Goal: Information Seeking & Learning: Learn about a topic

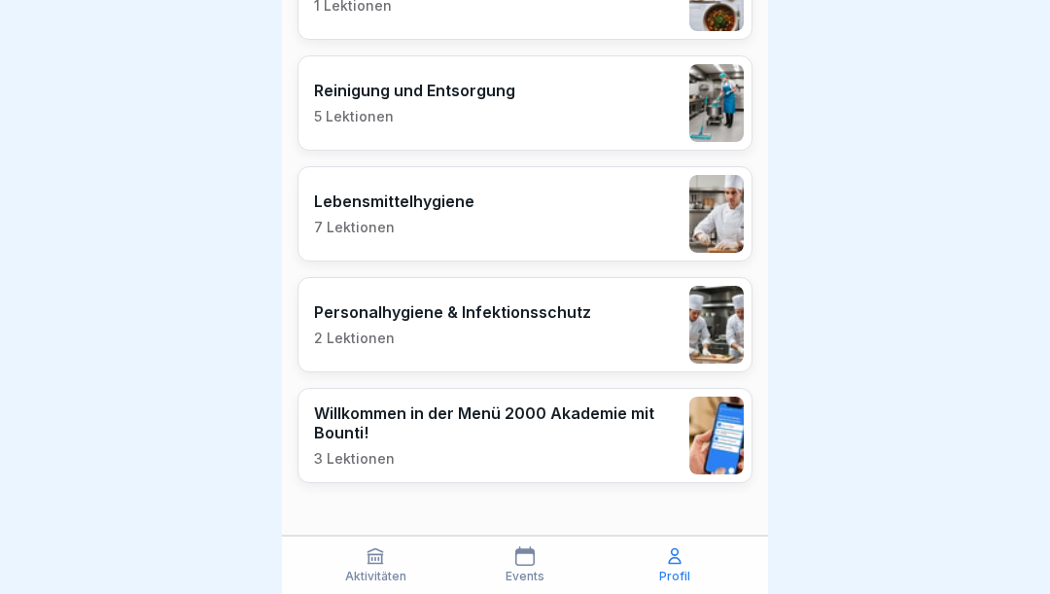
scroll to position [655, 0]
click at [568, 441] on div "Willkommen in der Menü 2000 Akademie mit Bounti! 3 Lektionen" at bounding box center [497, 436] width 366 height 64
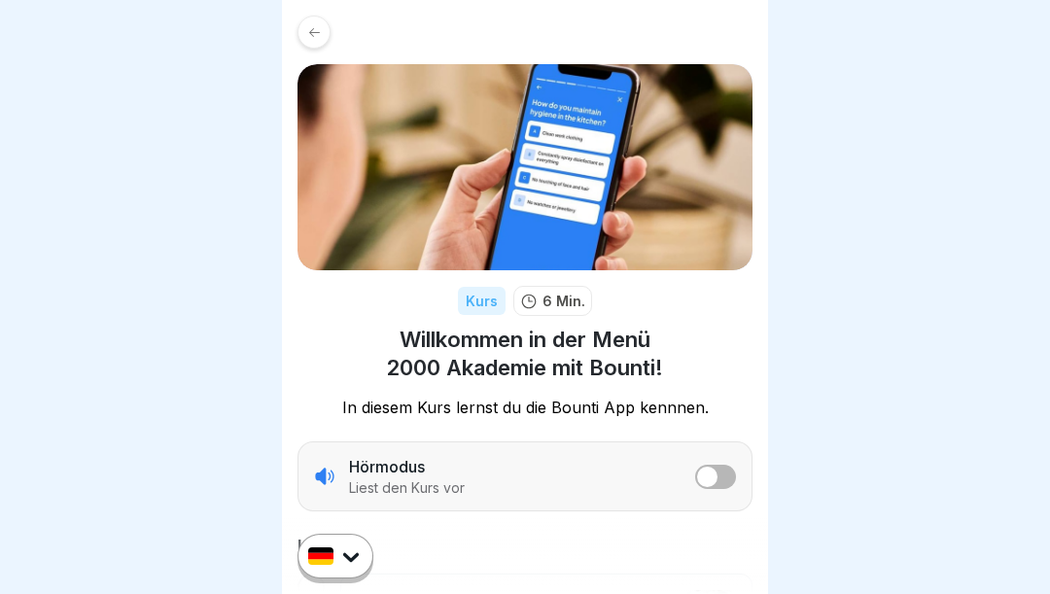
click at [308, 36] on icon at bounding box center [314, 32] width 15 height 15
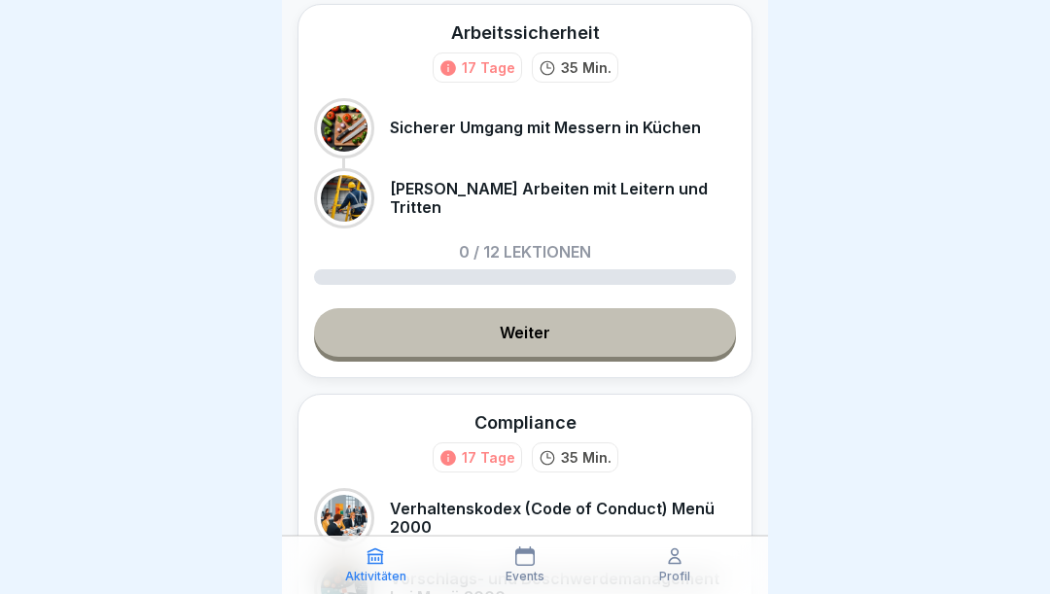
click at [579, 339] on link "Weiter" at bounding box center [525, 332] width 422 height 49
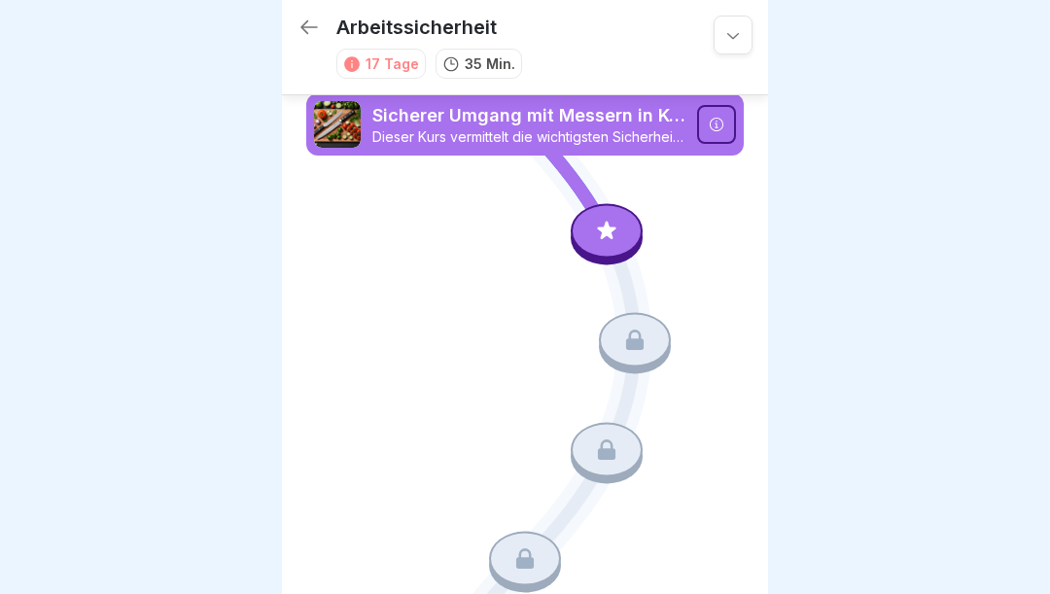
click at [606, 230] on icon at bounding box center [607, 230] width 18 height 18
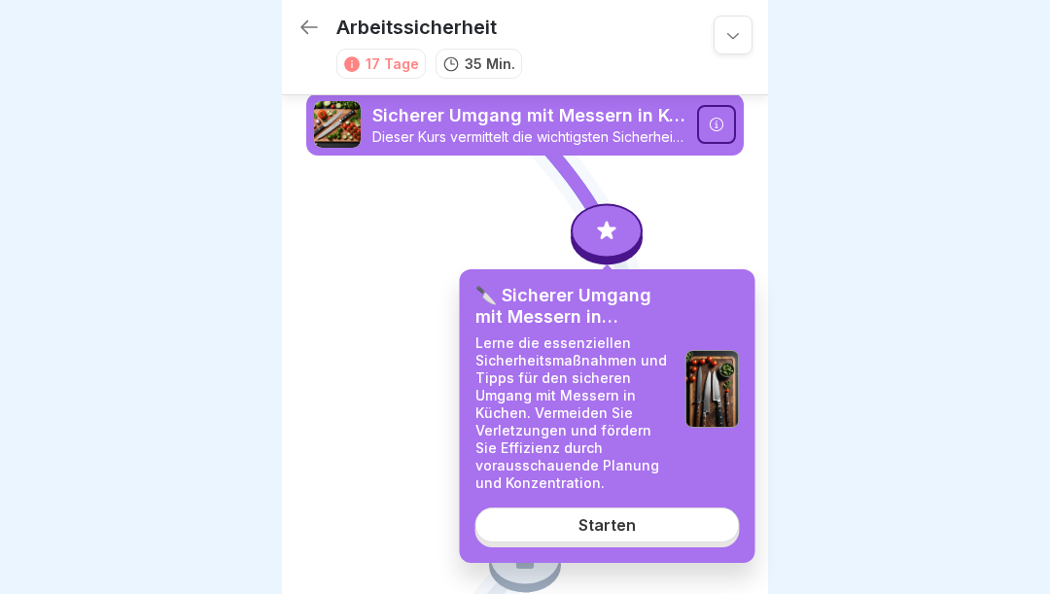
click at [618, 522] on div "Starten" at bounding box center [607, 525] width 57 height 18
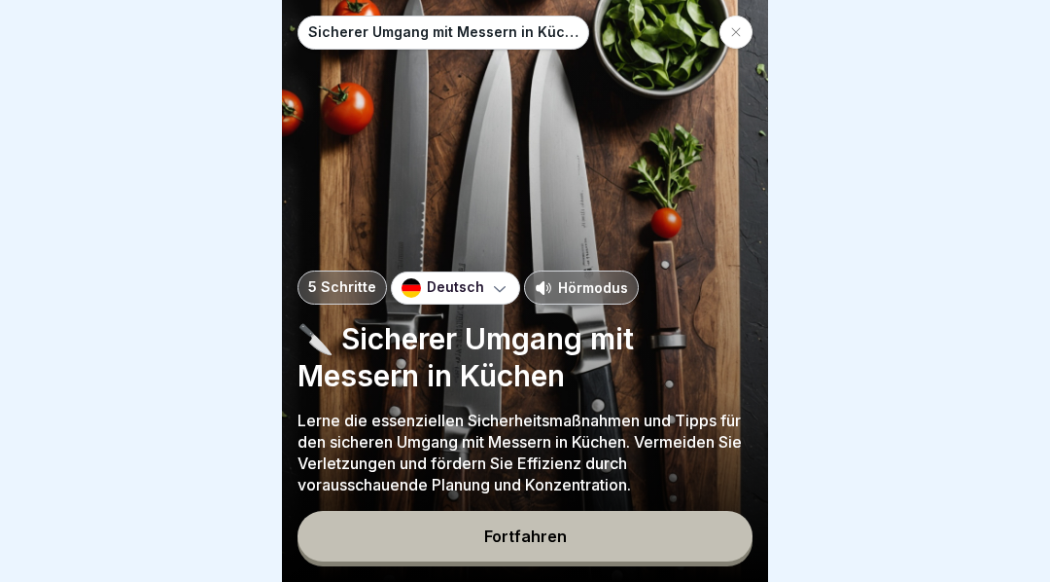
click at [570, 551] on button "Fortfahren" at bounding box center [525, 536] width 455 height 51
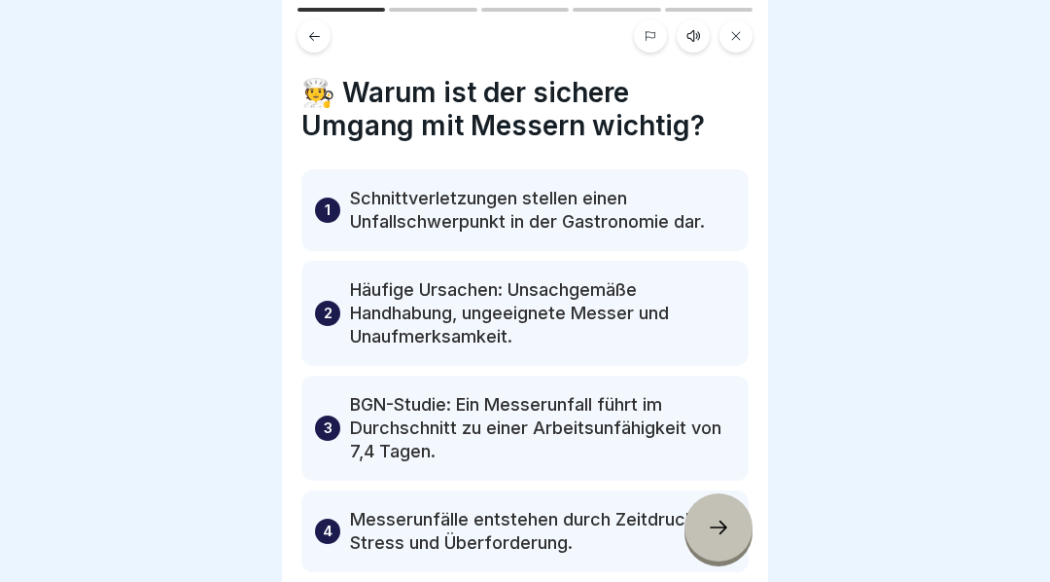
click at [687, 30] on icon at bounding box center [694, 36] width 16 height 16
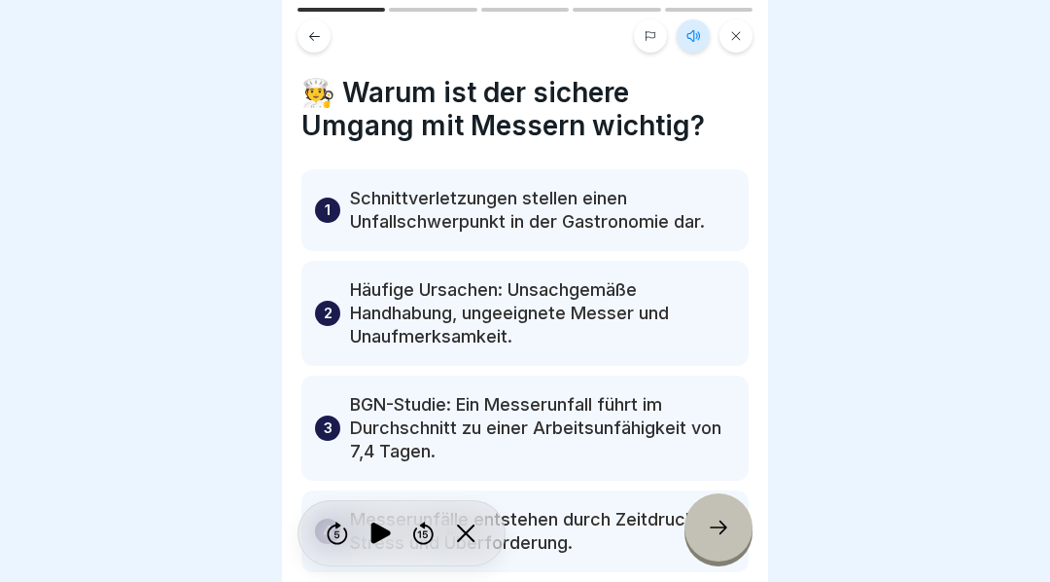
click at [383, 544] on icon at bounding box center [380, 532] width 19 height 21
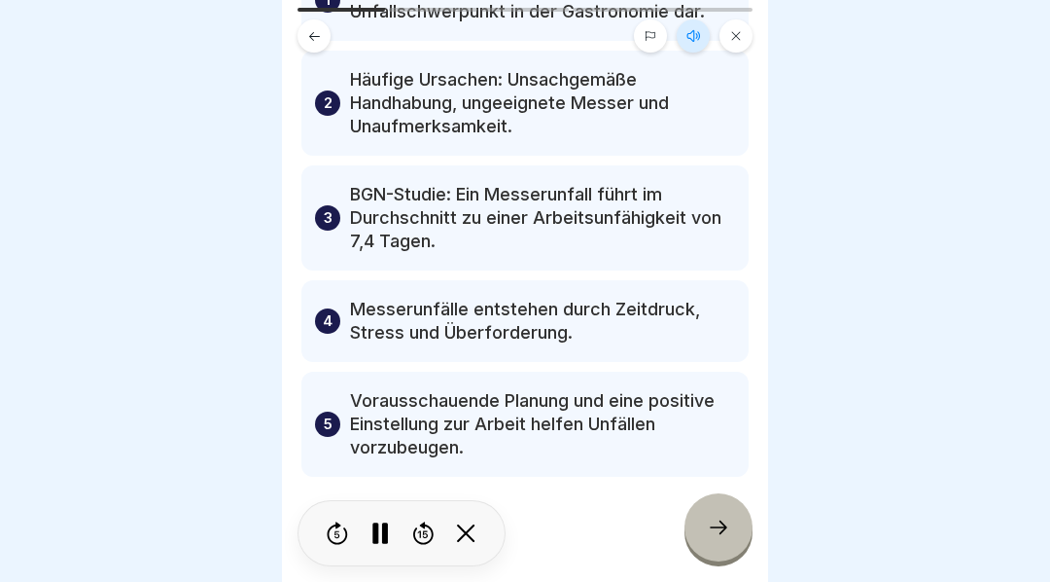
scroll to position [209, 0]
click at [386, 541] on icon at bounding box center [381, 532] width 38 height 31
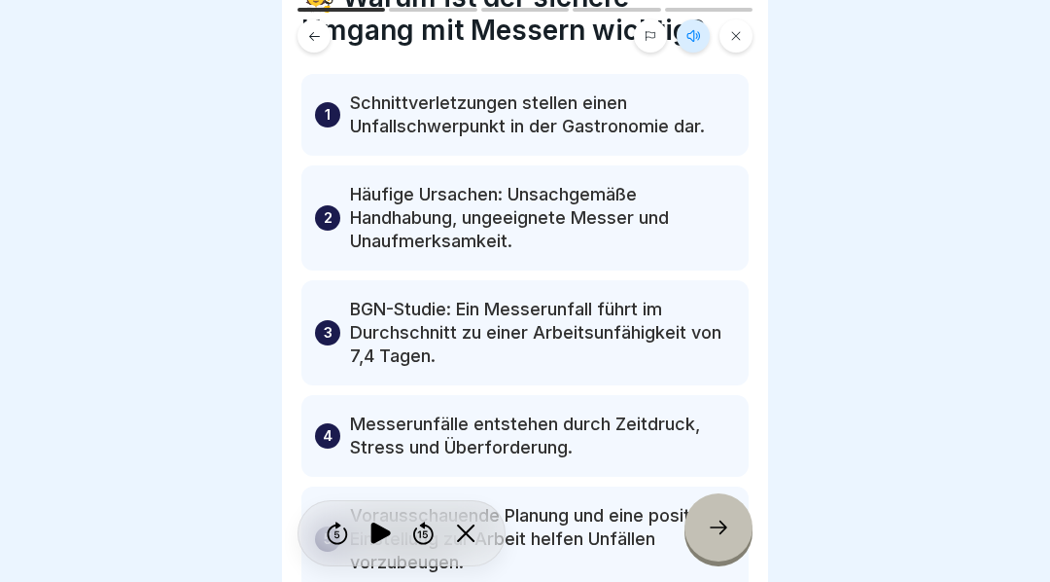
scroll to position [114, 0]
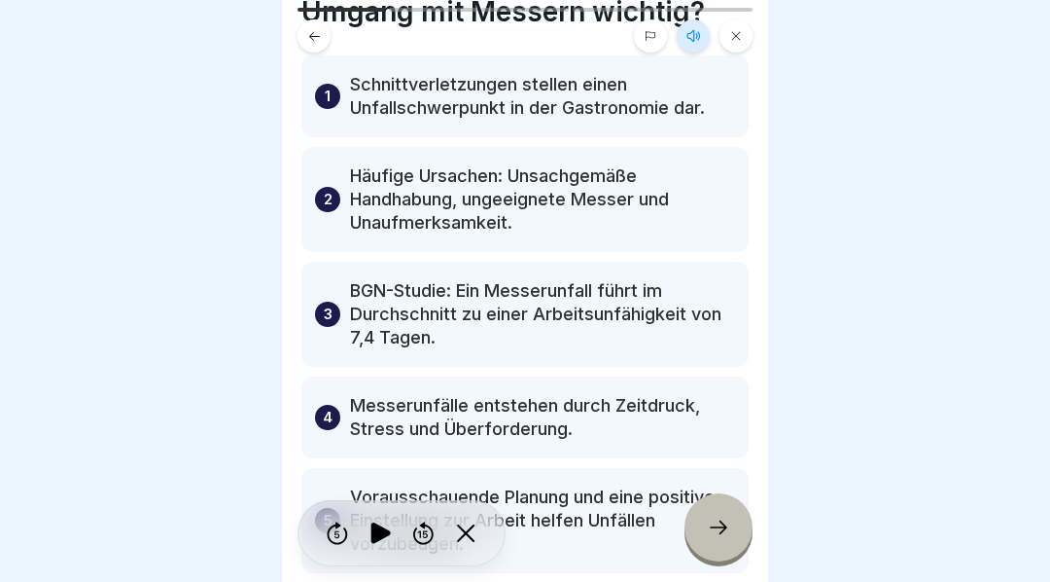
click at [722, 537] on icon at bounding box center [718, 526] width 23 height 23
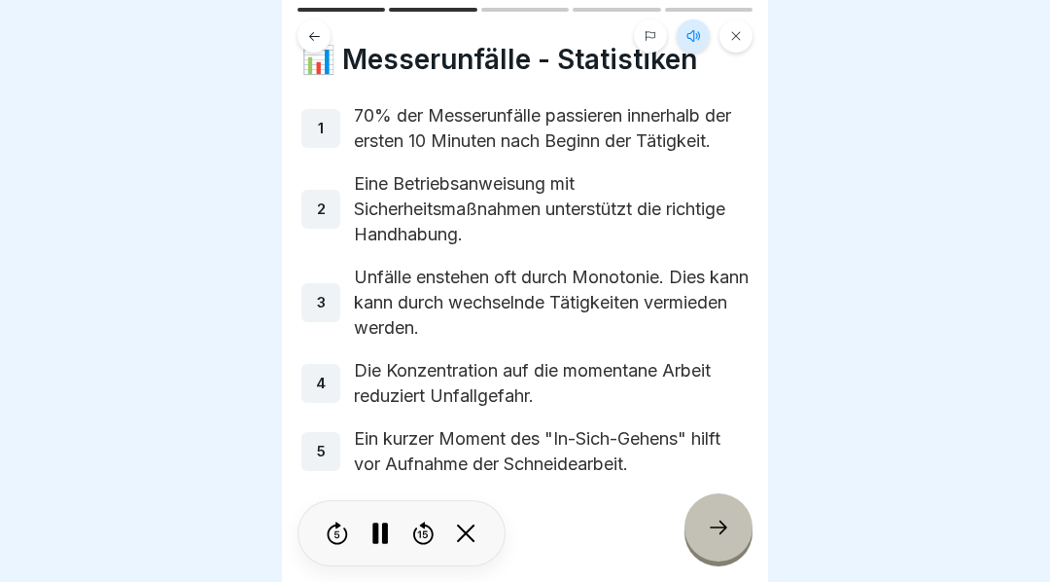
scroll to position [32, 0]
click at [725, 535] on icon at bounding box center [718, 526] width 23 height 23
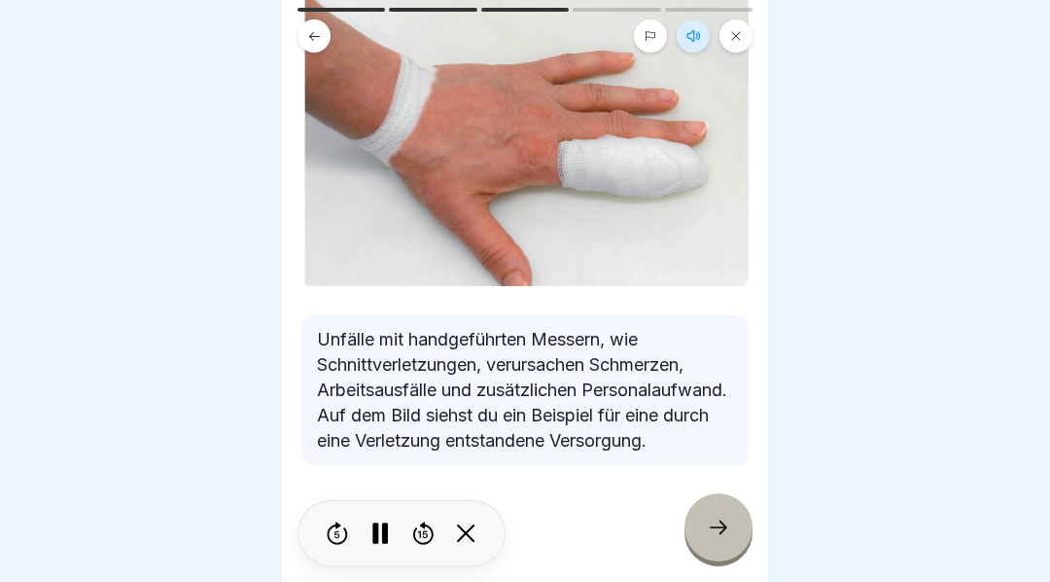
scroll to position [166, 0]
click at [724, 534] on icon at bounding box center [719, 527] width 18 height 14
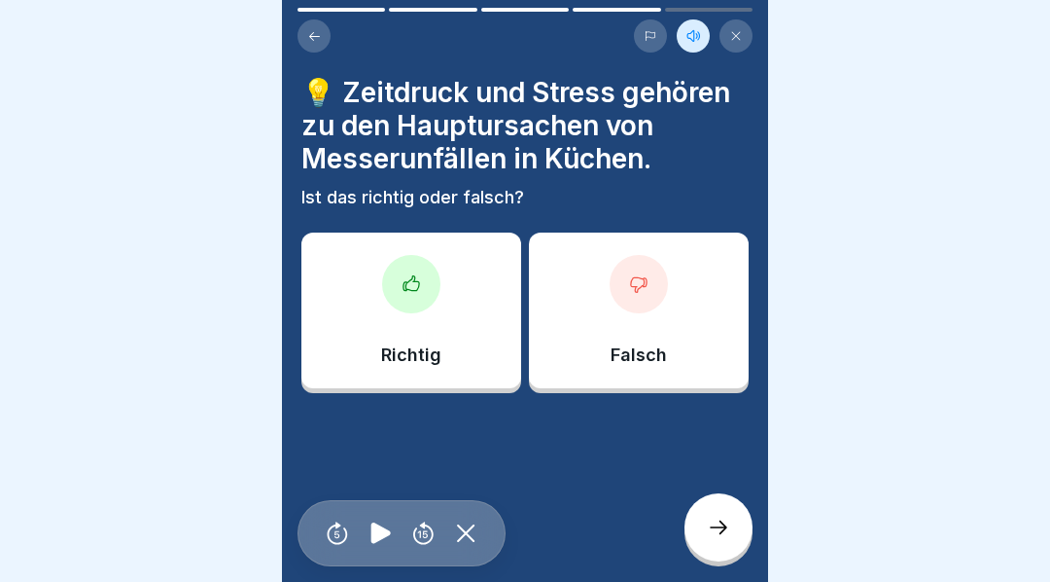
click at [405, 280] on icon at bounding box center [411, 283] width 19 height 19
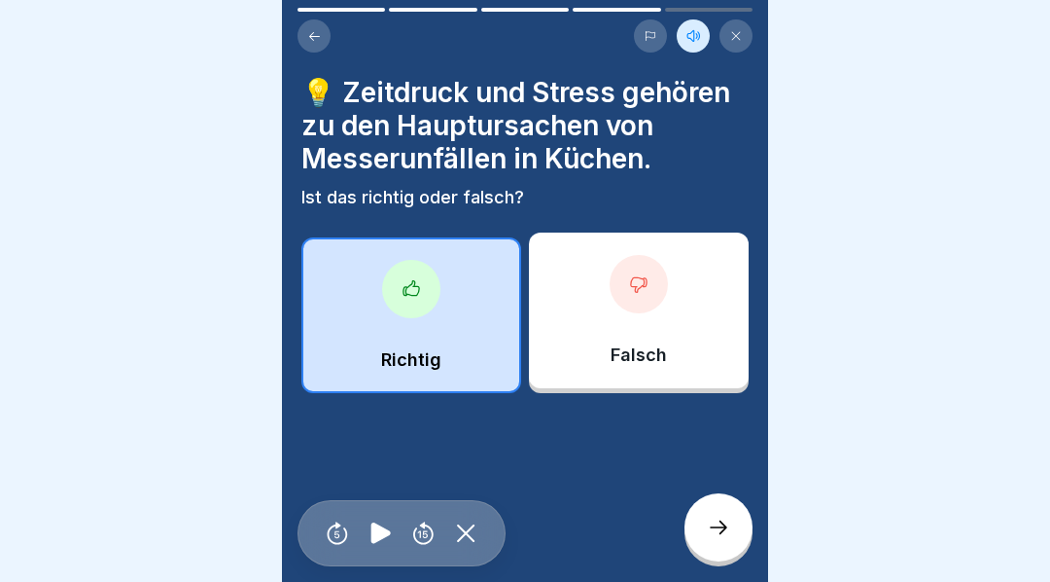
click at [717, 539] on icon at bounding box center [718, 526] width 23 height 23
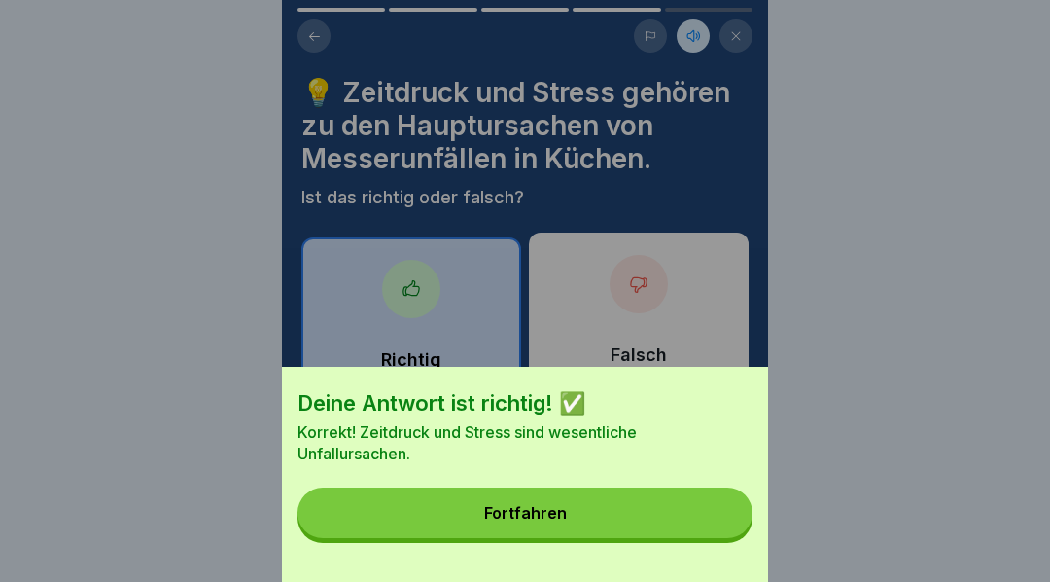
click at [553, 521] on div "Fortfahren" at bounding box center [525, 513] width 83 height 18
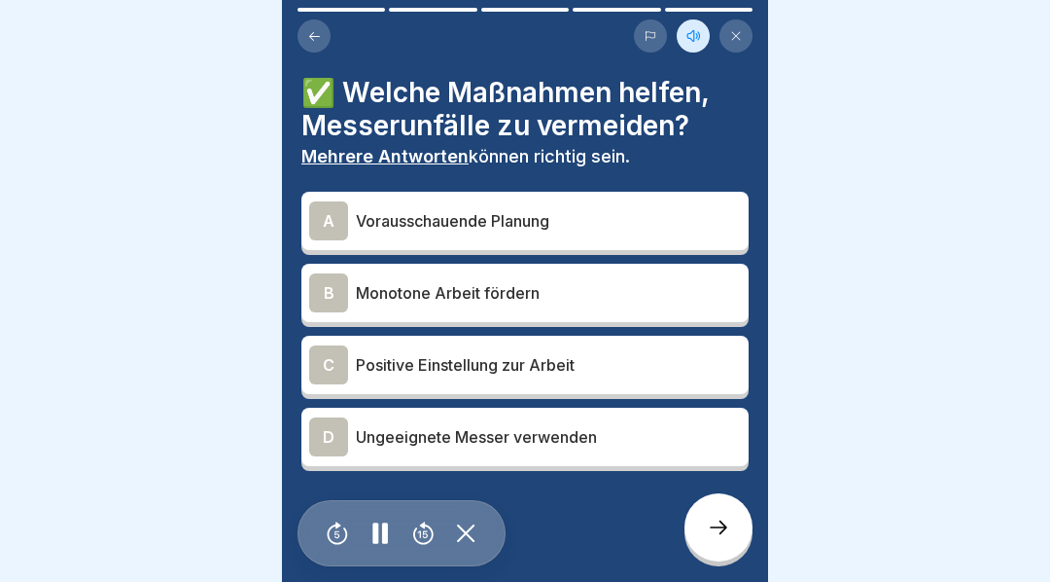
click at [325, 214] on div "A" at bounding box center [328, 220] width 39 height 39
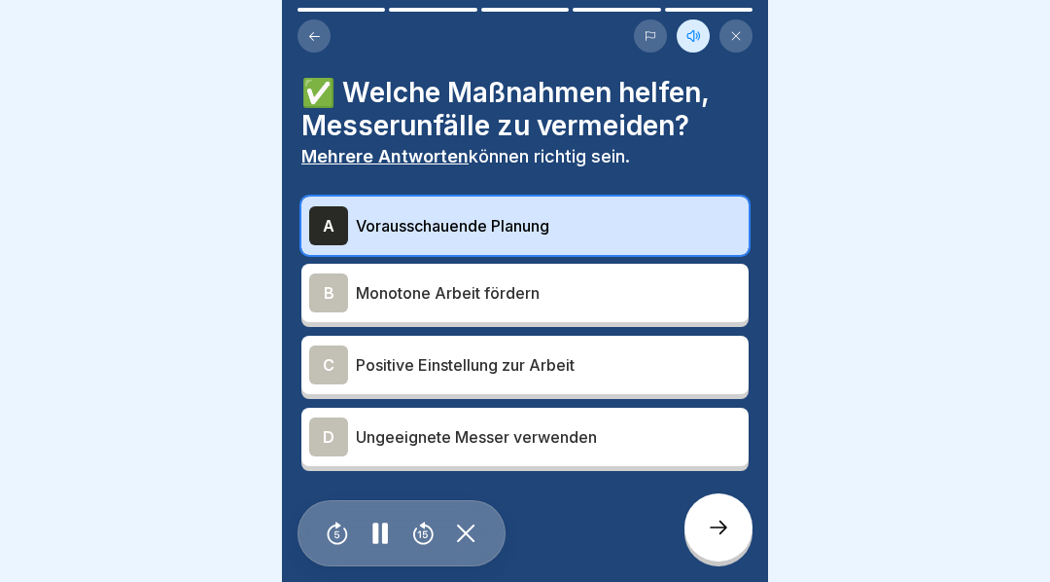
click at [321, 361] on div "C" at bounding box center [328, 364] width 39 height 39
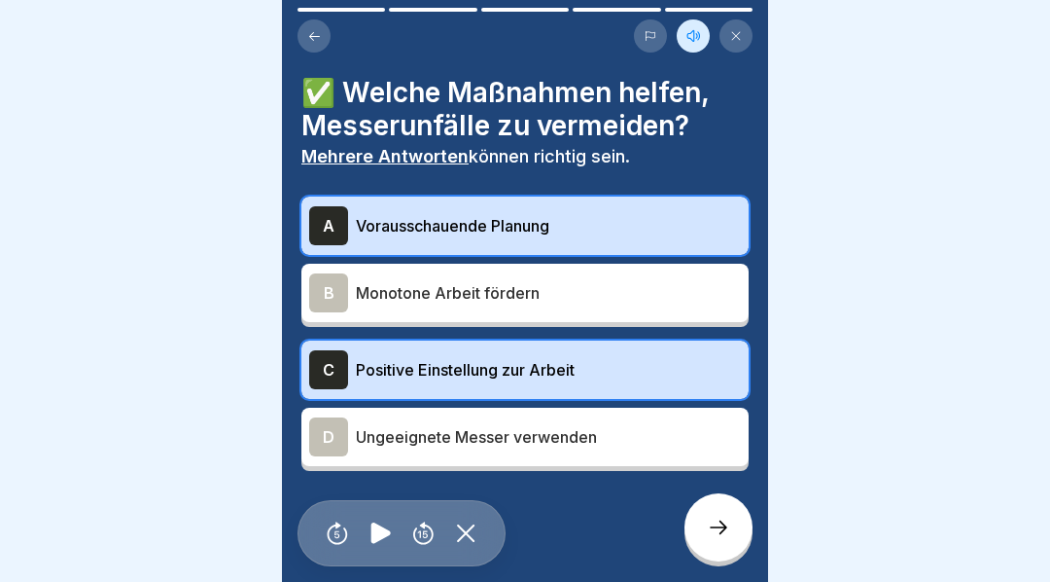
click at [717, 539] on icon at bounding box center [718, 526] width 23 height 23
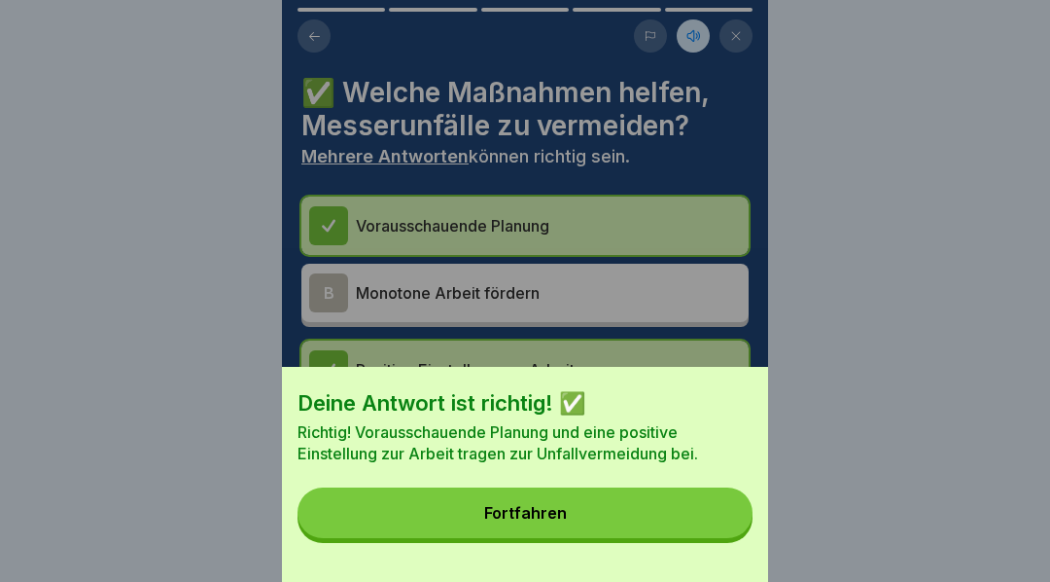
click at [630, 525] on button "Fortfahren" at bounding box center [525, 512] width 455 height 51
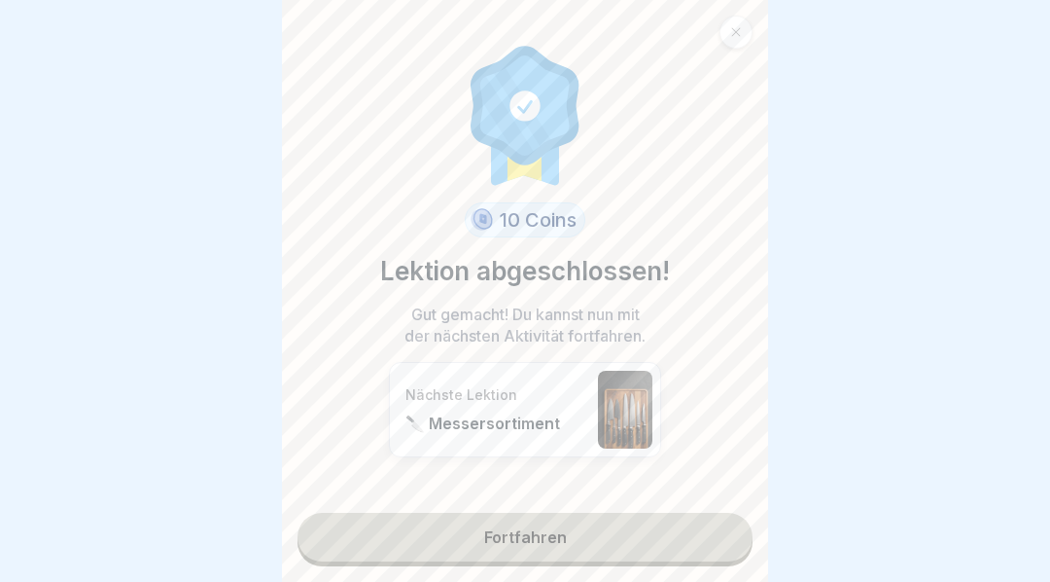
click at [579, 552] on link "Fortfahren" at bounding box center [525, 536] width 455 height 49
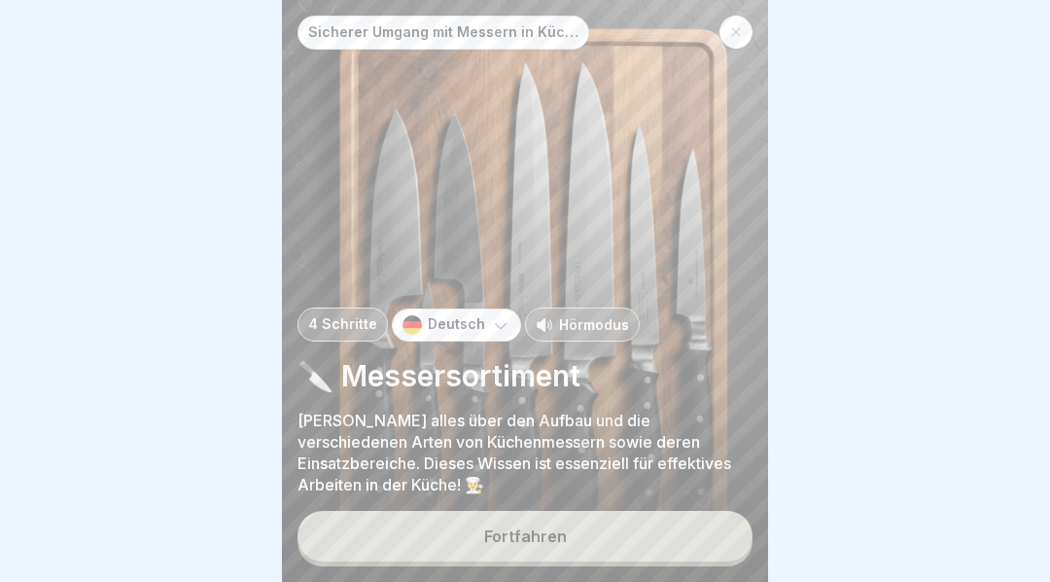
click at [555, 545] on div "Fortfahren" at bounding box center [525, 536] width 83 height 18
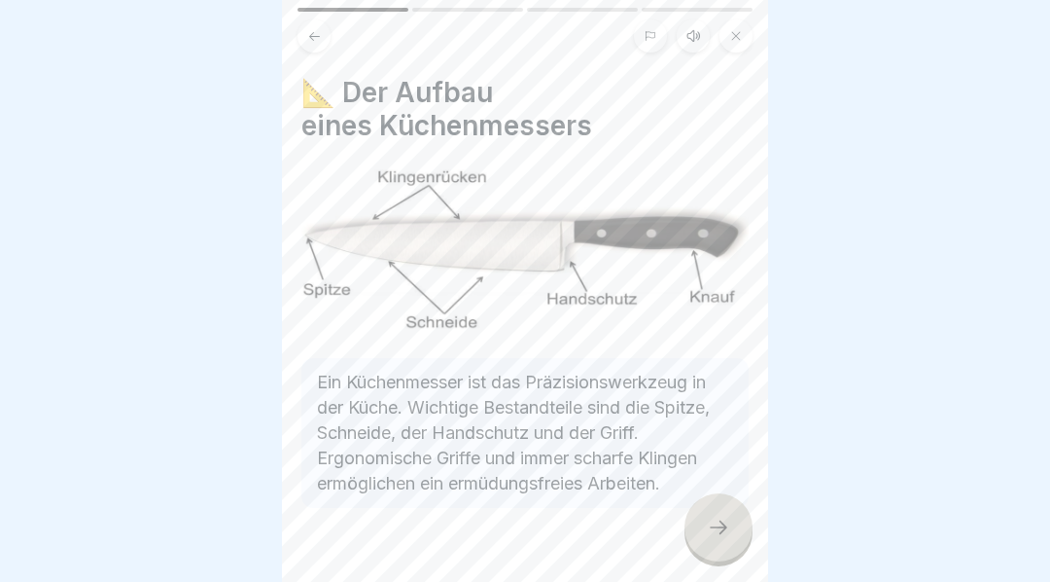
click at [682, 37] on button at bounding box center [693, 35] width 33 height 33
click at [384, 544] on icon at bounding box center [380, 532] width 19 height 21
click at [719, 537] on icon at bounding box center [718, 526] width 23 height 23
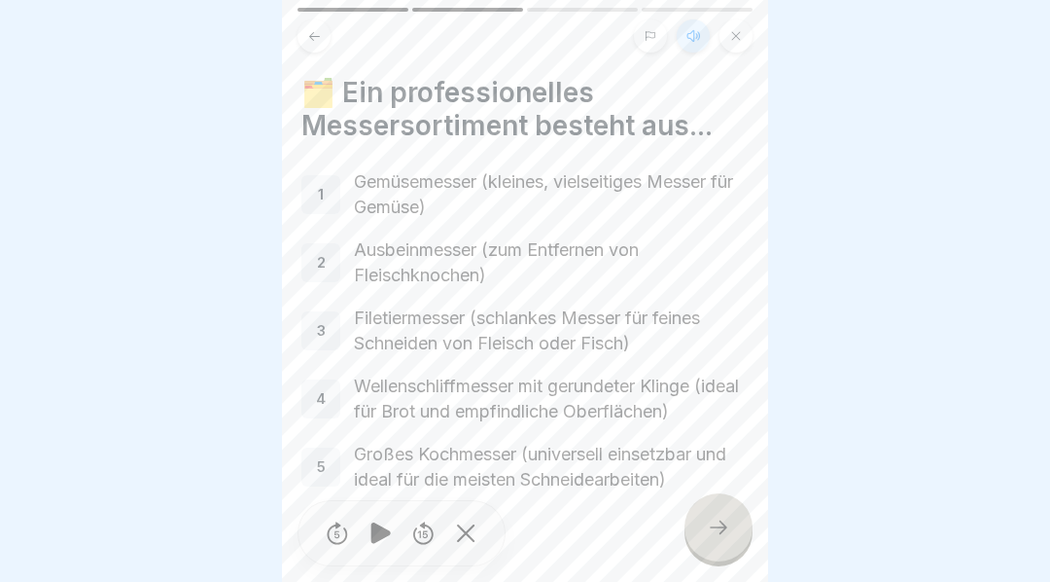
click at [710, 523] on div at bounding box center [719, 527] width 68 height 68
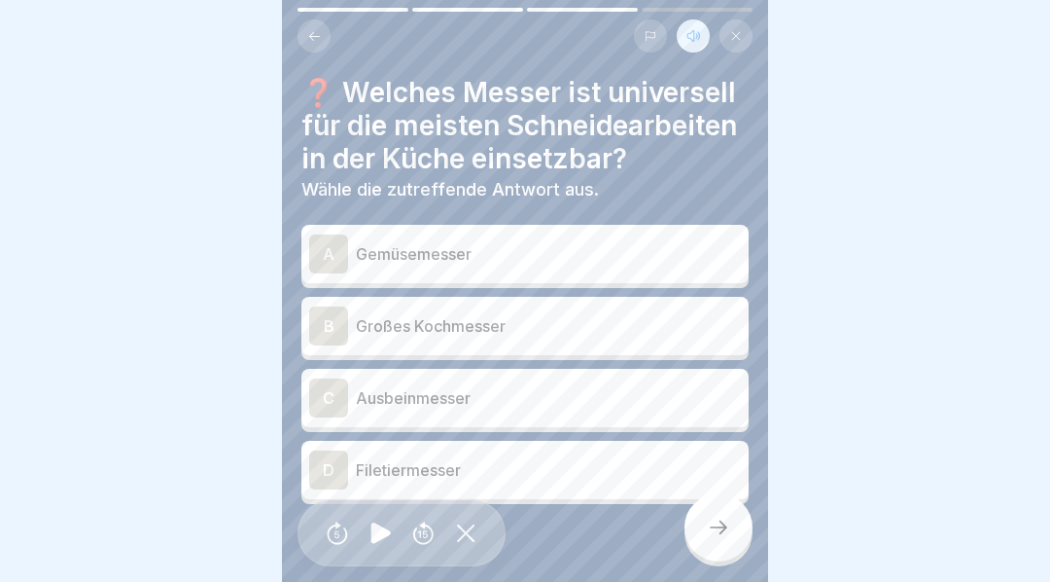
click at [330, 467] on div "D" at bounding box center [328, 469] width 39 height 39
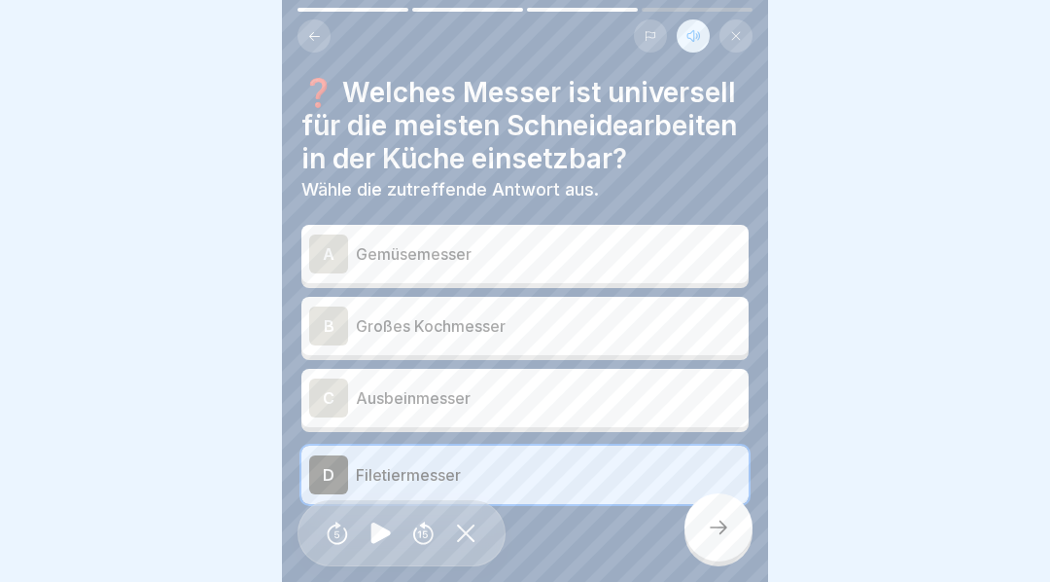
click at [724, 539] on icon at bounding box center [718, 526] width 23 height 23
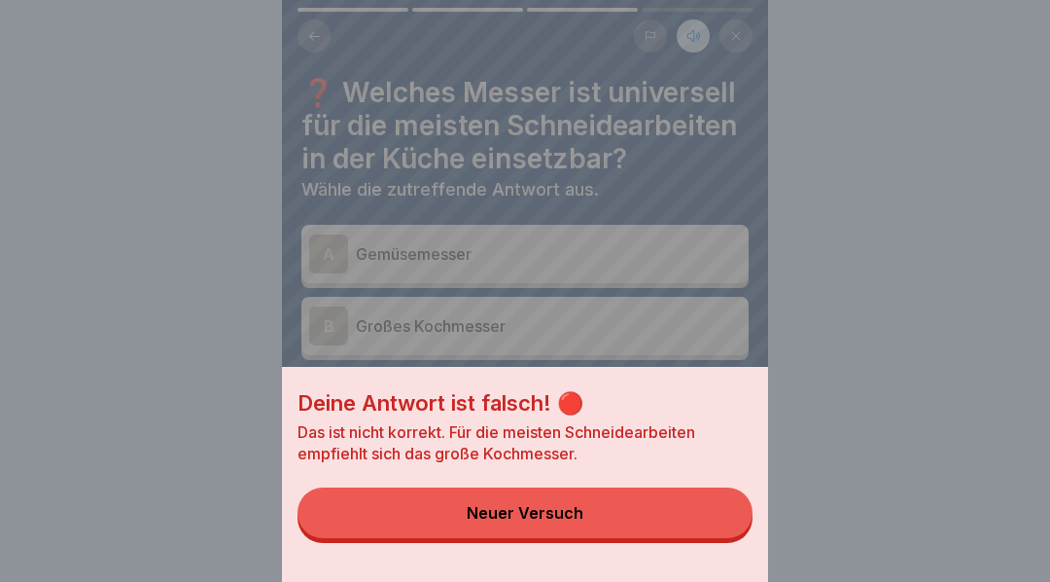
click at [634, 530] on button "Neuer Versuch" at bounding box center [525, 512] width 455 height 51
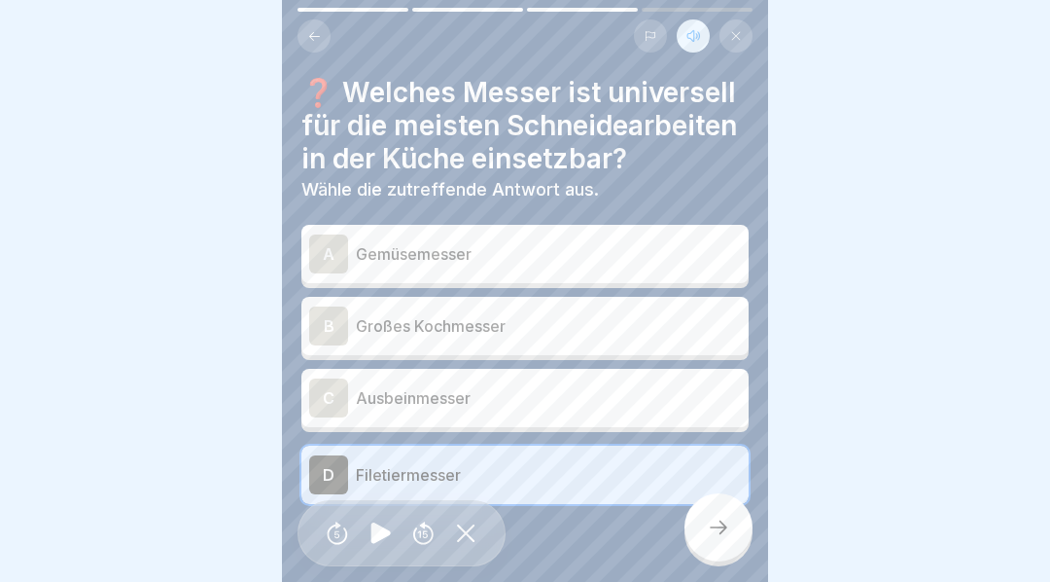
click at [321, 476] on div "D" at bounding box center [328, 474] width 39 height 39
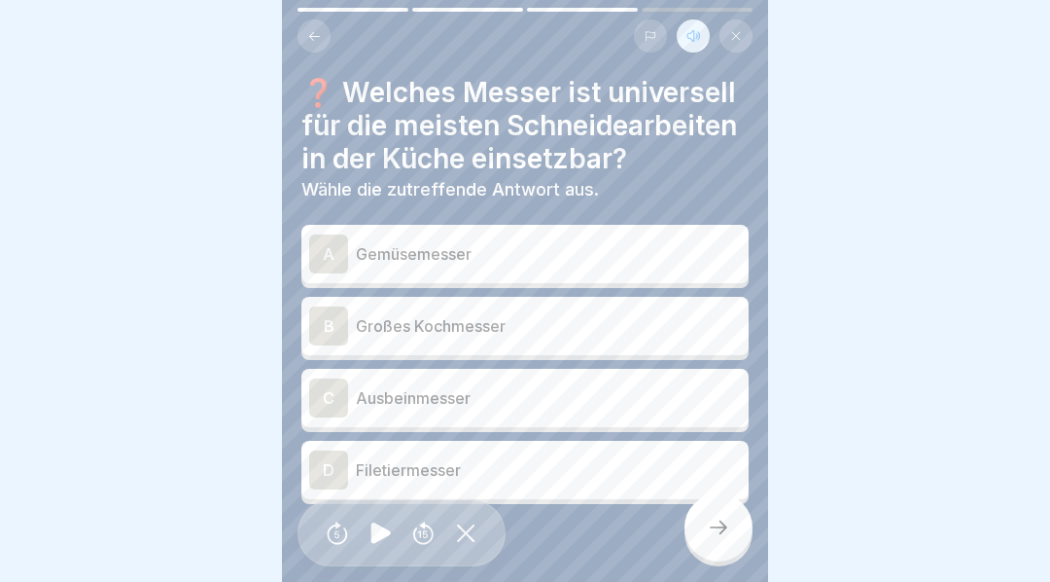
click at [322, 329] on div "B" at bounding box center [328, 325] width 39 height 39
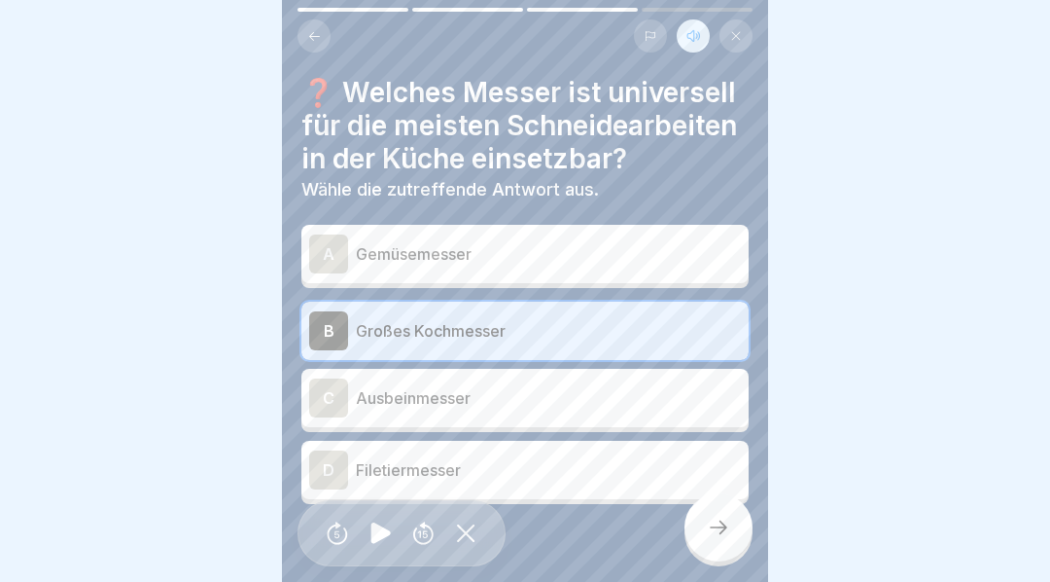
click at [723, 534] on icon at bounding box center [719, 527] width 18 height 14
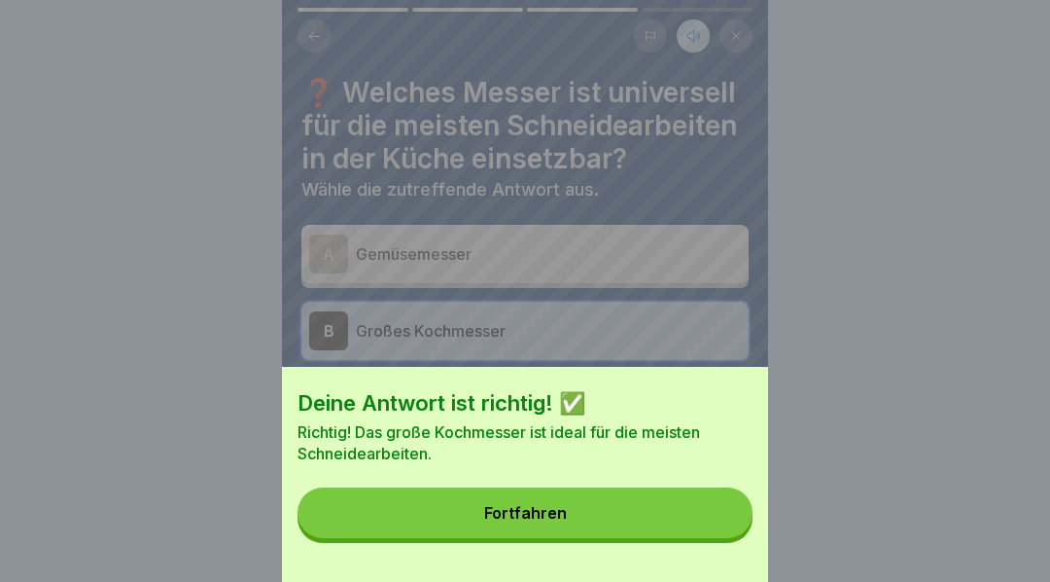
click at [541, 521] on div "Fortfahren" at bounding box center [525, 513] width 83 height 18
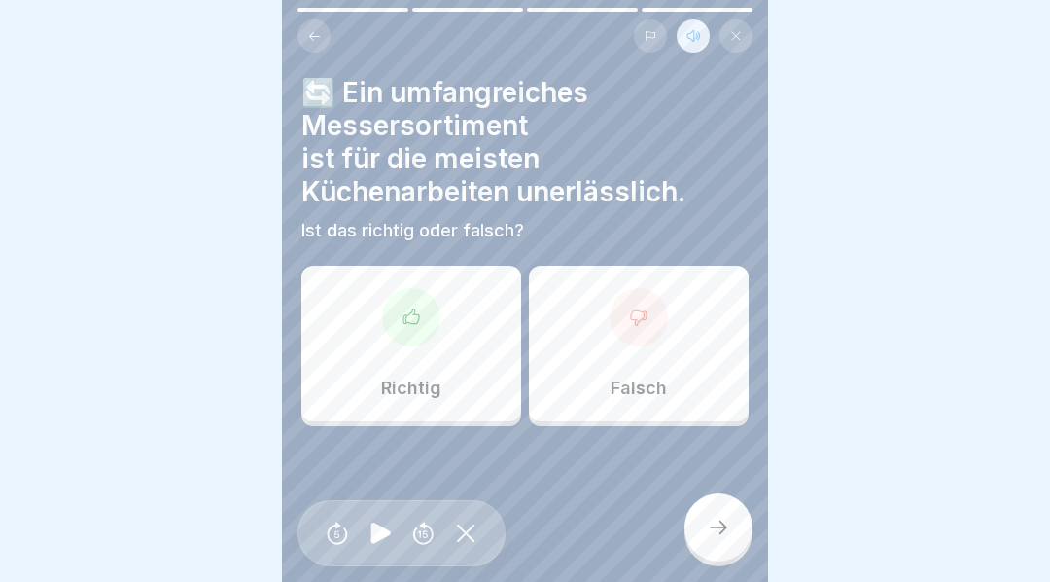
click at [397, 321] on div at bounding box center [411, 317] width 58 height 58
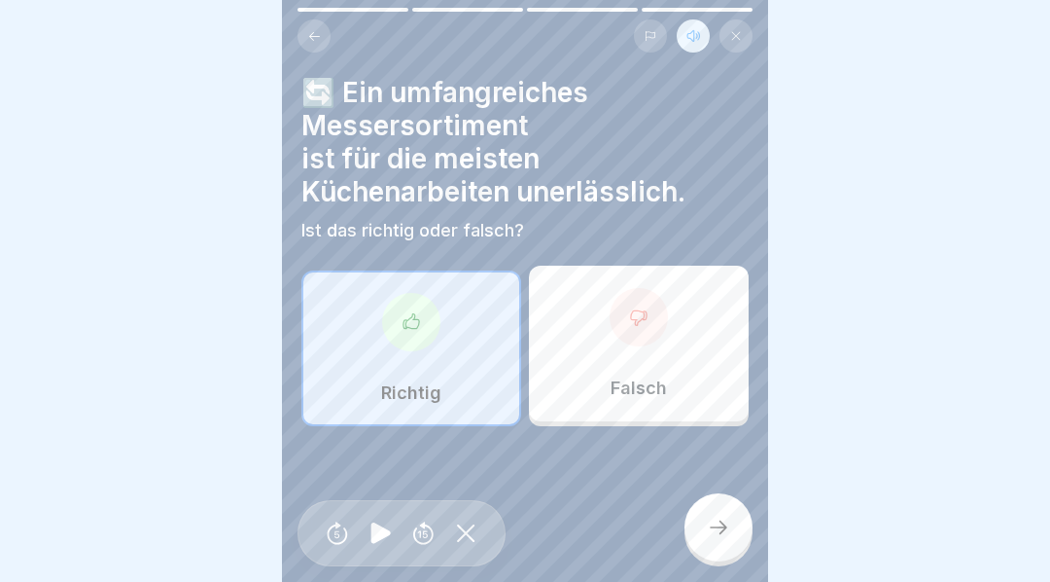
click at [711, 534] on icon at bounding box center [719, 527] width 18 height 14
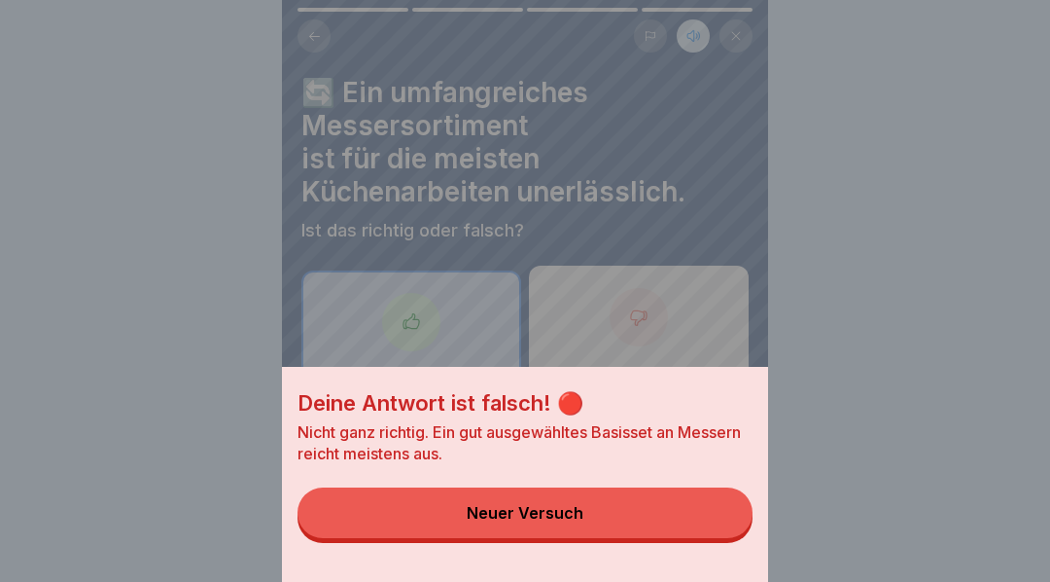
click at [862, 288] on div "Deine Antwort ist falsch! 🔴 Nicht ganz richtig. Ein gut ausgewähltes Basisset a…" at bounding box center [525, 291] width 1050 height 582
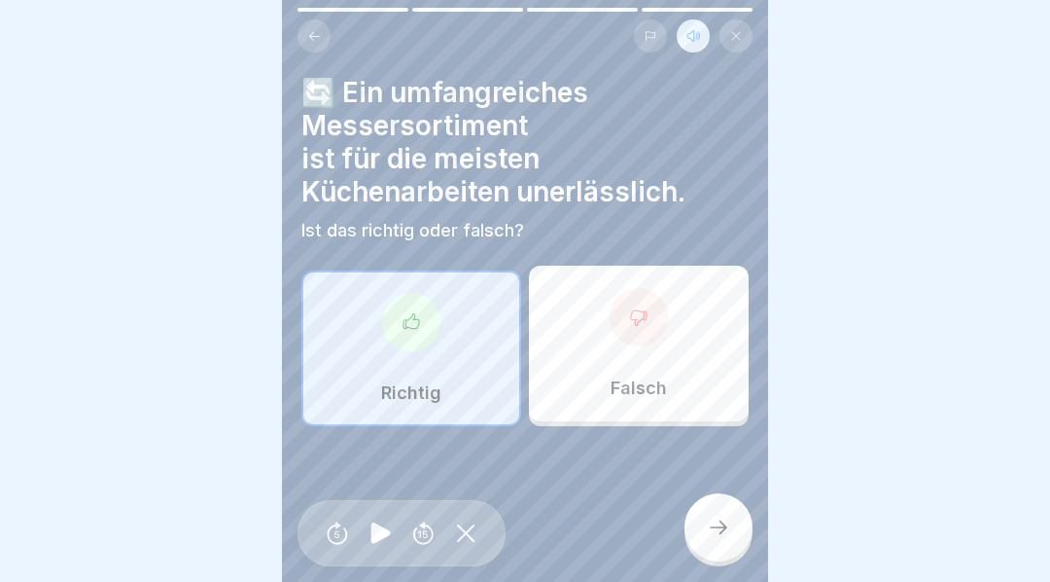
click at [640, 325] on icon at bounding box center [638, 316] width 19 height 19
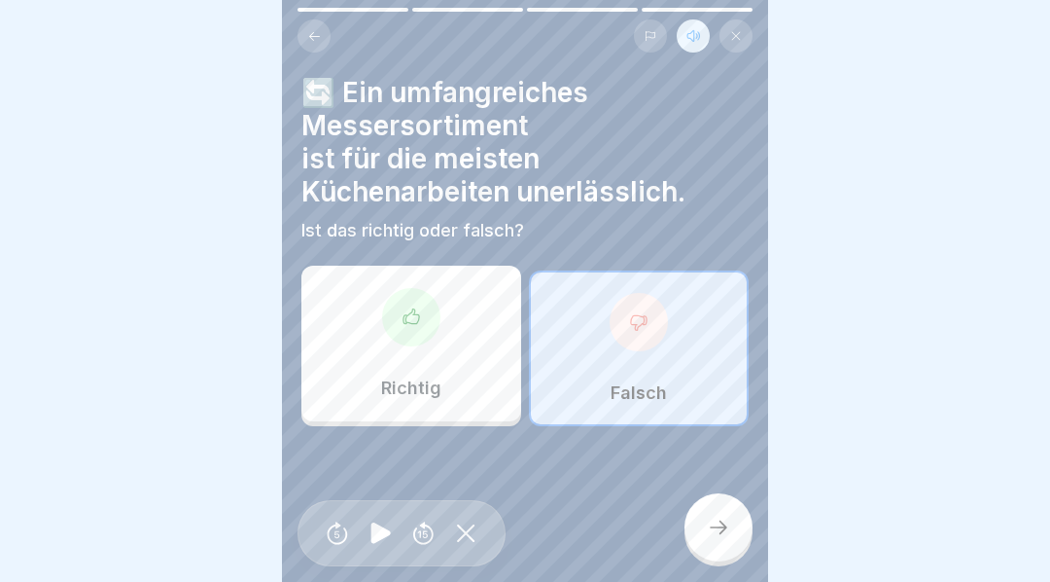
click at [724, 534] on icon at bounding box center [719, 527] width 18 height 14
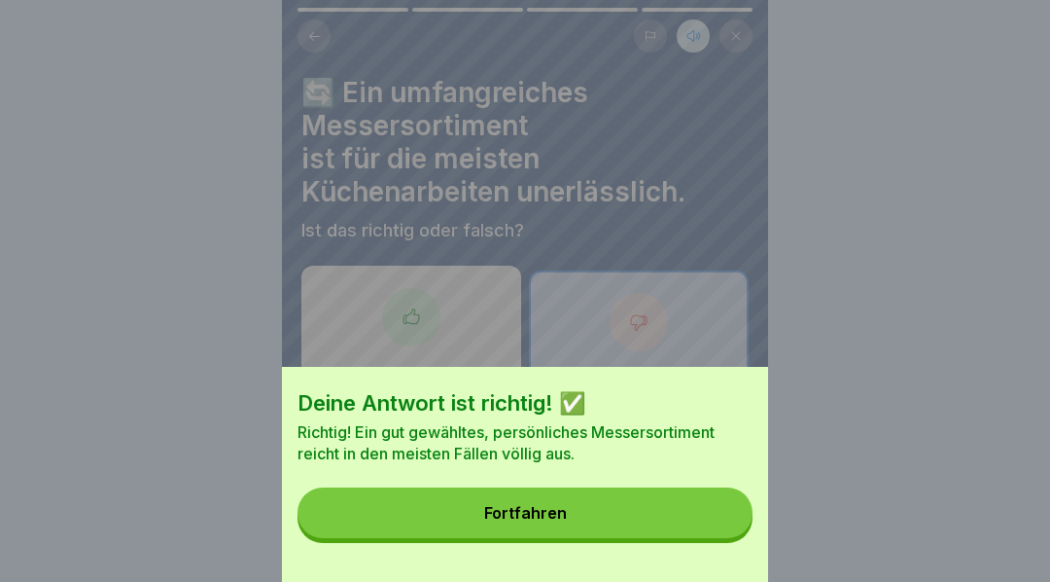
click at [617, 530] on button "Fortfahren" at bounding box center [525, 512] width 455 height 51
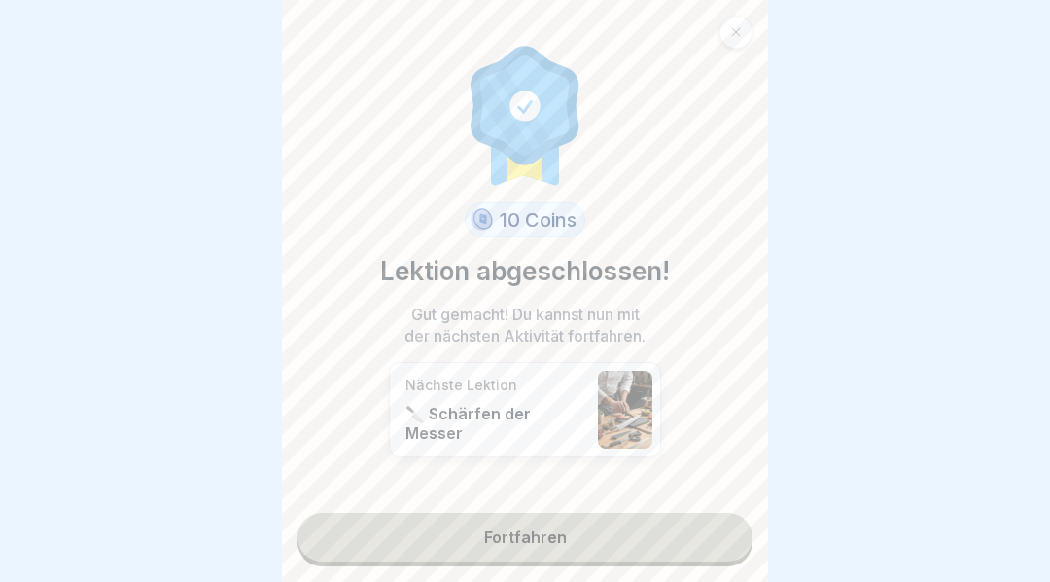
click at [552, 552] on link "Fortfahren" at bounding box center [525, 536] width 455 height 49
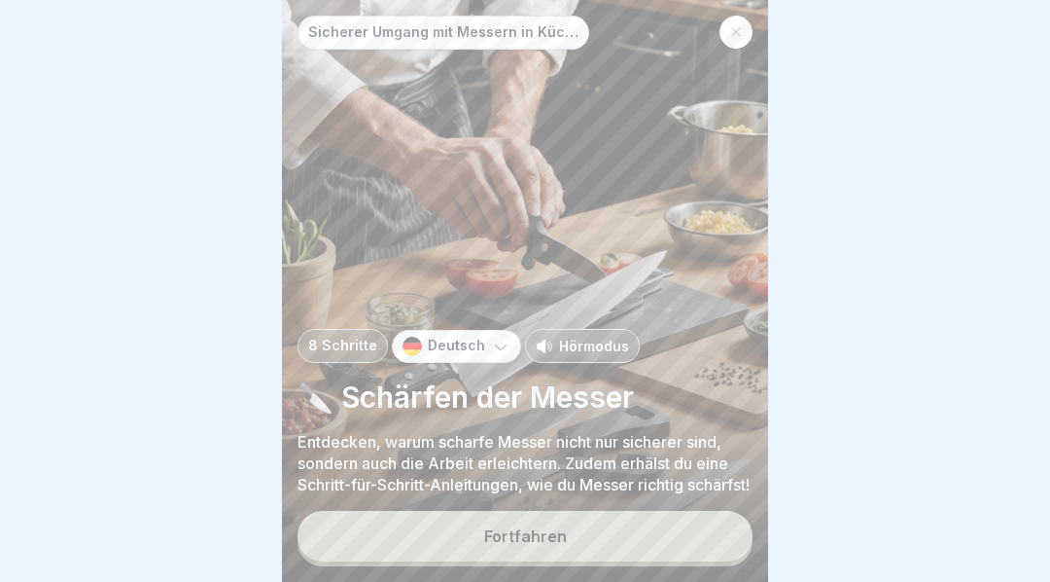
click at [620, 547] on button "Fortfahren" at bounding box center [525, 536] width 455 height 51
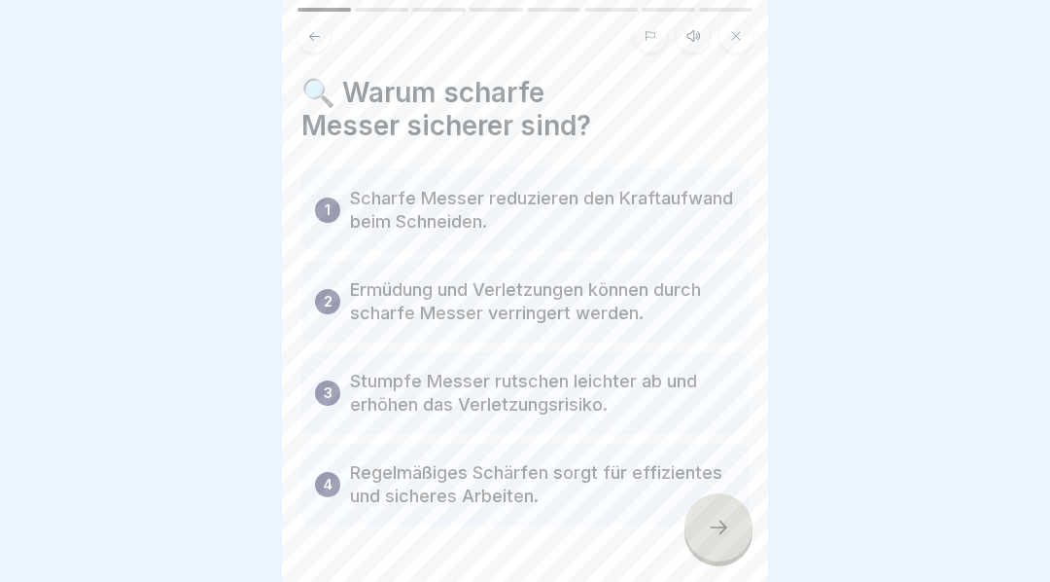
click at [690, 38] on icon at bounding box center [694, 35] width 12 height 11
click at [384, 541] on icon at bounding box center [381, 532] width 38 height 31
click at [723, 539] on icon at bounding box center [718, 526] width 23 height 23
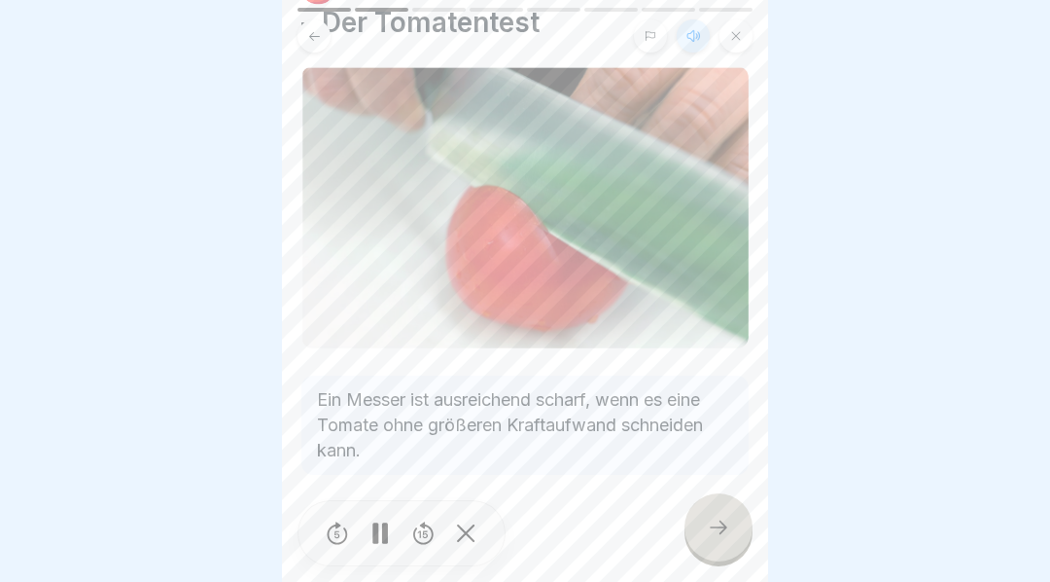
scroll to position [100, 0]
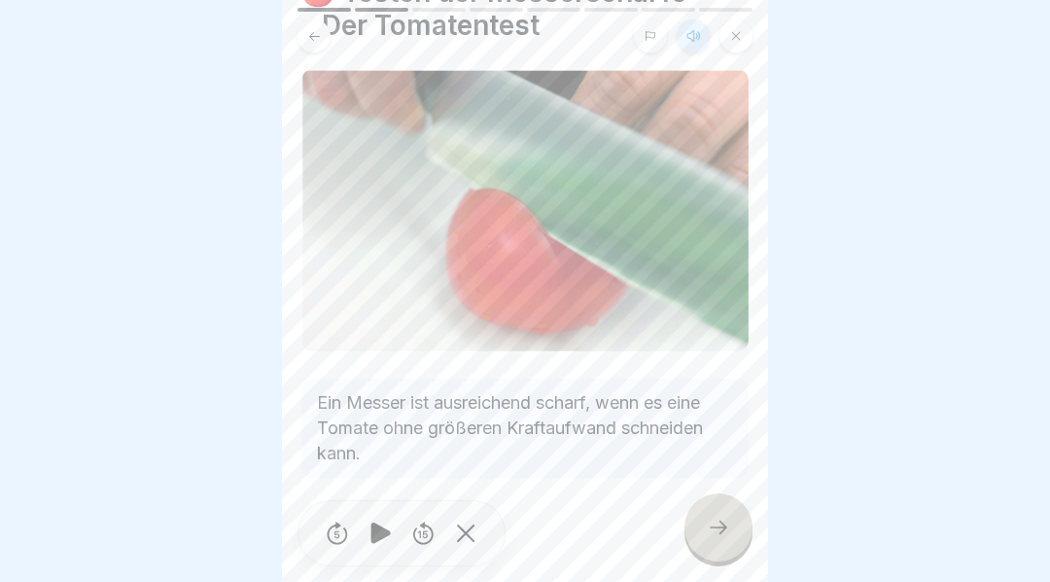
click at [717, 539] on icon at bounding box center [718, 526] width 23 height 23
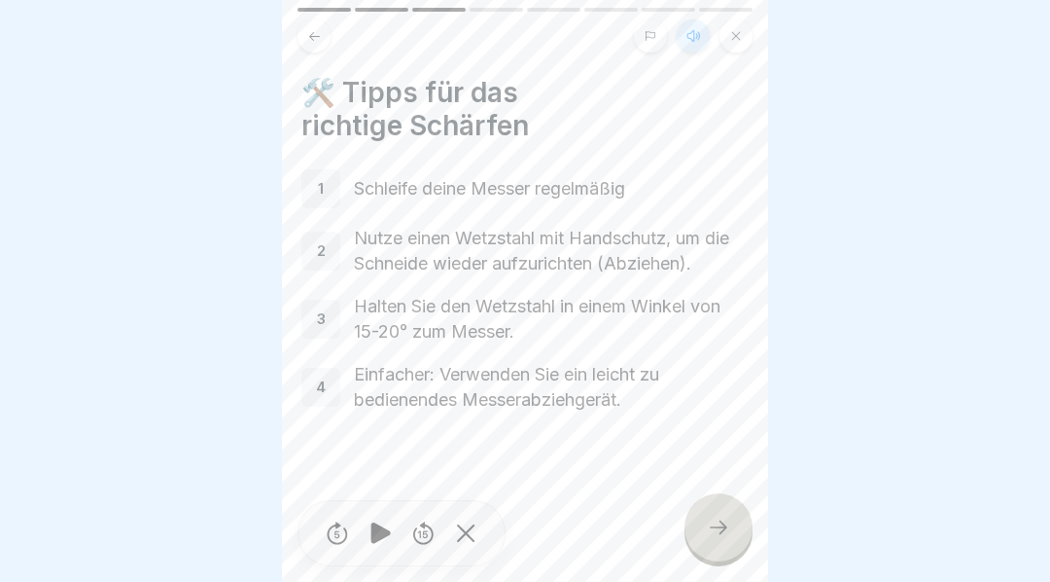
click at [726, 538] on icon at bounding box center [718, 526] width 23 height 23
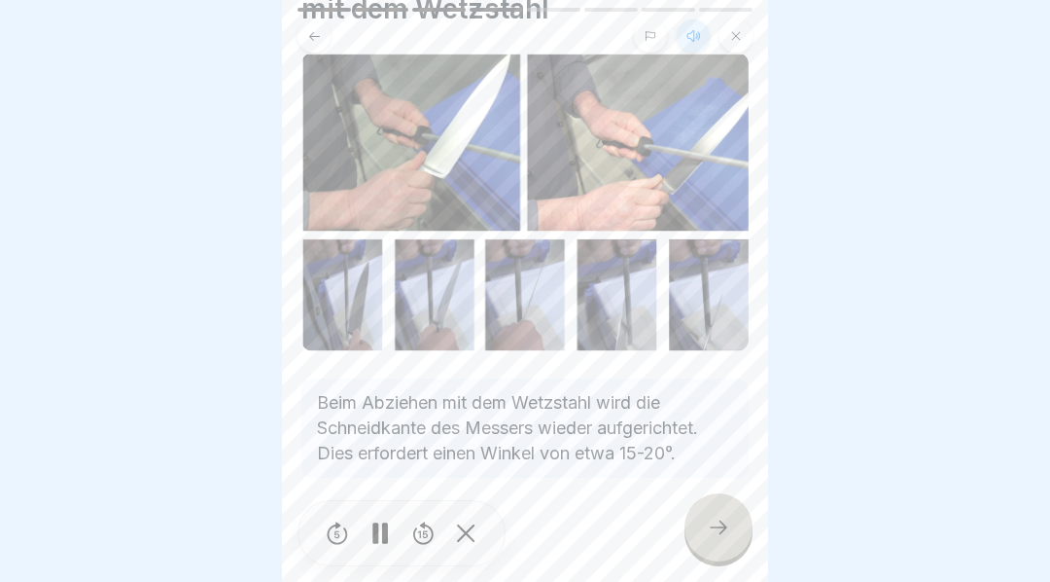
scroll to position [117, 0]
click at [723, 534] on icon at bounding box center [719, 527] width 18 height 14
click at [719, 537] on icon at bounding box center [718, 526] width 23 height 23
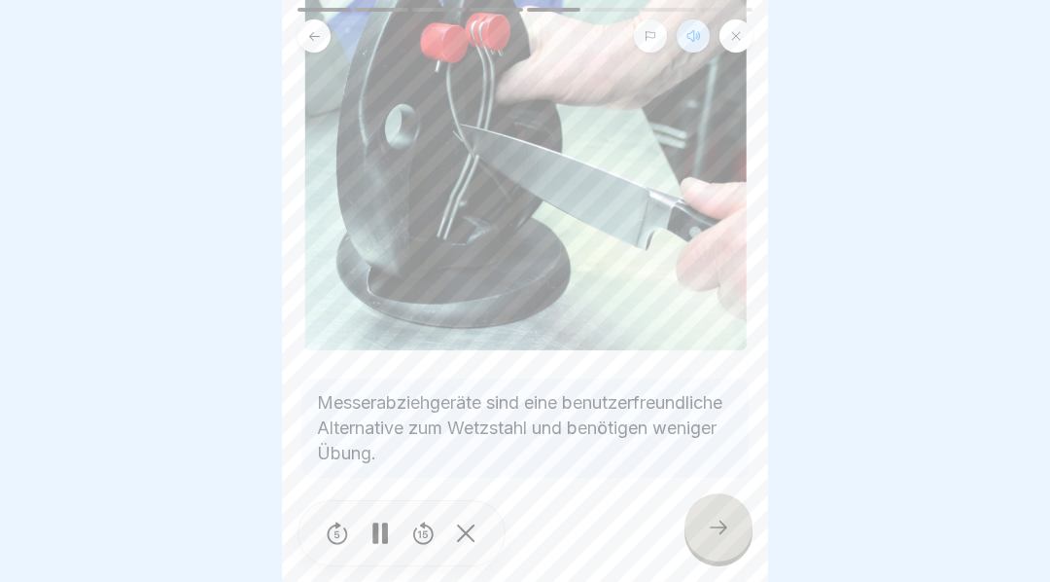
scroll to position [275, 0]
click at [721, 534] on icon at bounding box center [719, 527] width 18 height 14
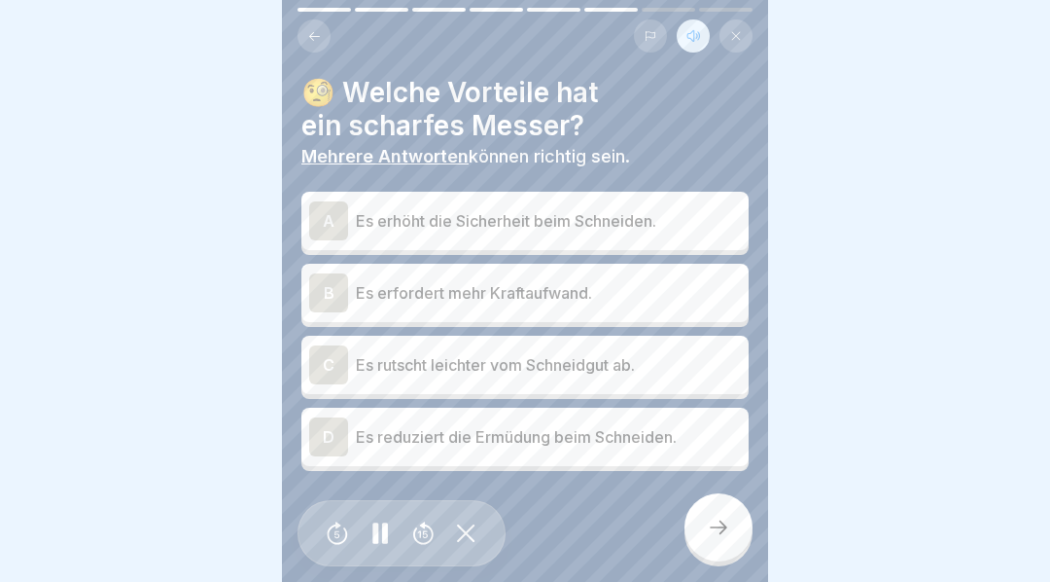
click at [330, 218] on div "A" at bounding box center [328, 220] width 39 height 39
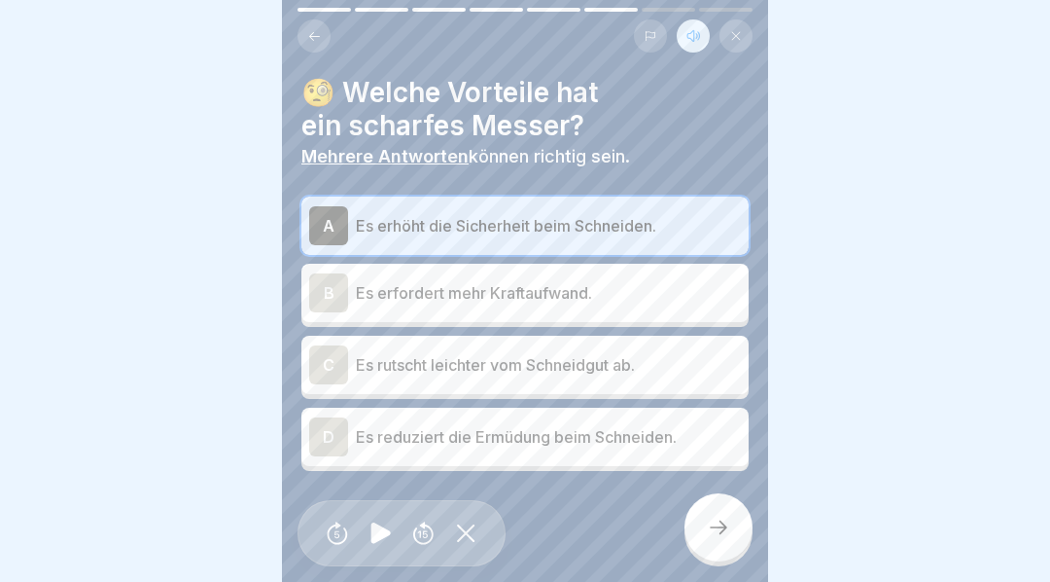
click at [331, 445] on div "D" at bounding box center [328, 436] width 39 height 39
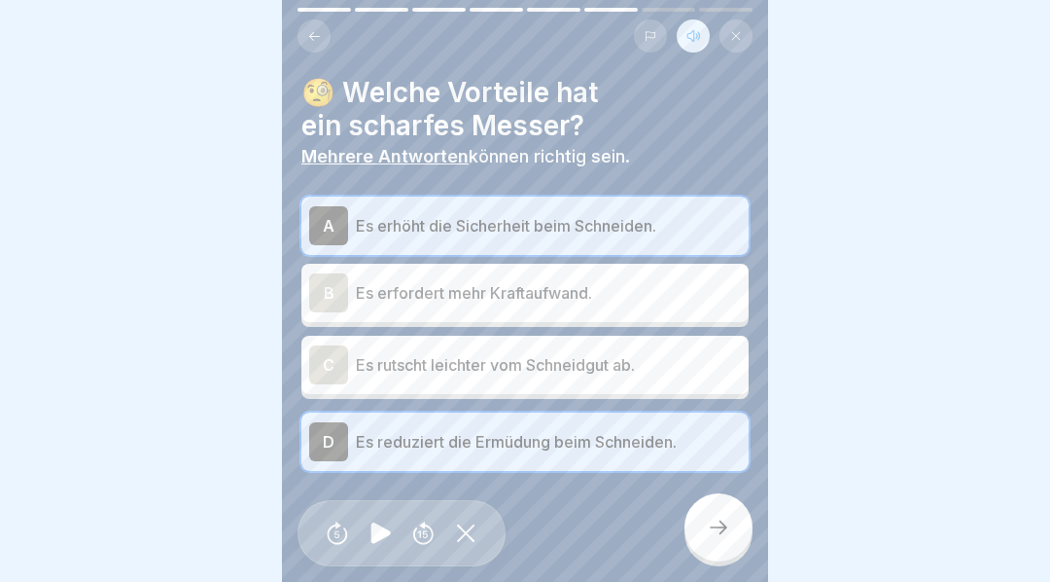
click at [719, 539] on icon at bounding box center [718, 526] width 23 height 23
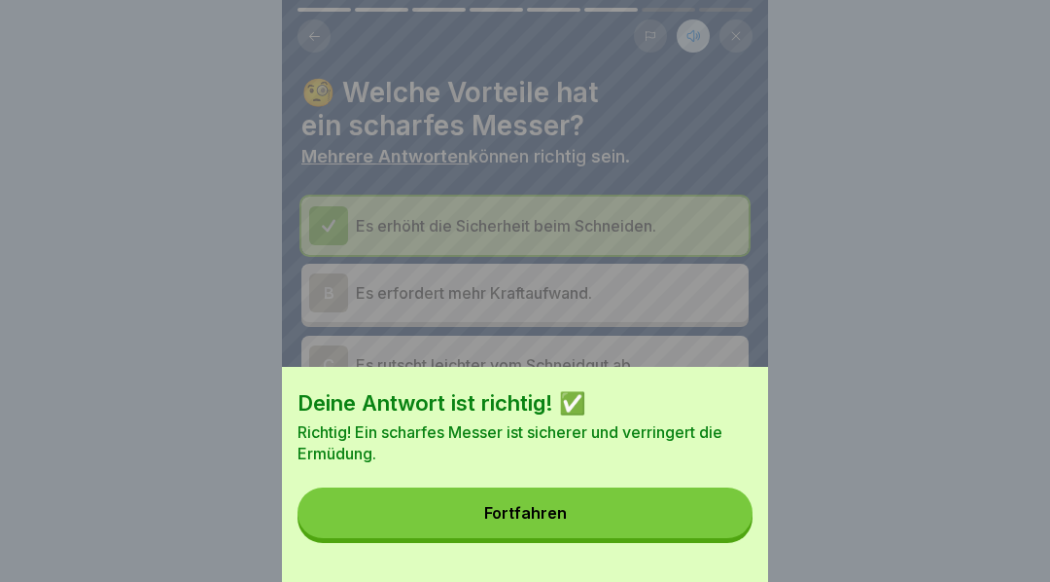
click at [572, 528] on button "Fortfahren" at bounding box center [525, 512] width 455 height 51
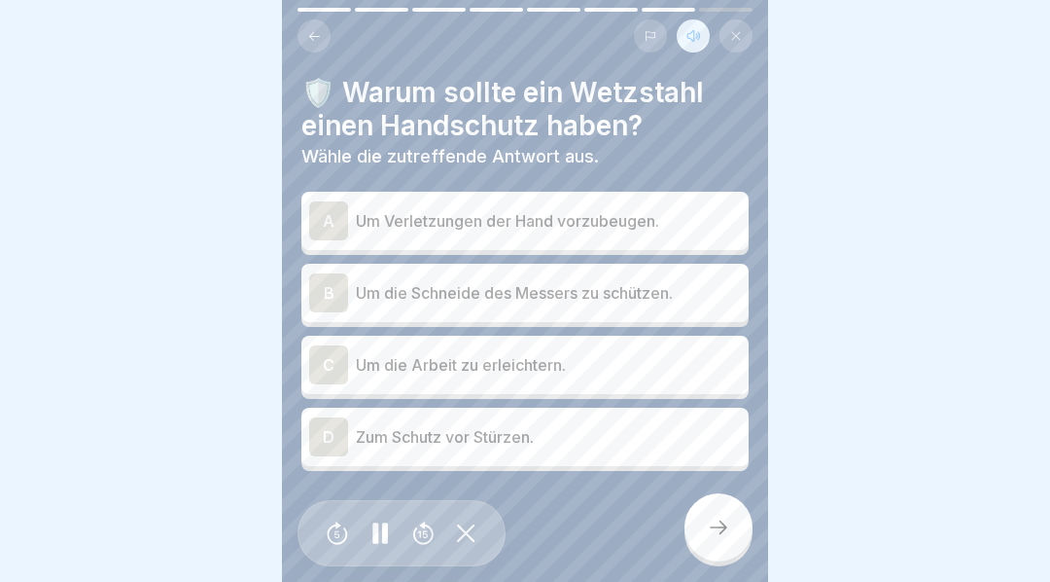
click at [328, 219] on div "A" at bounding box center [328, 220] width 39 height 39
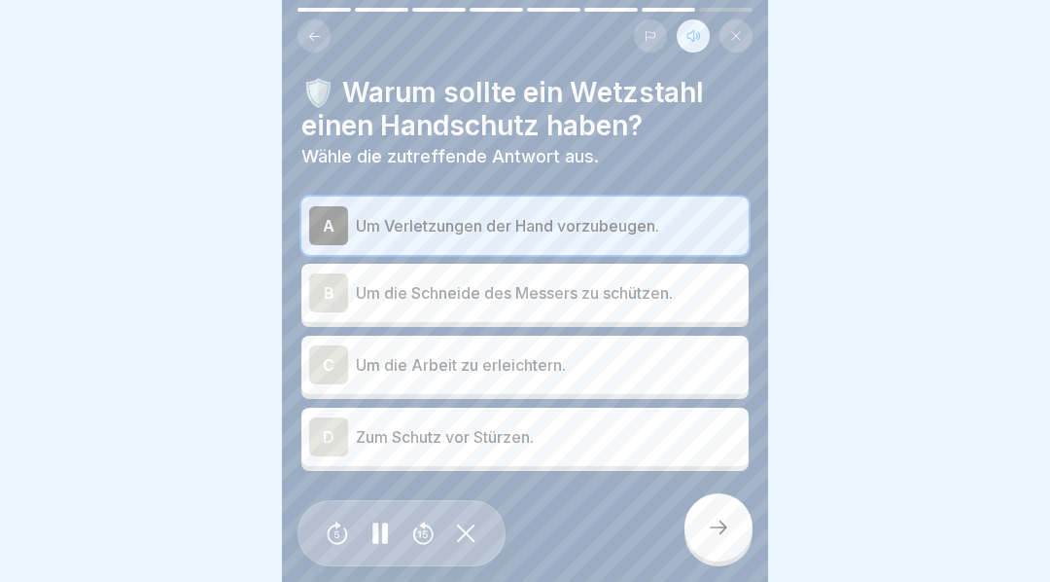
click at [328, 434] on div "D" at bounding box center [328, 436] width 39 height 39
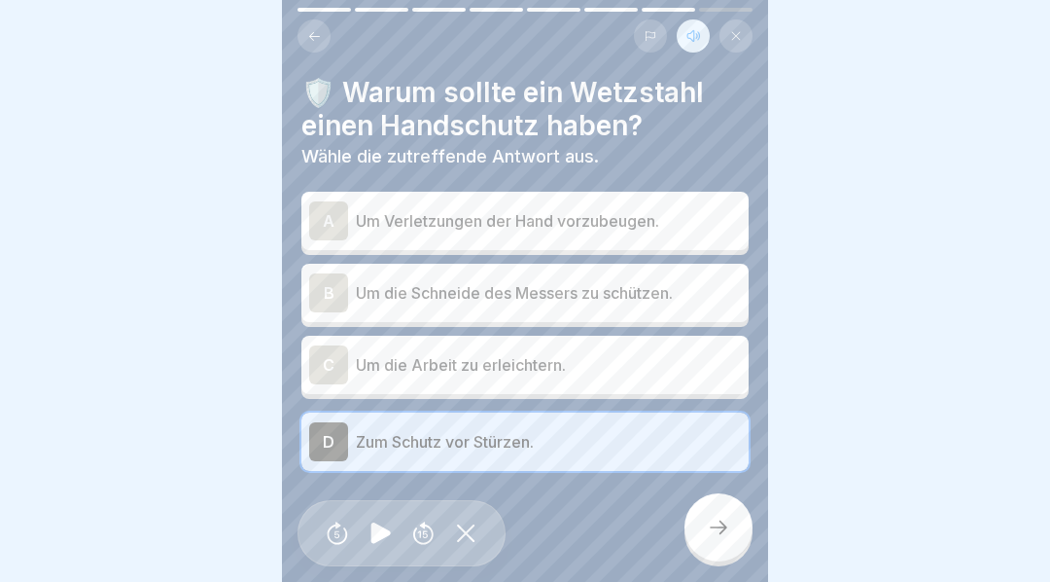
click at [322, 216] on div "A" at bounding box center [328, 220] width 39 height 39
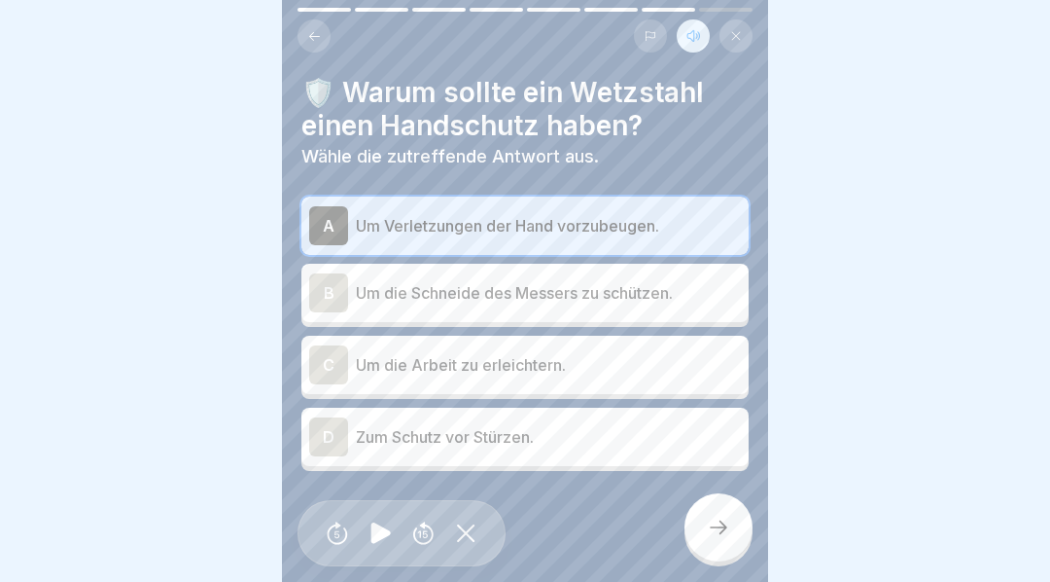
click at [718, 535] on icon at bounding box center [718, 526] width 23 height 23
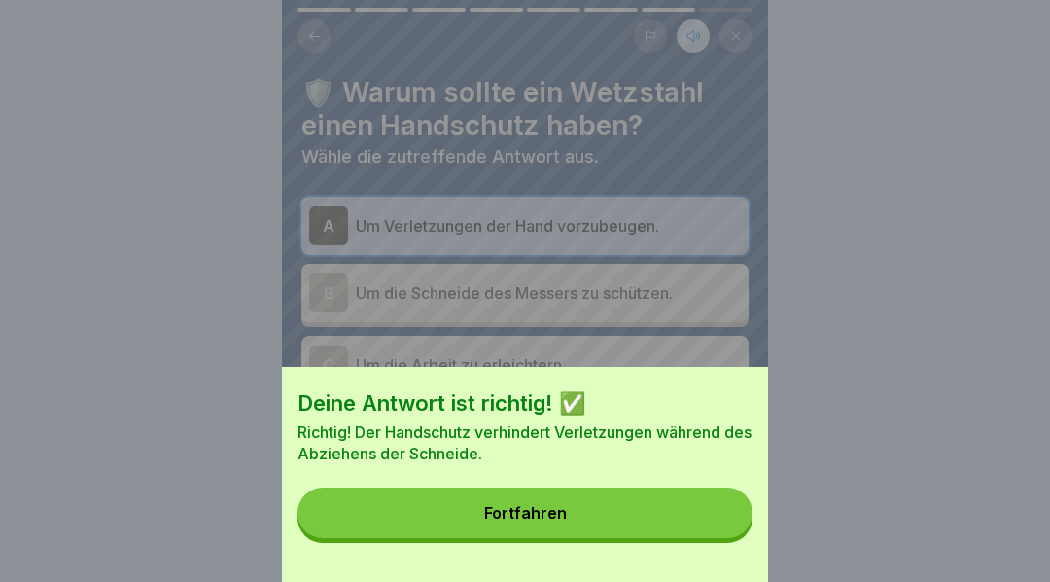
click at [602, 529] on button "Fortfahren" at bounding box center [525, 512] width 455 height 51
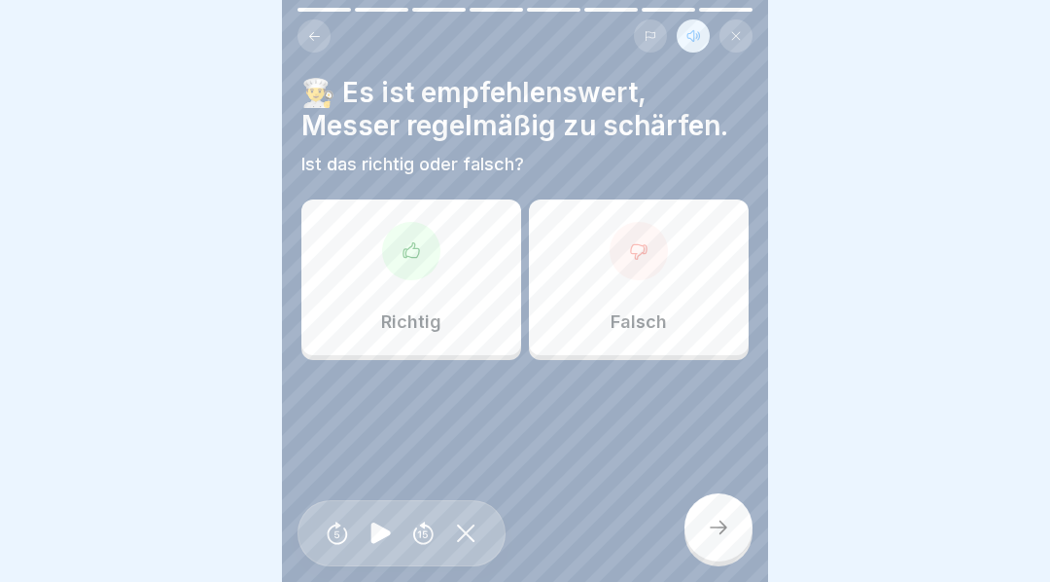
click at [420, 247] on icon at bounding box center [411, 250] width 19 height 19
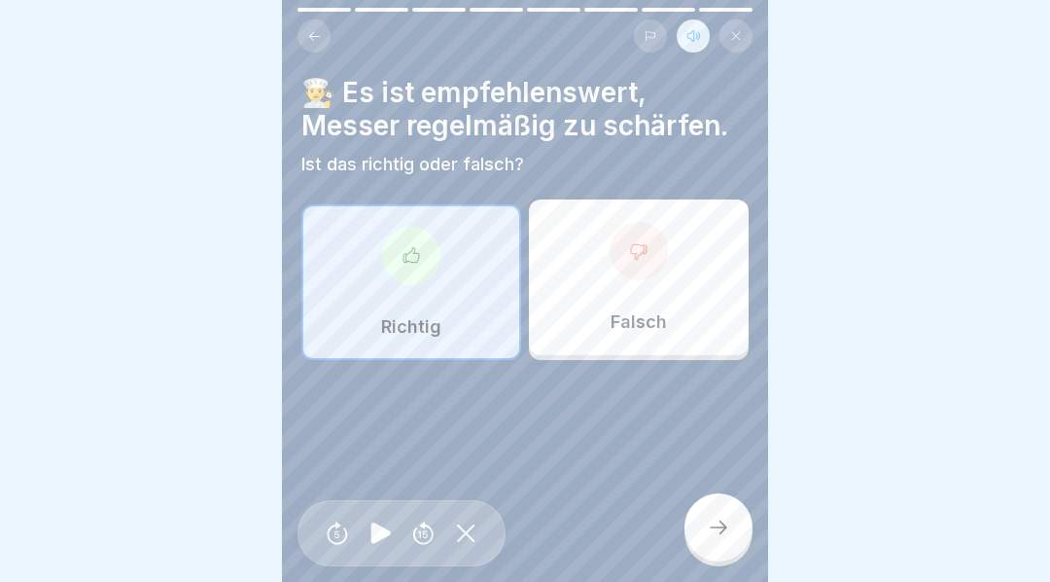
click at [712, 539] on icon at bounding box center [718, 526] width 23 height 23
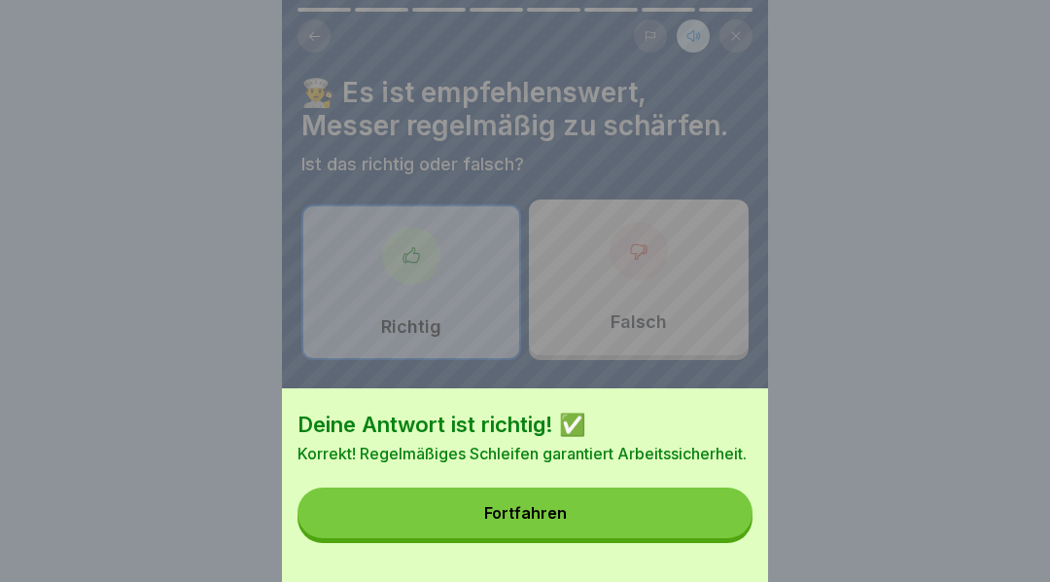
click at [650, 533] on button "Fortfahren" at bounding box center [525, 512] width 455 height 51
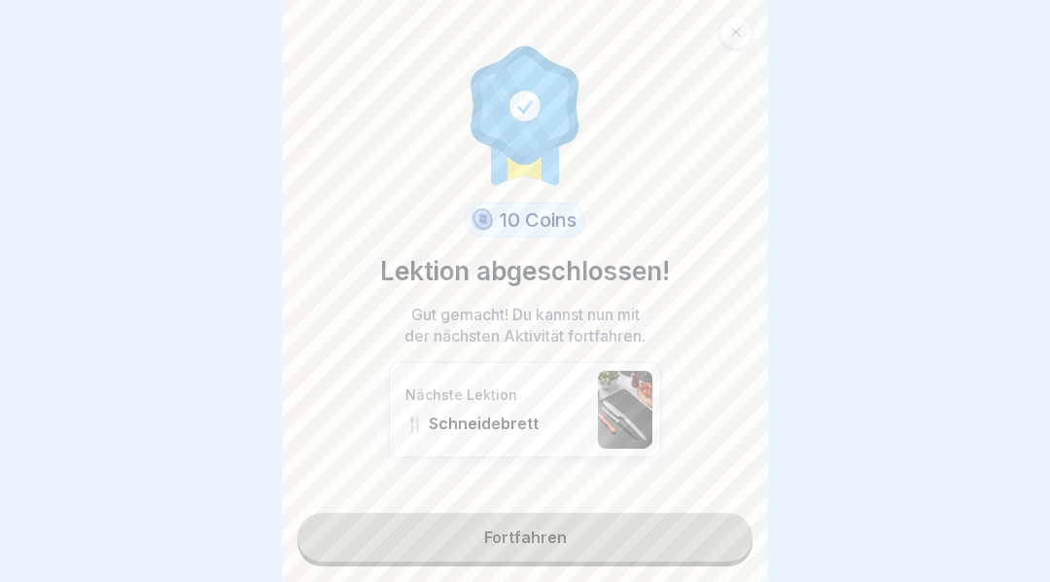
click at [621, 555] on link "Fortfahren" at bounding box center [525, 536] width 455 height 49
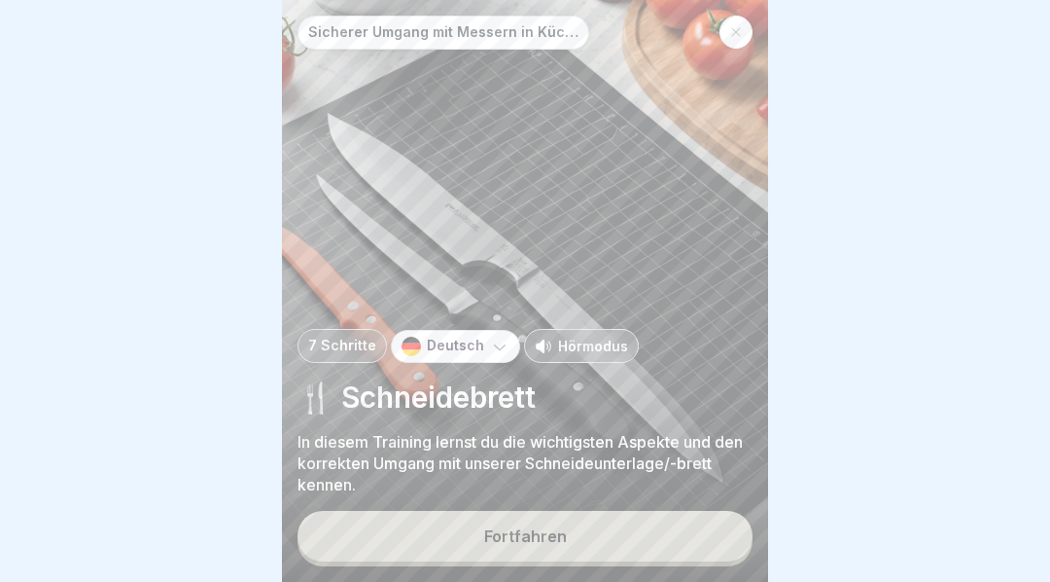
click at [642, 555] on button "Fortfahren" at bounding box center [525, 536] width 455 height 51
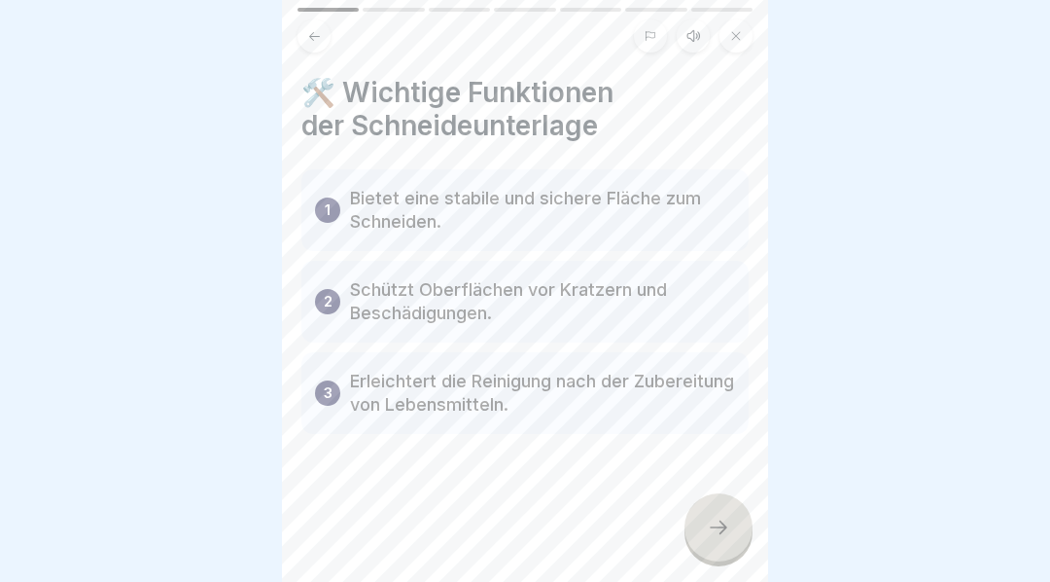
click at [692, 24] on button at bounding box center [693, 35] width 33 height 33
click at [377, 544] on icon at bounding box center [380, 532] width 19 height 21
click at [721, 523] on div at bounding box center [719, 527] width 68 height 68
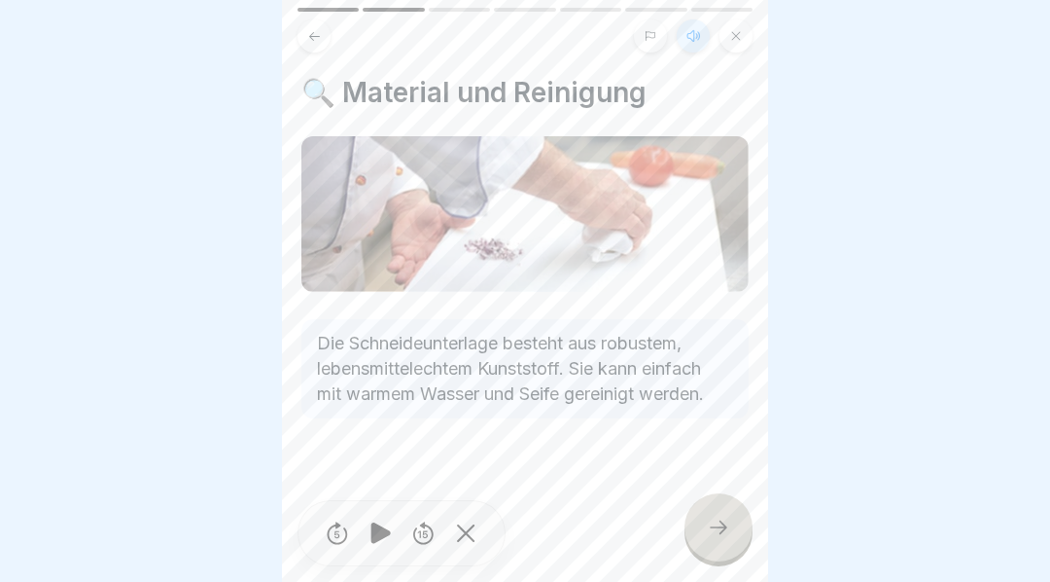
click at [724, 539] on icon at bounding box center [718, 526] width 23 height 23
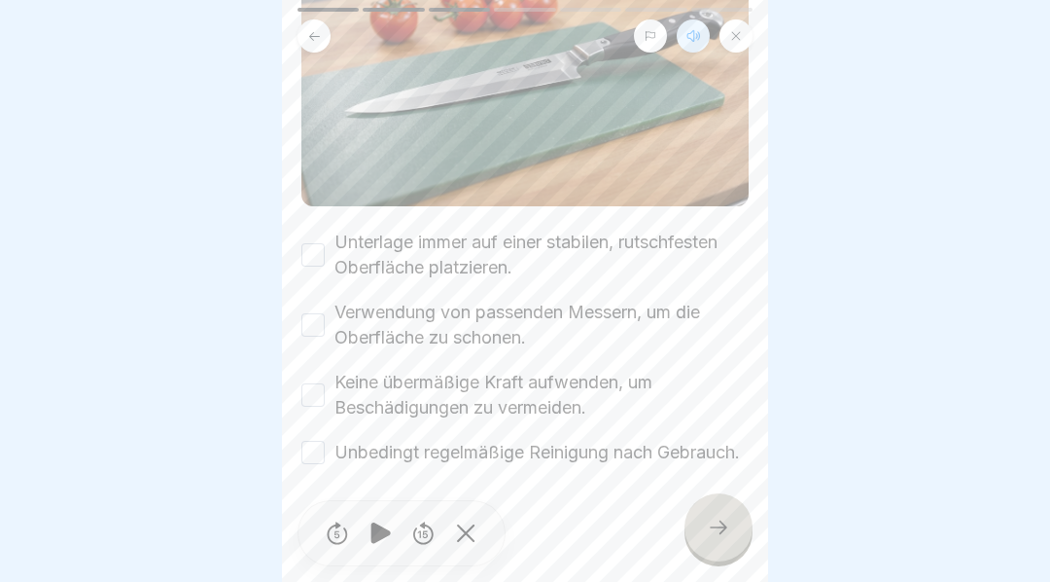
scroll to position [258, 0]
click at [315, 243] on button "Unterlage immer auf einer stabilen, rutschfesten Oberfläche platzieren." at bounding box center [312, 254] width 23 height 23
click at [322, 314] on button "Verwendung von passenden Messern, um die Oberfläche zu schonen." at bounding box center [312, 324] width 23 height 23
click at [318, 383] on button "Keine übermäßige Kraft aufwenden, um Beschädigungen zu vermeiden." at bounding box center [312, 394] width 23 height 23
click at [315, 462] on button "Unbedingt regelmäßige Reinigung nach Gebrauch." at bounding box center [312, 452] width 23 height 23
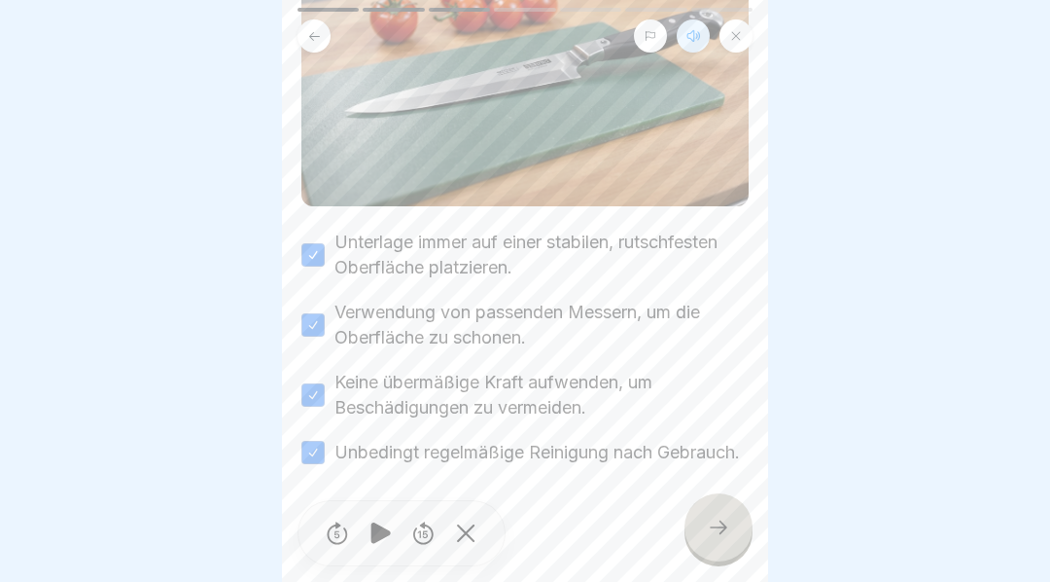
click at [724, 539] on icon at bounding box center [718, 526] width 23 height 23
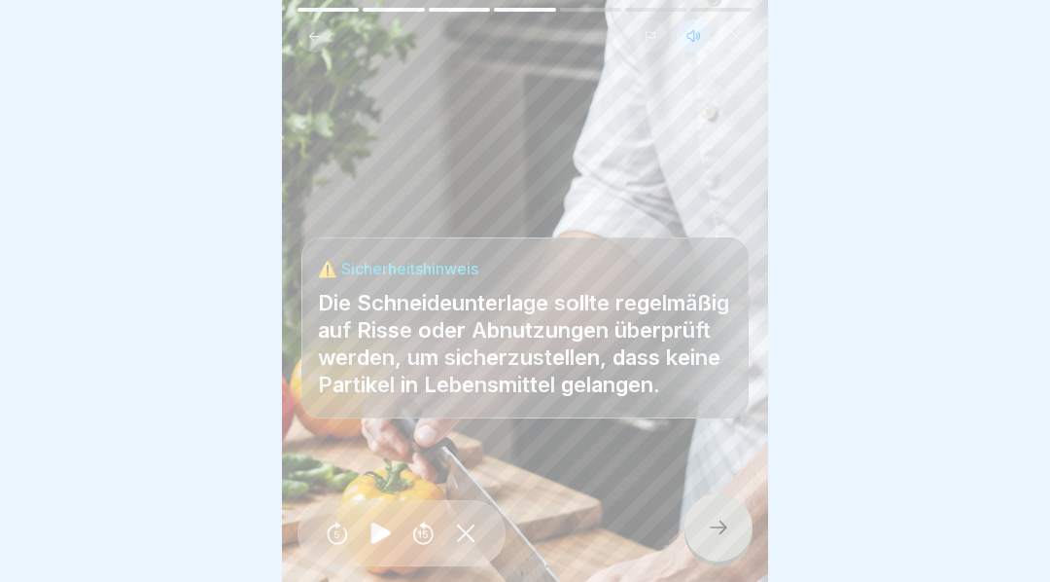
click at [726, 539] on icon at bounding box center [718, 526] width 23 height 23
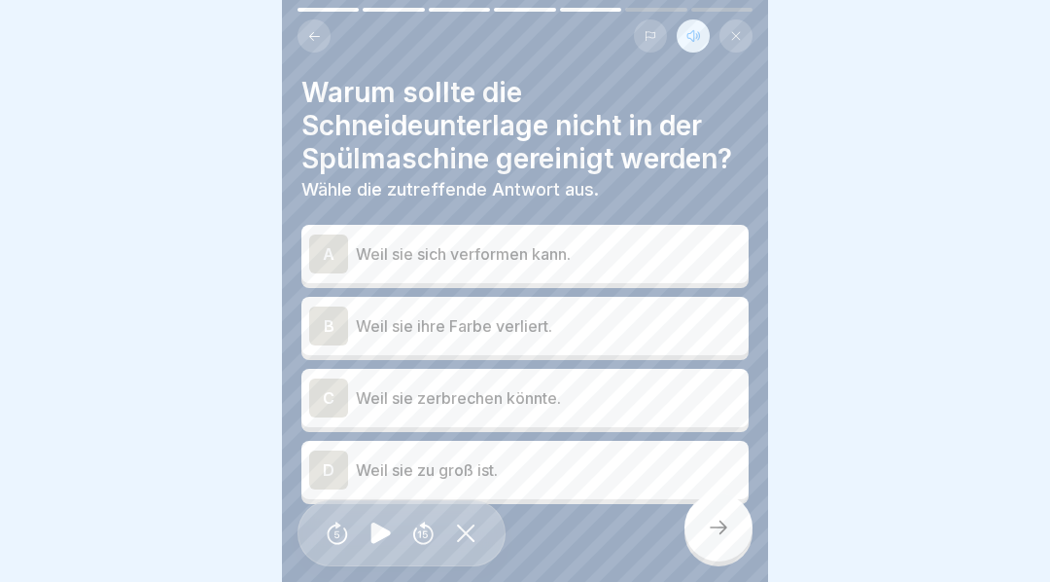
click at [331, 320] on div "B" at bounding box center [328, 325] width 39 height 39
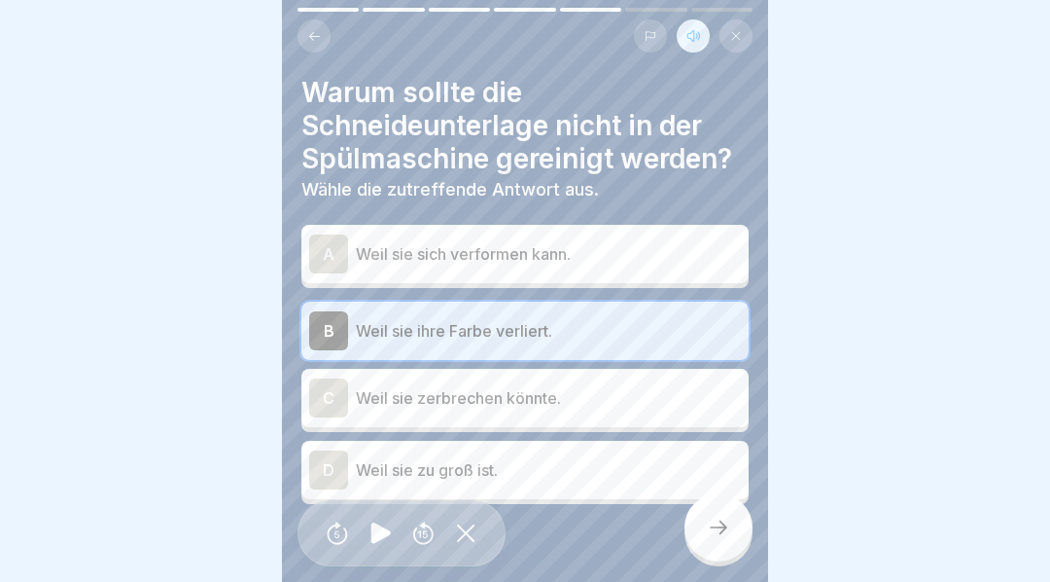
click at [724, 534] on icon at bounding box center [719, 527] width 18 height 14
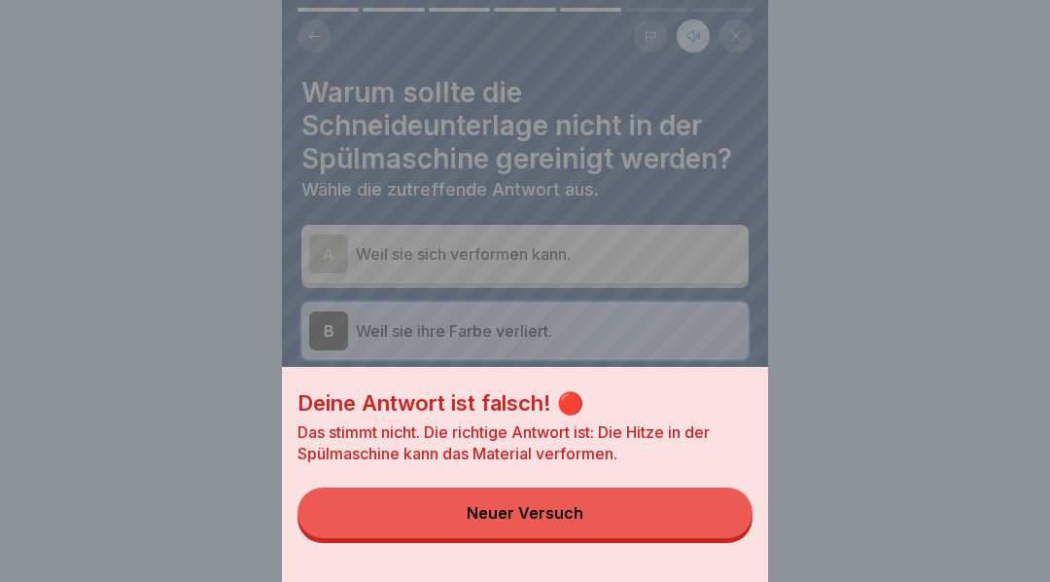
click at [880, 327] on div "Deine Antwort ist falsch! 🔴 Das stimmt nicht. Die richtige Antwort ist: Die Hit…" at bounding box center [525, 291] width 1050 height 582
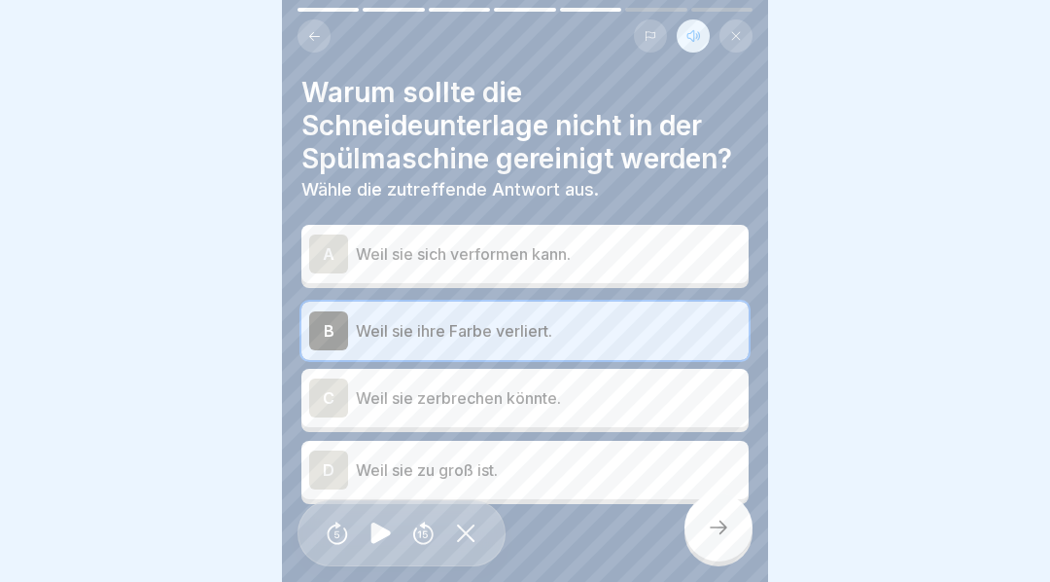
click at [323, 256] on div "A" at bounding box center [328, 253] width 39 height 39
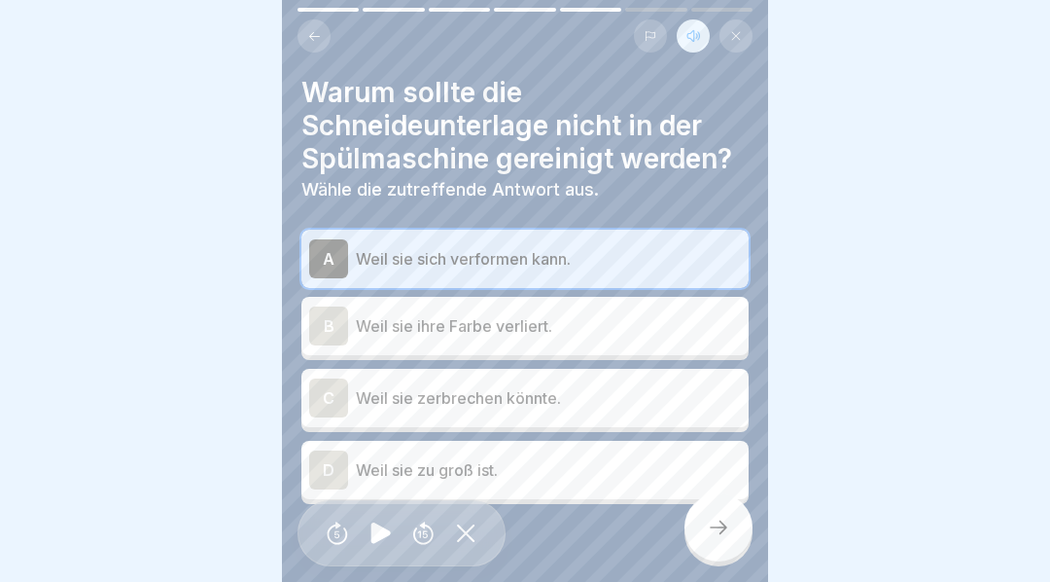
click at [717, 554] on div at bounding box center [719, 527] width 68 height 68
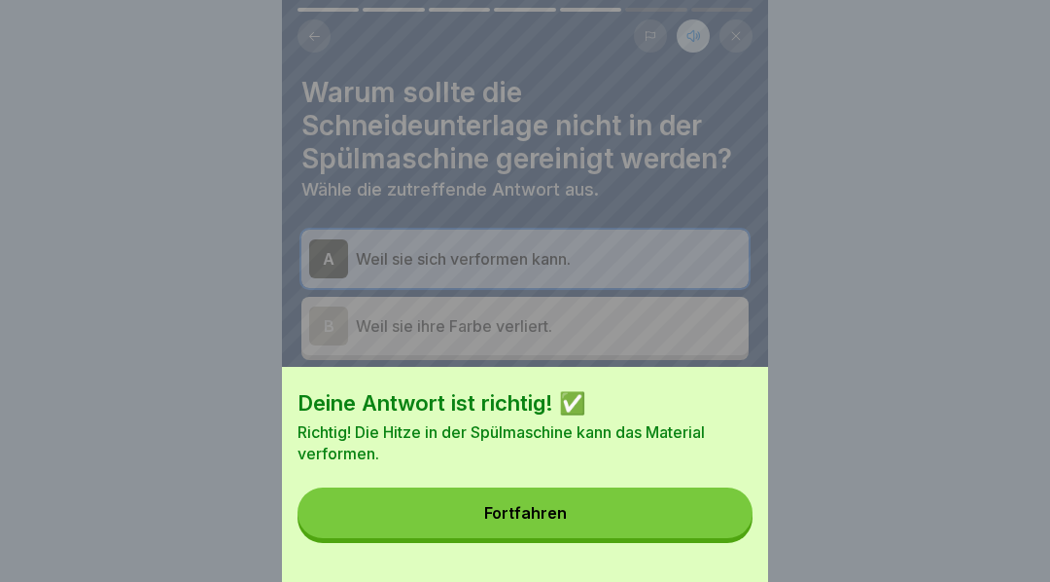
click at [630, 526] on button "Fortfahren" at bounding box center [525, 512] width 455 height 51
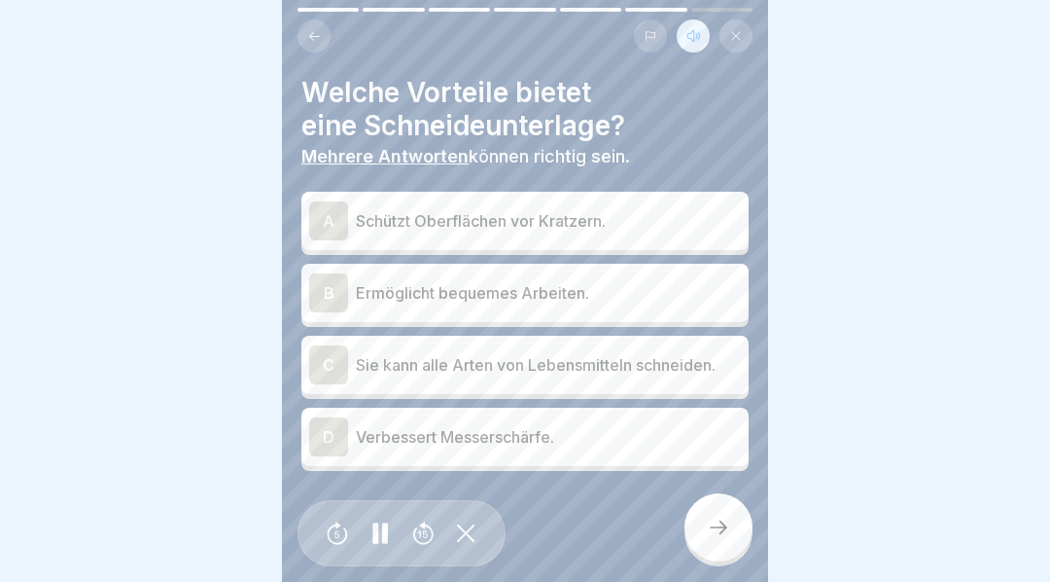
click at [330, 208] on div "A" at bounding box center [328, 220] width 39 height 39
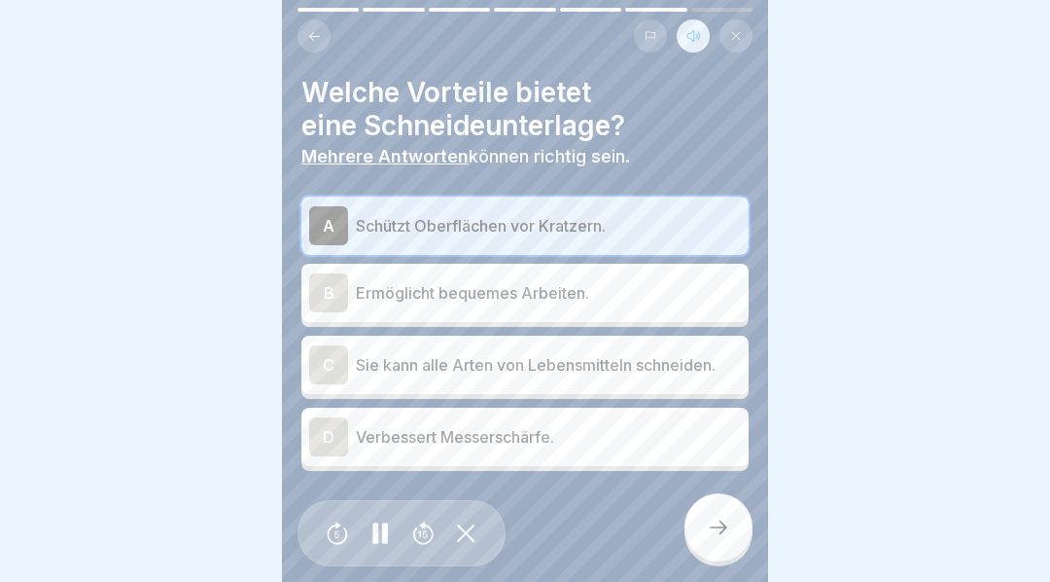
click at [323, 287] on div "B" at bounding box center [328, 292] width 39 height 39
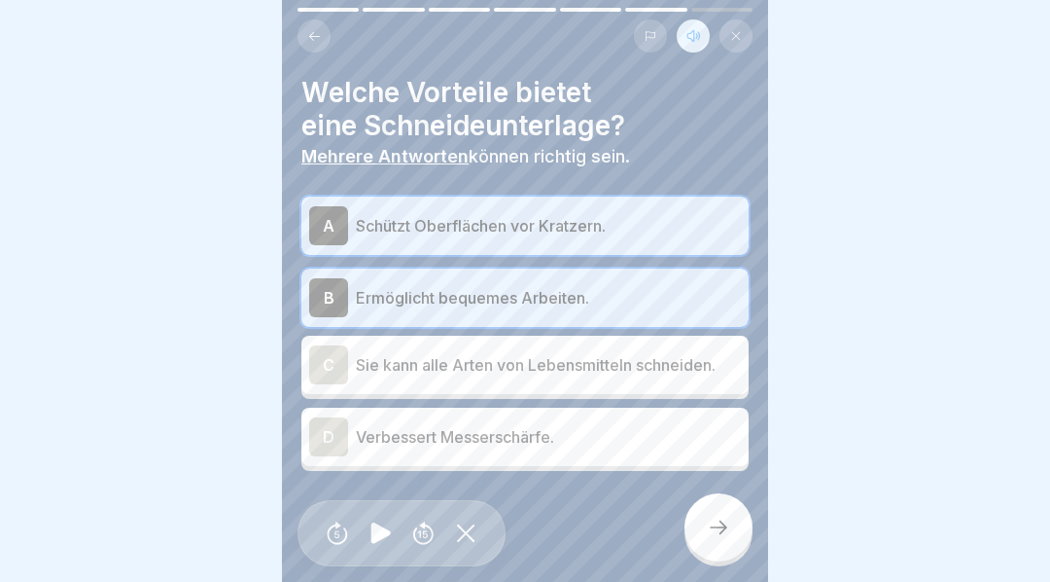
click at [331, 432] on div "D" at bounding box center [328, 436] width 39 height 39
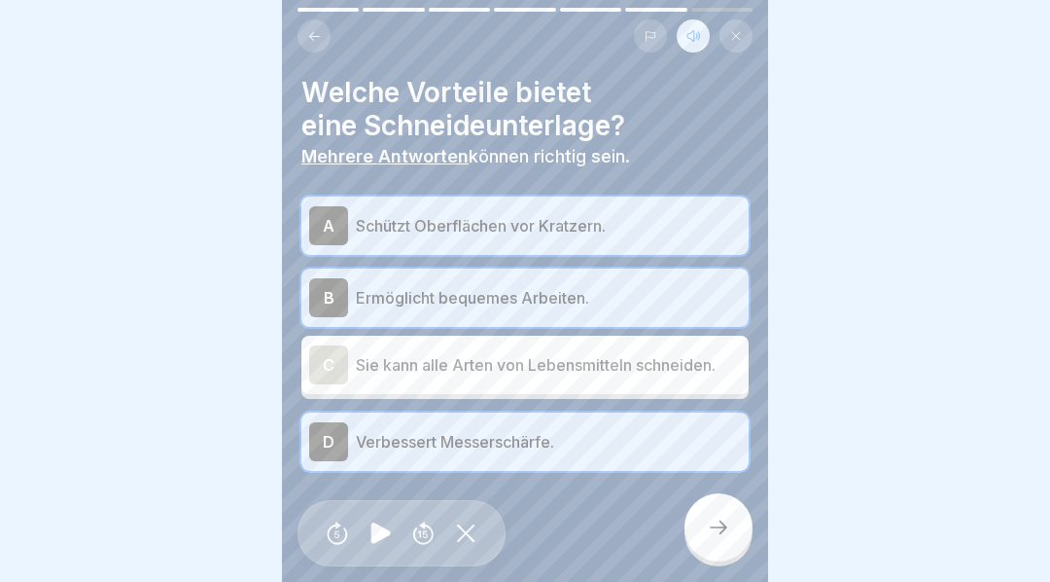
click at [718, 539] on icon at bounding box center [718, 526] width 23 height 23
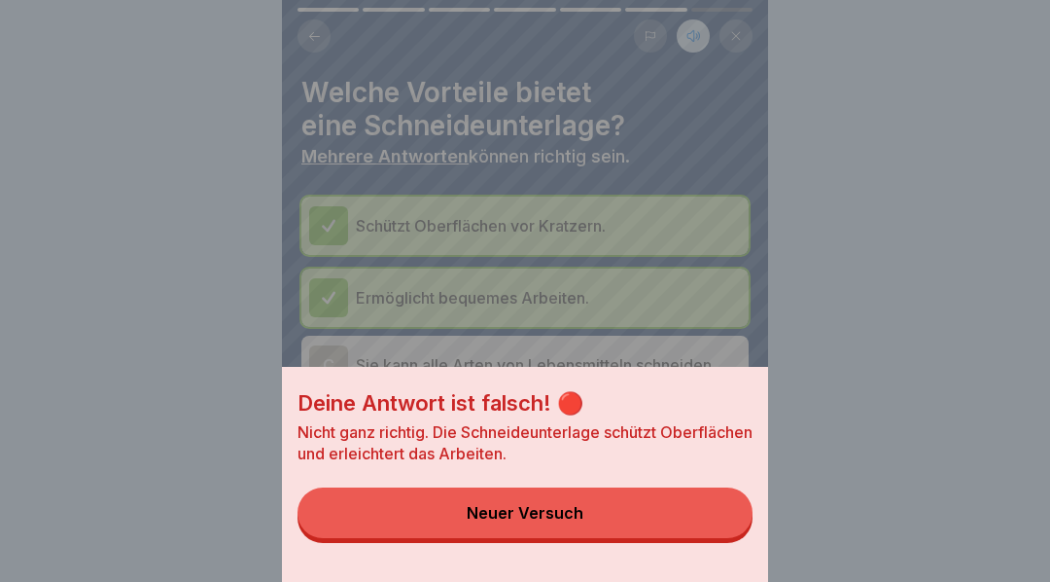
click at [844, 387] on div "Deine Antwort ist falsch! 🔴 Nicht ganz richtig. Die Schneideunterlage schützt O…" at bounding box center [525, 291] width 1050 height 582
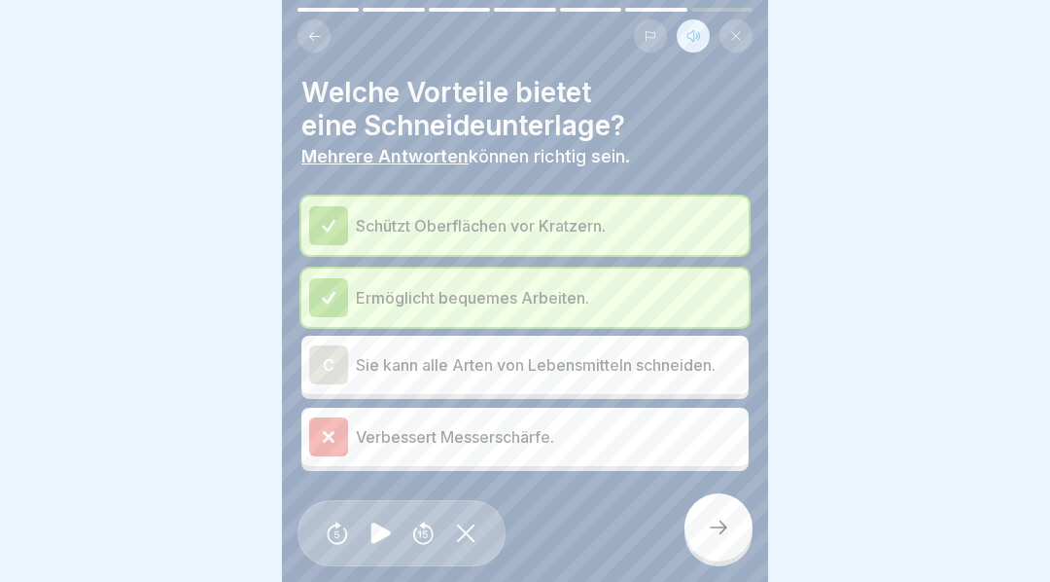
click at [335, 441] on icon at bounding box center [329, 437] width 18 height 18
click at [718, 538] on icon at bounding box center [718, 526] width 23 height 23
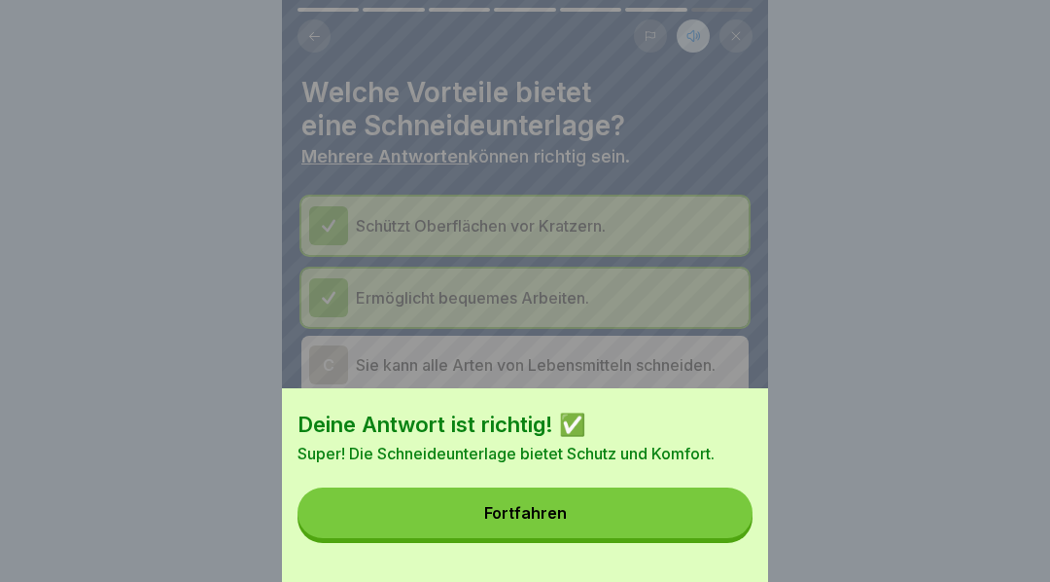
click at [655, 526] on button "Fortfahren" at bounding box center [525, 512] width 455 height 51
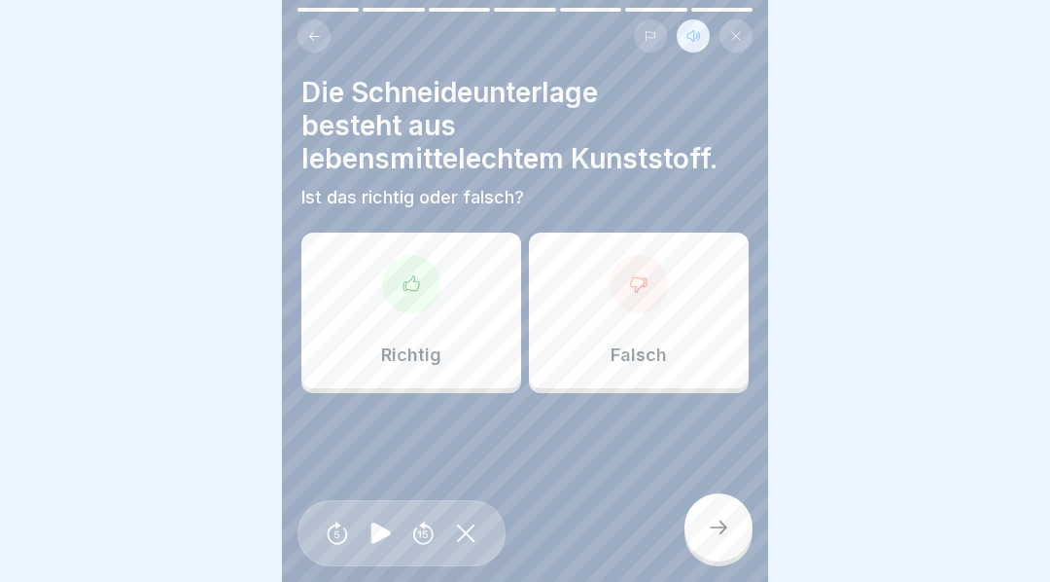
click at [409, 288] on icon at bounding box center [411, 283] width 19 height 19
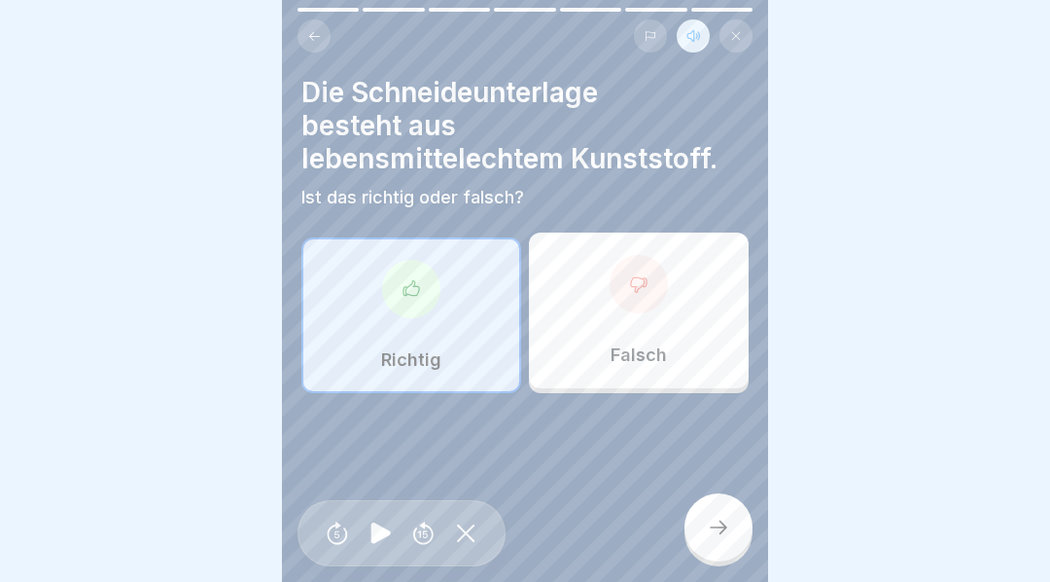
click at [722, 532] on icon at bounding box center [718, 526] width 23 height 23
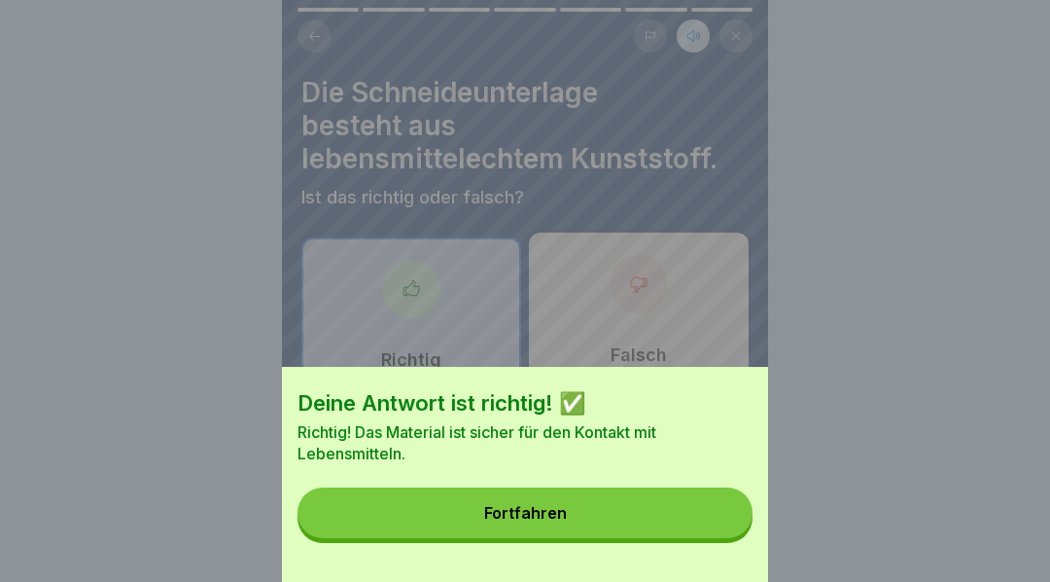
click at [665, 526] on button "Fortfahren" at bounding box center [525, 512] width 455 height 51
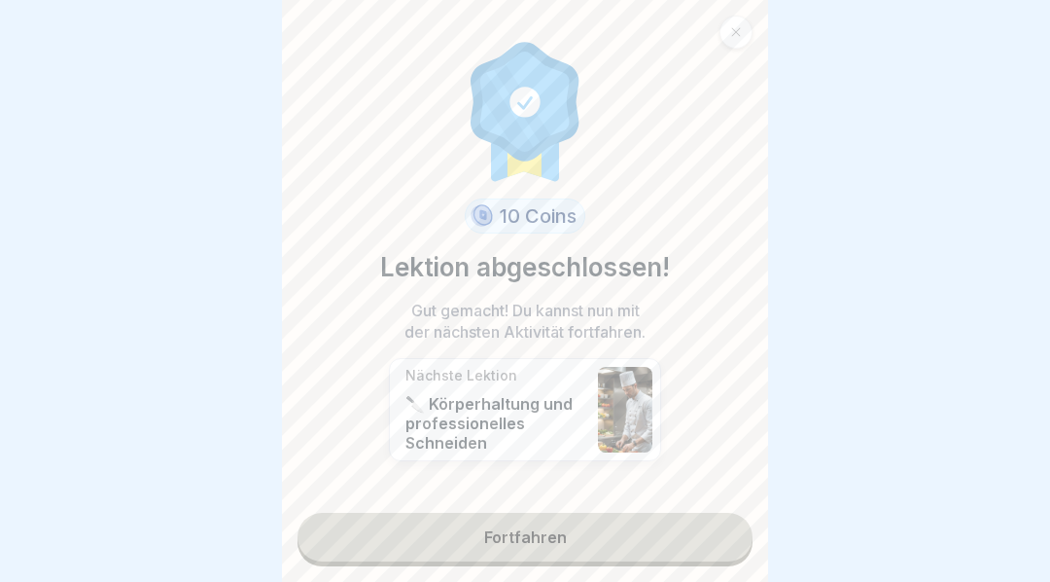
click at [597, 548] on link "Fortfahren" at bounding box center [525, 536] width 455 height 49
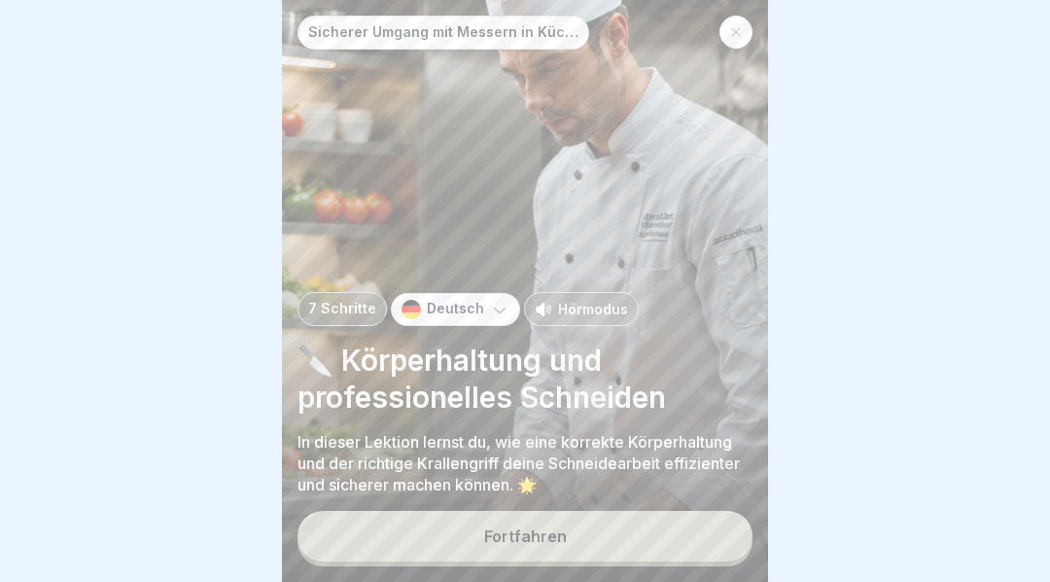
click at [653, 543] on button "Fortfahren" at bounding box center [525, 536] width 455 height 51
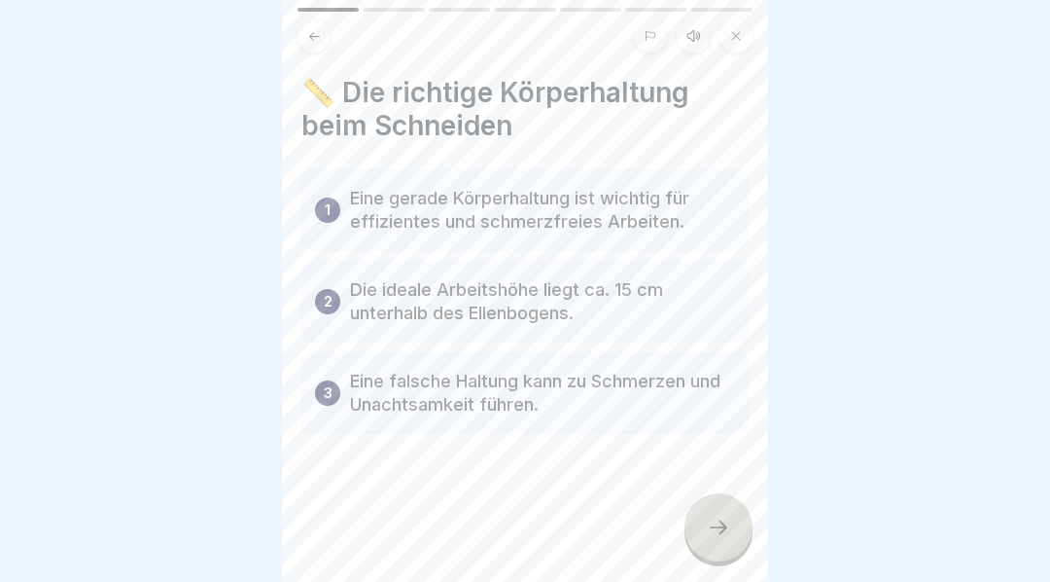
click at [695, 41] on icon at bounding box center [694, 36] width 16 height 16
click at [386, 548] on icon at bounding box center [381, 532] width 38 height 31
click at [719, 534] on icon at bounding box center [718, 526] width 23 height 23
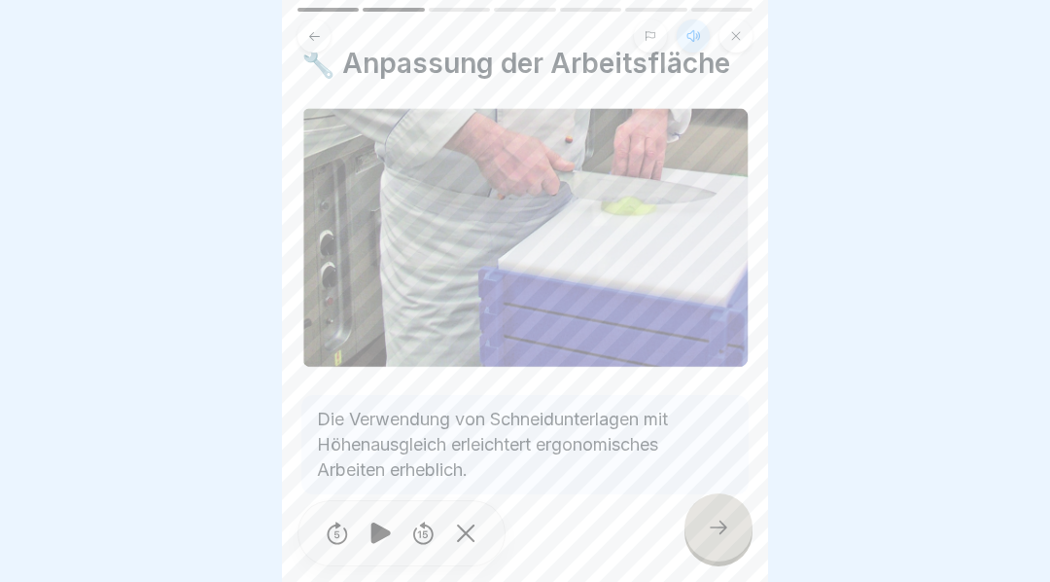
scroll to position [27, 0]
click at [719, 537] on icon at bounding box center [718, 526] width 23 height 23
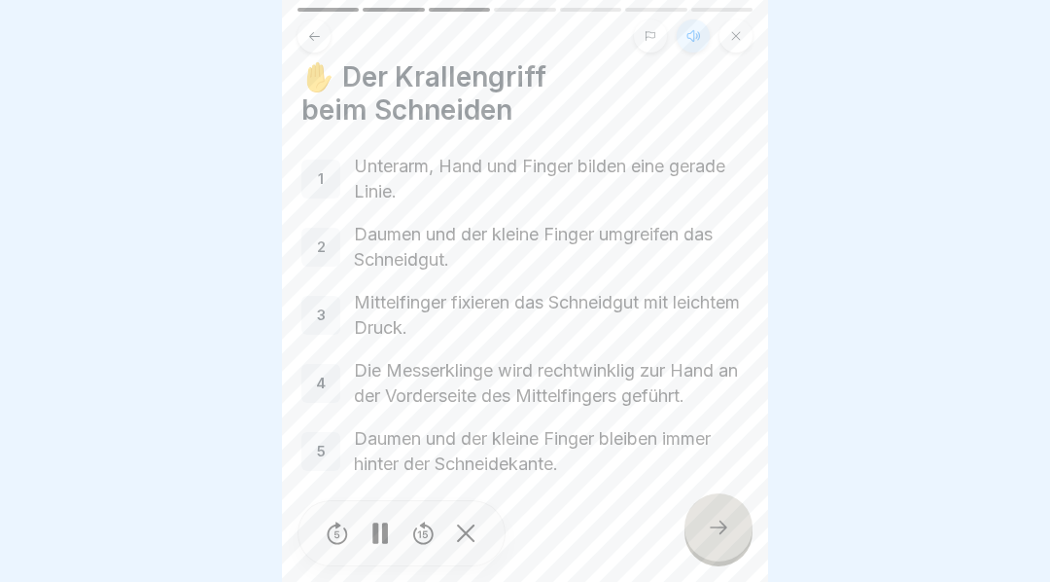
scroll to position [15, 0]
click at [724, 533] on icon at bounding box center [718, 526] width 23 height 23
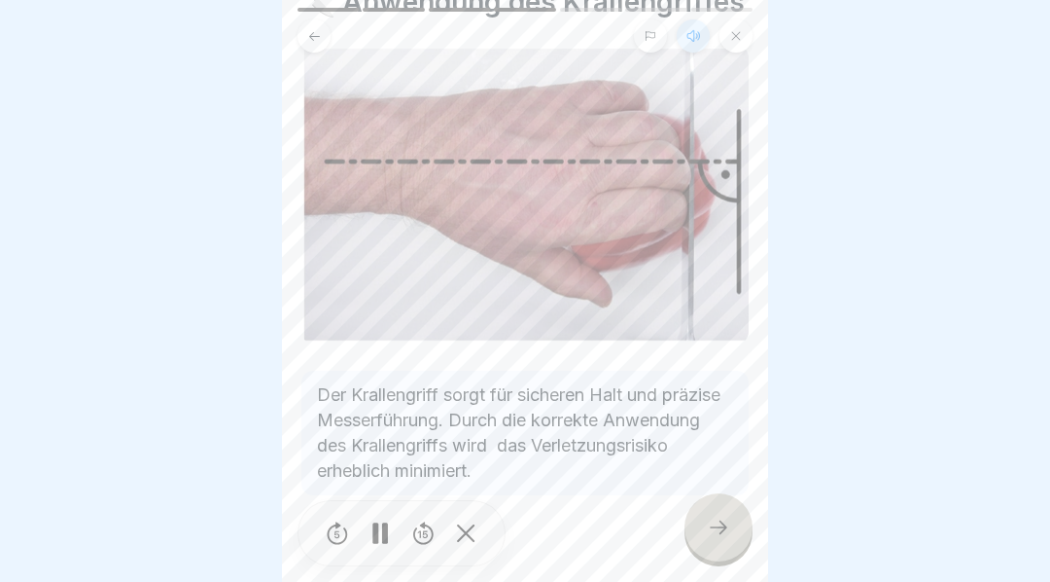
scroll to position [92, 0]
click at [721, 534] on icon at bounding box center [719, 527] width 18 height 14
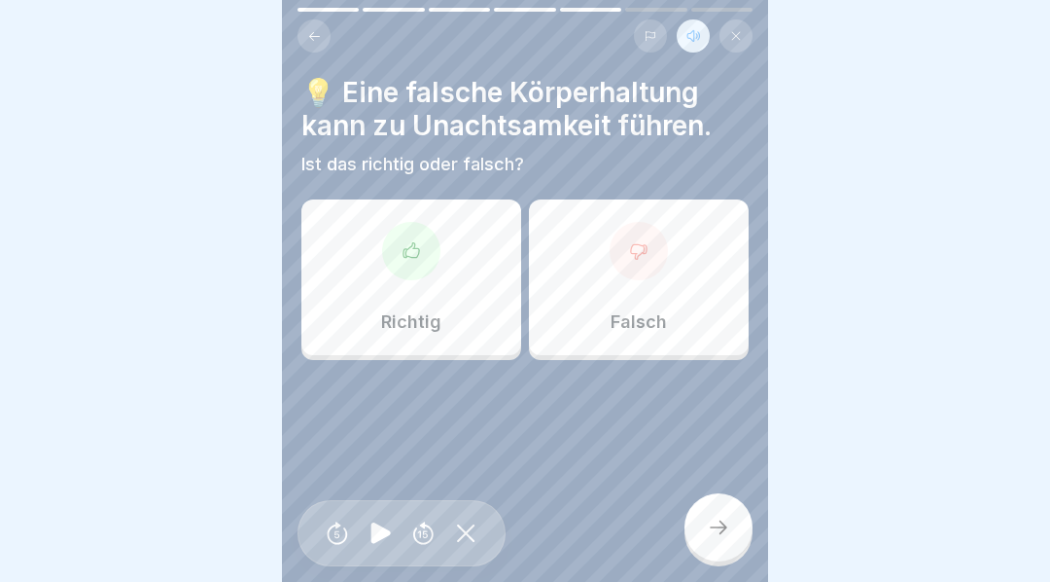
click at [409, 265] on div at bounding box center [411, 251] width 58 height 58
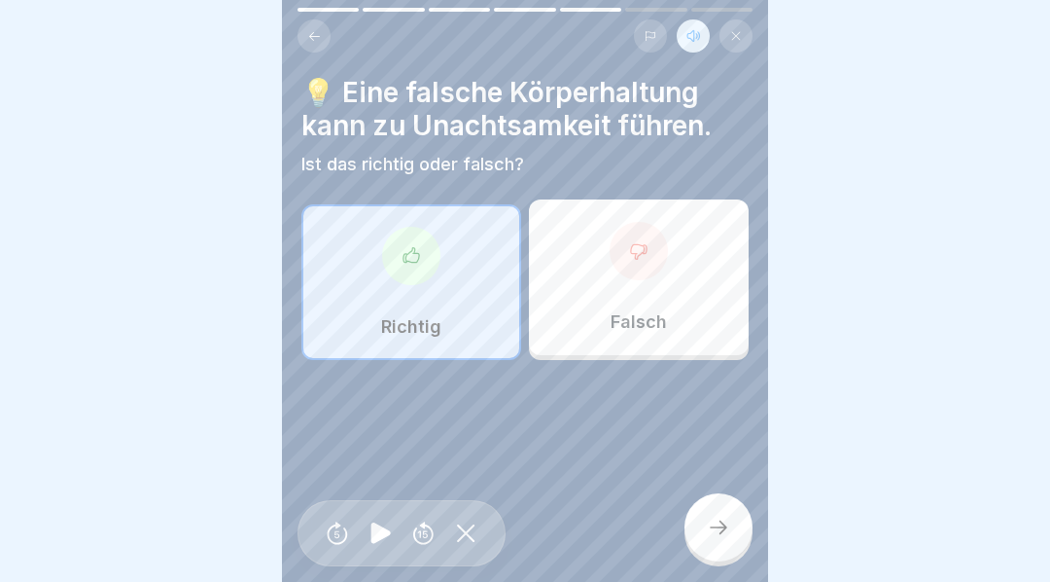
click at [733, 541] on div at bounding box center [719, 527] width 68 height 68
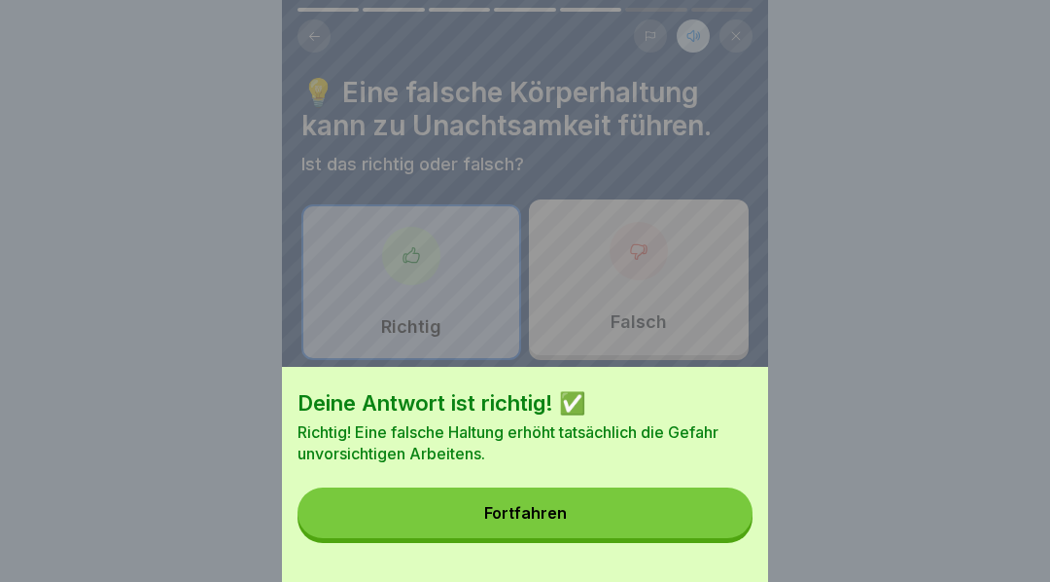
click at [620, 528] on button "Fortfahren" at bounding box center [525, 512] width 455 height 51
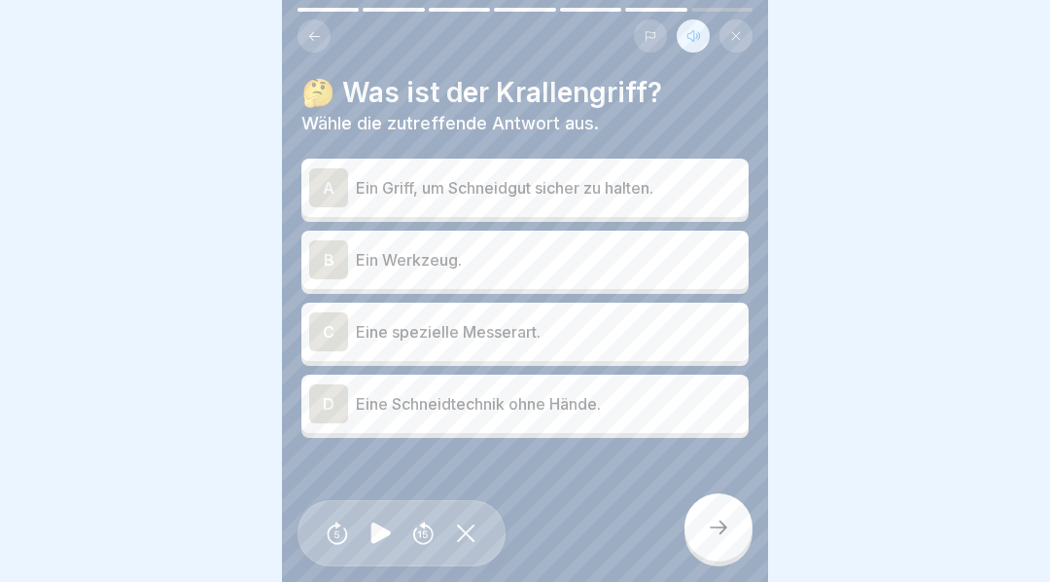
click at [333, 185] on div "A" at bounding box center [328, 187] width 39 height 39
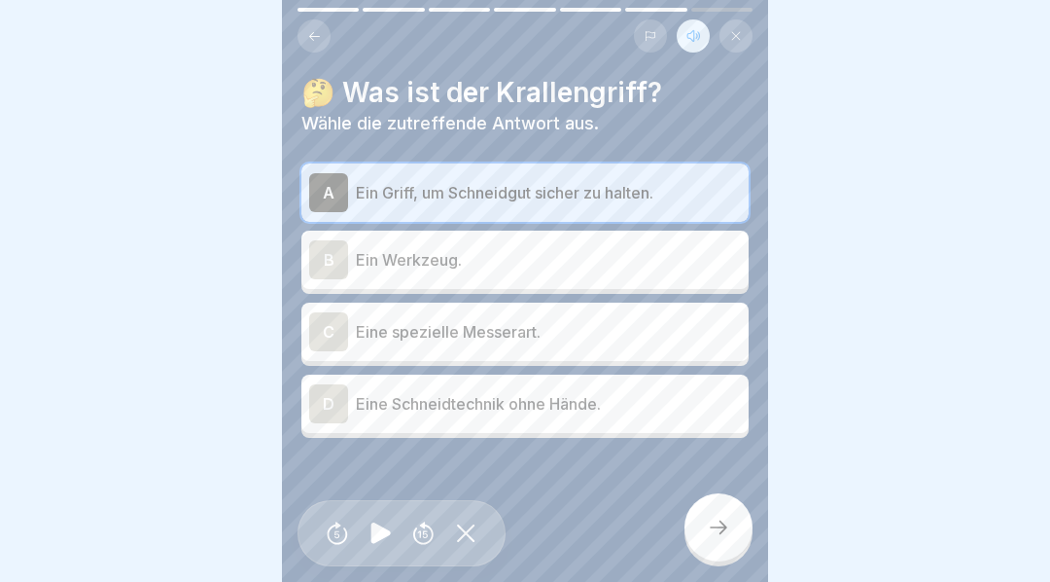
click at [720, 538] on icon at bounding box center [718, 526] width 23 height 23
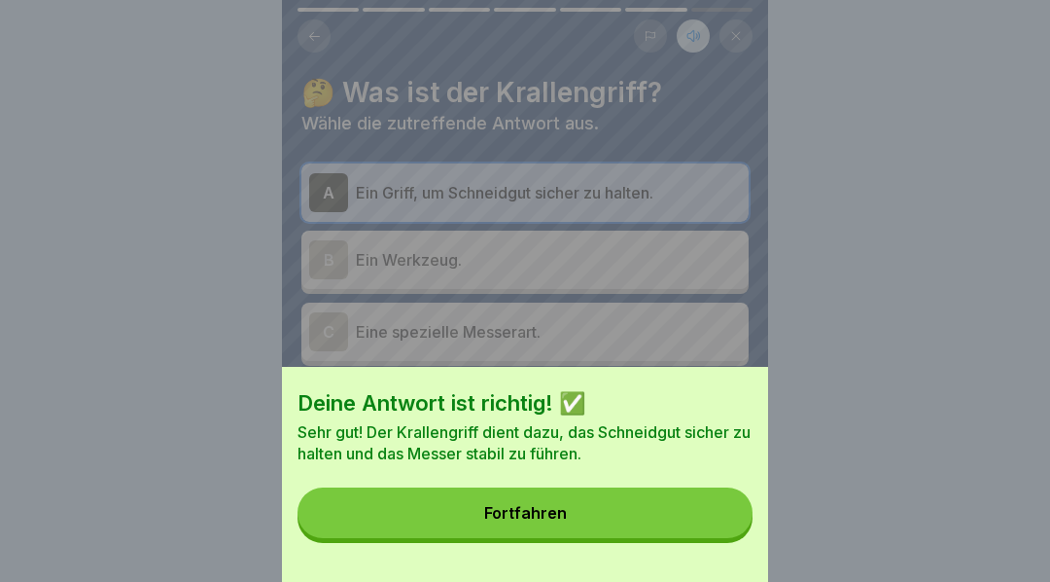
click at [608, 530] on button "Fortfahren" at bounding box center [525, 512] width 455 height 51
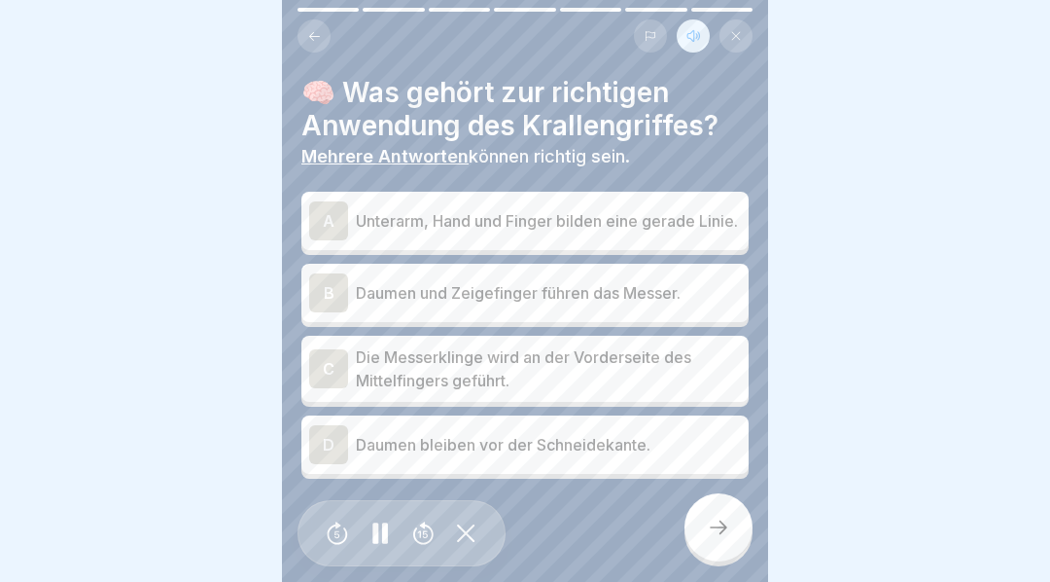
click at [318, 209] on div "A" at bounding box center [328, 220] width 39 height 39
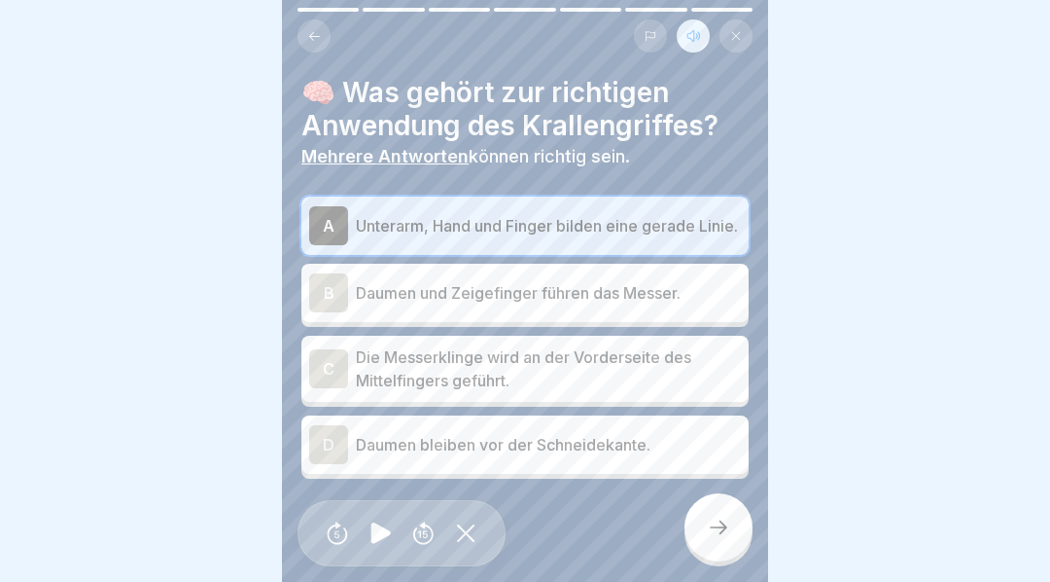
click at [334, 456] on div "D" at bounding box center [328, 444] width 39 height 39
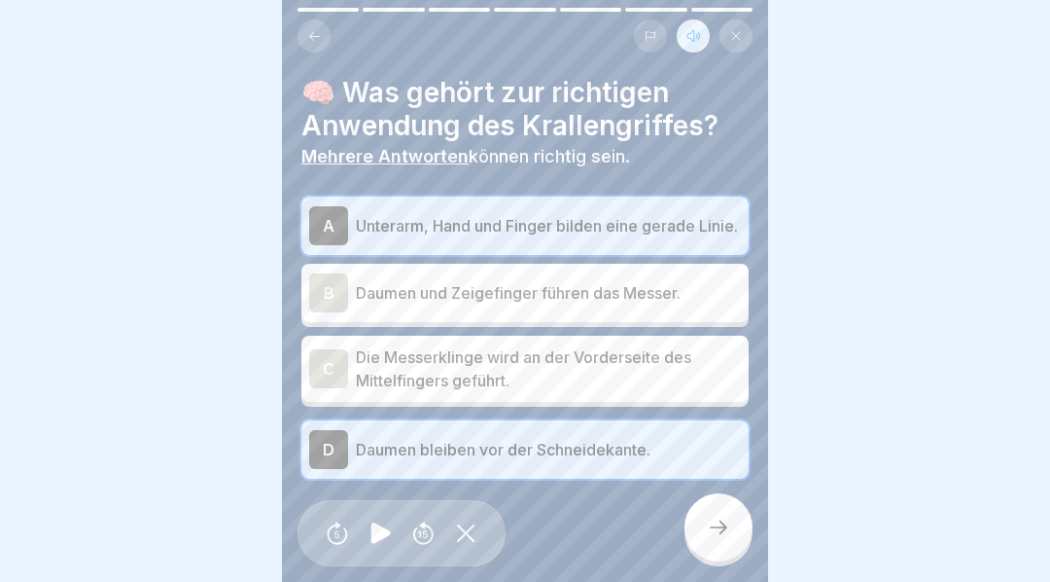
click at [335, 374] on div "C" at bounding box center [328, 368] width 39 height 39
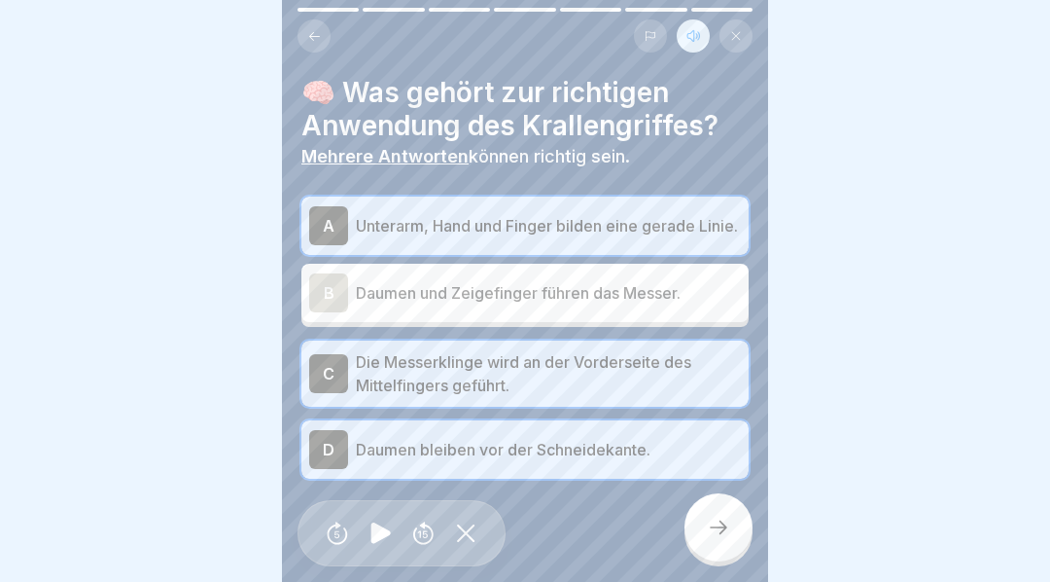
click at [725, 551] on div at bounding box center [719, 527] width 68 height 68
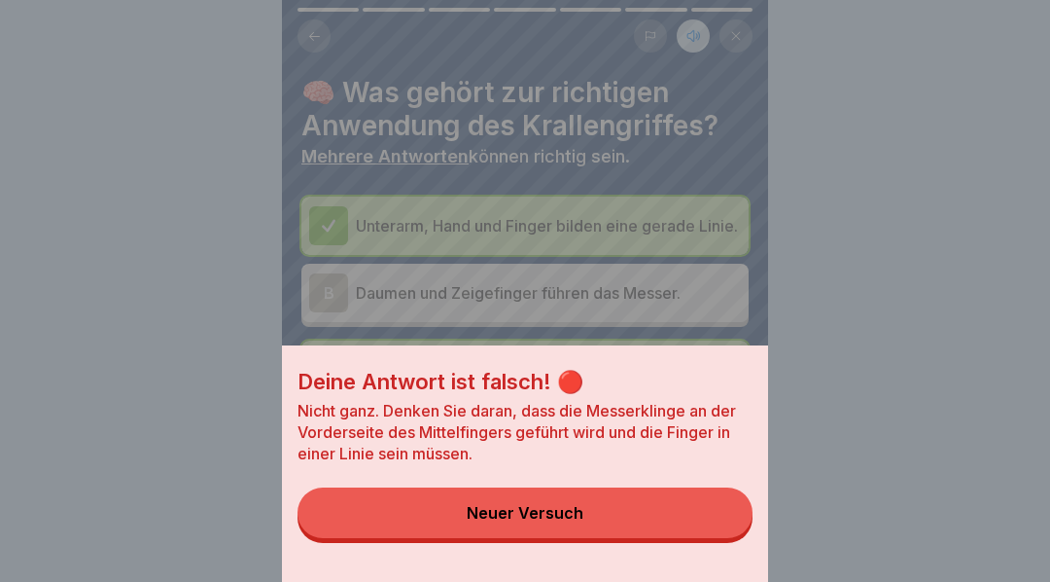
click at [635, 528] on button "Neuer Versuch" at bounding box center [525, 512] width 455 height 51
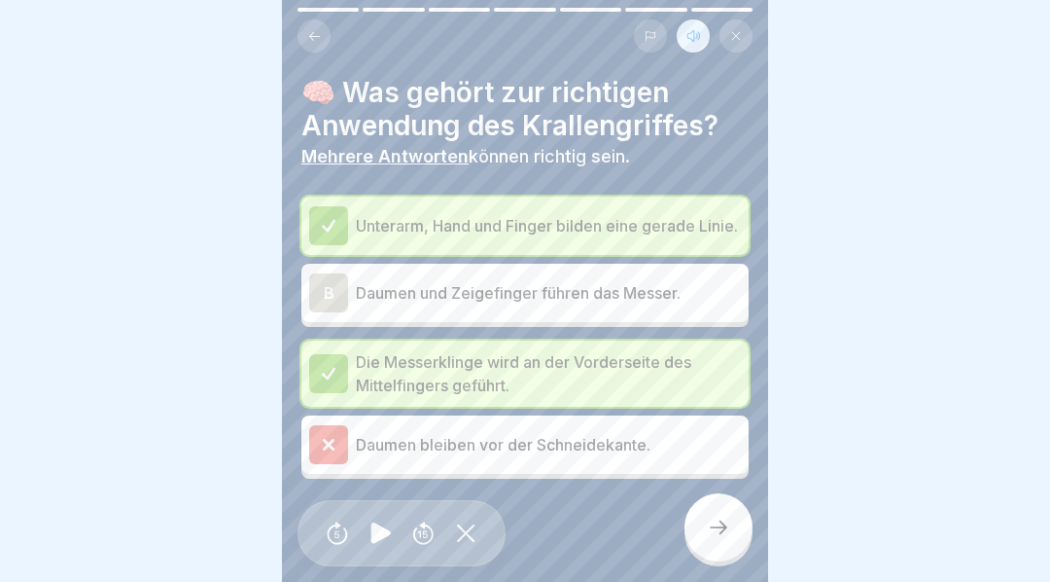
click at [337, 455] on div at bounding box center [328, 444] width 39 height 39
click at [724, 534] on icon at bounding box center [719, 527] width 18 height 14
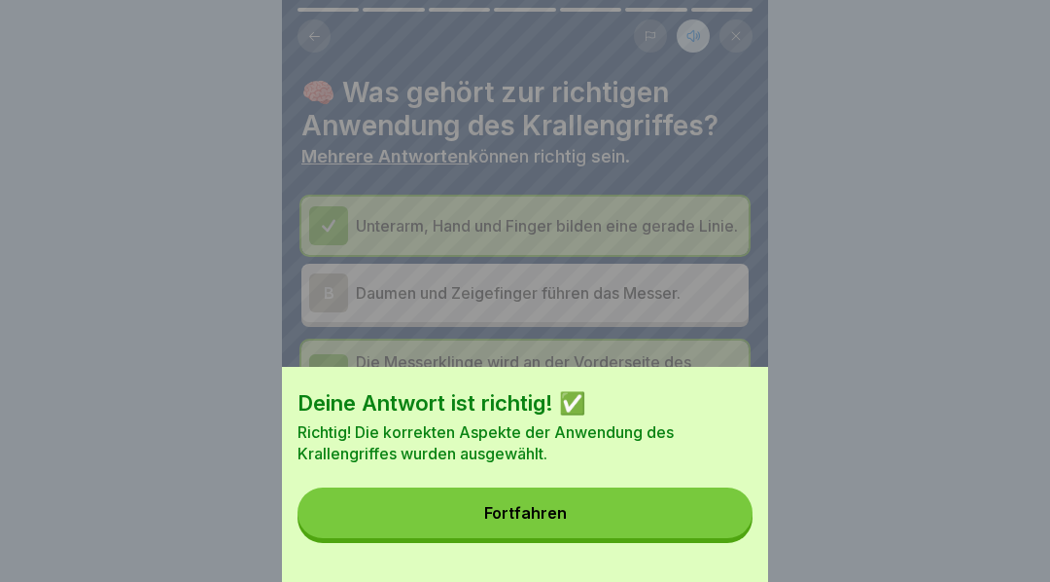
click at [653, 523] on button "Fortfahren" at bounding box center [525, 512] width 455 height 51
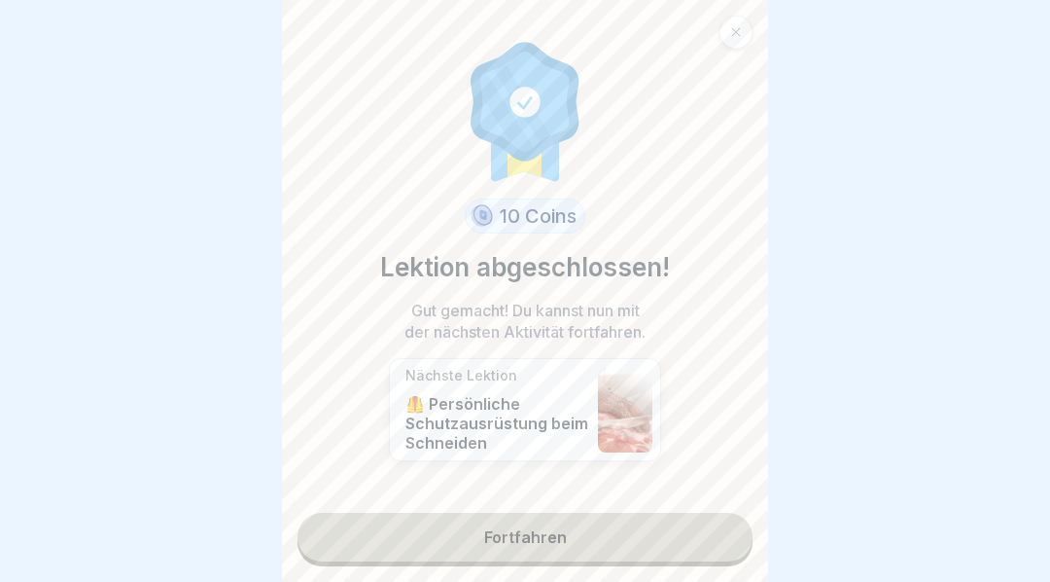
click at [585, 551] on link "Fortfahren" at bounding box center [525, 536] width 455 height 49
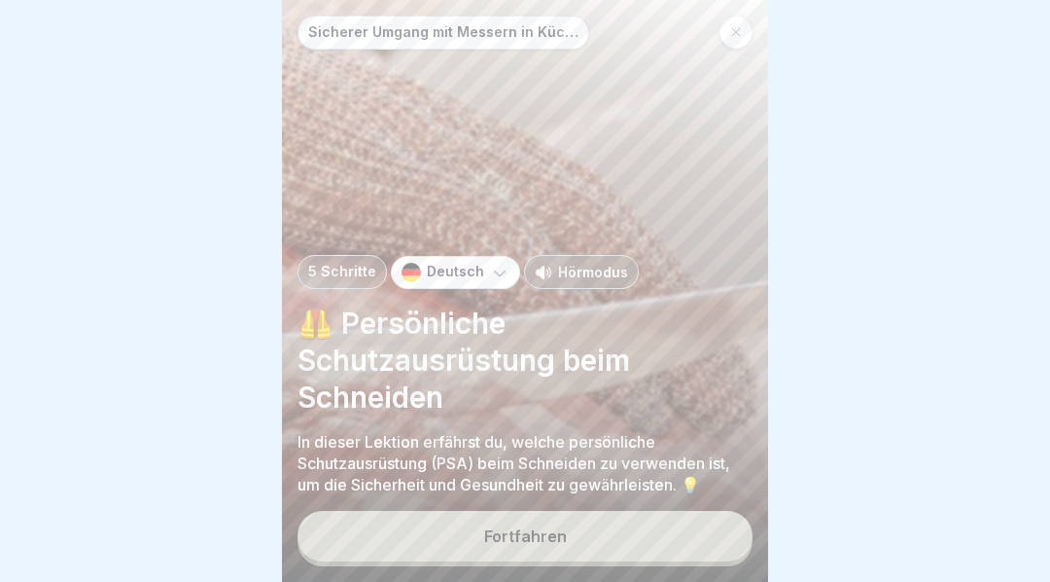
click at [596, 582] on div "Sicherer Umgang mit Messern in Küchen 5 Schritte Deutsch Hörmodus 🦺 Persönliche…" at bounding box center [525, 291] width 486 height 582
click at [640, 551] on button "Fortfahren" at bounding box center [525, 536] width 455 height 51
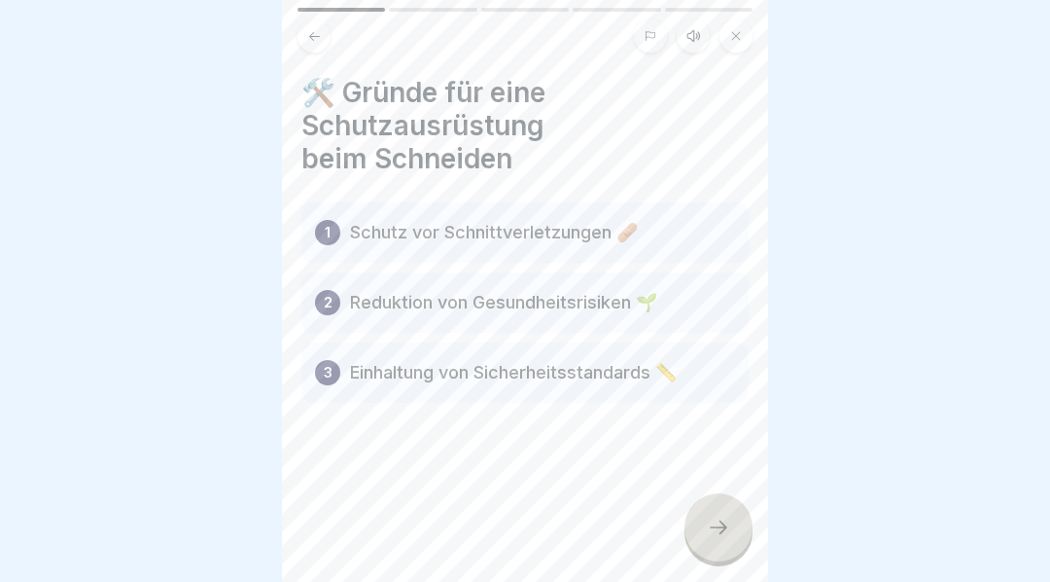
click at [726, 539] on icon at bounding box center [718, 526] width 23 height 23
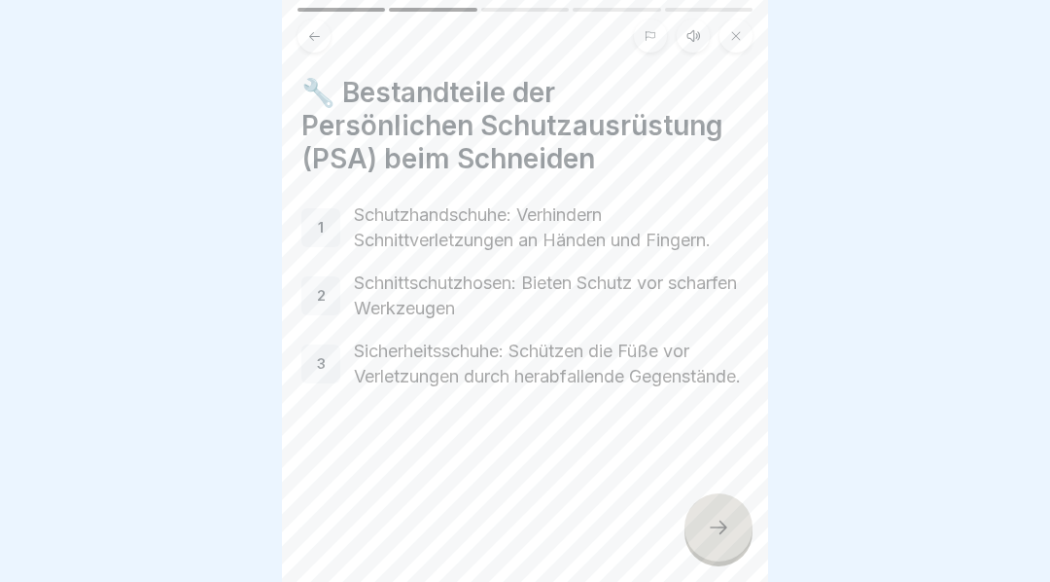
click at [690, 29] on icon at bounding box center [694, 36] width 16 height 16
click at [368, 548] on icon at bounding box center [381, 532] width 38 height 31
click at [730, 543] on div at bounding box center [719, 527] width 68 height 68
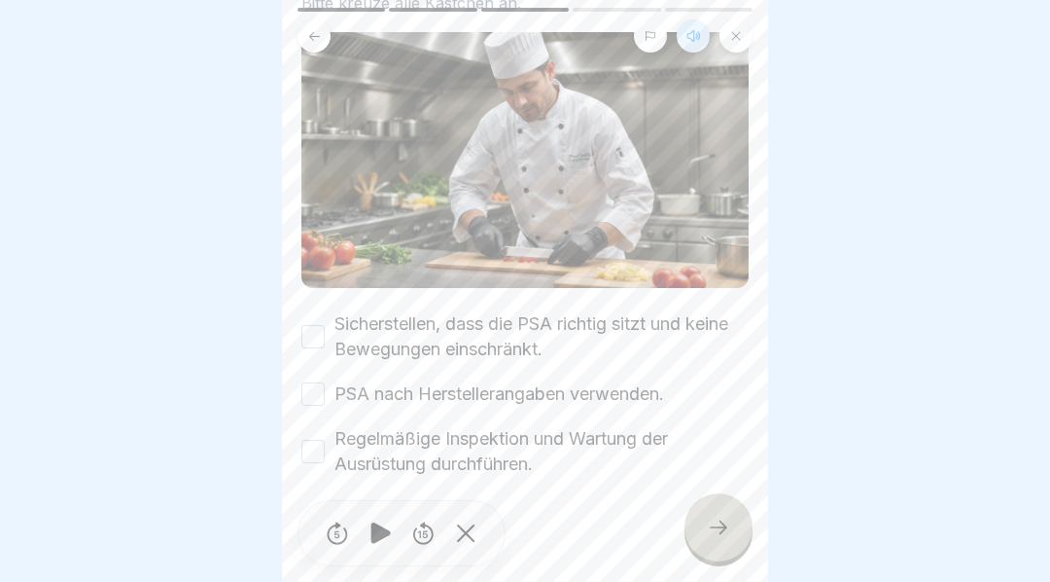
scroll to position [137, 0]
click at [724, 539] on icon at bounding box center [718, 526] width 23 height 23
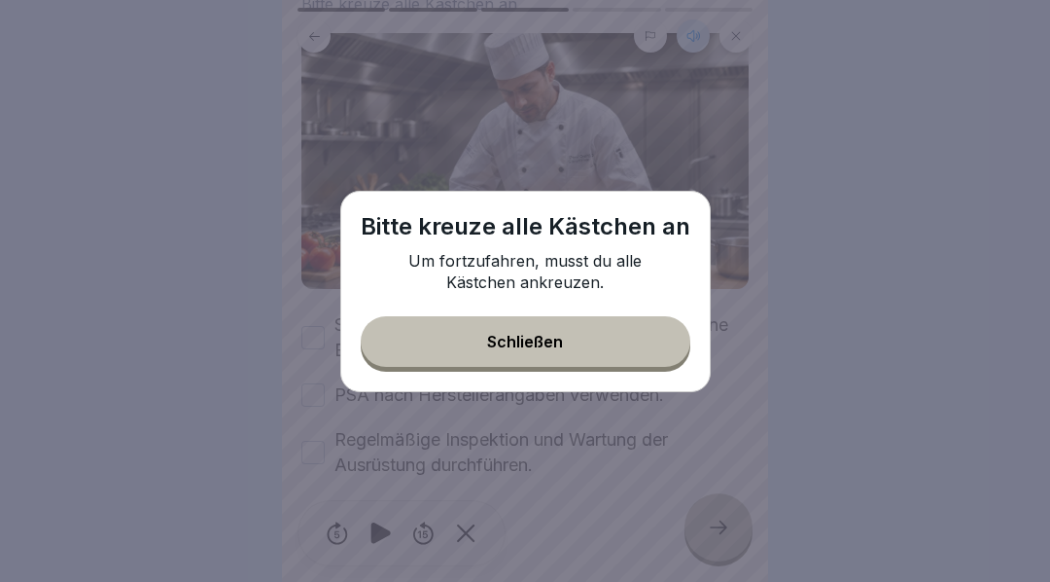
click at [547, 350] on div "Schließen" at bounding box center [525, 342] width 76 height 18
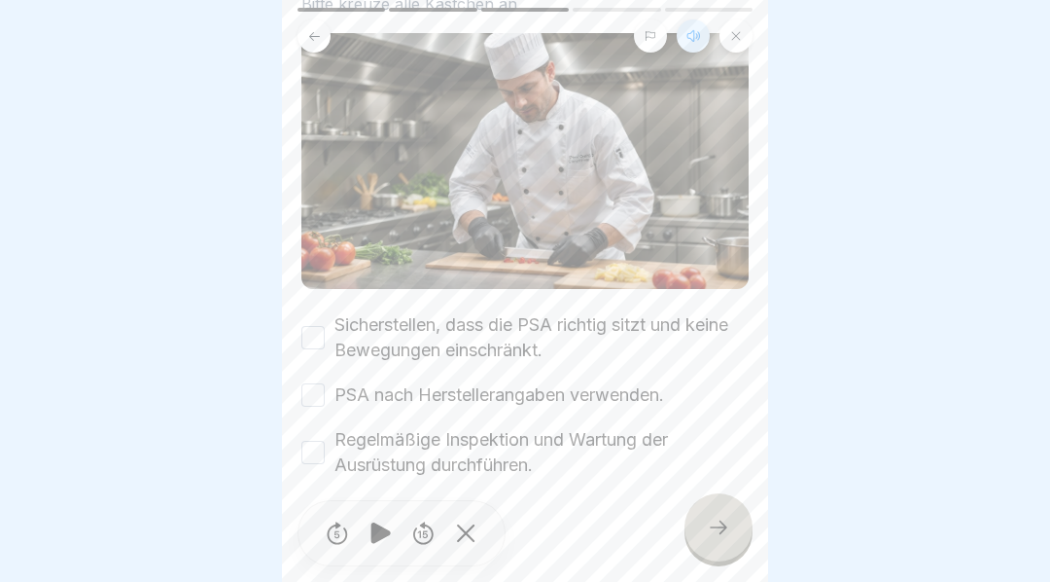
click at [321, 327] on button "Sicherstellen, dass die PSA richtig sitzt und keine Bewegungen einschränkt." at bounding box center [312, 337] width 23 height 23
click at [316, 394] on button "PSA nach Herstellerangaben verwenden." at bounding box center [312, 394] width 23 height 23
click at [317, 441] on button "Regelmäßige Inspektion und Wartung der Ausrüstung durchführen." at bounding box center [312, 452] width 23 height 23
click at [732, 543] on div at bounding box center [719, 527] width 68 height 68
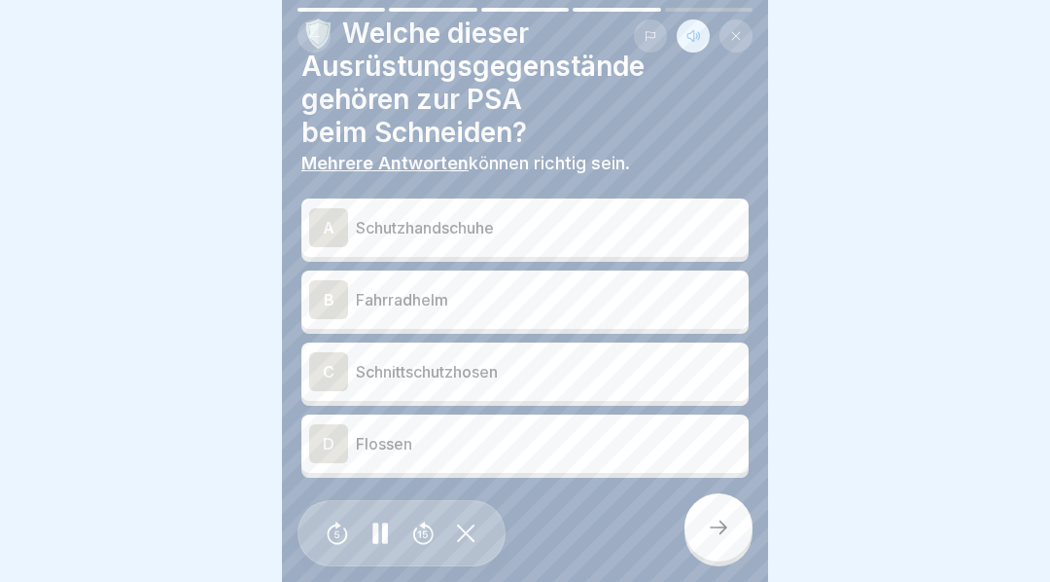
scroll to position [58, 0]
click at [327, 228] on div "A" at bounding box center [328, 228] width 39 height 39
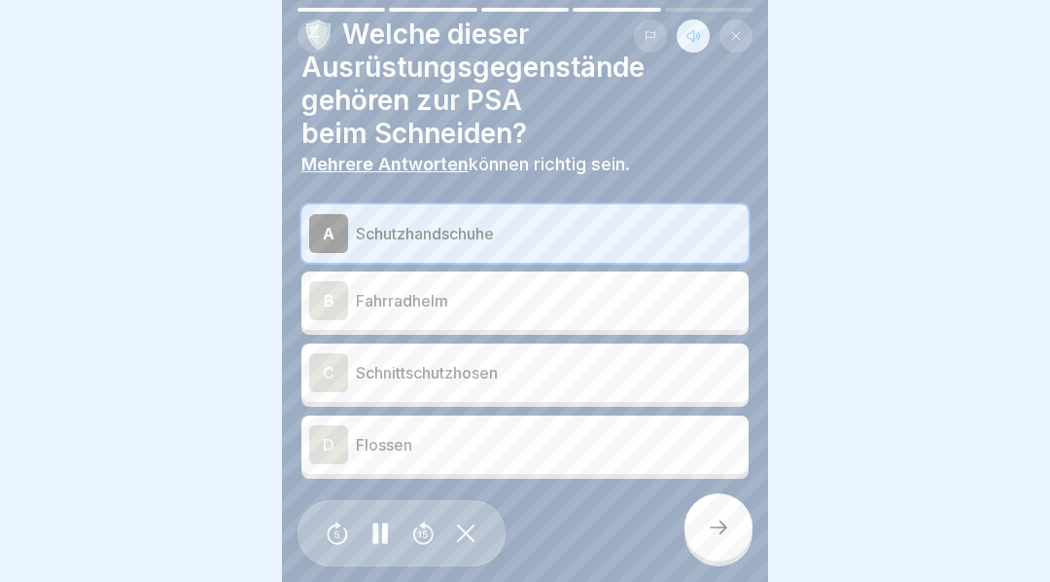
click at [335, 376] on div "C" at bounding box center [328, 372] width 39 height 39
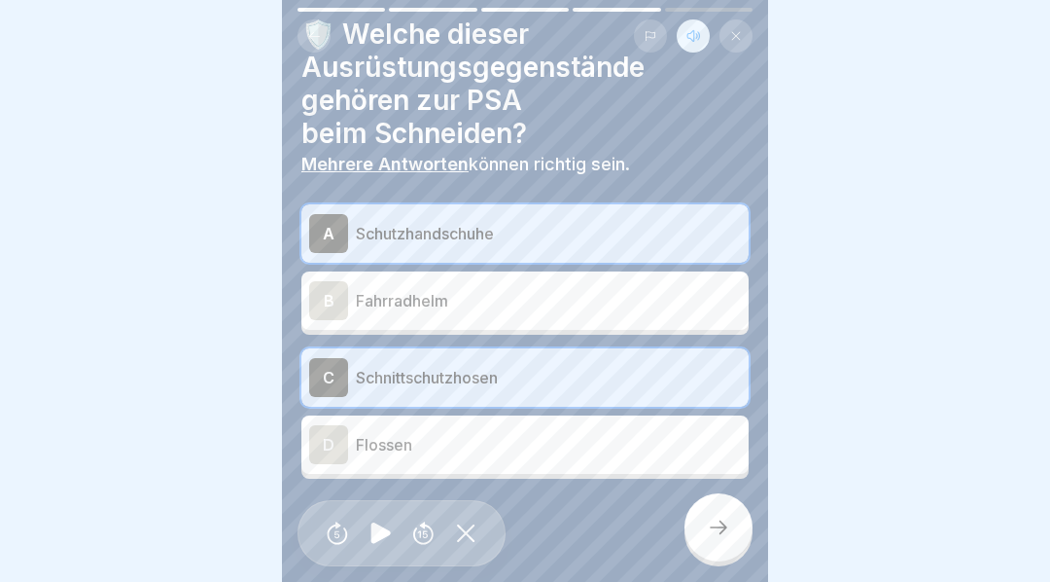
click at [720, 534] on icon at bounding box center [719, 527] width 18 height 14
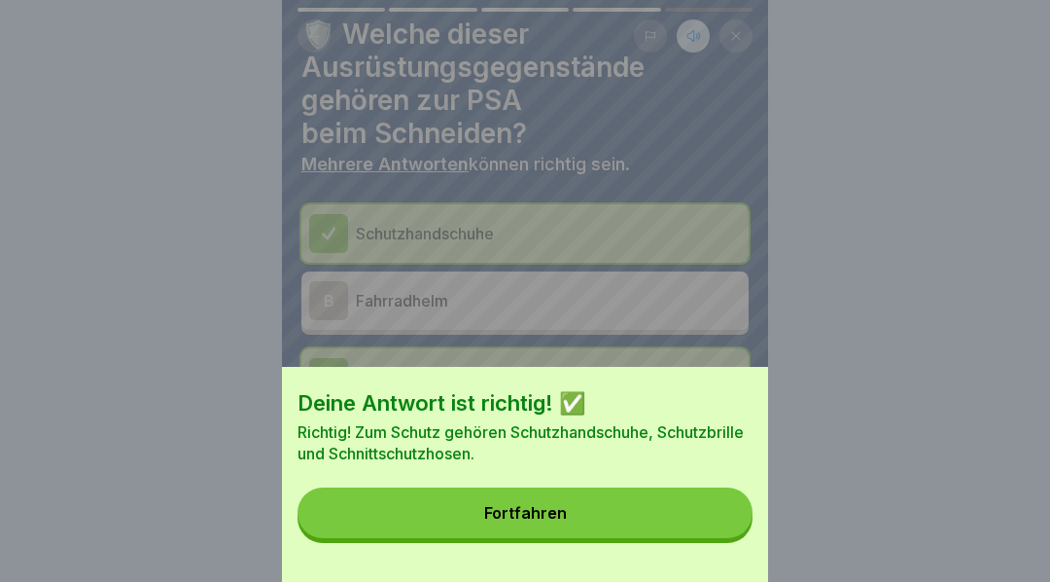
click at [671, 533] on button "Fortfahren" at bounding box center [525, 512] width 455 height 51
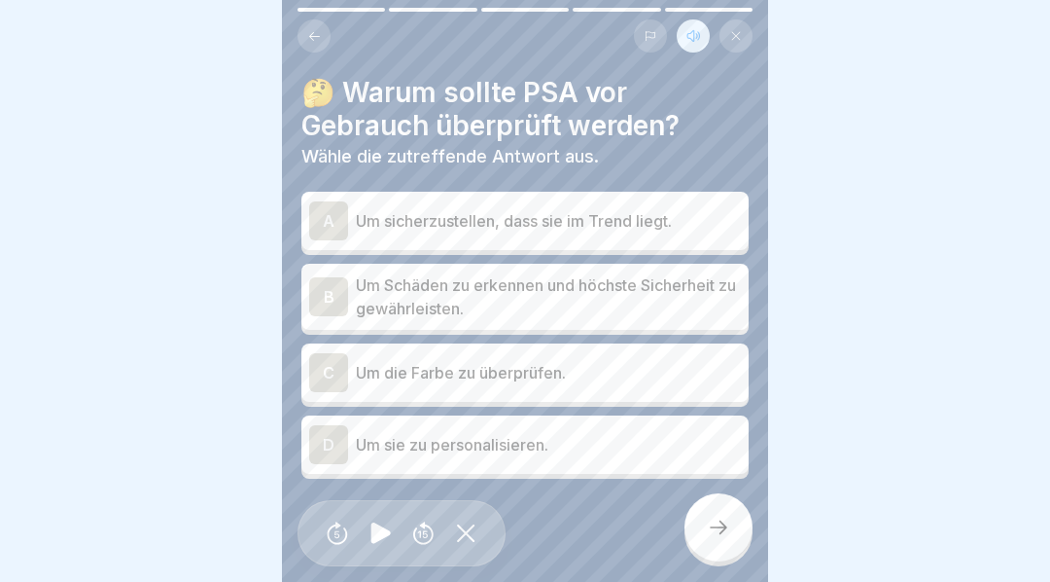
click at [334, 296] on div "B" at bounding box center [328, 296] width 39 height 39
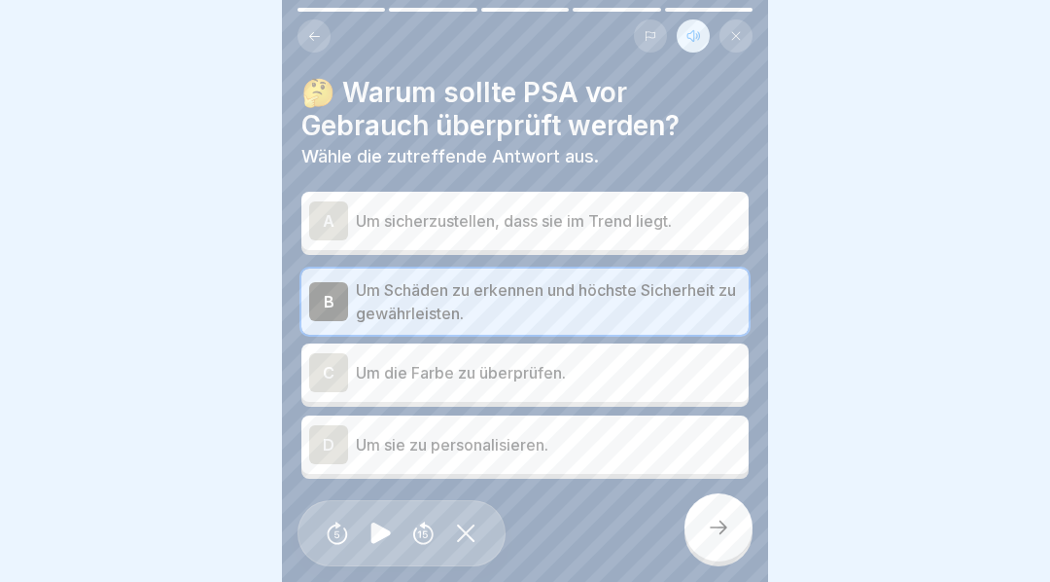
click at [714, 556] on div at bounding box center [719, 527] width 68 height 68
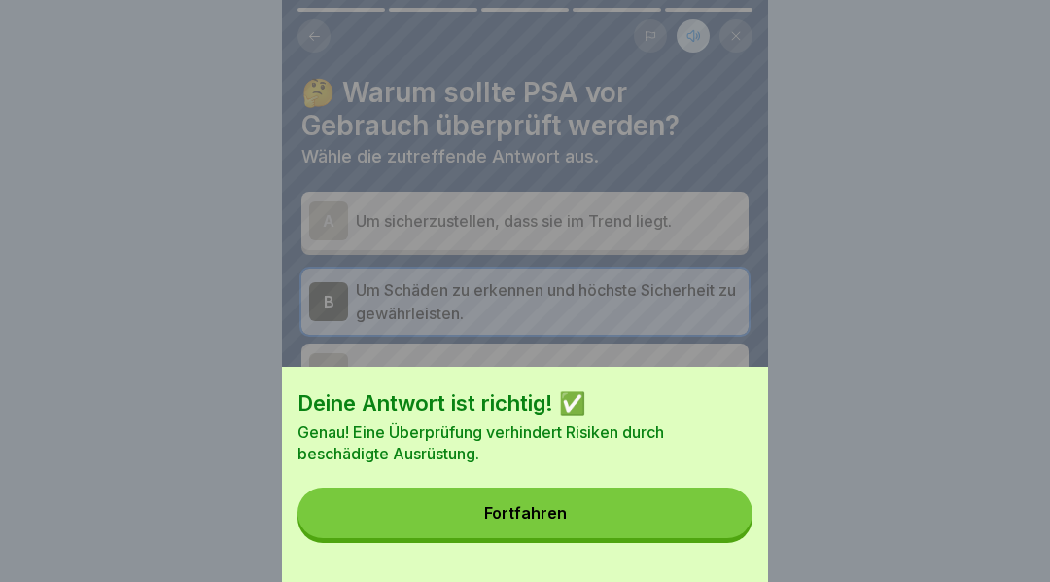
click at [647, 533] on button "Fortfahren" at bounding box center [525, 512] width 455 height 51
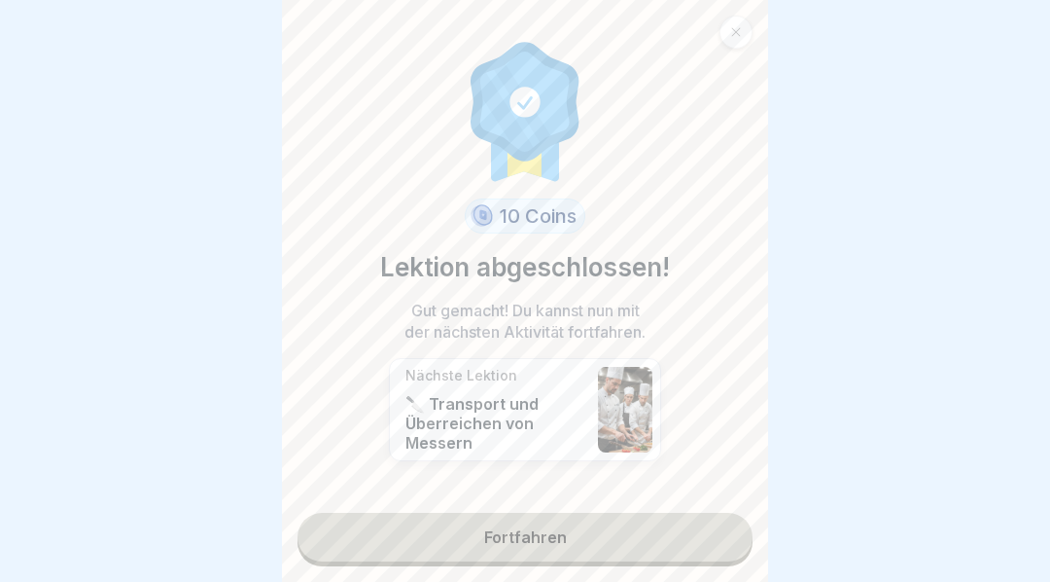
click at [657, 555] on link "Fortfahren" at bounding box center [525, 536] width 455 height 49
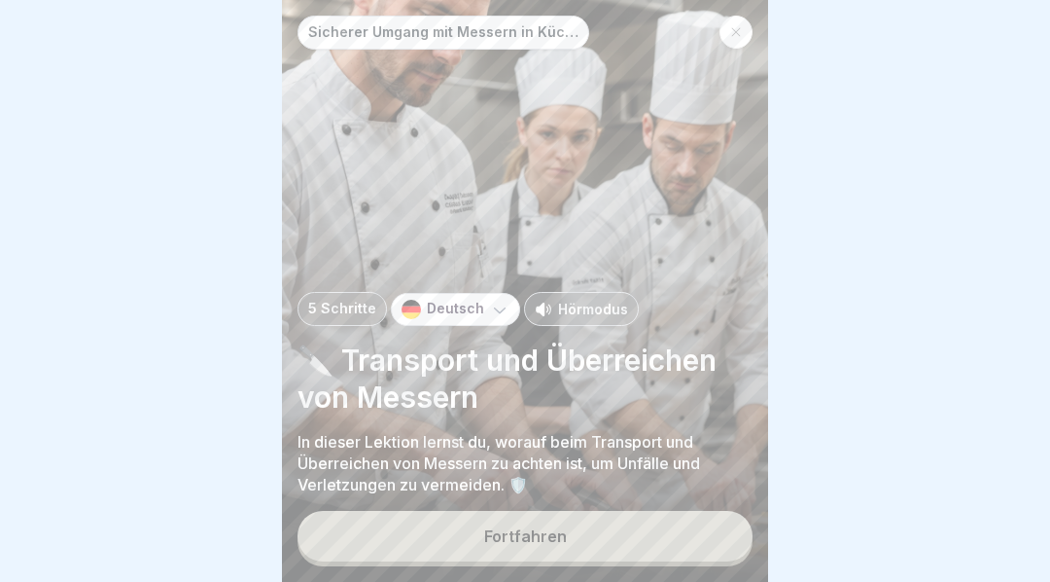
click at [643, 550] on button "Fortfahren" at bounding box center [525, 536] width 455 height 51
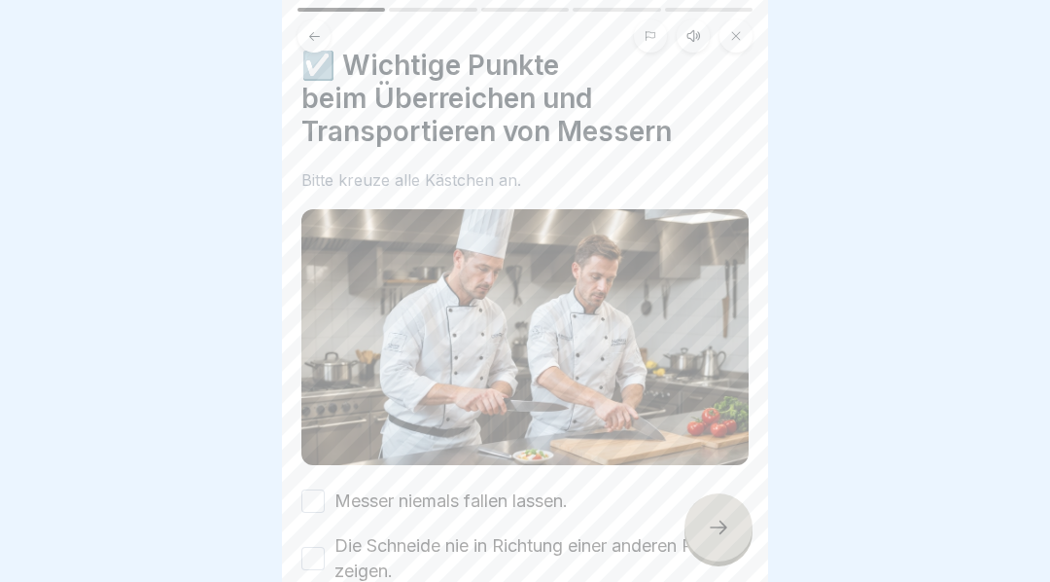
scroll to position [28, 0]
click at [696, 36] on icon at bounding box center [694, 36] width 16 height 16
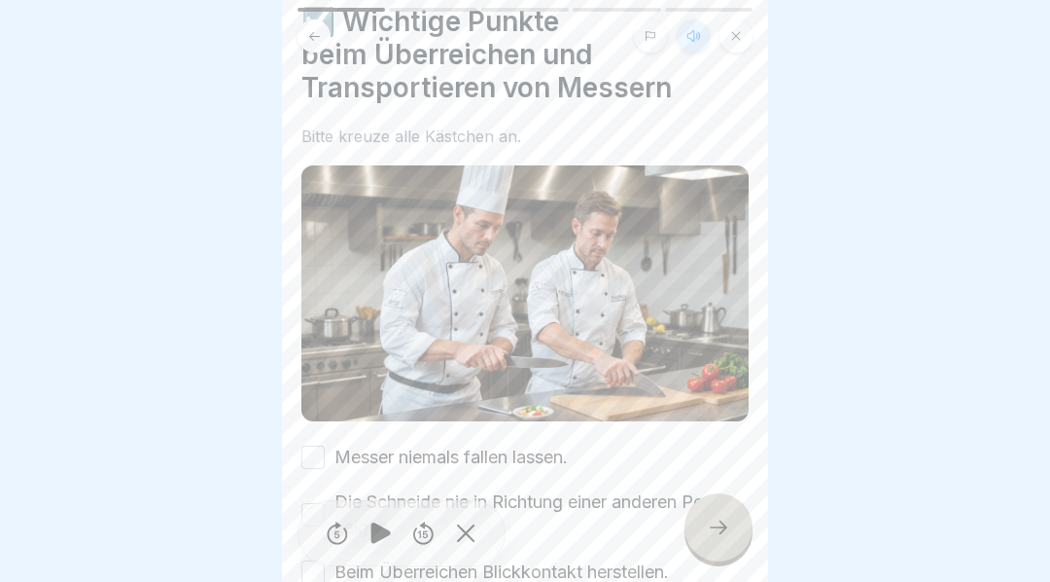
scroll to position [90, 0]
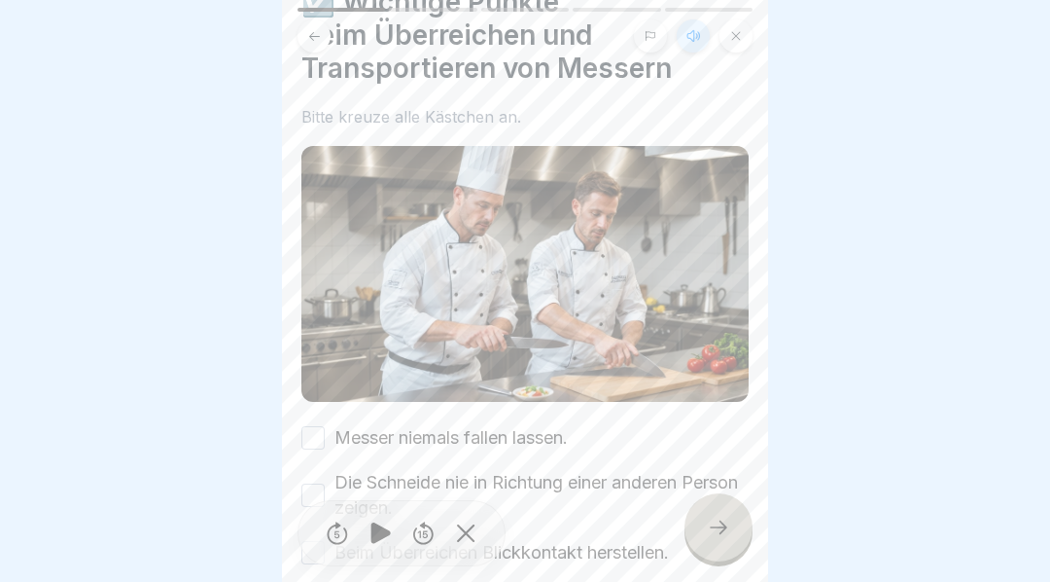
click at [383, 535] on icon at bounding box center [381, 532] width 38 height 31
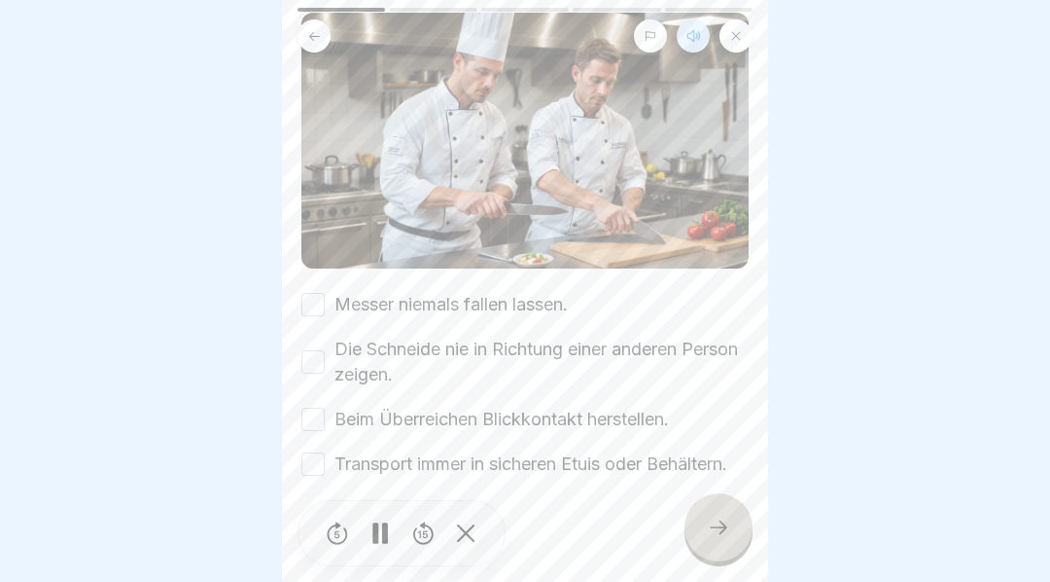
scroll to position [223, 0]
click at [323, 306] on button "Messer niemals fallen lassen." at bounding box center [312, 305] width 23 height 23
click at [320, 361] on button "Die Schneide nie in Richtung einer anderen Person zeigen." at bounding box center [312, 362] width 23 height 23
click at [323, 424] on button "Beim Überreichen Blickkontakt herstellen." at bounding box center [312, 419] width 23 height 23
click at [322, 462] on button "Transport immer in sicheren Etuis oder Behältern." at bounding box center [312, 464] width 23 height 23
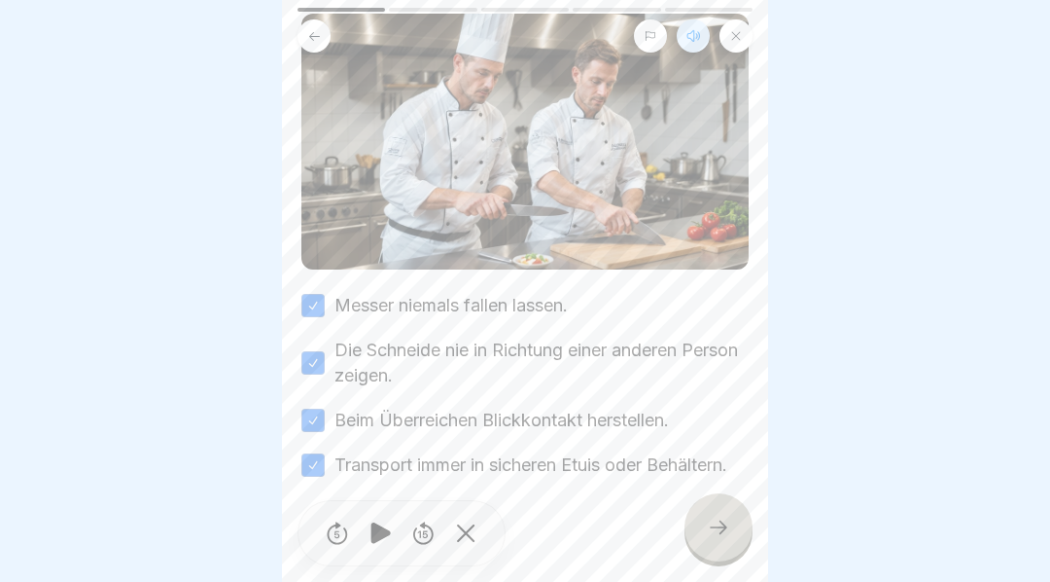
click at [720, 535] on icon at bounding box center [718, 526] width 23 height 23
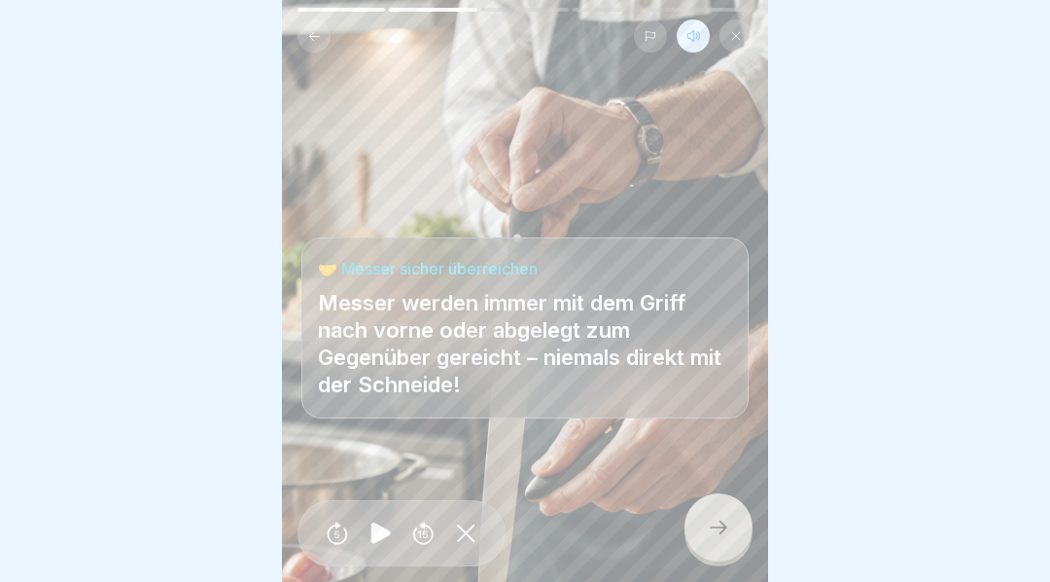
click at [719, 535] on icon at bounding box center [718, 526] width 23 height 23
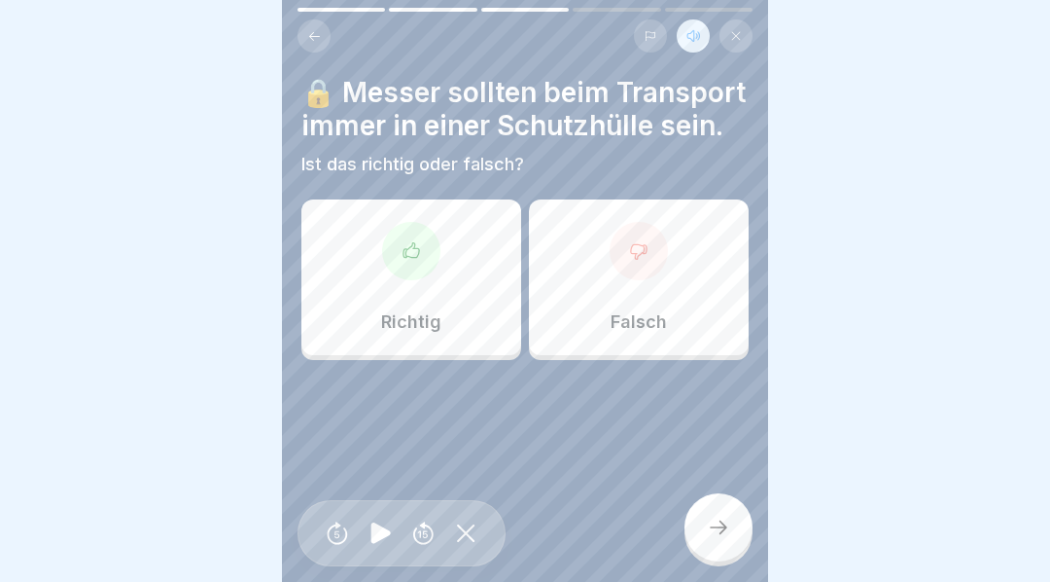
click at [423, 247] on div at bounding box center [411, 251] width 58 height 58
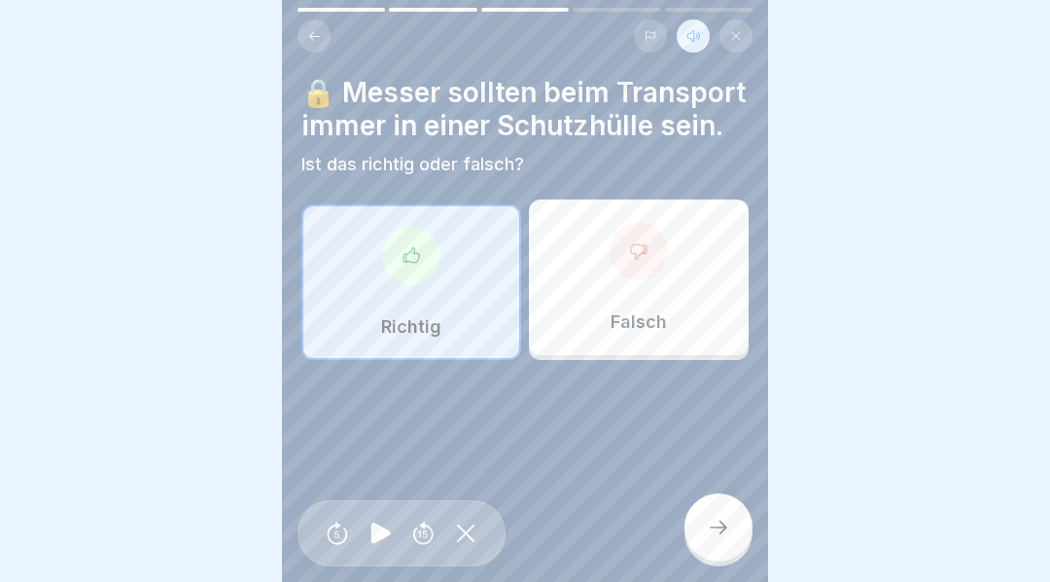
click at [728, 539] on icon at bounding box center [718, 526] width 23 height 23
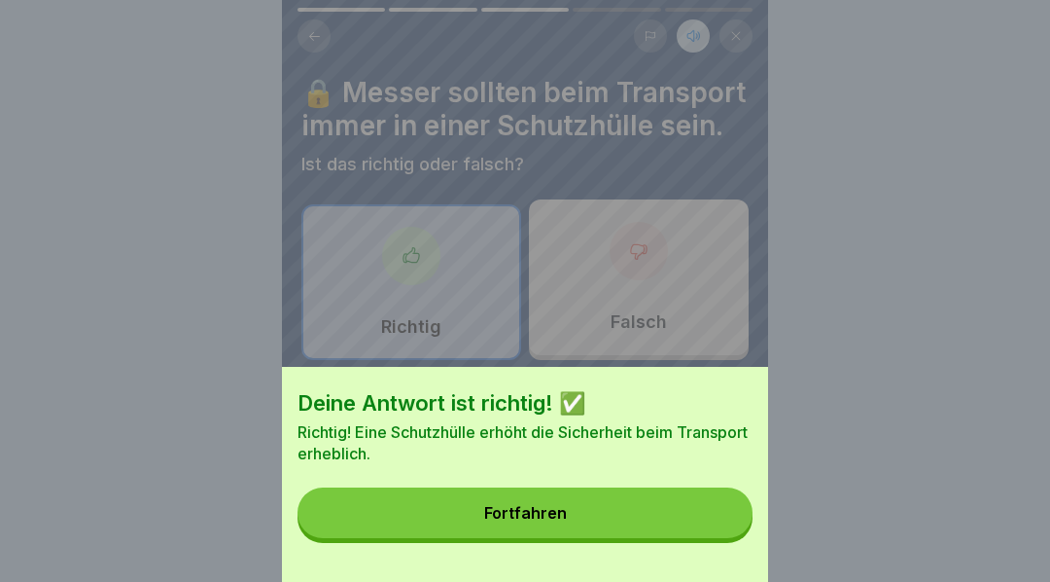
click at [588, 524] on button "Fortfahren" at bounding box center [525, 512] width 455 height 51
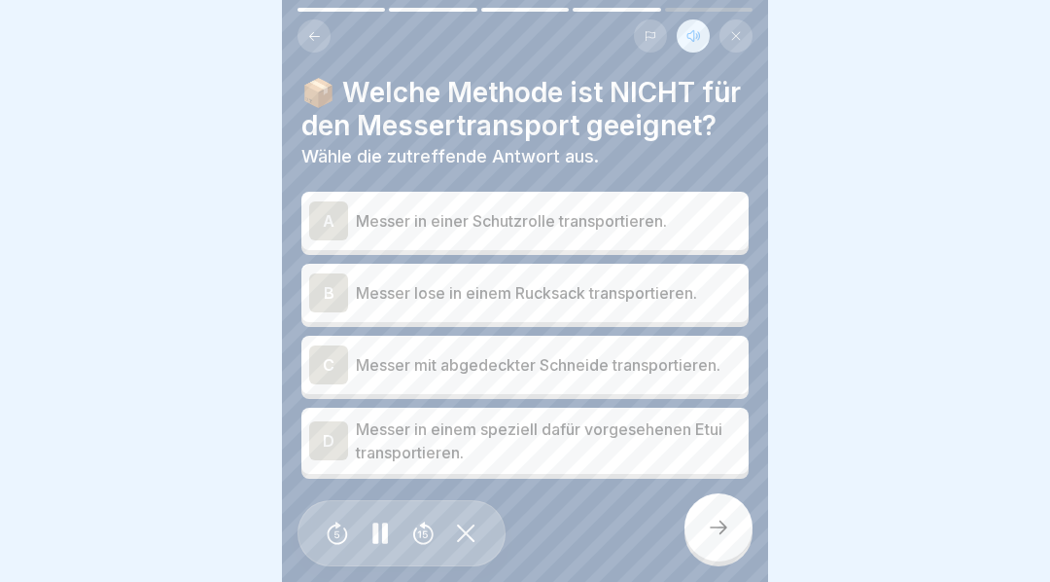
click at [334, 294] on div "B" at bounding box center [328, 292] width 39 height 39
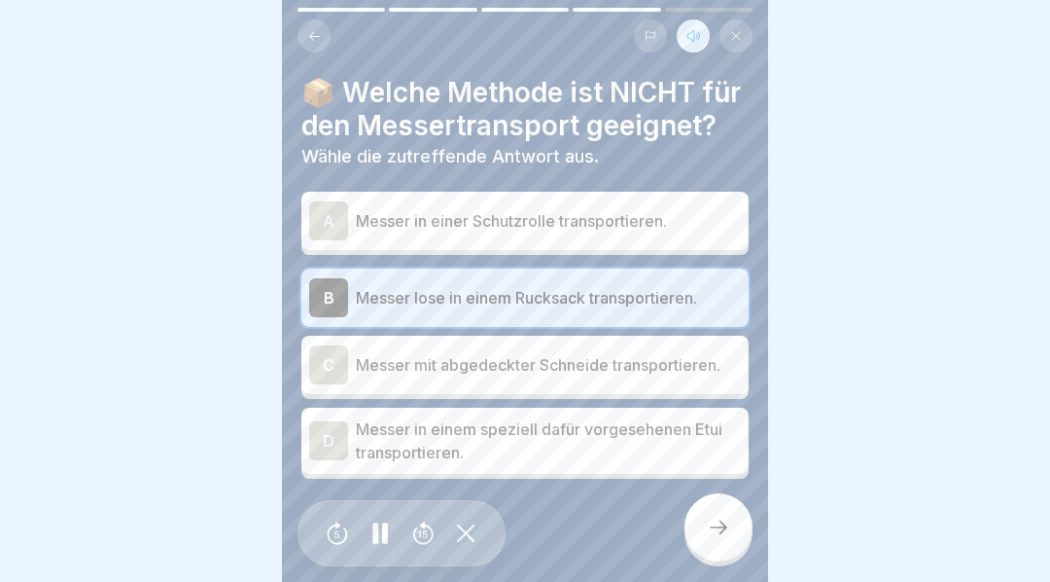
click at [323, 436] on div "D" at bounding box center [328, 440] width 39 height 39
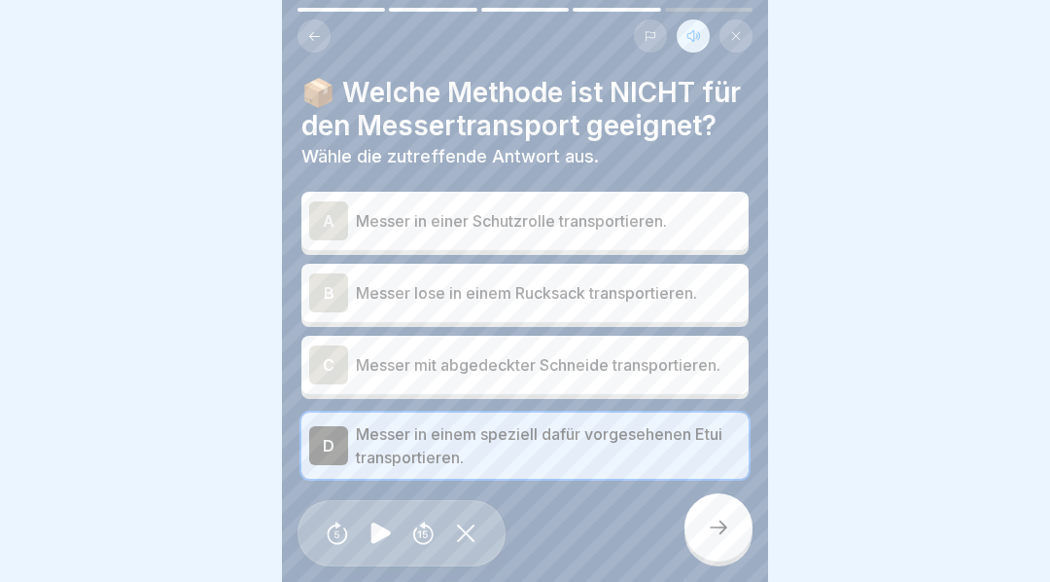
click at [722, 539] on icon at bounding box center [718, 526] width 23 height 23
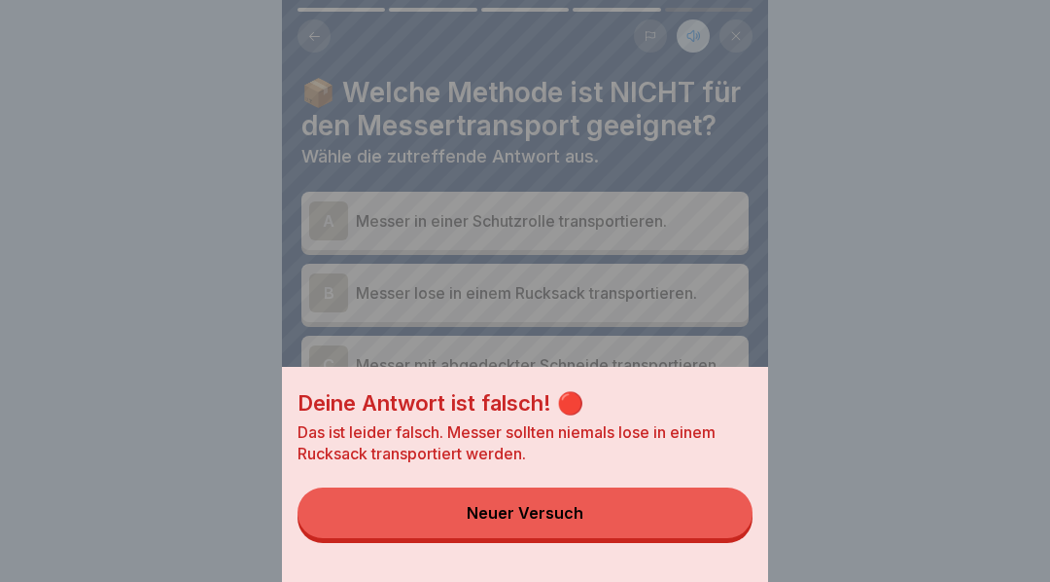
click at [832, 341] on div "Deine Antwort ist falsch! 🔴 Das ist leider falsch. Messer sollten niemals lose …" at bounding box center [525, 291] width 1050 height 582
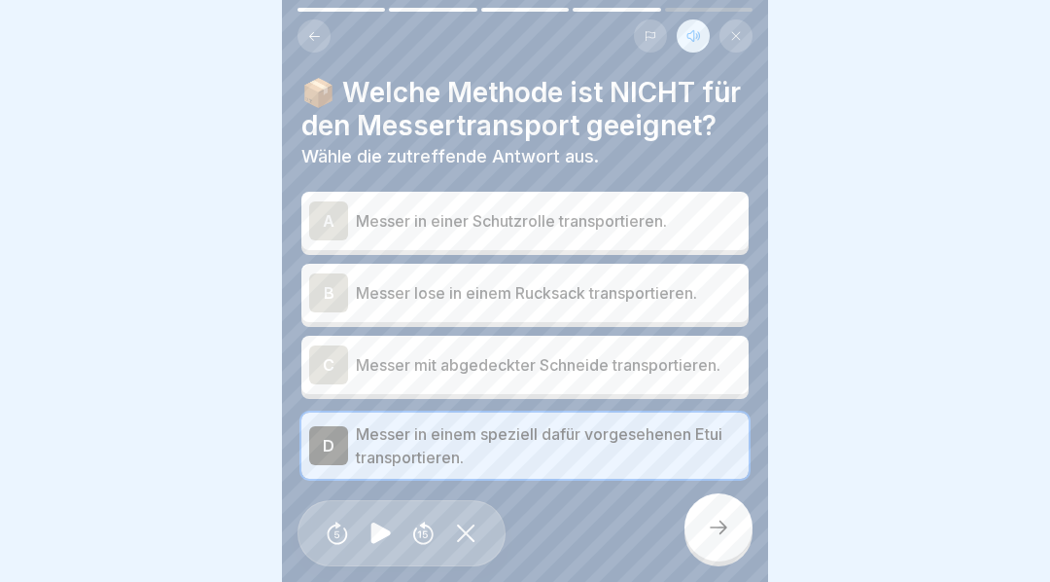
click at [328, 289] on div "B" at bounding box center [328, 292] width 39 height 39
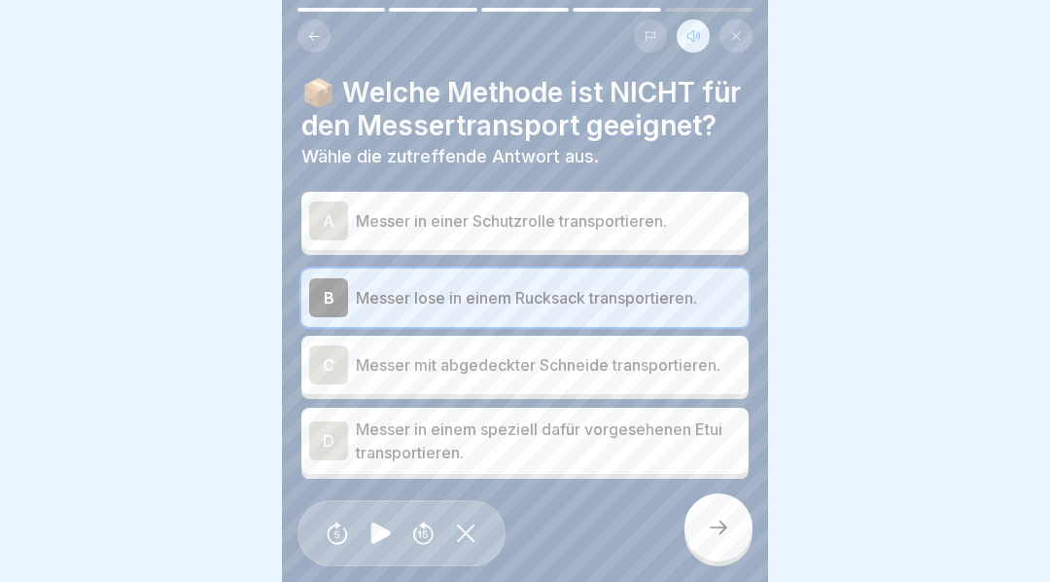
click at [722, 532] on icon at bounding box center [718, 526] width 23 height 23
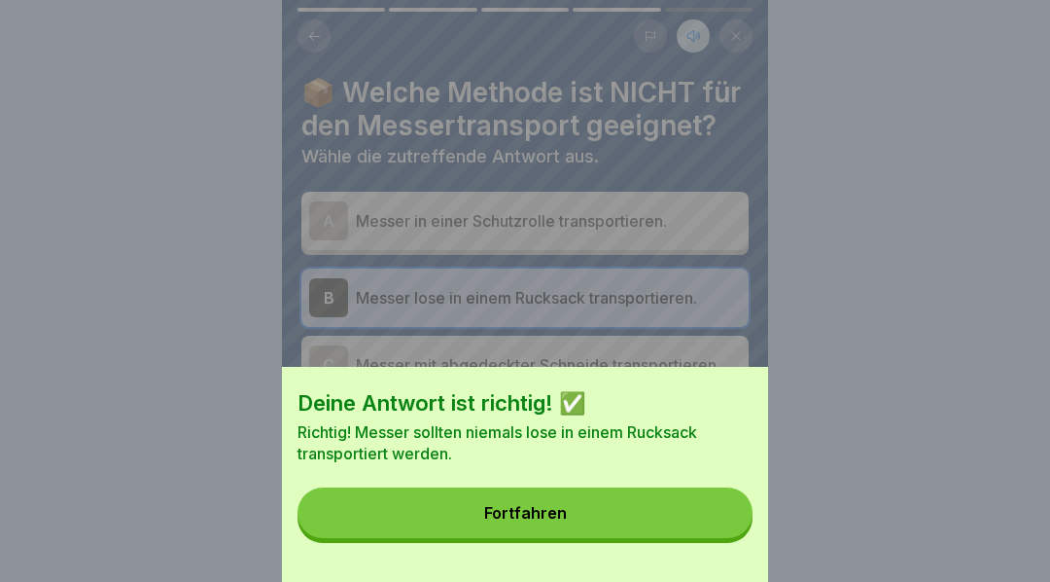
click at [496, 521] on div "Fortfahren" at bounding box center [525, 513] width 83 height 18
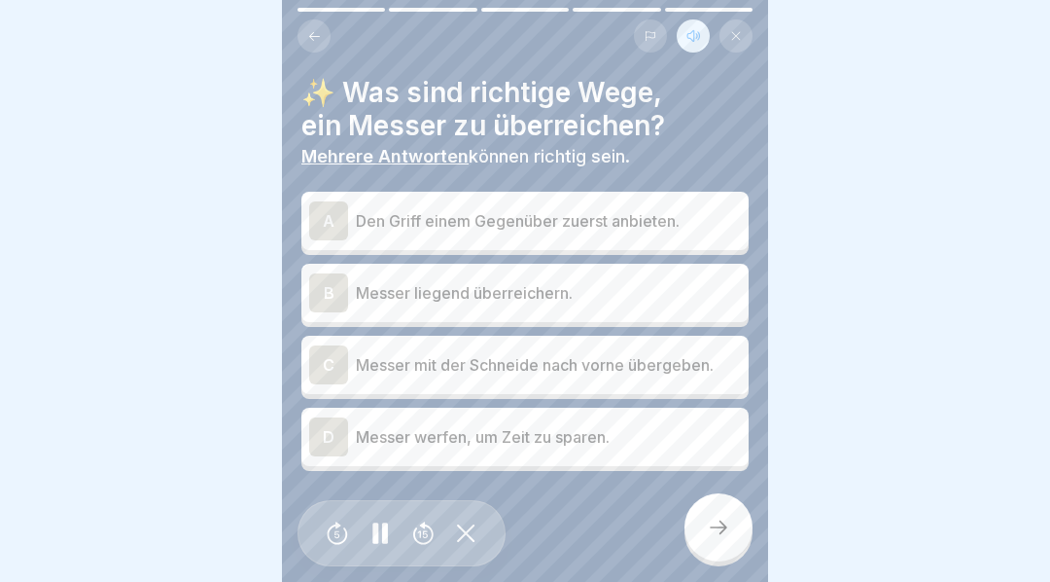
click at [320, 221] on div "A" at bounding box center [328, 220] width 39 height 39
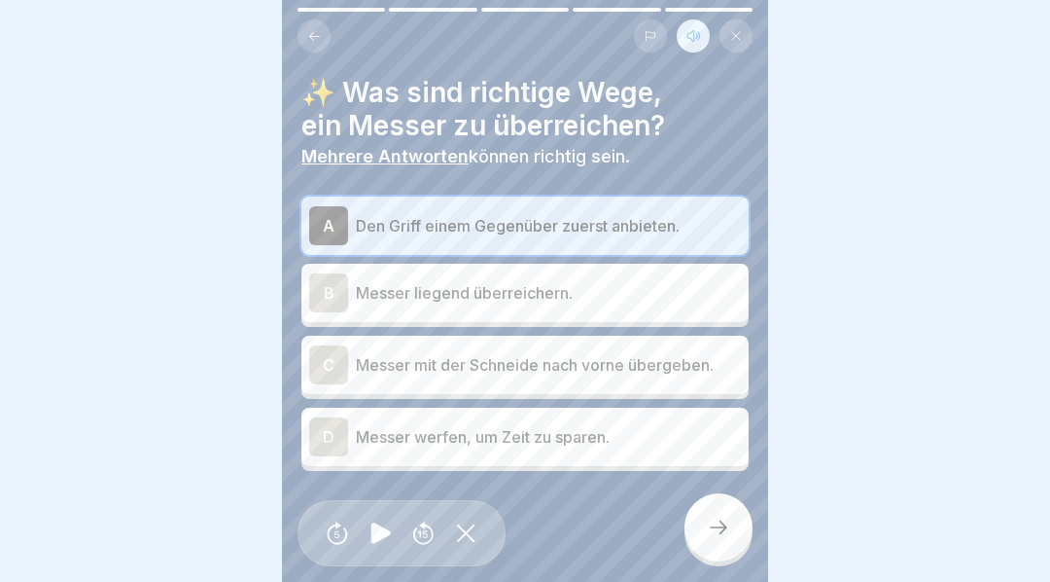
click at [724, 539] on icon at bounding box center [718, 526] width 23 height 23
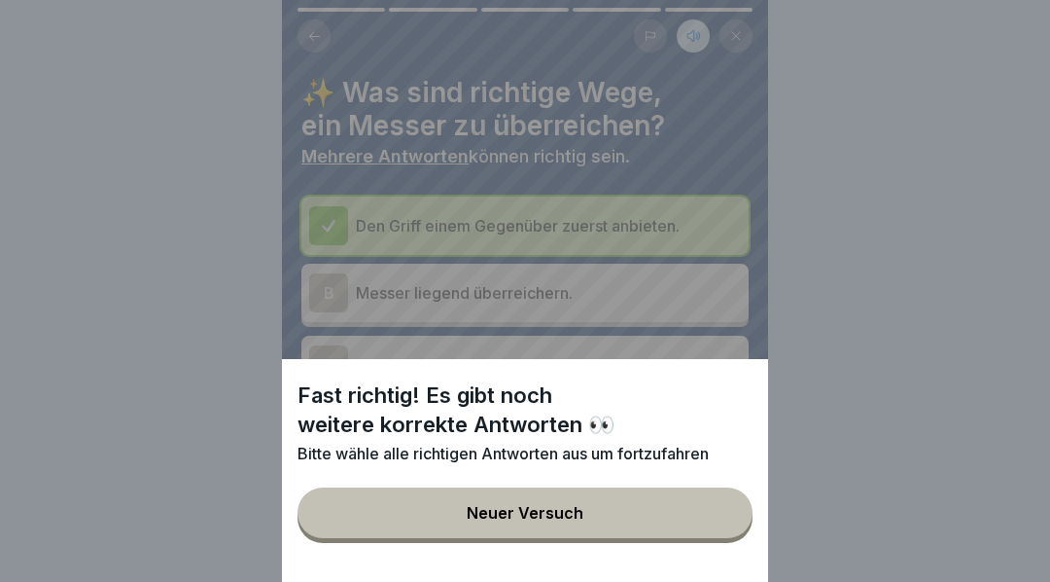
click at [827, 270] on div "Fast richtig! Es gibt noch weitere korrekte Antworten 👀 Bitte wähle alle richti…" at bounding box center [525, 291] width 1050 height 582
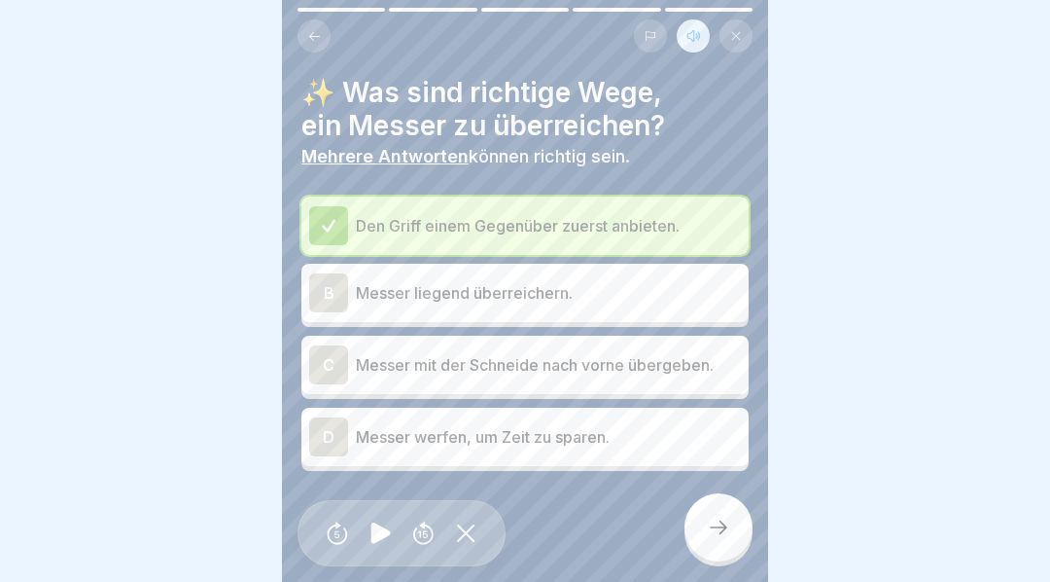
click at [335, 284] on div "B" at bounding box center [328, 292] width 39 height 39
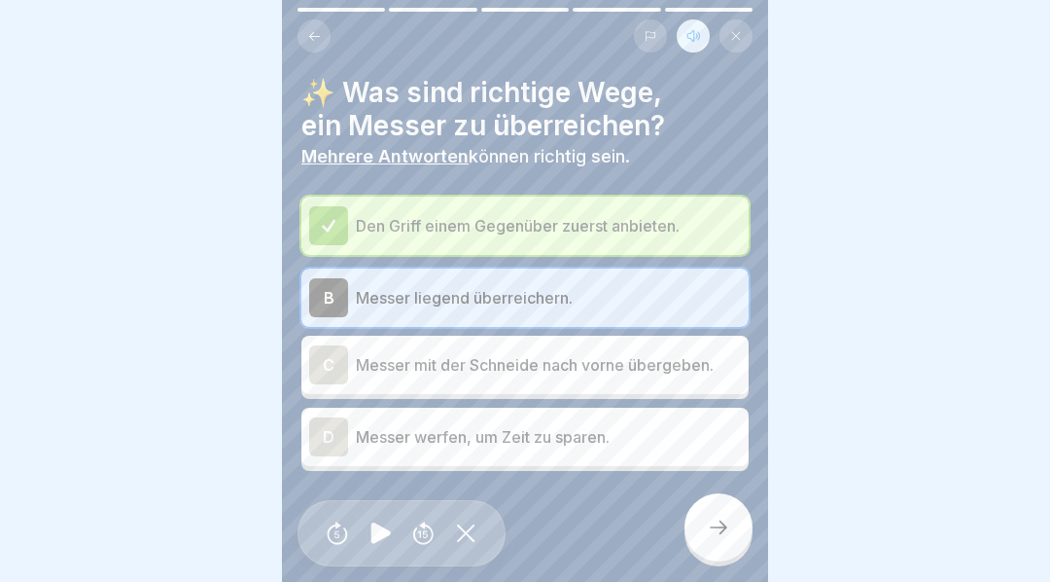
click at [731, 548] on div at bounding box center [719, 527] width 68 height 68
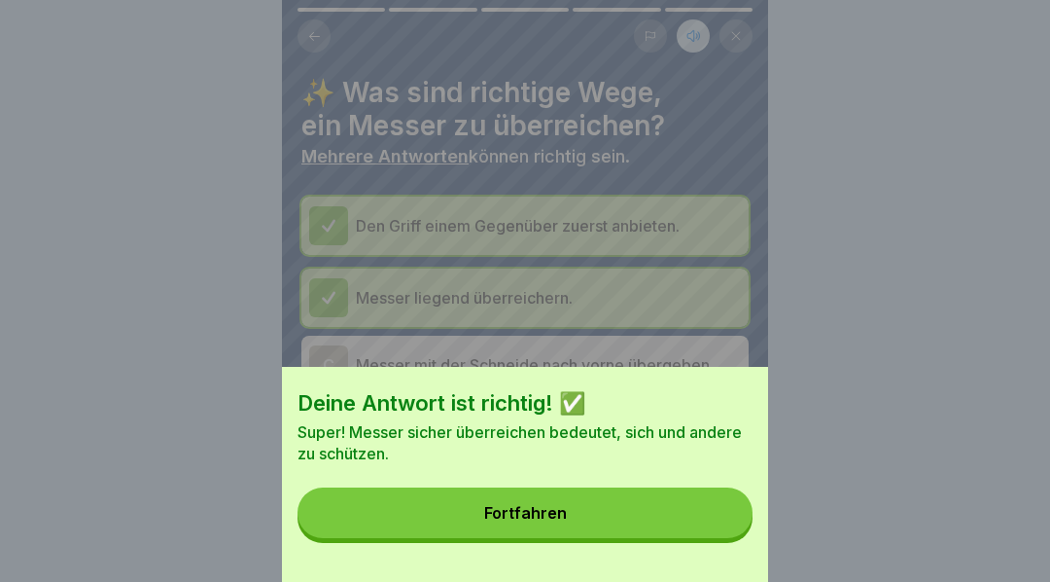
click at [651, 538] on button "Fortfahren" at bounding box center [525, 512] width 455 height 51
click at [650, 547] on div "Deine Antwort ist richtig! ✅ Super! Messer sicher überreichen bedeutet, sich un…" at bounding box center [525, 474] width 486 height 215
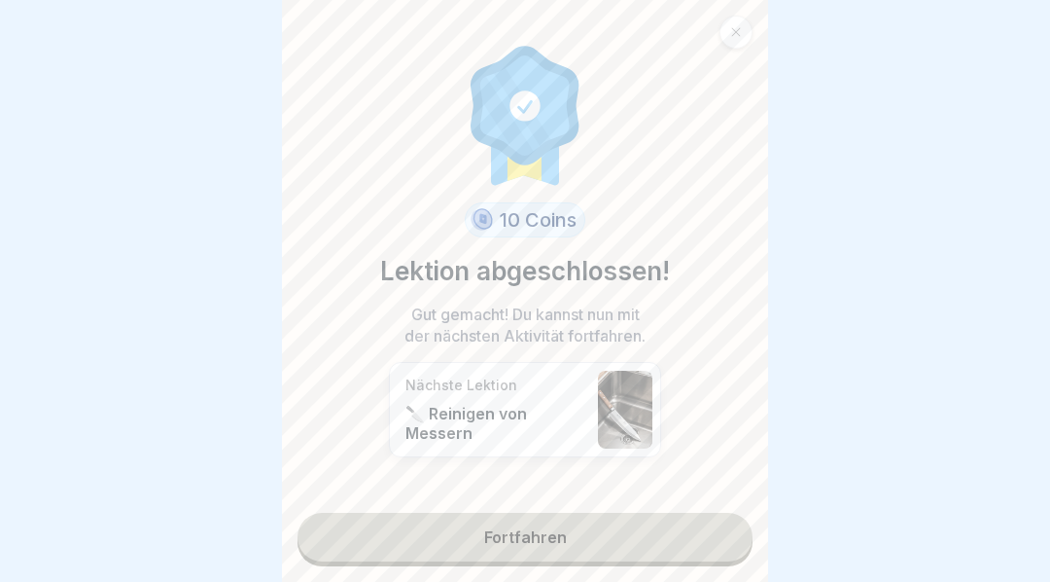
click at [666, 545] on link "Fortfahren" at bounding box center [525, 536] width 455 height 49
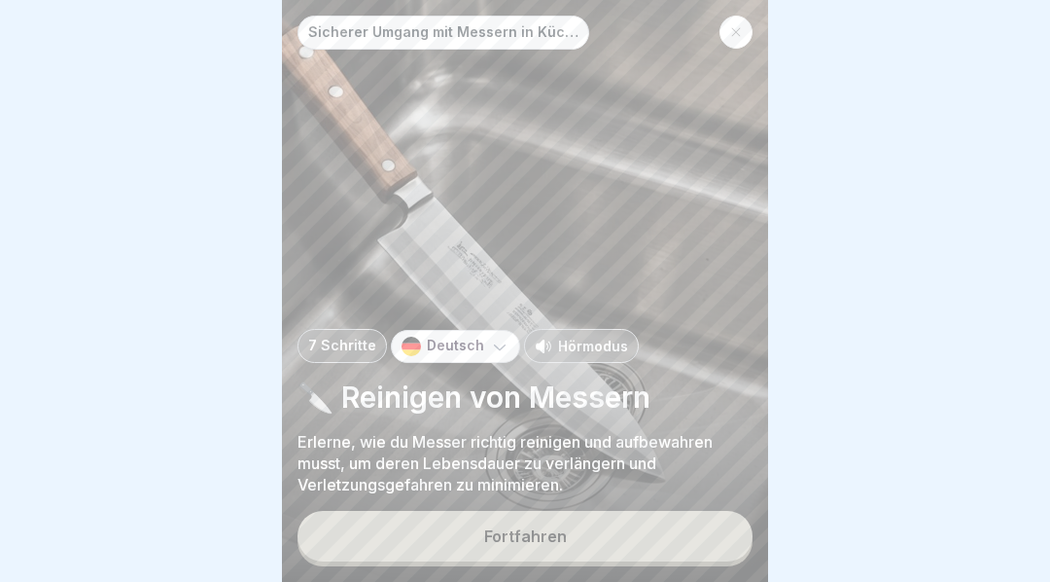
click at [585, 551] on button "Fortfahren" at bounding box center [525, 536] width 455 height 51
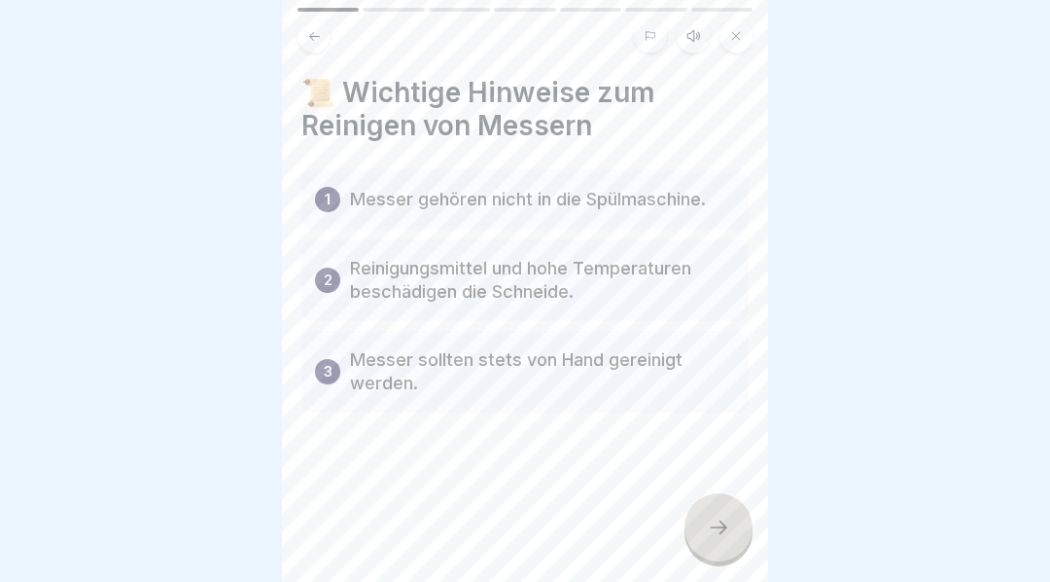
click at [720, 539] on icon at bounding box center [718, 526] width 23 height 23
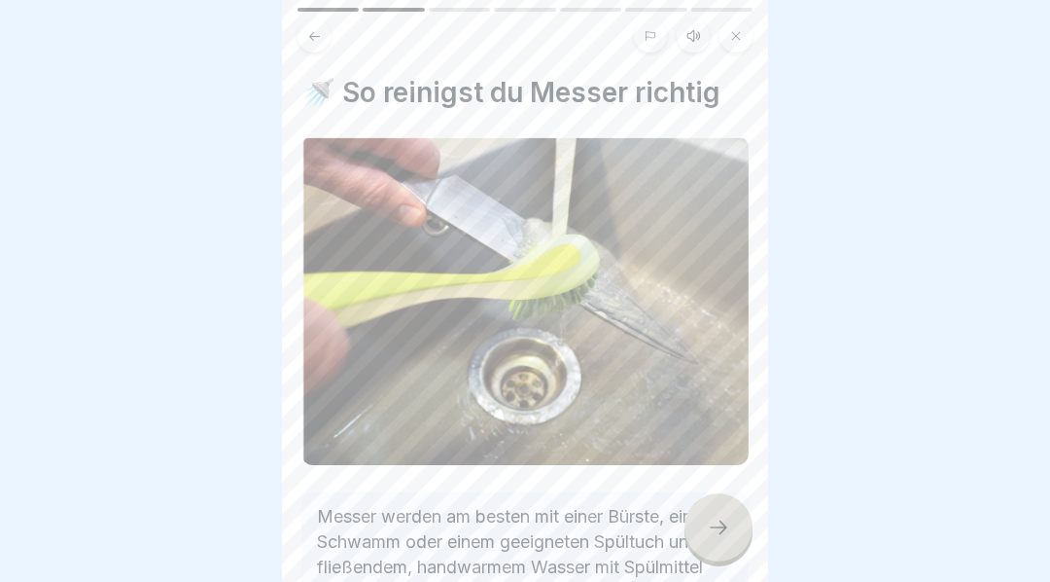
click at [689, 41] on icon at bounding box center [694, 36] width 16 height 16
click at [371, 541] on icon at bounding box center [380, 532] width 19 height 21
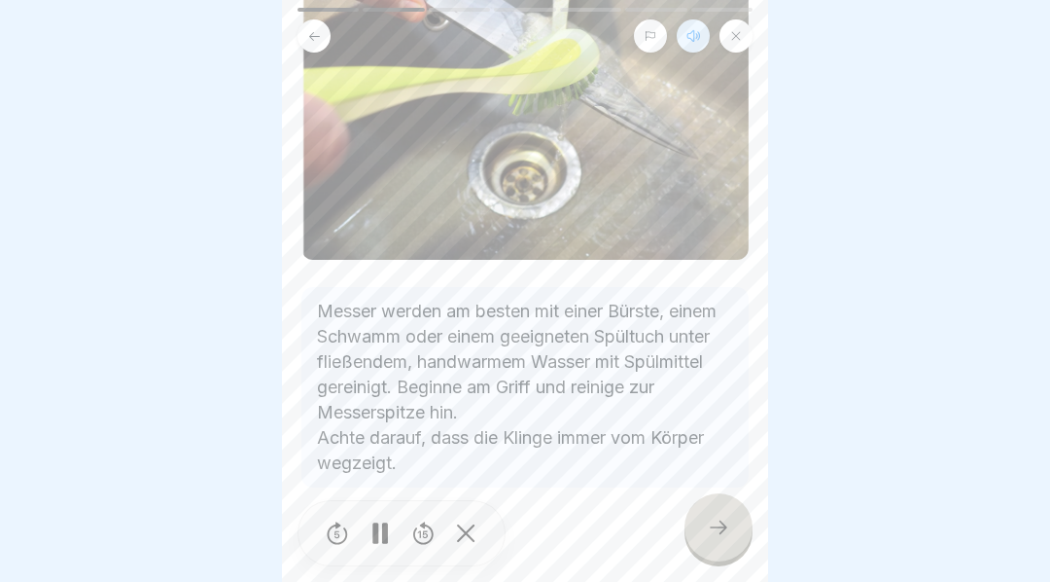
scroll to position [208, 0]
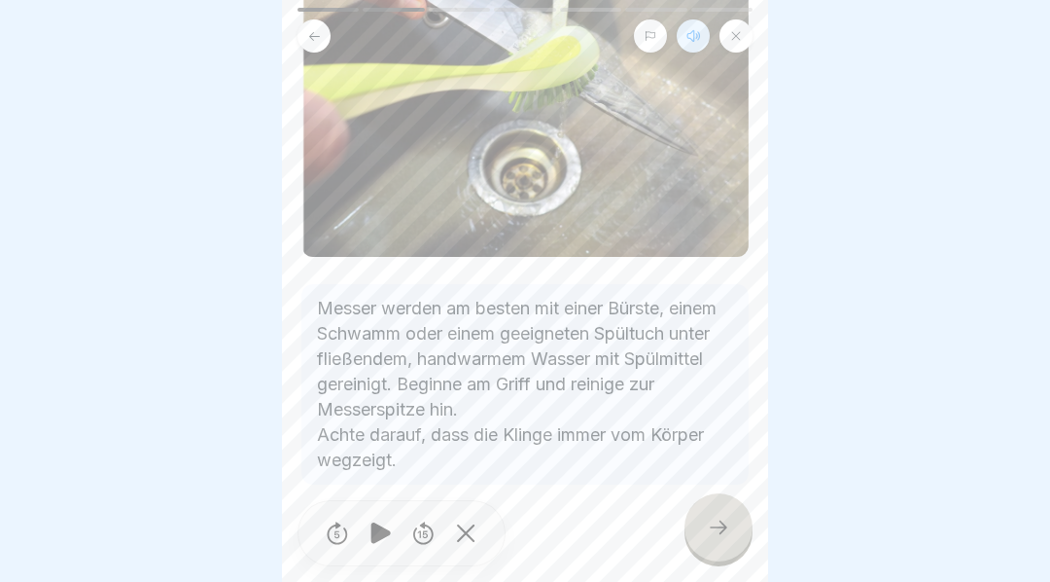
click at [728, 539] on icon at bounding box center [718, 526] width 23 height 23
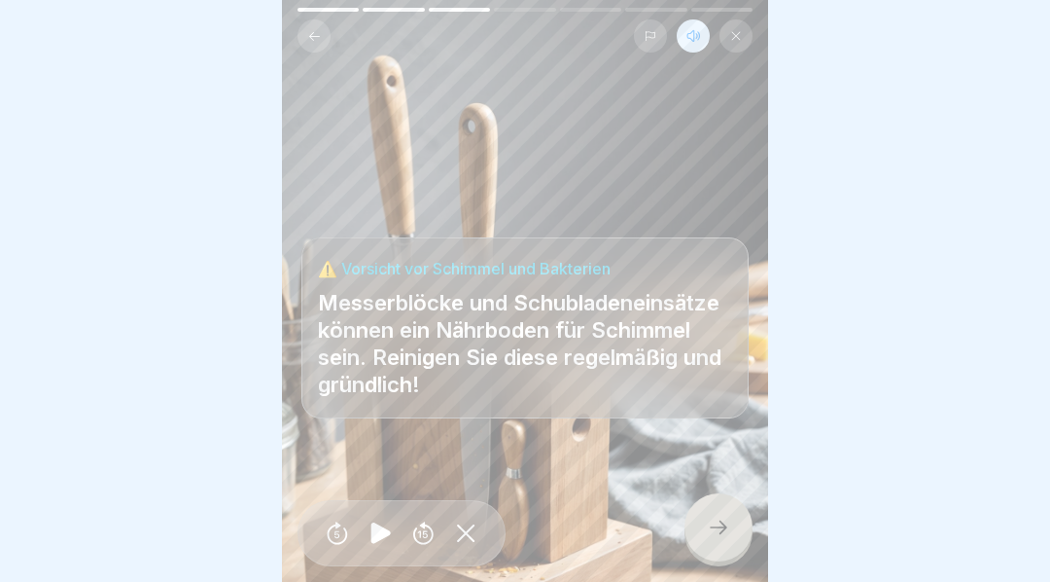
click at [724, 534] on icon at bounding box center [719, 527] width 18 height 14
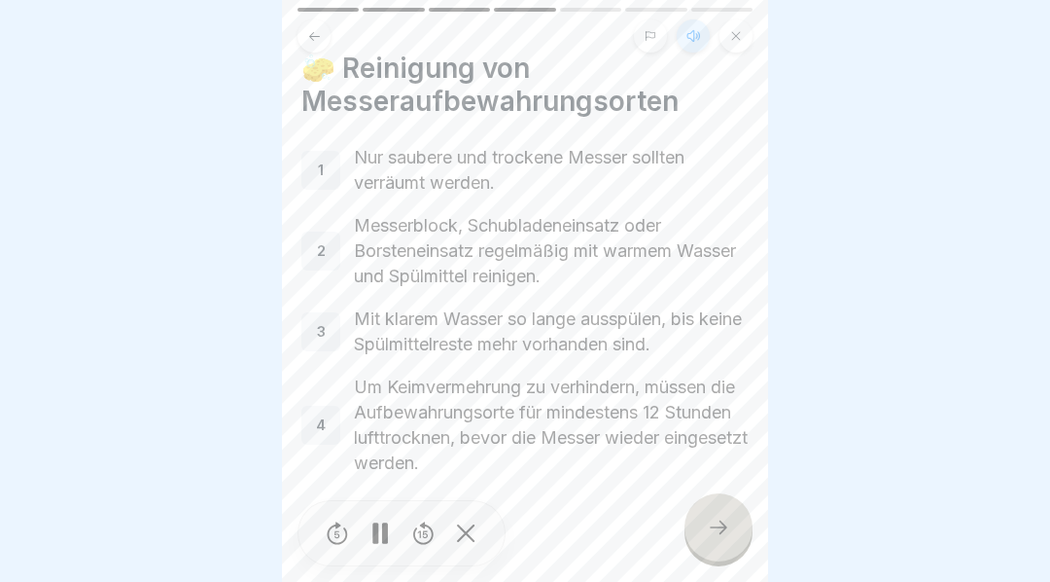
scroll to position [22, 0]
click at [717, 535] on icon at bounding box center [718, 526] width 23 height 23
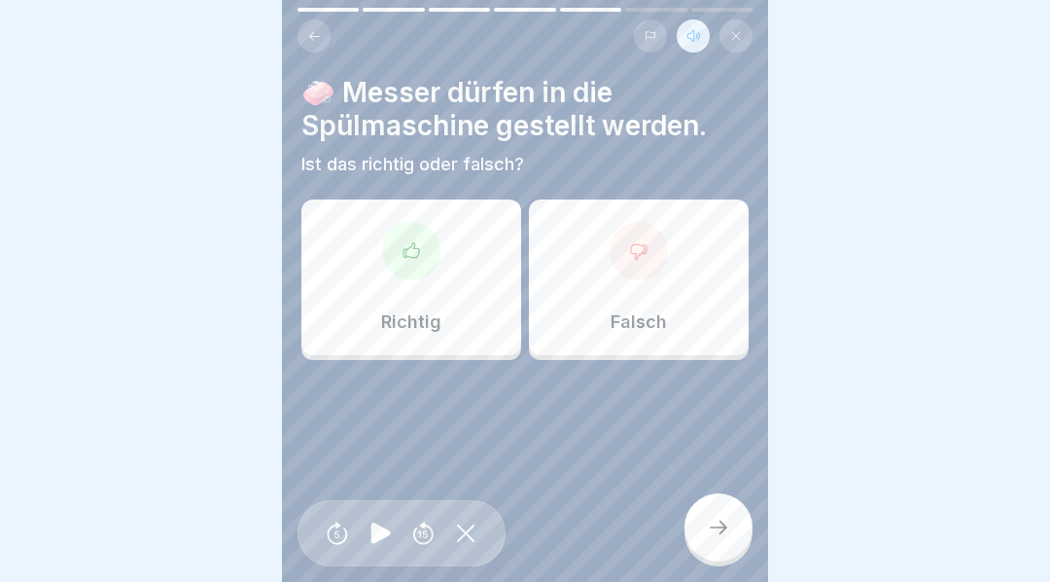
click at [633, 244] on icon at bounding box center [639, 251] width 16 height 15
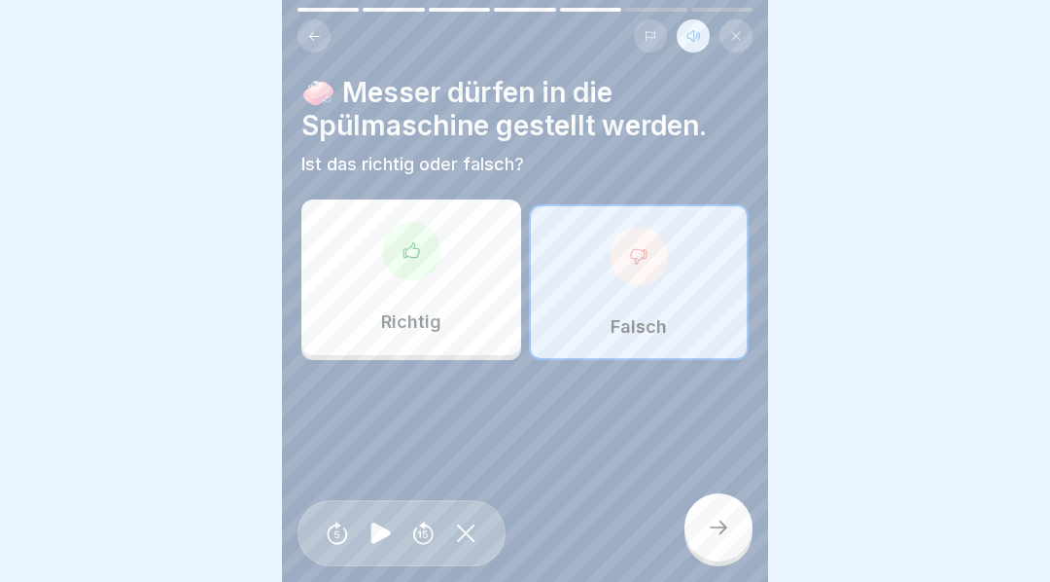
click at [723, 534] on icon at bounding box center [719, 527] width 18 height 14
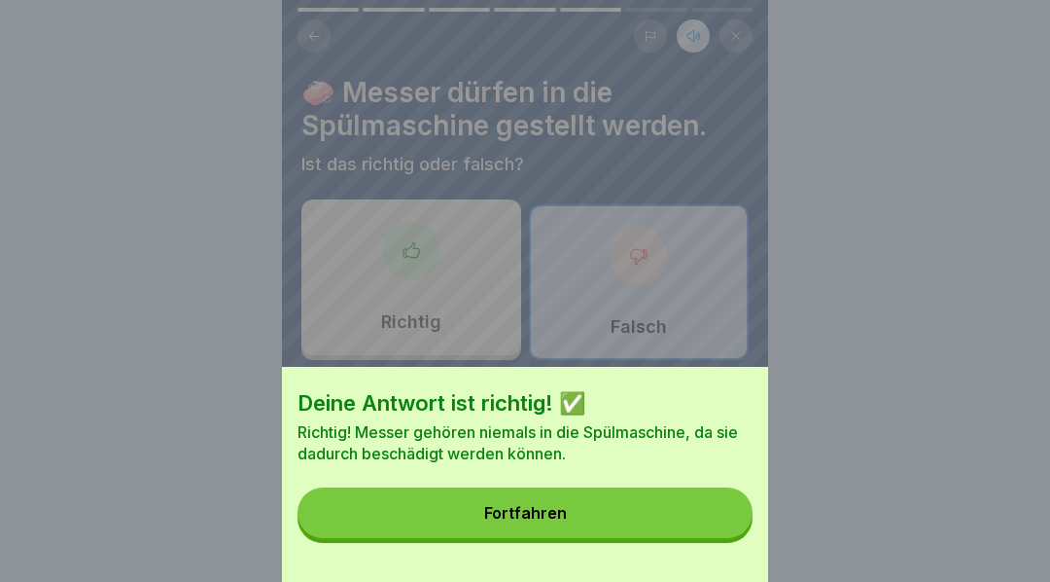
click at [659, 530] on button "Fortfahren" at bounding box center [525, 512] width 455 height 51
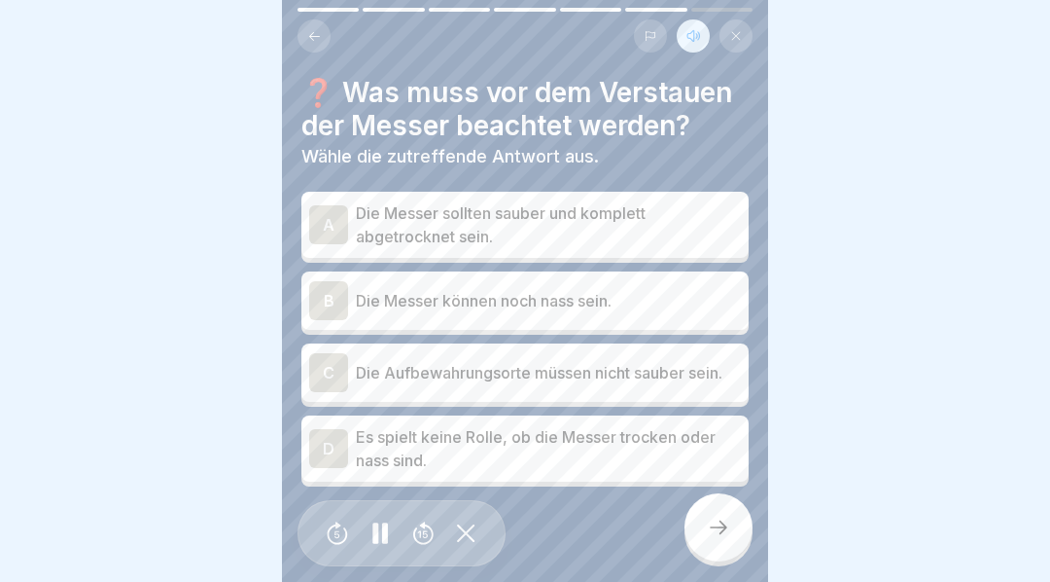
click at [332, 230] on div "A" at bounding box center [328, 224] width 39 height 39
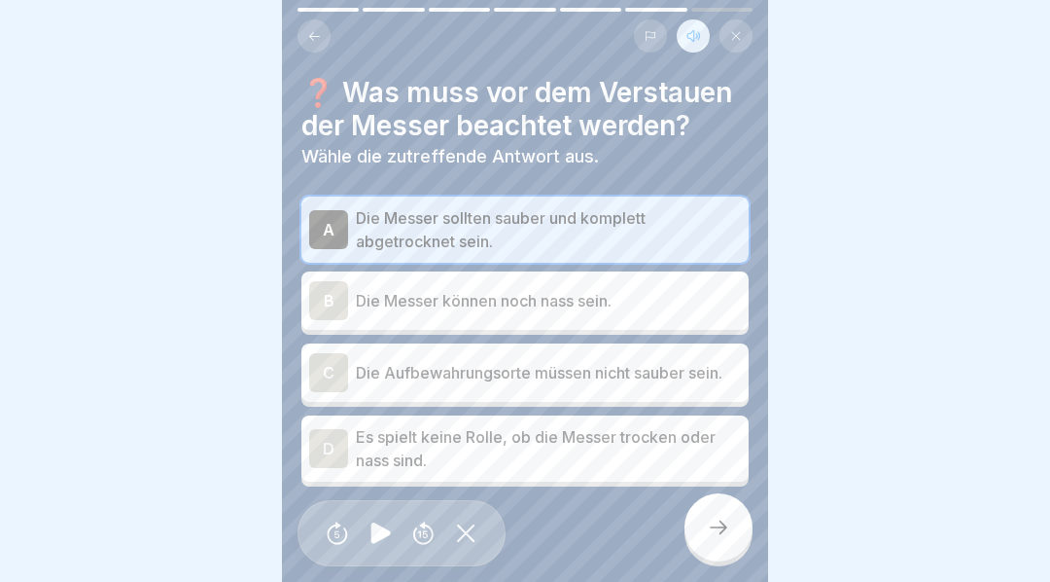
click at [712, 539] on icon at bounding box center [718, 526] width 23 height 23
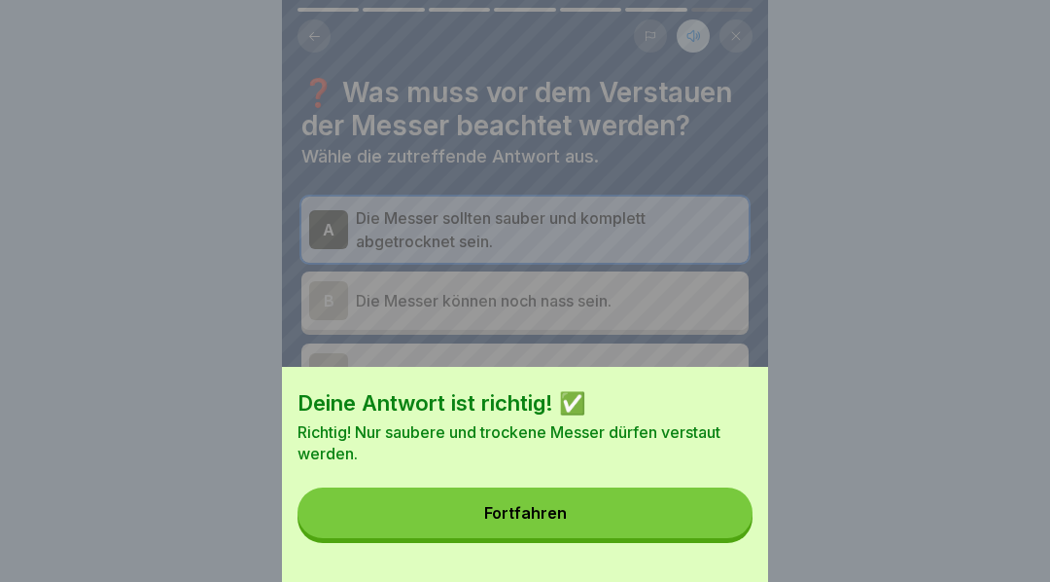
click at [618, 527] on button "Fortfahren" at bounding box center [525, 512] width 455 height 51
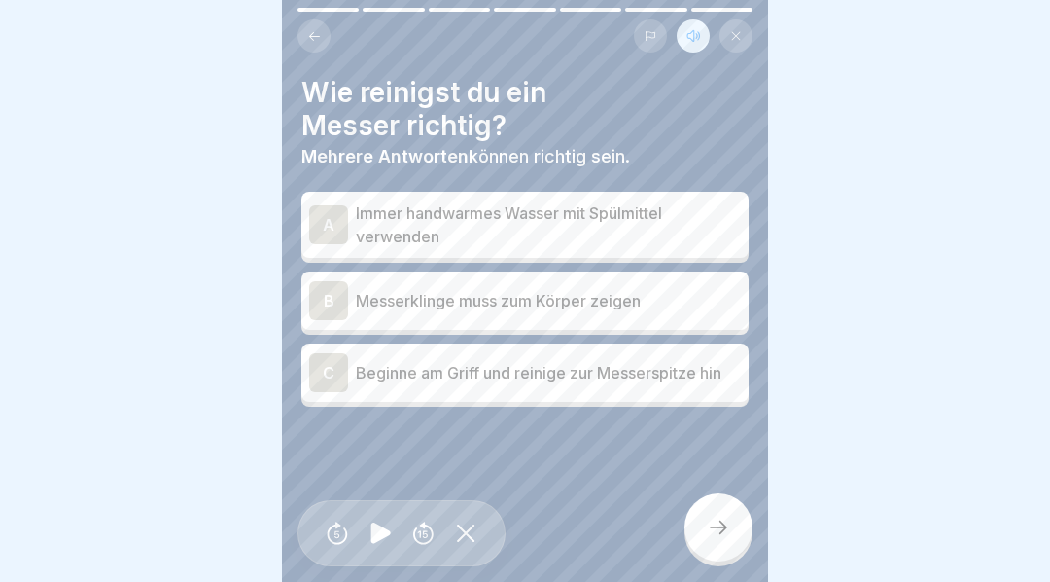
click at [323, 364] on div "C" at bounding box center [328, 372] width 39 height 39
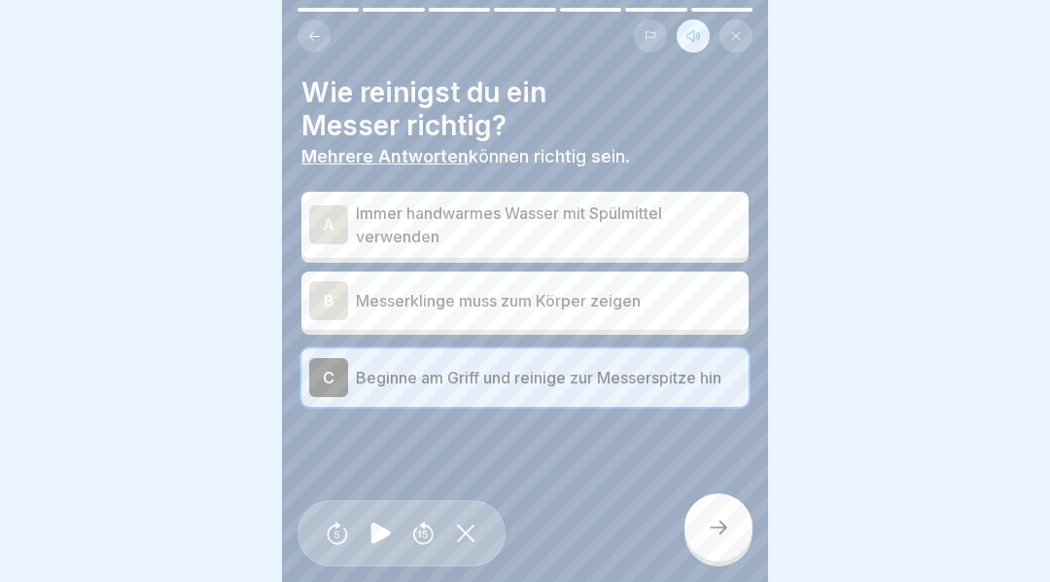
click at [326, 221] on div "A" at bounding box center [328, 224] width 39 height 39
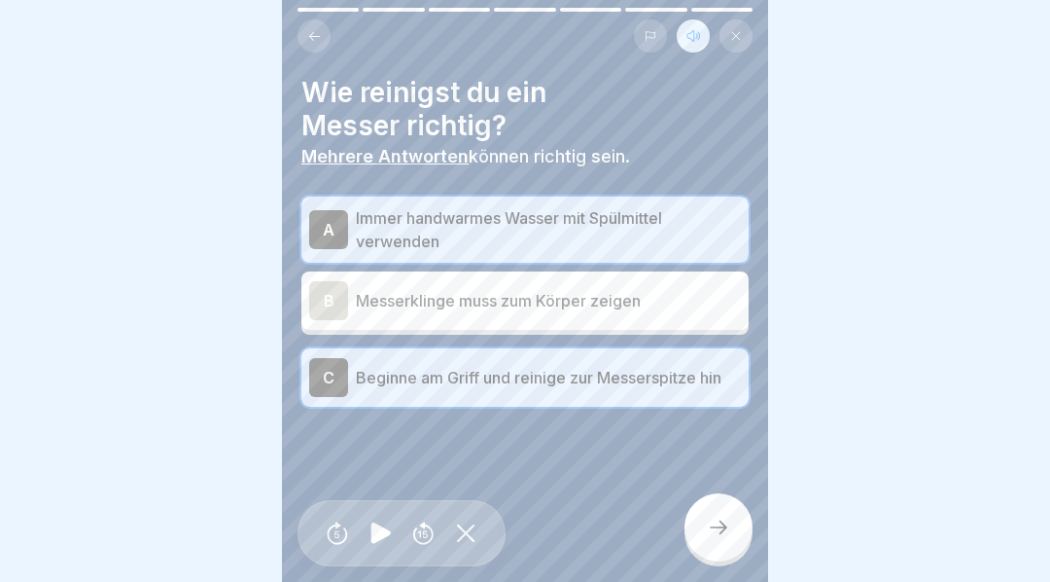
click at [720, 539] on icon at bounding box center [718, 526] width 23 height 23
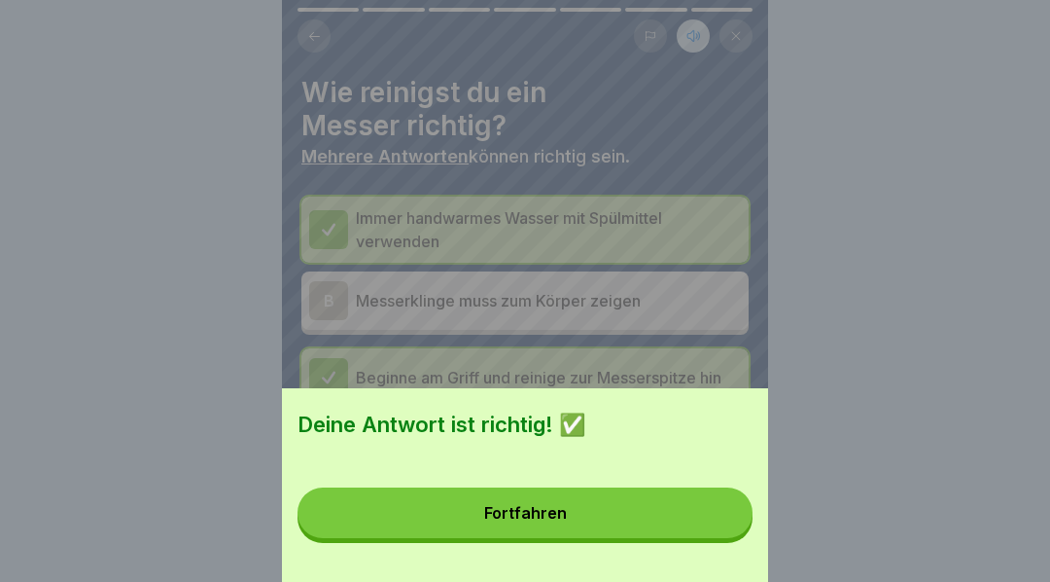
click at [582, 531] on button "Fortfahren" at bounding box center [525, 512] width 455 height 51
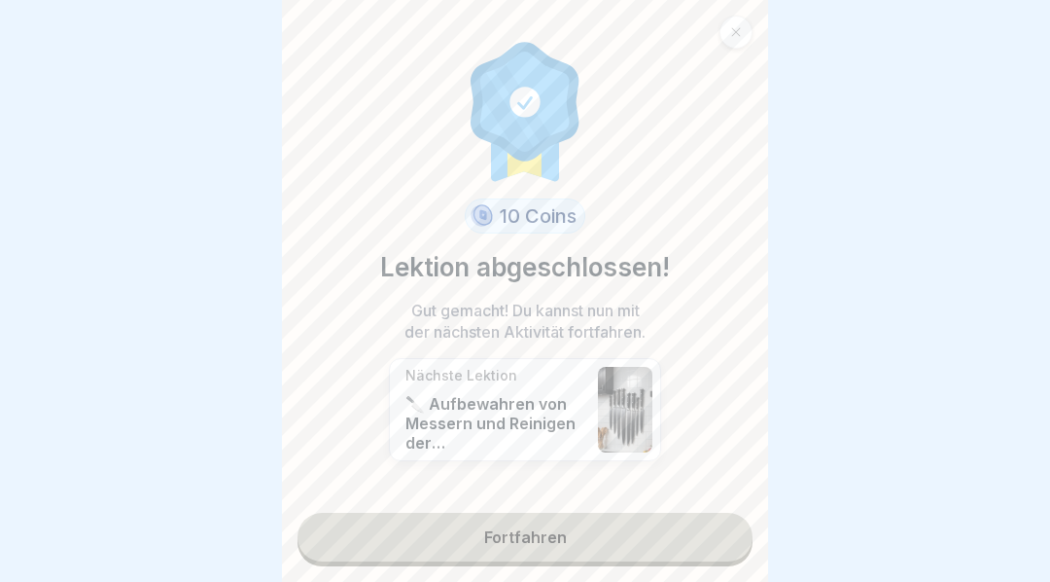
click at [600, 556] on link "Fortfahren" at bounding box center [525, 536] width 455 height 49
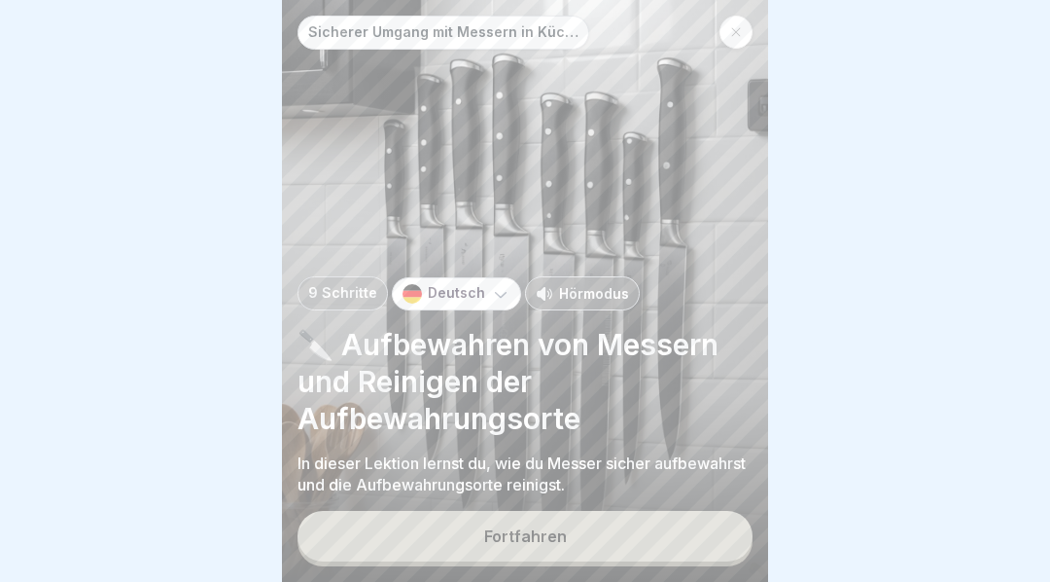
click at [596, 550] on button "Fortfahren" at bounding box center [525, 536] width 455 height 51
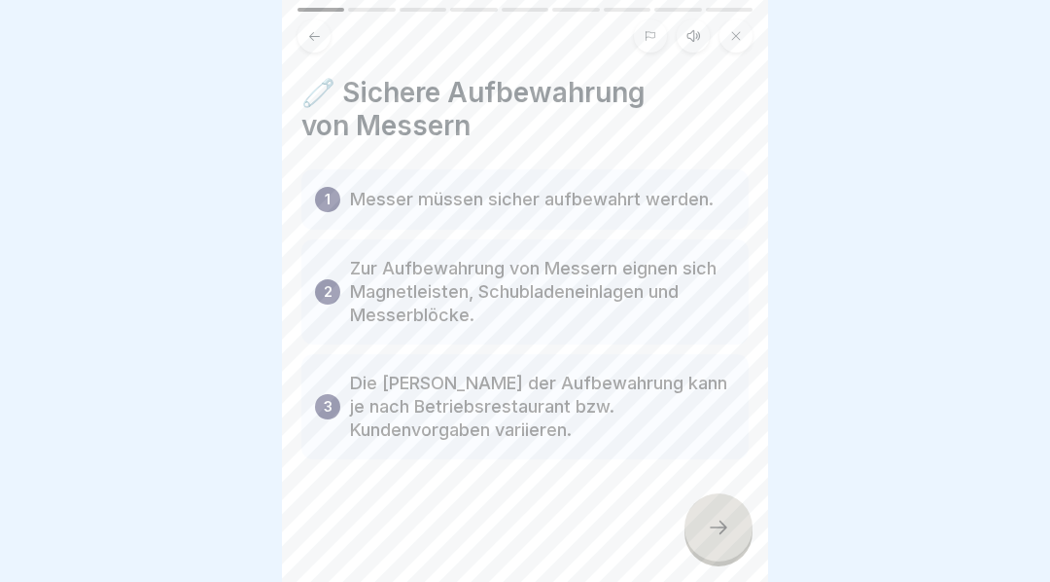
click at [696, 45] on button at bounding box center [693, 35] width 33 height 33
click at [396, 546] on icon at bounding box center [381, 532] width 38 height 31
click at [1036, 582] on div at bounding box center [525, 291] width 1050 height 582
click at [719, 528] on icon at bounding box center [718, 526] width 23 height 23
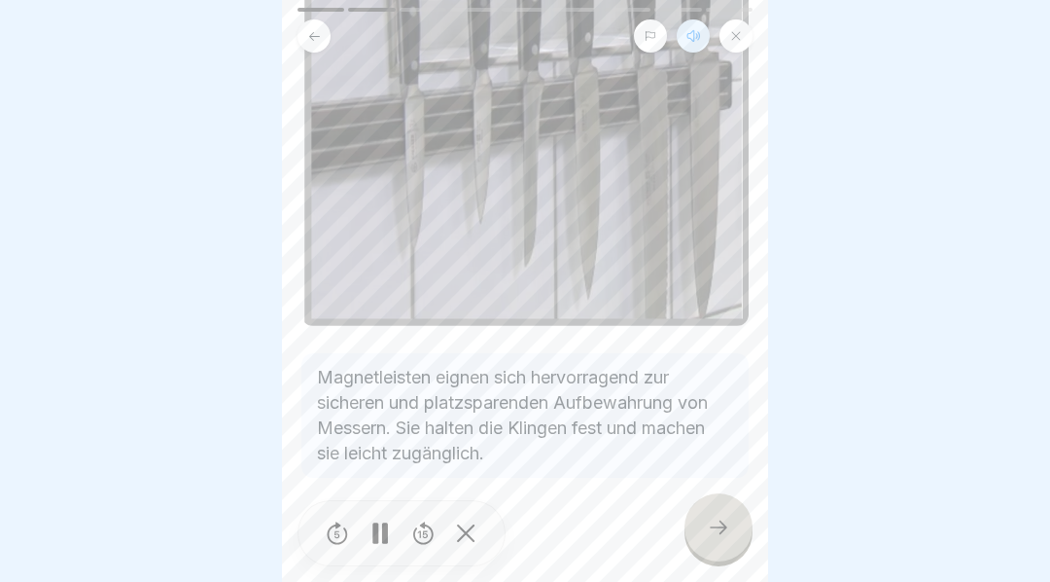
scroll to position [266, 0]
click at [719, 537] on icon at bounding box center [718, 526] width 23 height 23
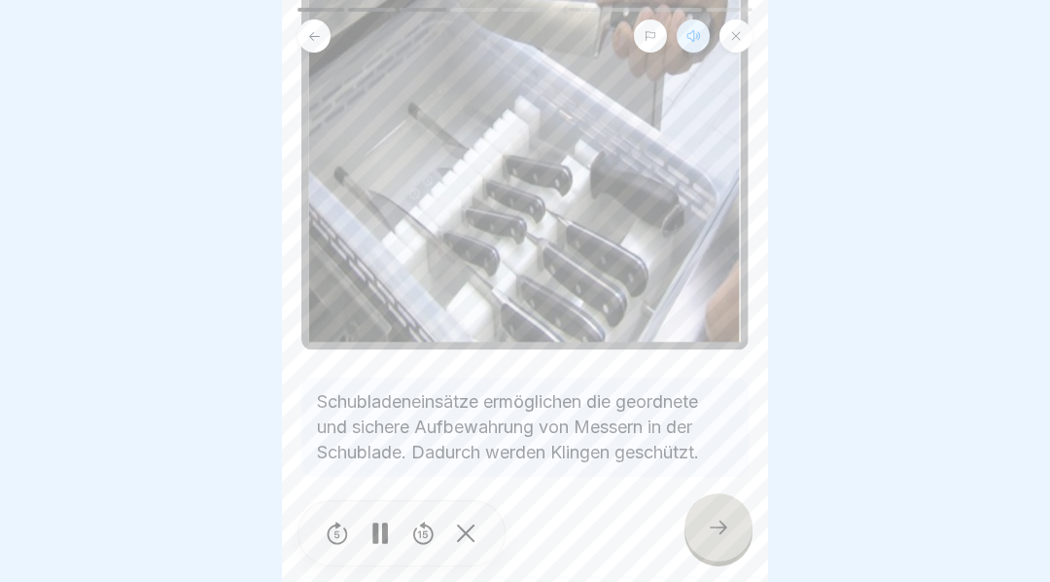
scroll to position [265, 0]
click at [713, 529] on icon at bounding box center [718, 526] width 23 height 23
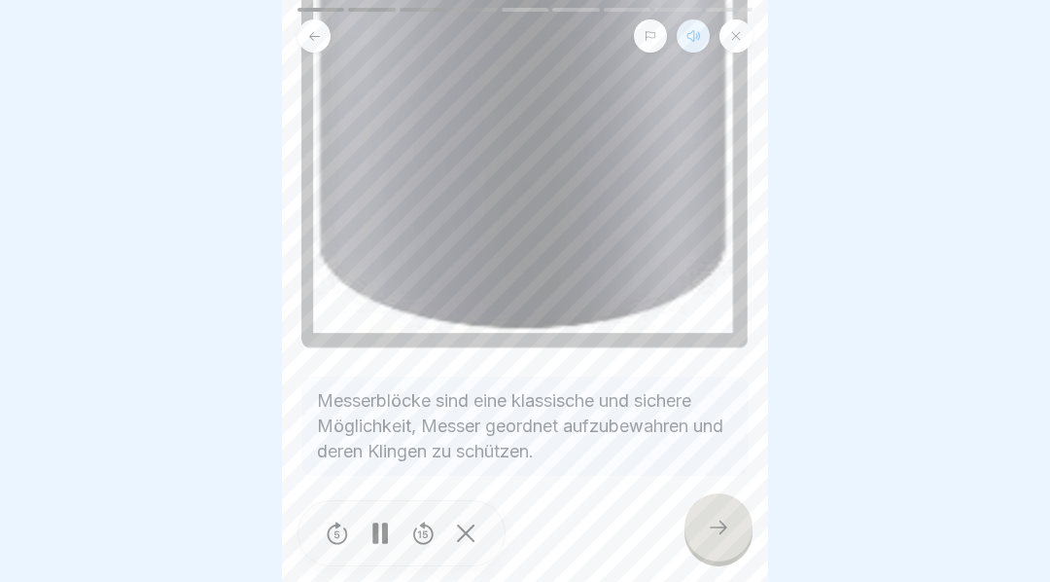
scroll to position [726, 0]
click at [715, 539] on icon at bounding box center [718, 526] width 23 height 23
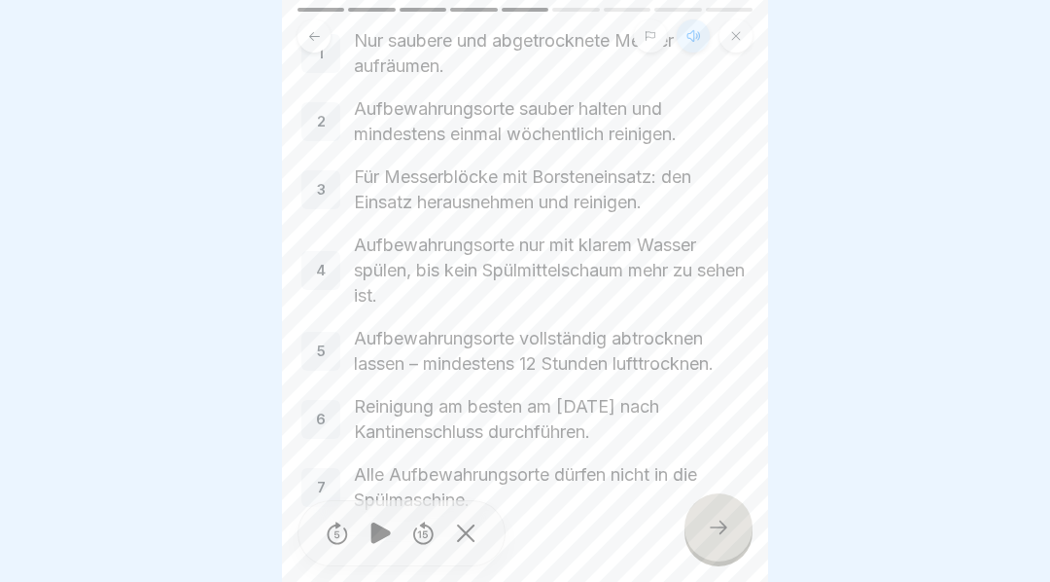
scroll to position [142, 0]
click at [718, 536] on icon at bounding box center [718, 526] width 23 height 23
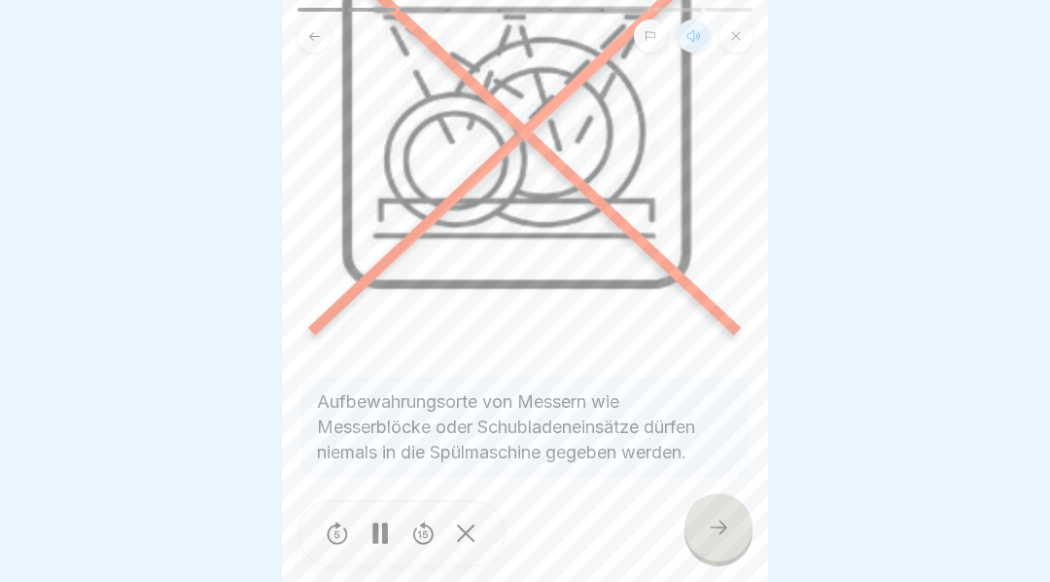
scroll to position [211, 0]
click at [714, 534] on icon at bounding box center [718, 526] width 23 height 23
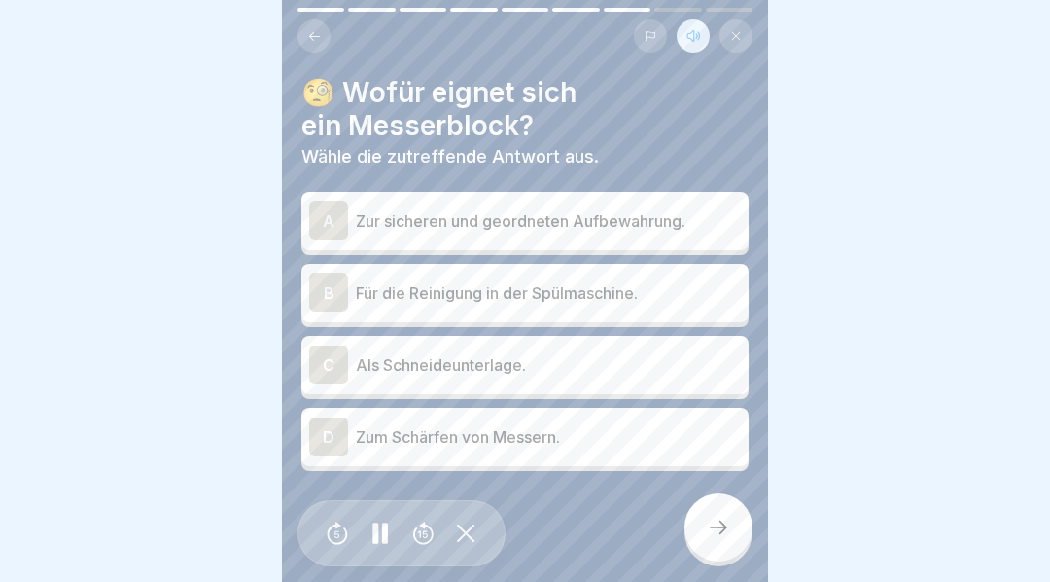
click at [323, 209] on div "A" at bounding box center [328, 220] width 39 height 39
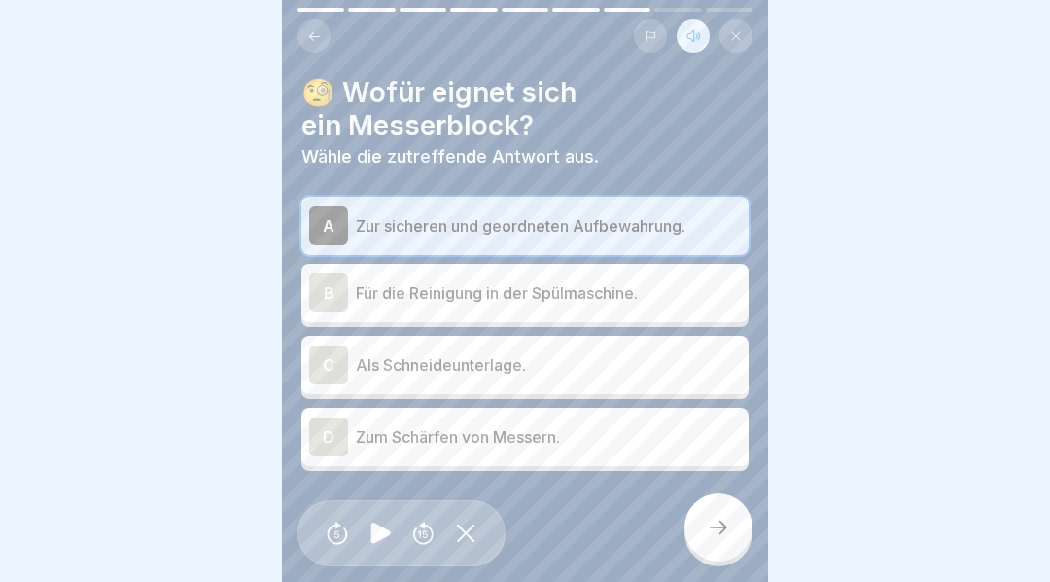
click at [724, 534] on icon at bounding box center [719, 527] width 18 height 14
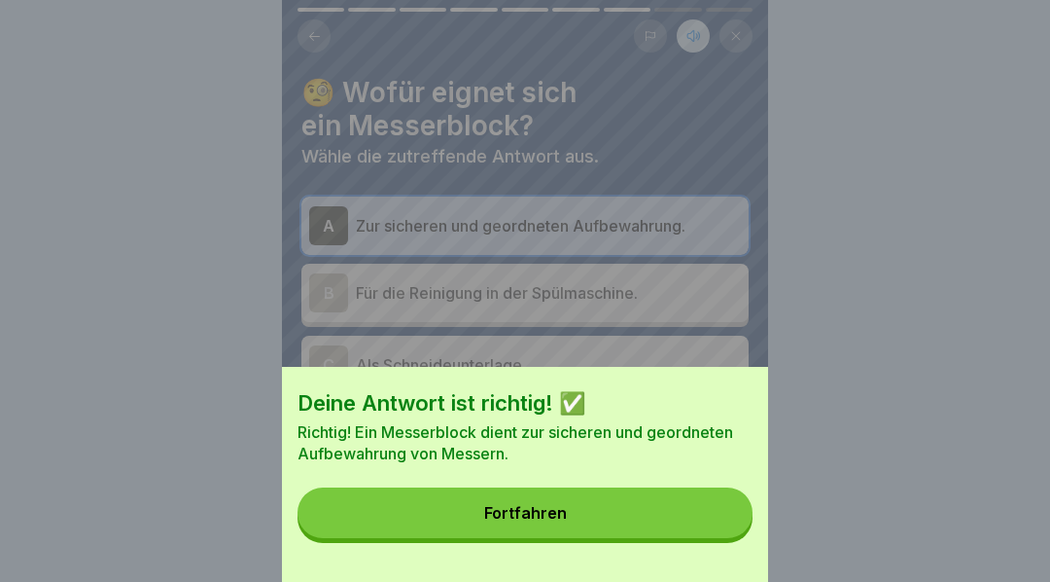
click at [595, 534] on button "Fortfahren" at bounding box center [525, 512] width 455 height 51
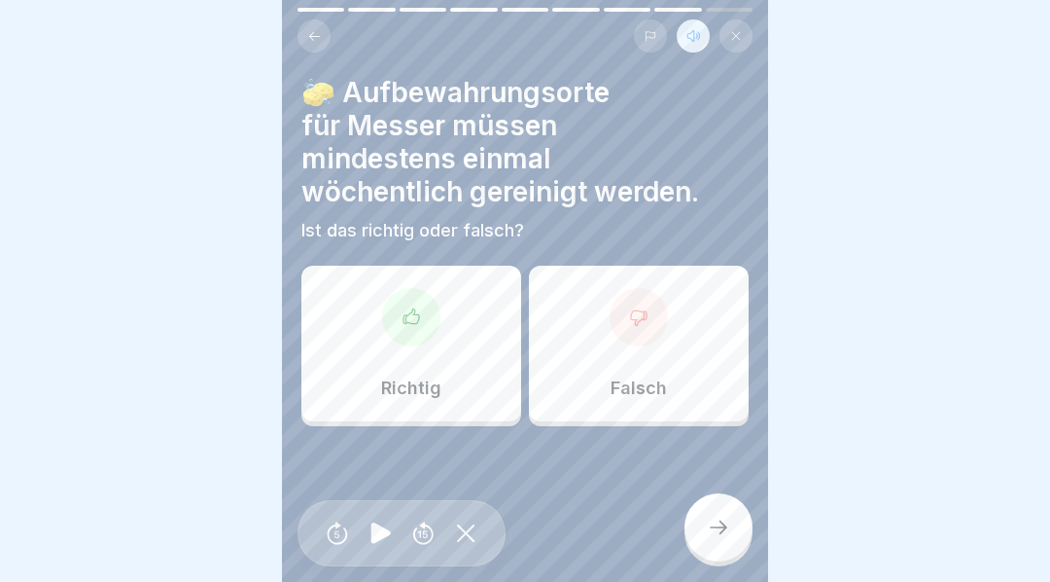
click at [407, 321] on icon at bounding box center [411, 316] width 19 height 19
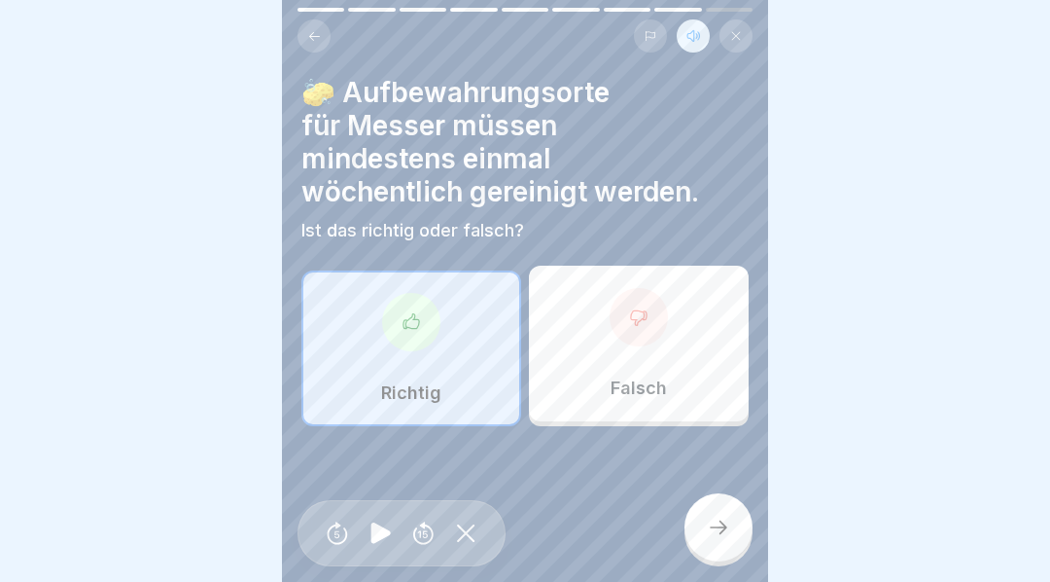
click at [722, 539] on icon at bounding box center [718, 526] width 23 height 23
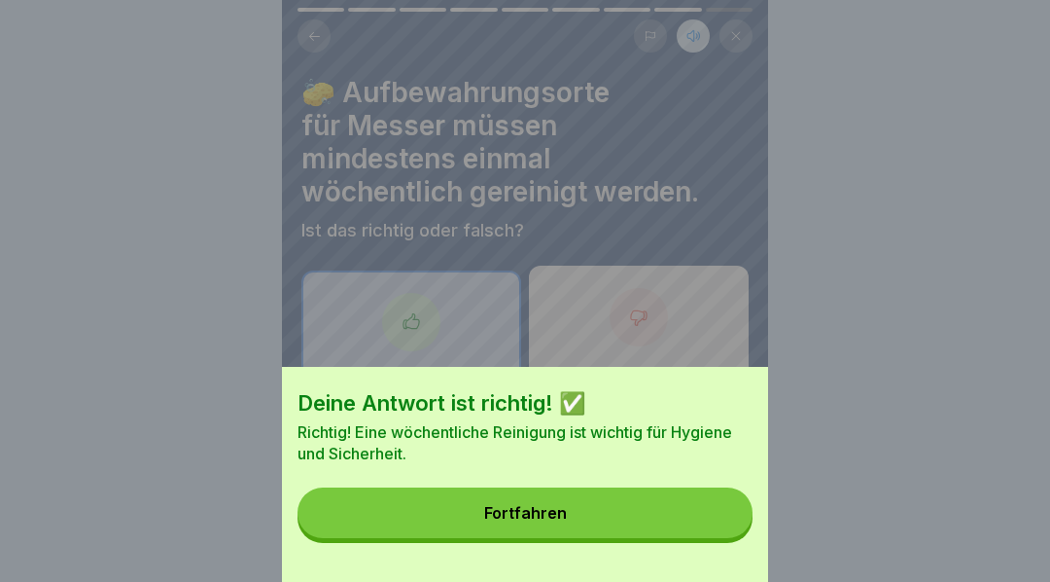
click at [565, 525] on button "Fortfahren" at bounding box center [525, 512] width 455 height 51
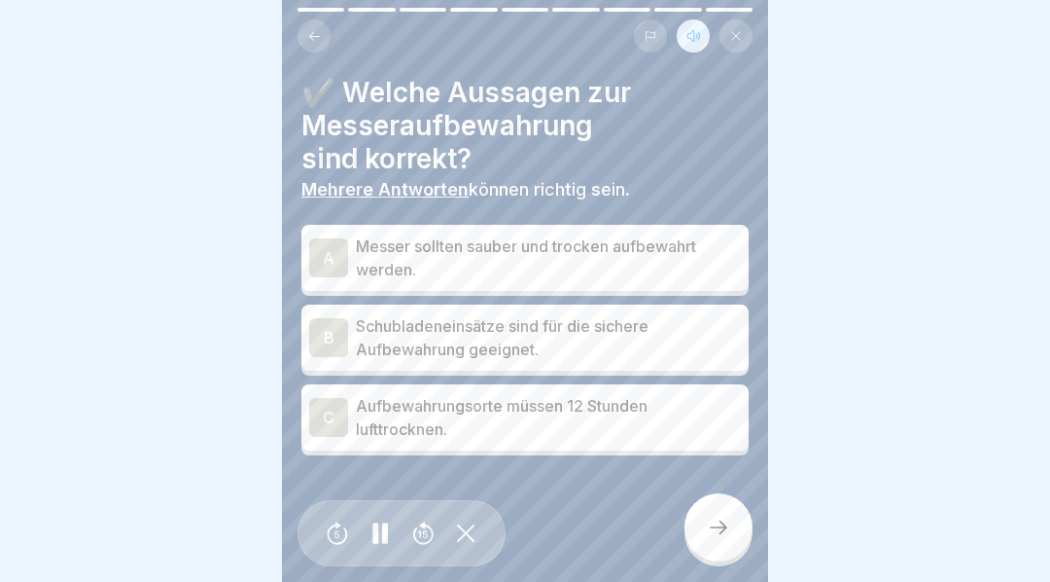
click at [321, 256] on div "A" at bounding box center [328, 257] width 39 height 39
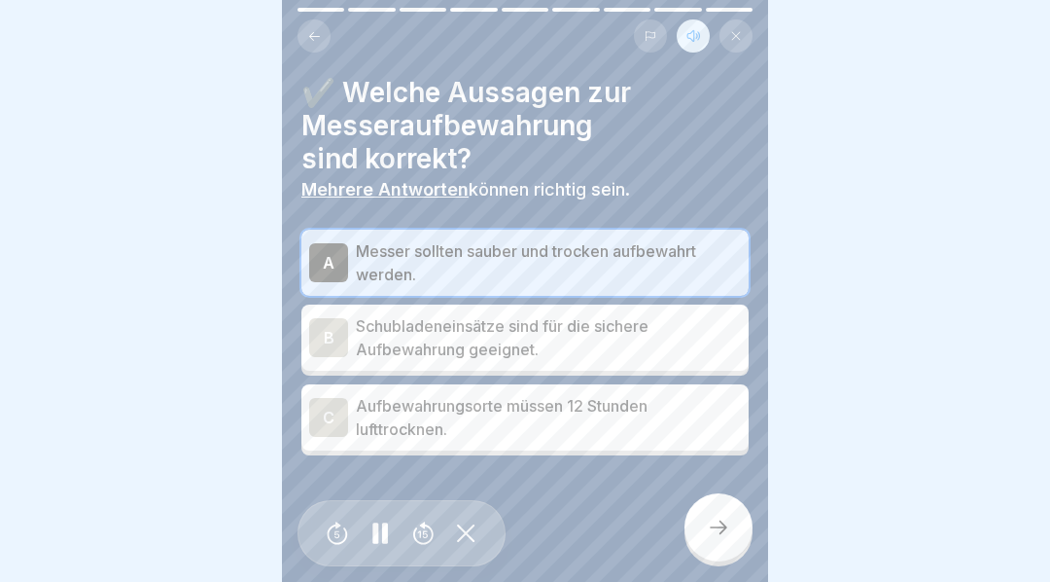
click at [332, 325] on div "B" at bounding box center [328, 337] width 39 height 39
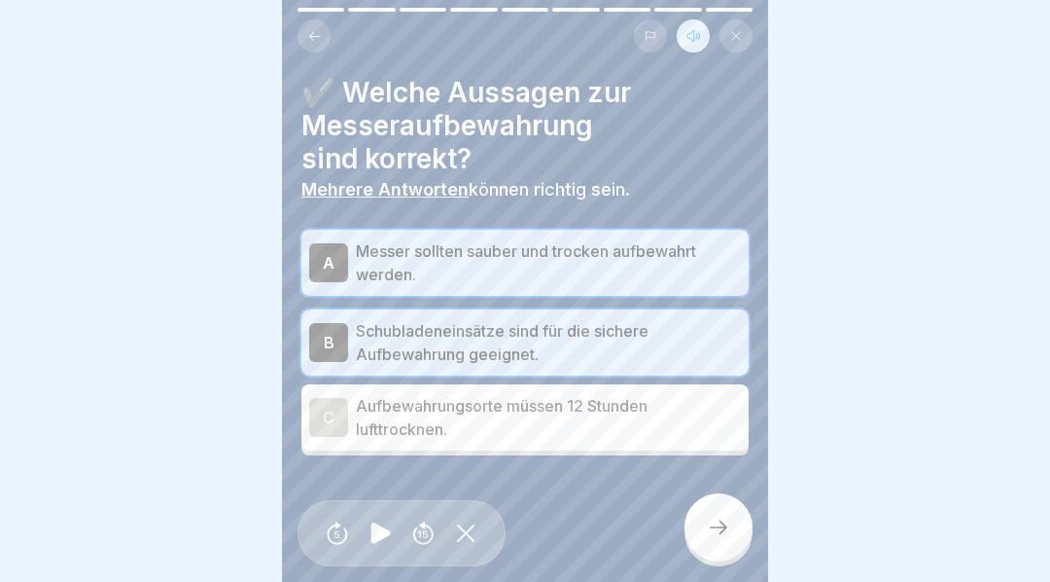
click at [335, 411] on div "C" at bounding box center [328, 417] width 39 height 39
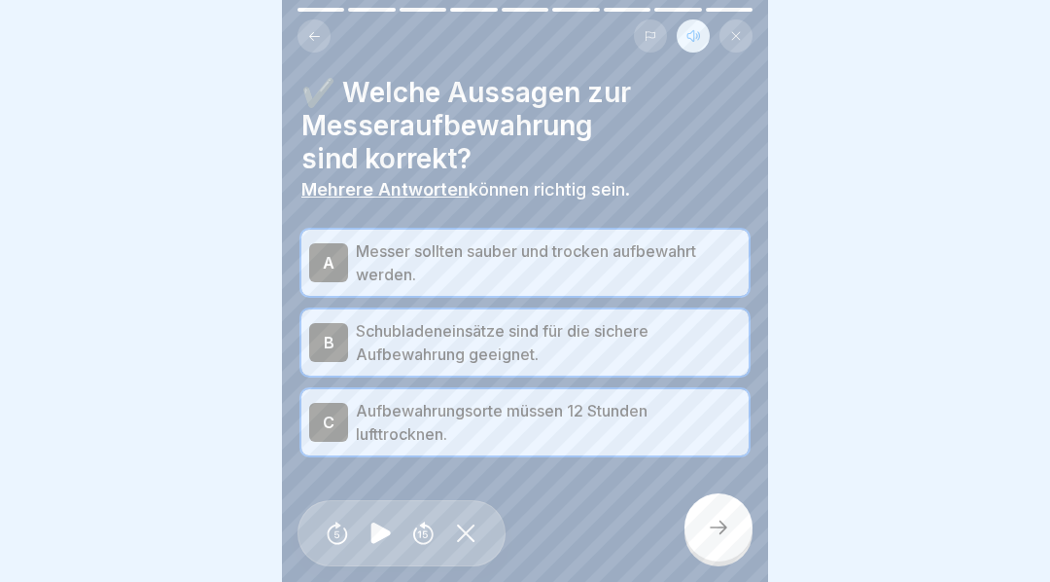
click at [724, 534] on icon at bounding box center [719, 527] width 18 height 14
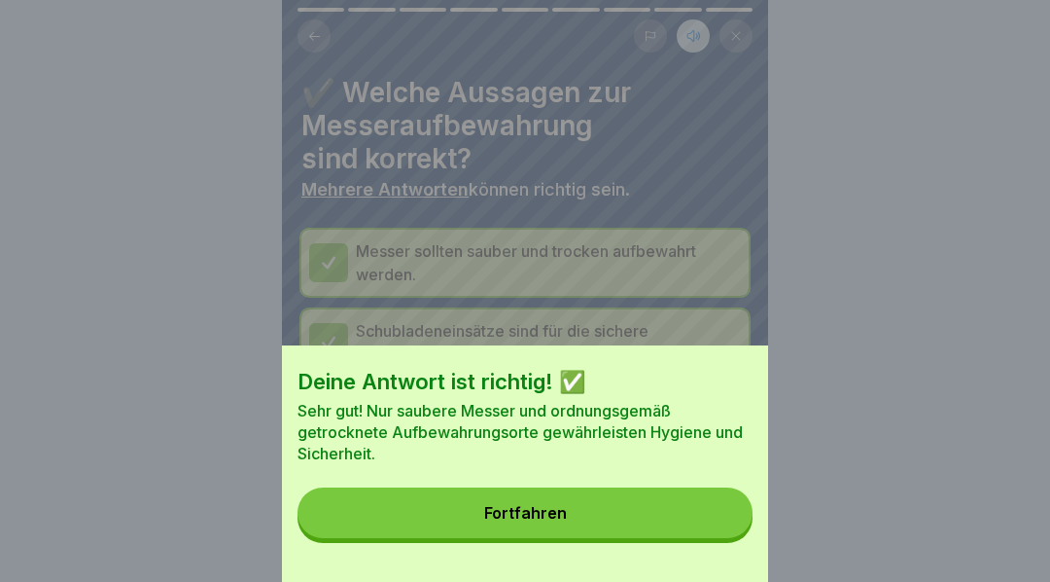
click at [649, 531] on button "Fortfahren" at bounding box center [525, 512] width 455 height 51
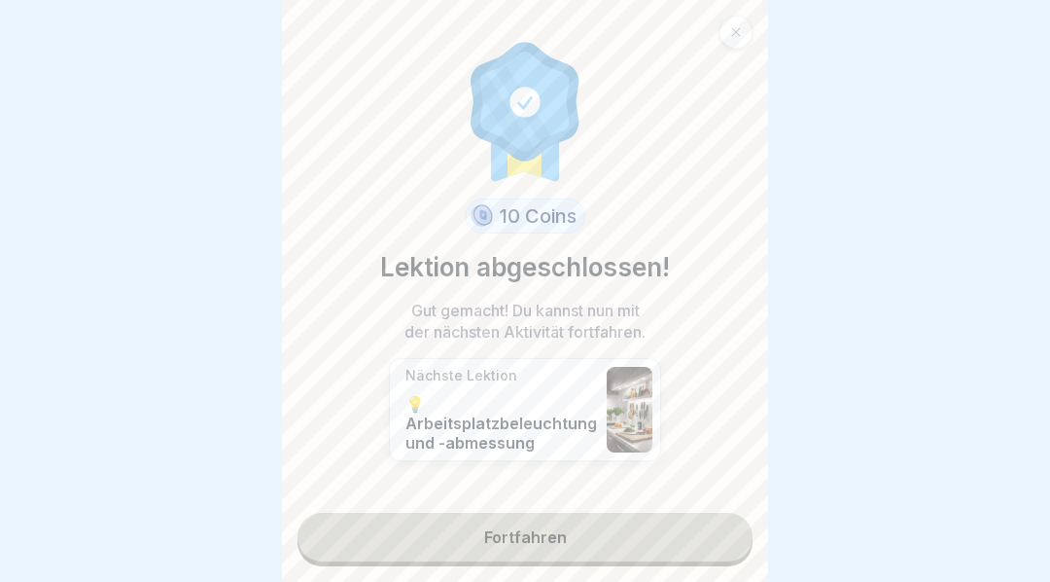
click at [596, 545] on link "Fortfahren" at bounding box center [525, 536] width 455 height 49
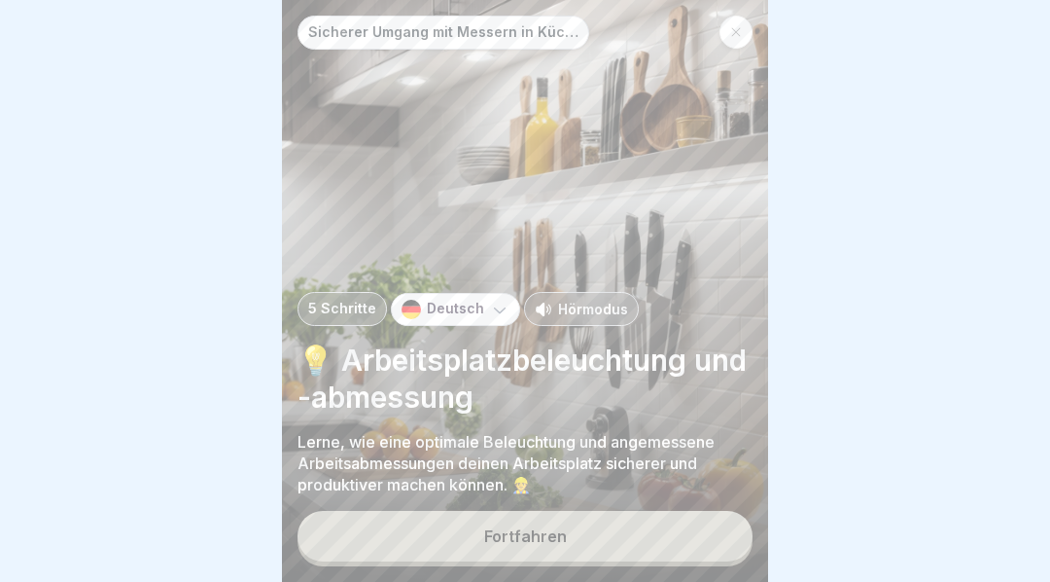
click at [626, 551] on button "Fortfahren" at bounding box center [525, 536] width 455 height 51
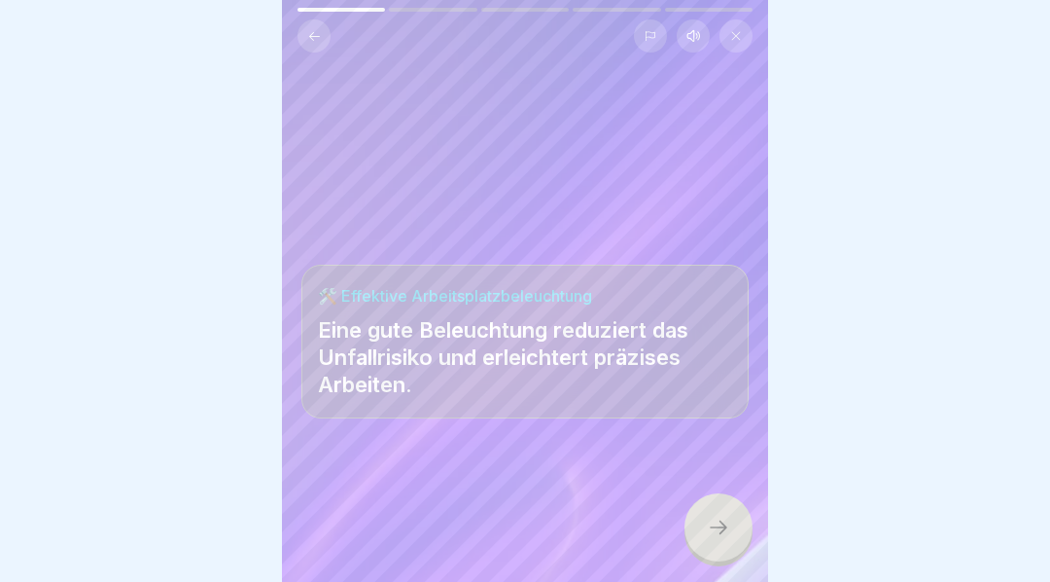
click at [730, 531] on div at bounding box center [719, 527] width 68 height 68
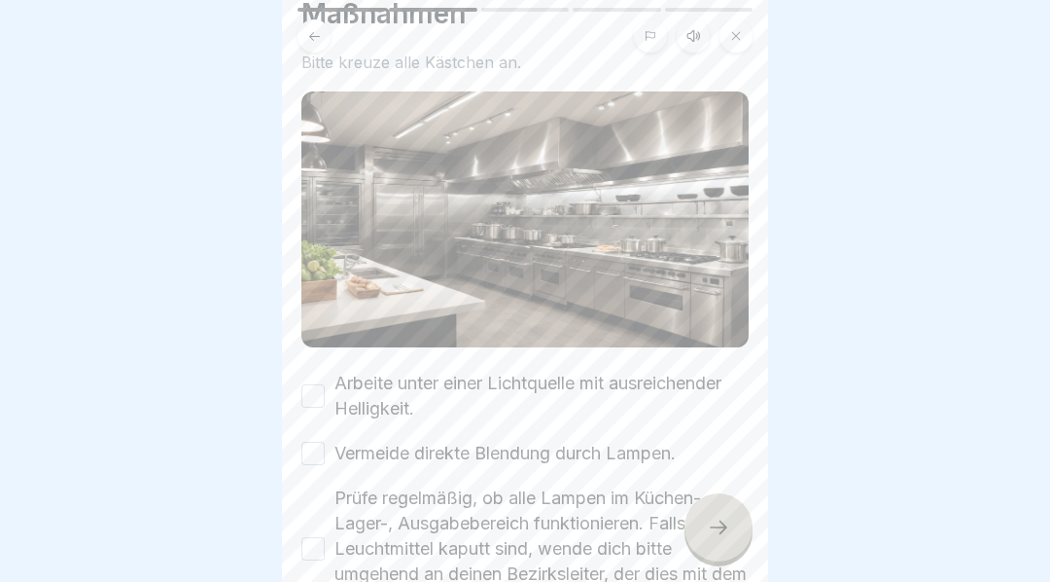
scroll to position [114, 0]
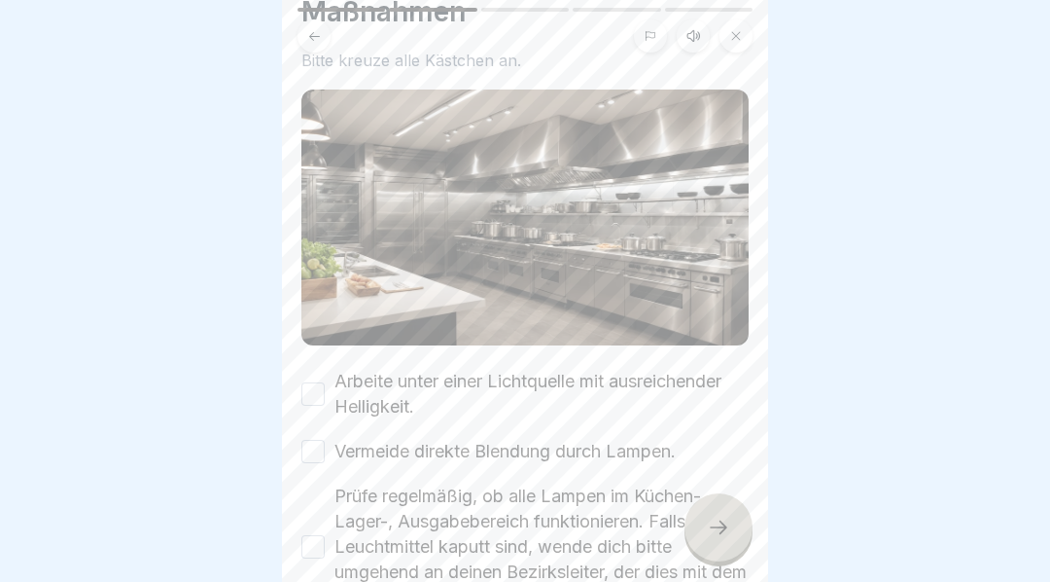
click at [682, 36] on button at bounding box center [693, 35] width 33 height 33
click at [380, 540] on icon at bounding box center [380, 532] width 19 height 21
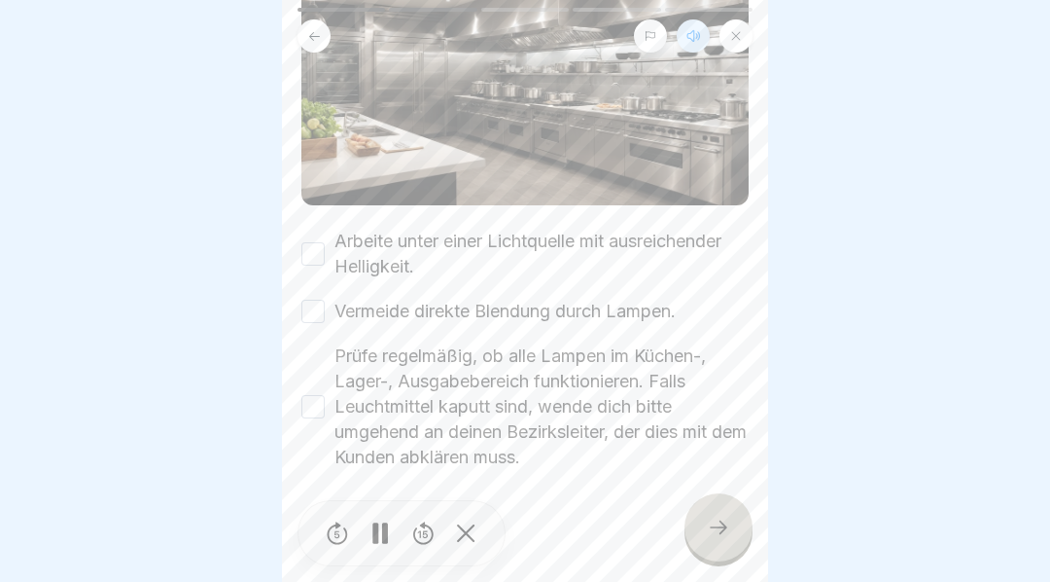
scroll to position [235, 0]
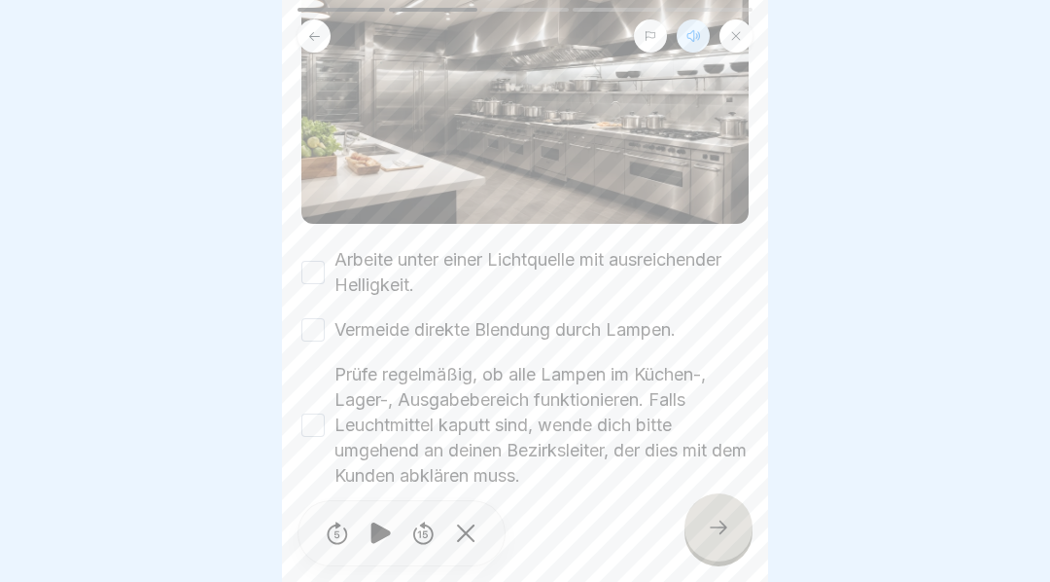
click at [726, 538] on icon at bounding box center [718, 526] width 23 height 23
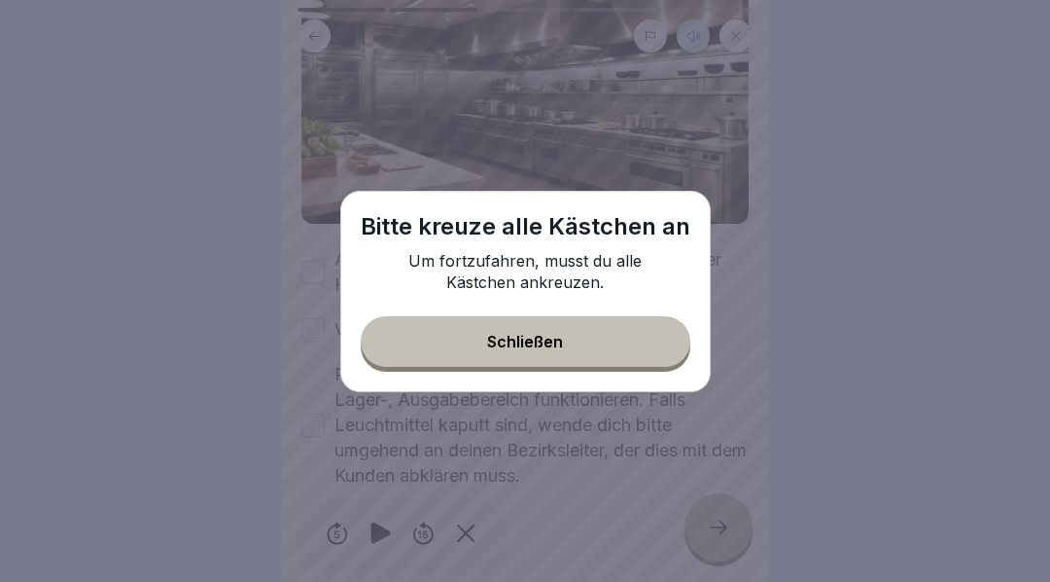
click at [571, 350] on button "Schließen" at bounding box center [526, 341] width 330 height 51
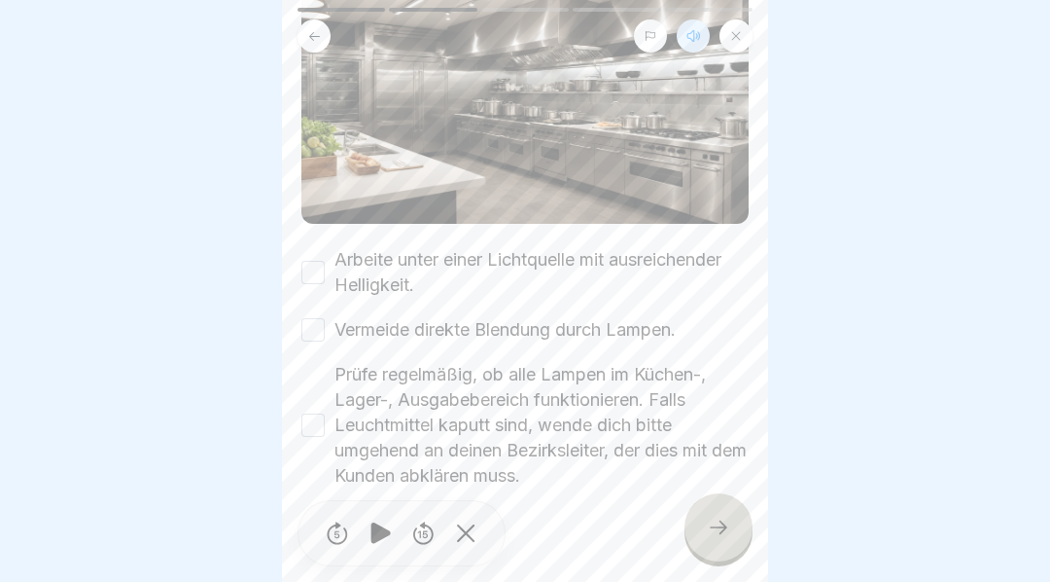
click at [317, 267] on button "Arbeite unter einer Lichtquelle mit ausreichender Helligkeit." at bounding box center [312, 272] width 23 height 23
click at [315, 329] on button "Vermeide direkte Blendung durch Lampen." at bounding box center [312, 329] width 23 height 23
click at [311, 413] on button "Prüfe regelmäßig, ob alle Lampen im Küchen-, Lager-, Ausgabebereich funktionier…" at bounding box center [312, 424] width 23 height 23
click at [726, 539] on icon at bounding box center [718, 526] width 23 height 23
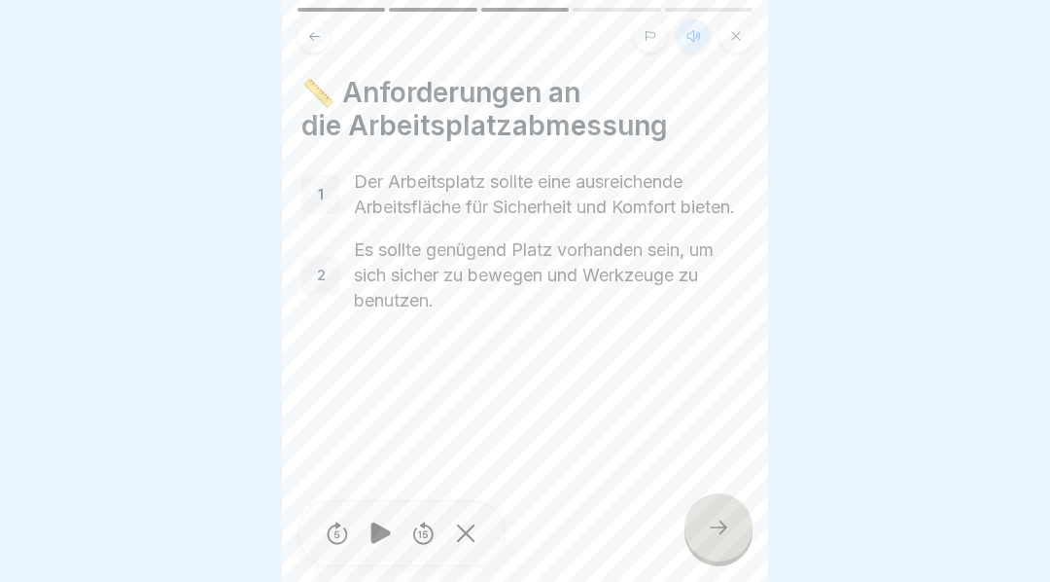
click at [726, 533] on icon at bounding box center [718, 526] width 23 height 23
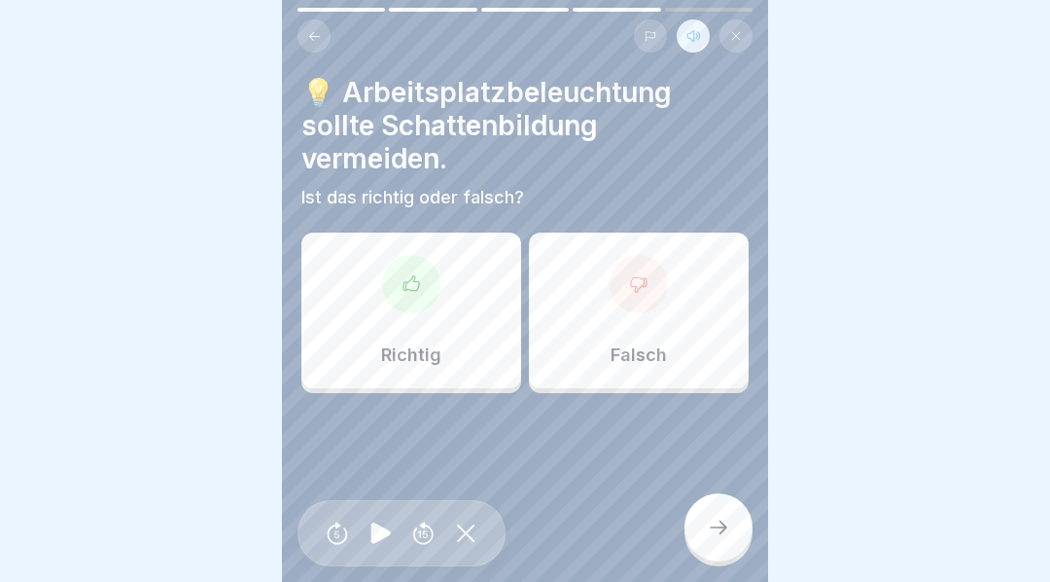
click at [419, 275] on icon at bounding box center [412, 282] width 16 height 15
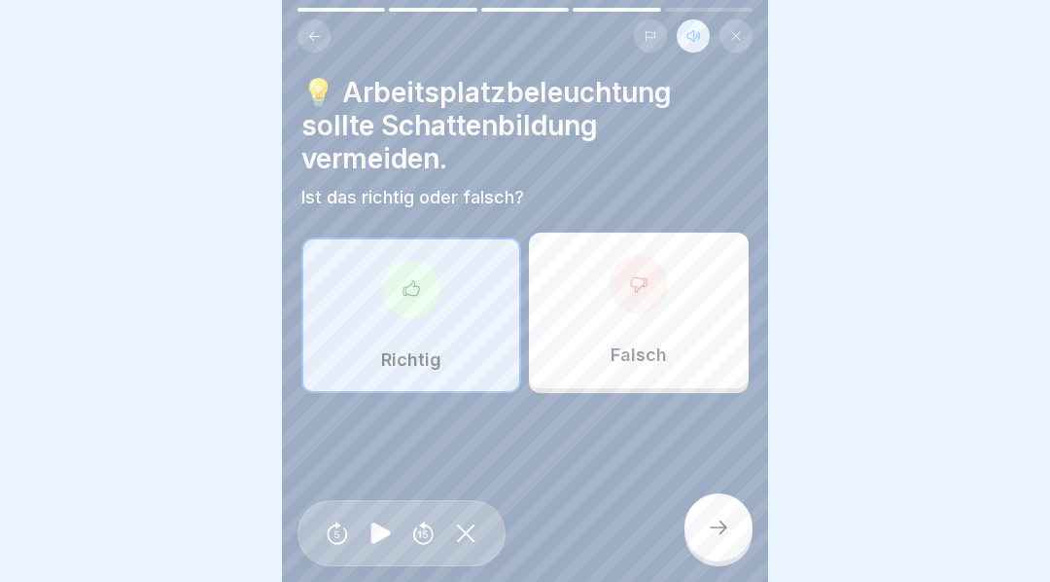
click at [722, 534] on icon at bounding box center [719, 527] width 18 height 14
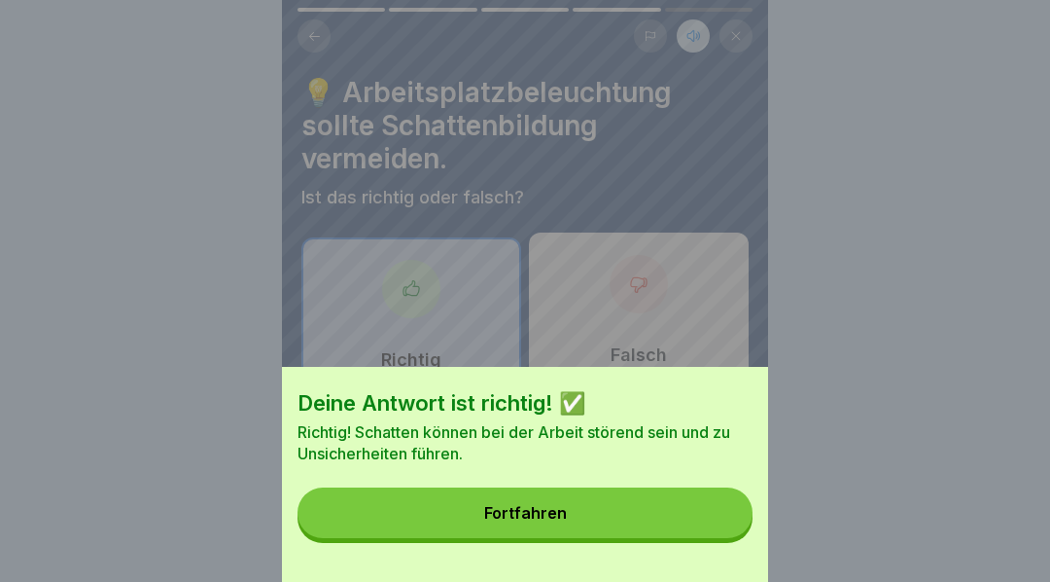
click at [672, 519] on button "Fortfahren" at bounding box center [525, 512] width 455 height 51
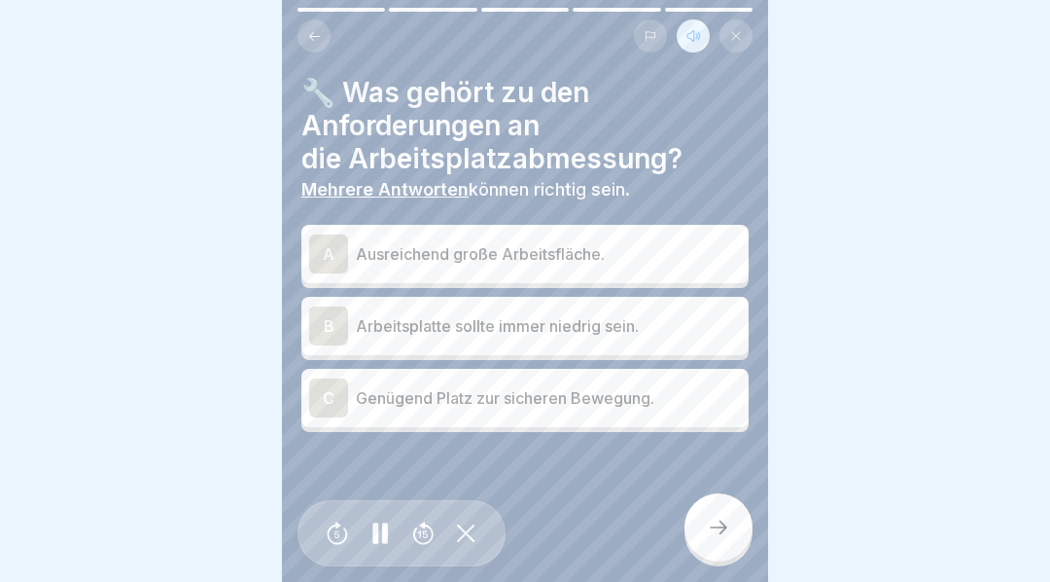
click at [329, 403] on div "C" at bounding box center [328, 397] width 39 height 39
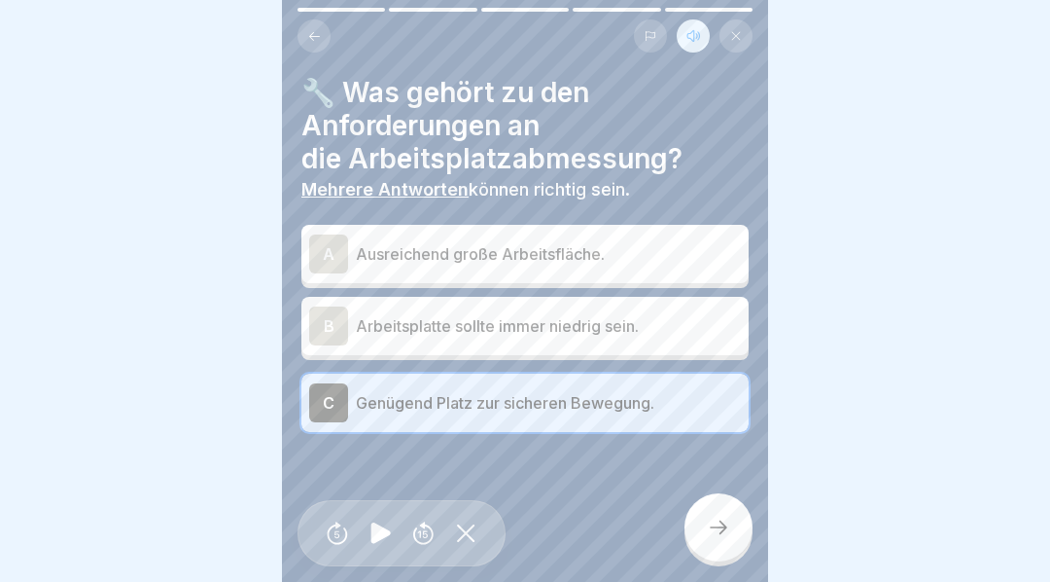
click at [724, 534] on icon at bounding box center [719, 527] width 18 height 14
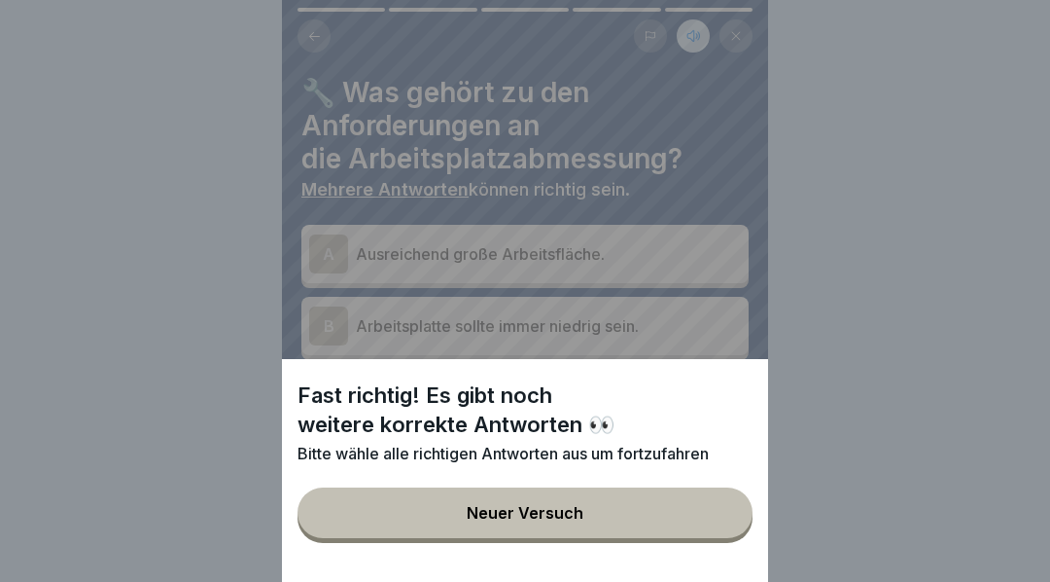
click at [316, 245] on div "Fast richtig! Es gibt noch weitere korrekte Antworten 👀 Bitte wähle alle richti…" at bounding box center [525, 291] width 486 height 582
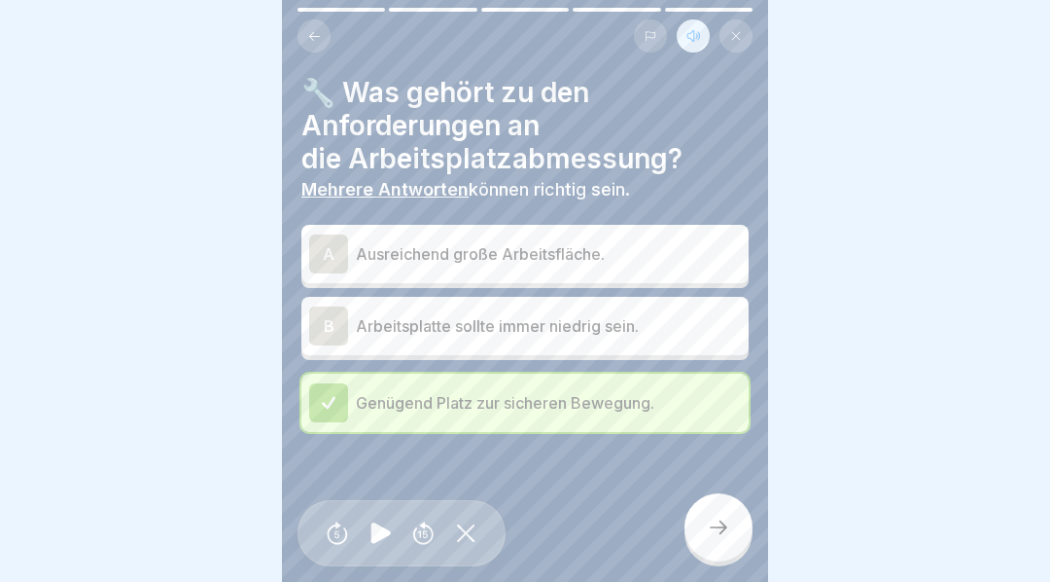
click at [332, 260] on div "A" at bounding box center [328, 253] width 39 height 39
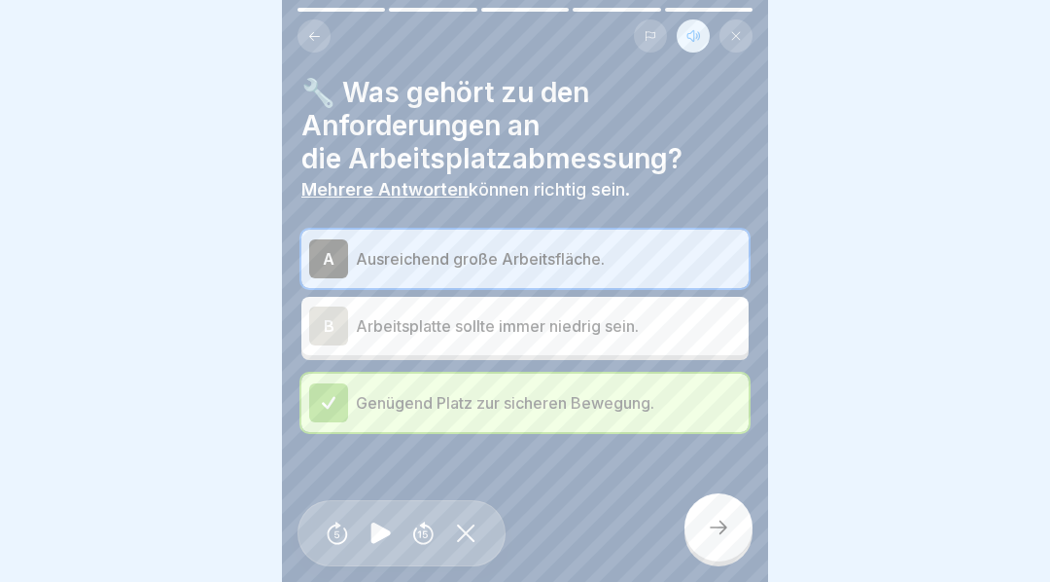
click at [722, 539] on icon at bounding box center [718, 526] width 23 height 23
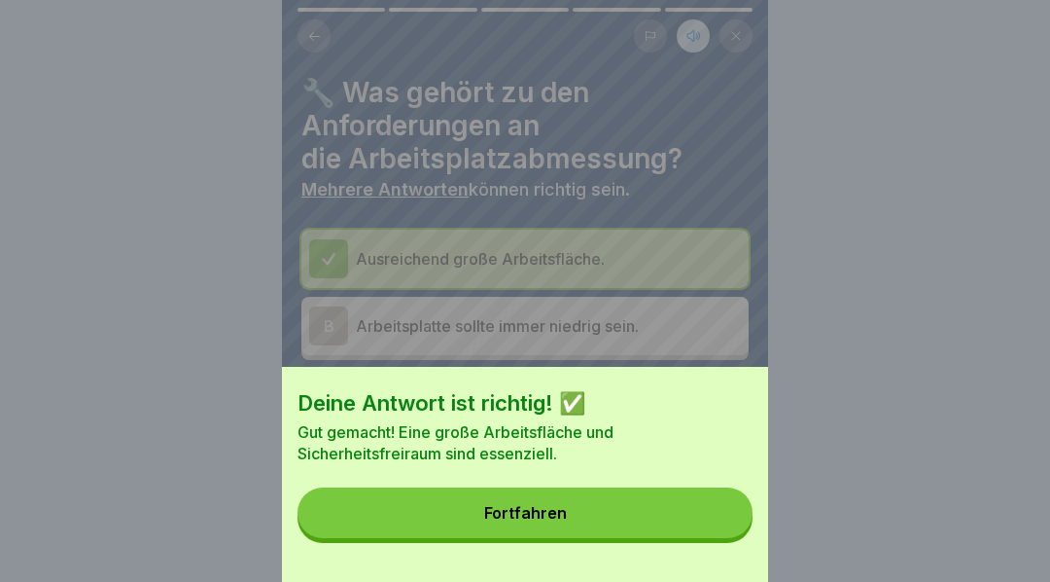
click at [617, 524] on button "Fortfahren" at bounding box center [525, 512] width 455 height 51
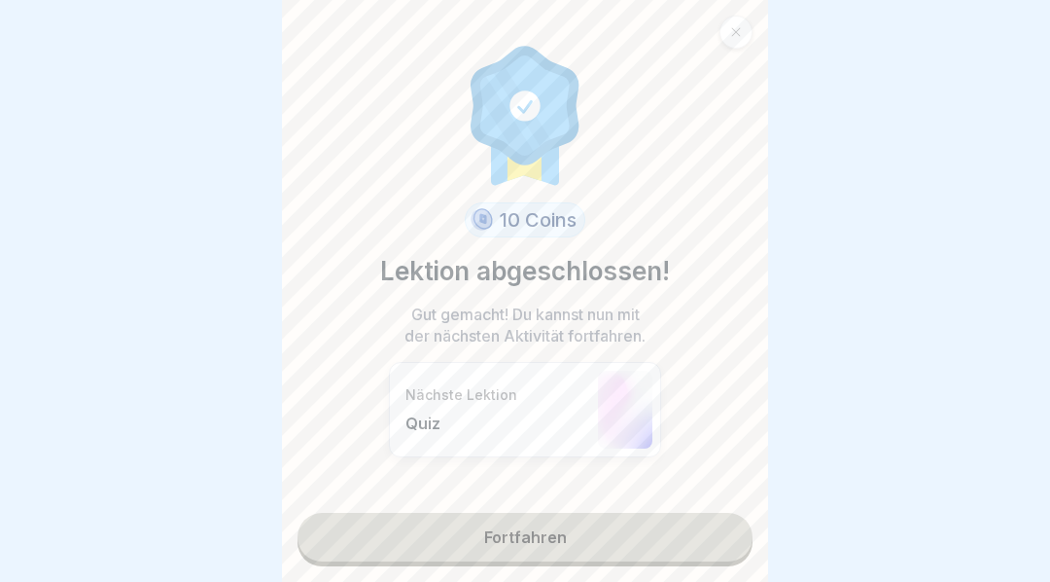
click at [605, 552] on link "Fortfahren" at bounding box center [525, 536] width 455 height 49
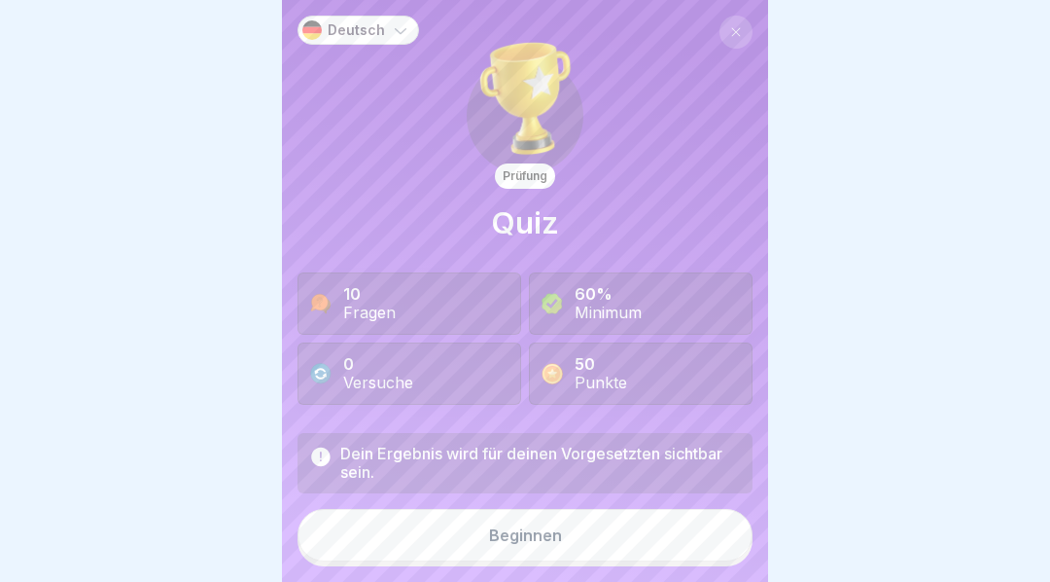
click at [562, 544] on button "Beginnen" at bounding box center [525, 535] width 455 height 53
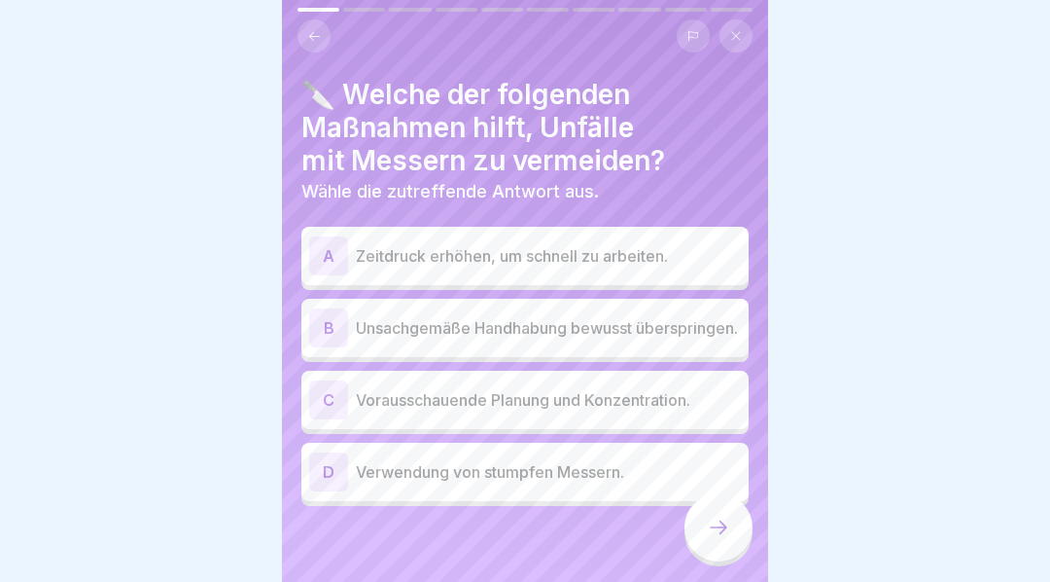
click at [334, 484] on div "D" at bounding box center [328, 471] width 39 height 39
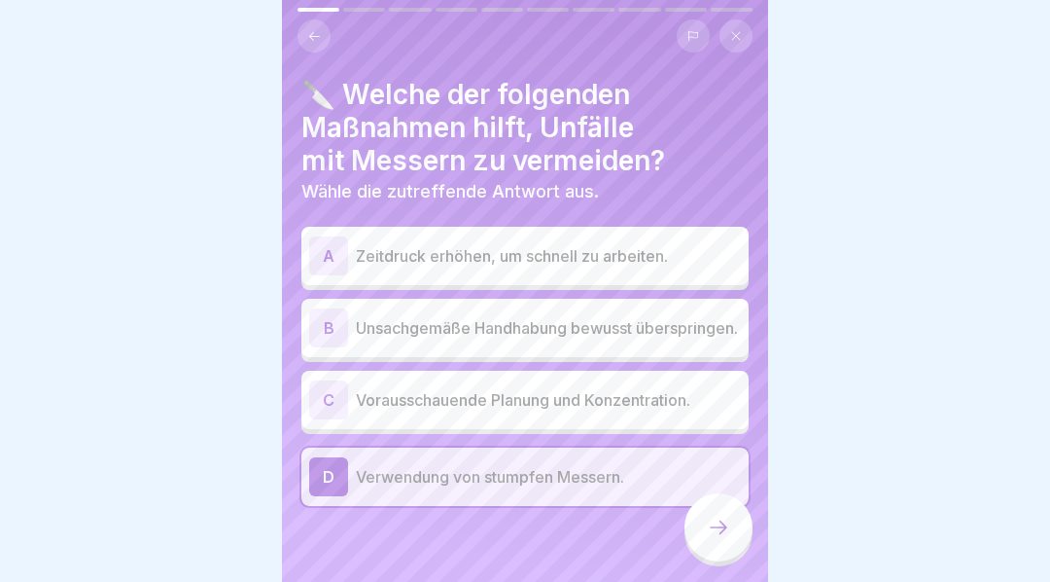
click at [328, 406] on div "C" at bounding box center [328, 399] width 39 height 39
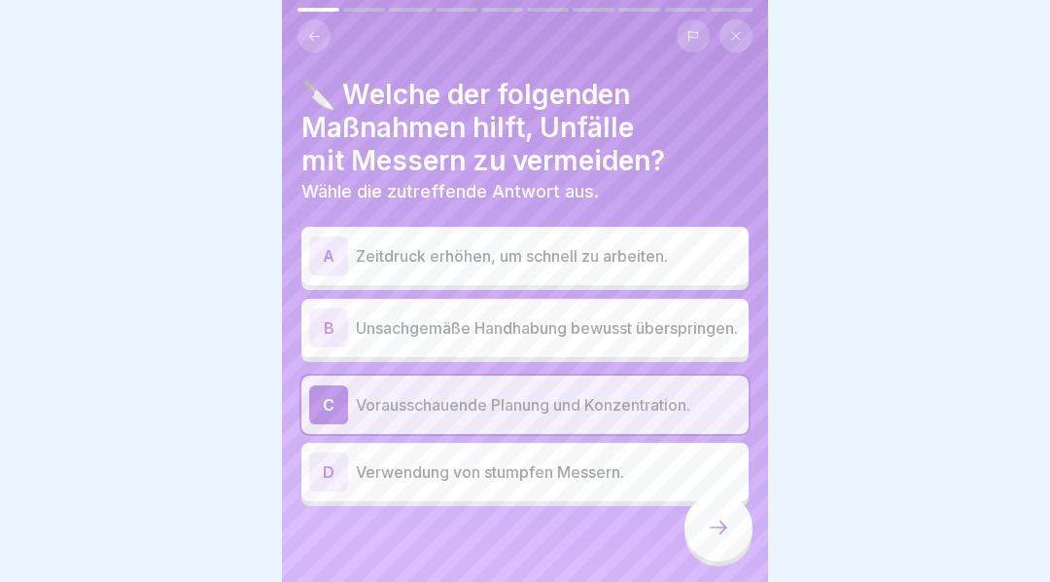
click at [717, 537] on icon at bounding box center [718, 526] width 23 height 23
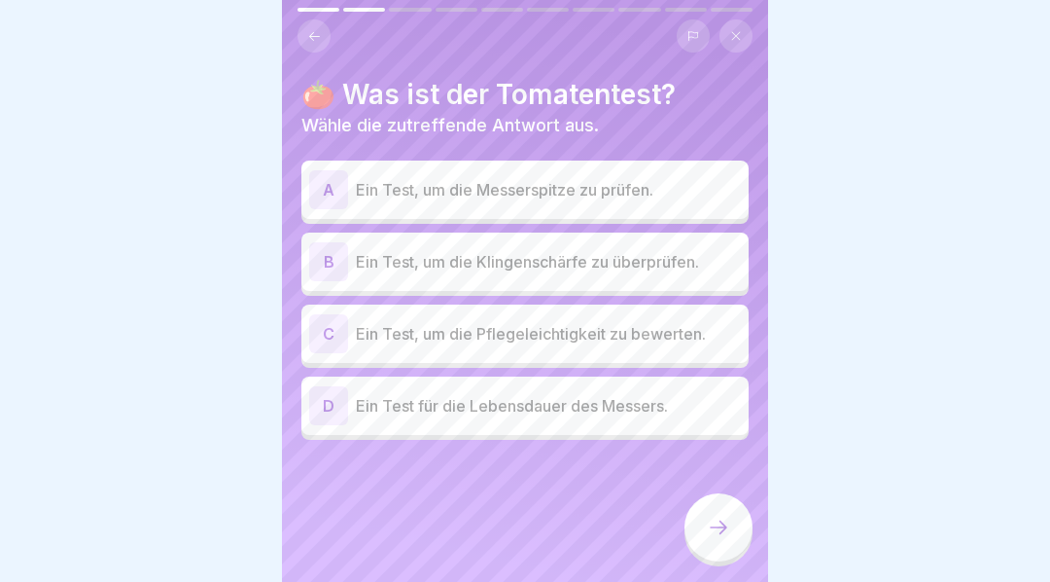
click at [326, 265] on div "B" at bounding box center [328, 261] width 39 height 39
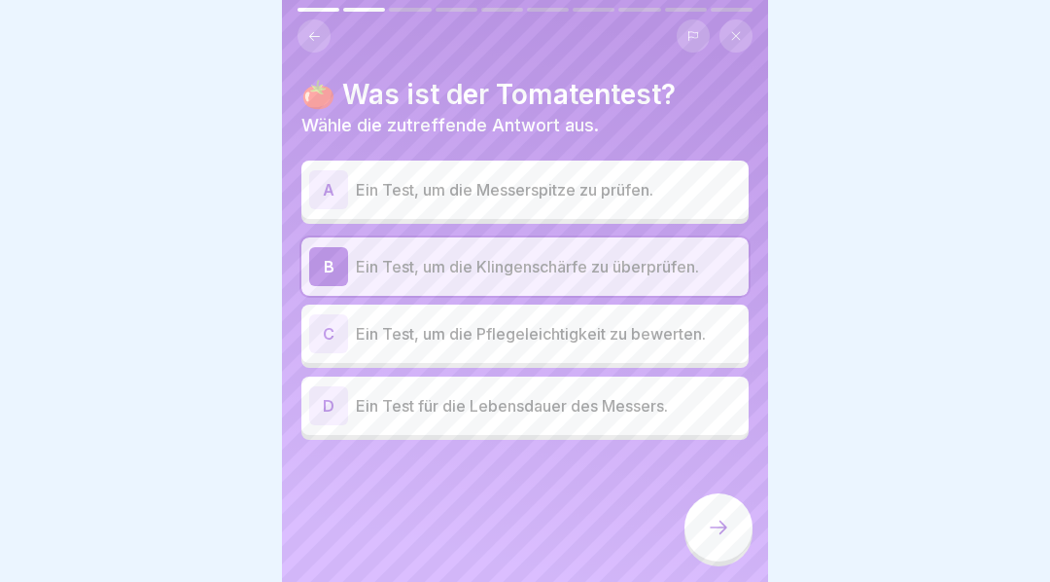
click at [722, 534] on icon at bounding box center [719, 527] width 18 height 14
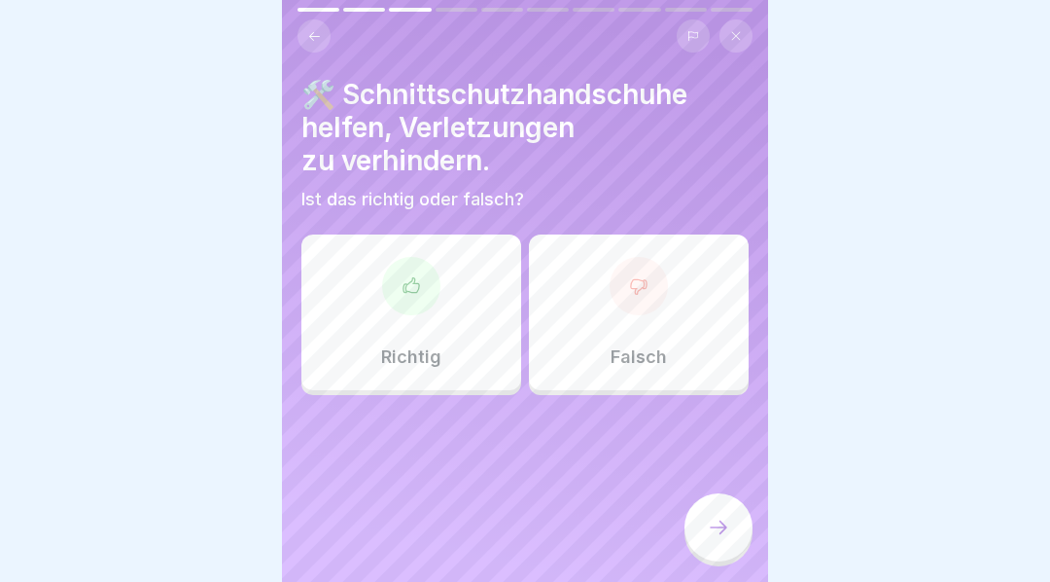
click at [406, 280] on icon at bounding box center [411, 285] width 19 height 19
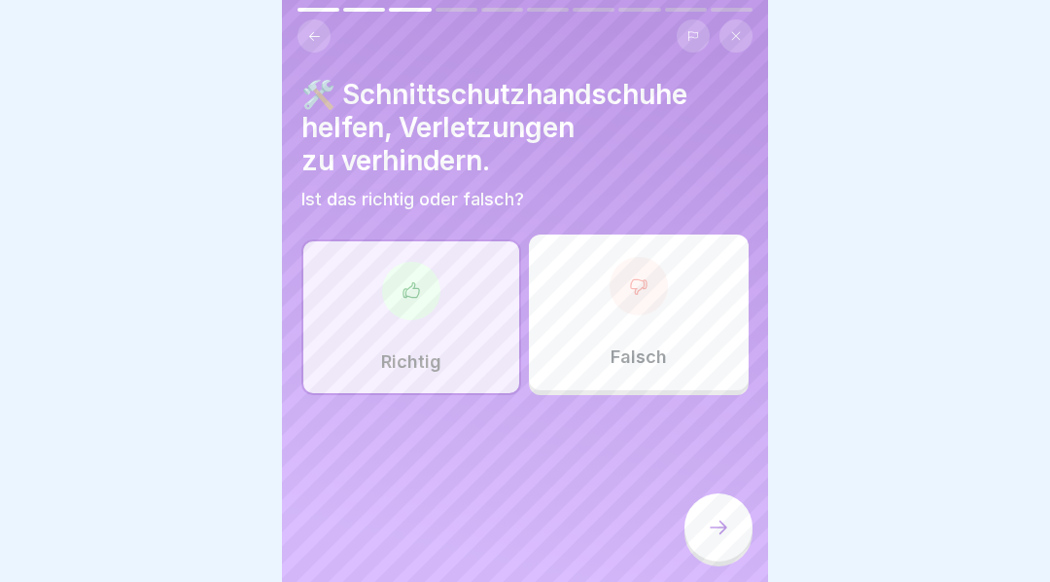
click at [724, 534] on icon at bounding box center [719, 527] width 18 height 14
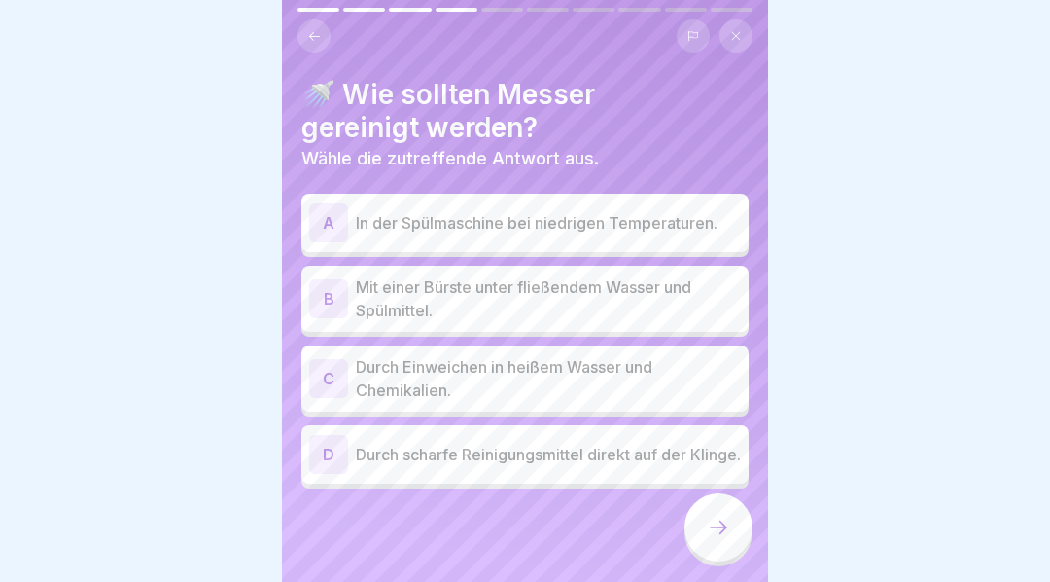
click at [332, 296] on div "B" at bounding box center [328, 298] width 39 height 39
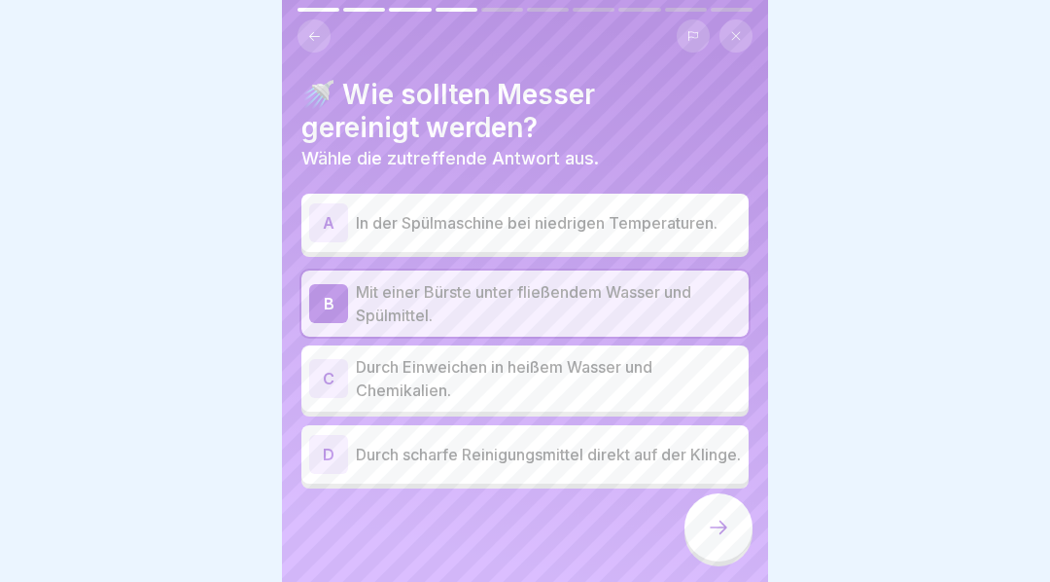
click at [724, 539] on icon at bounding box center [718, 526] width 23 height 23
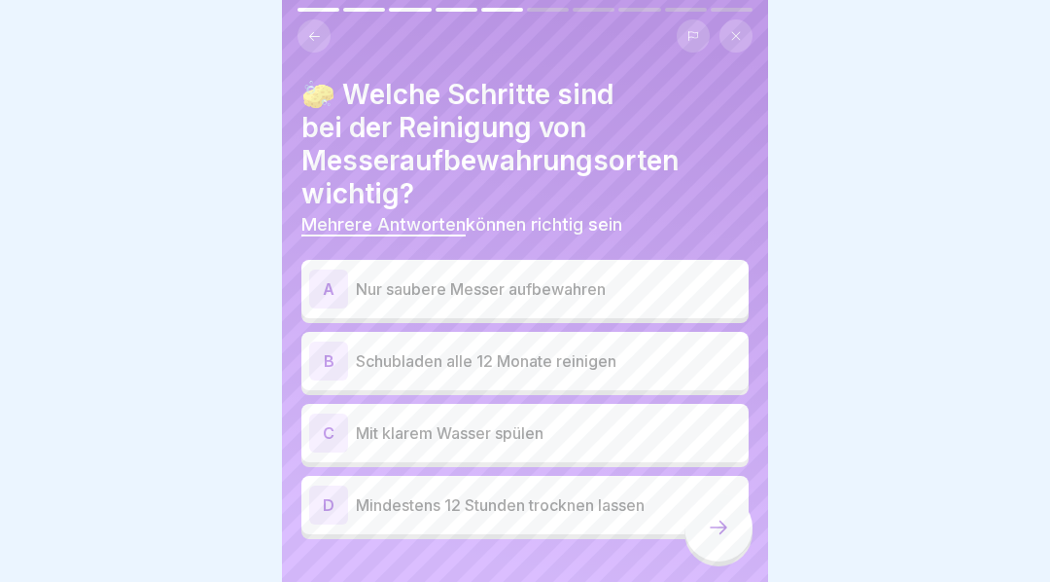
click at [334, 284] on div "A" at bounding box center [328, 288] width 39 height 39
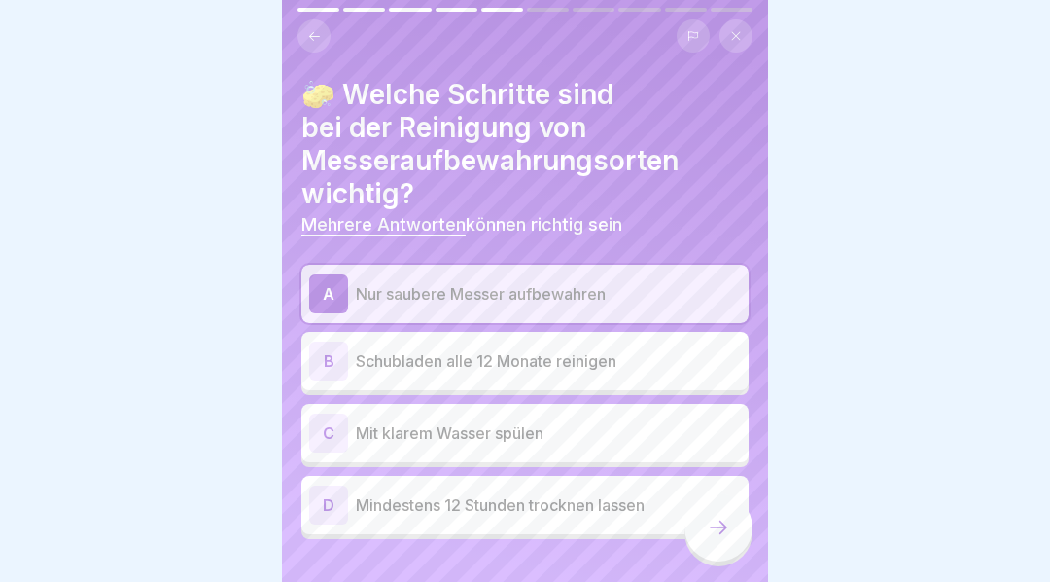
click at [336, 502] on div "D" at bounding box center [328, 504] width 39 height 39
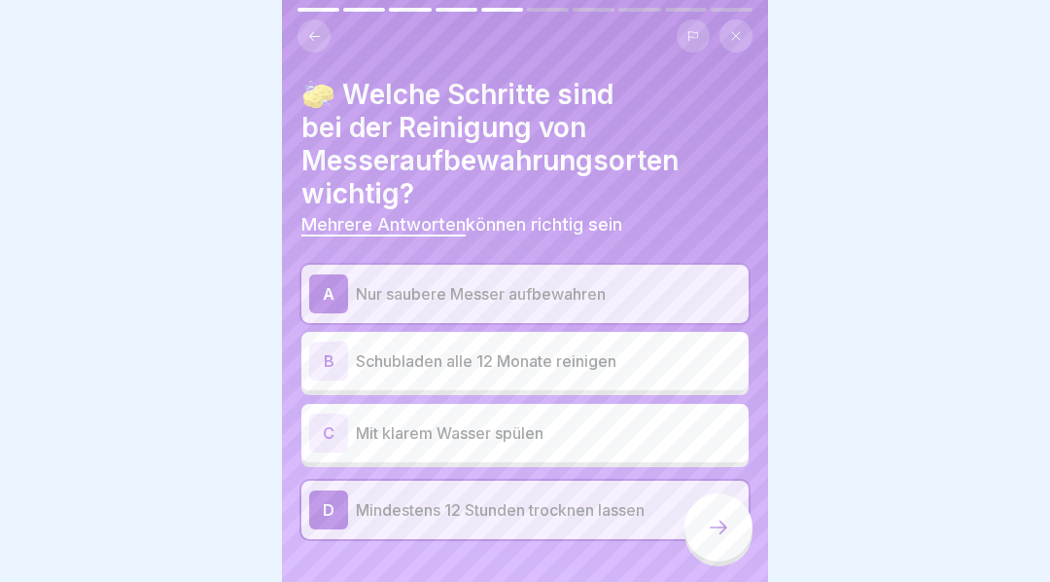
click at [730, 541] on div at bounding box center [719, 527] width 68 height 68
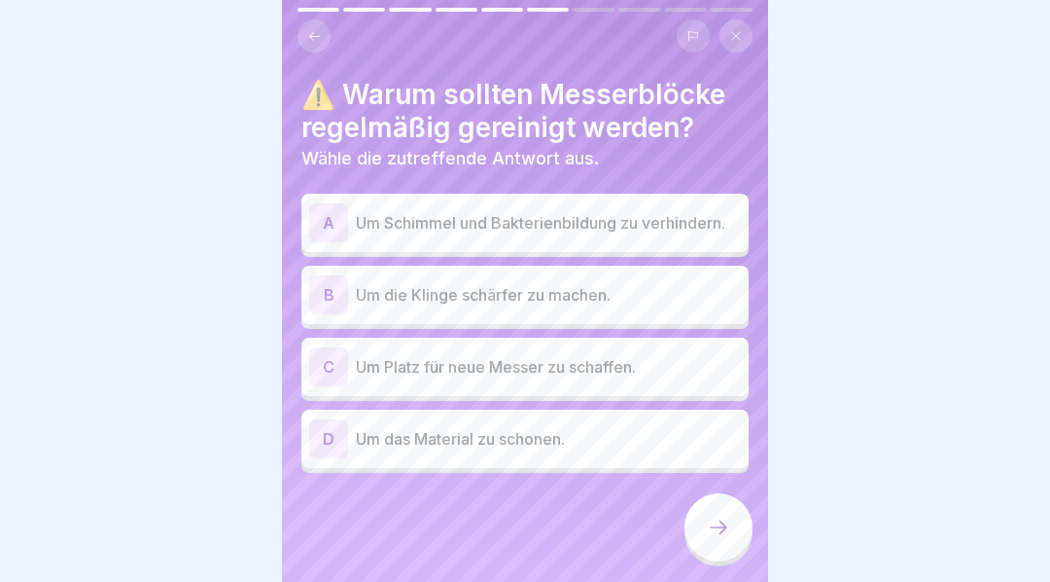
click at [338, 220] on div "A" at bounding box center [328, 222] width 39 height 39
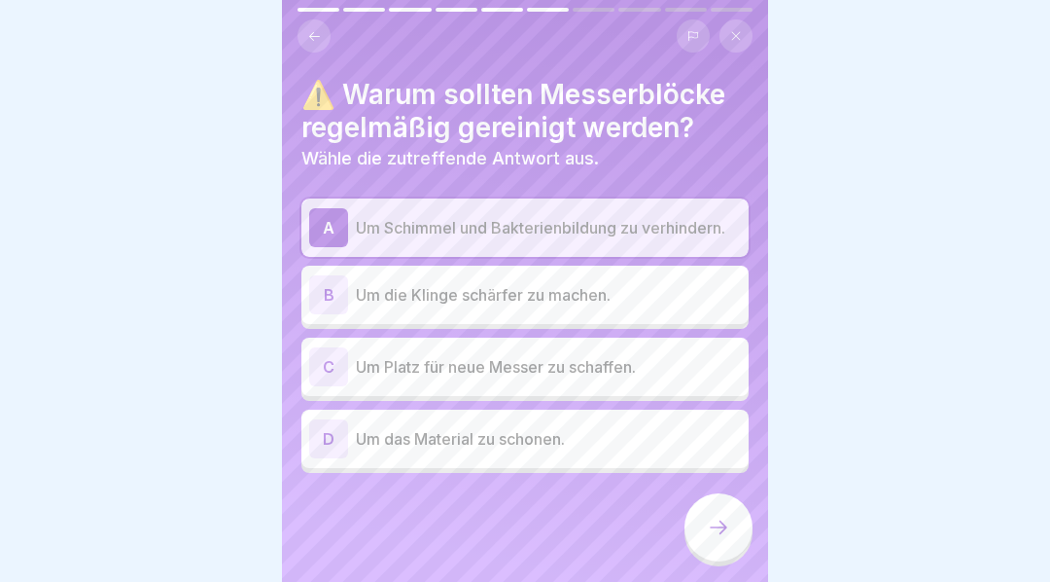
click at [729, 539] on icon at bounding box center [718, 526] width 23 height 23
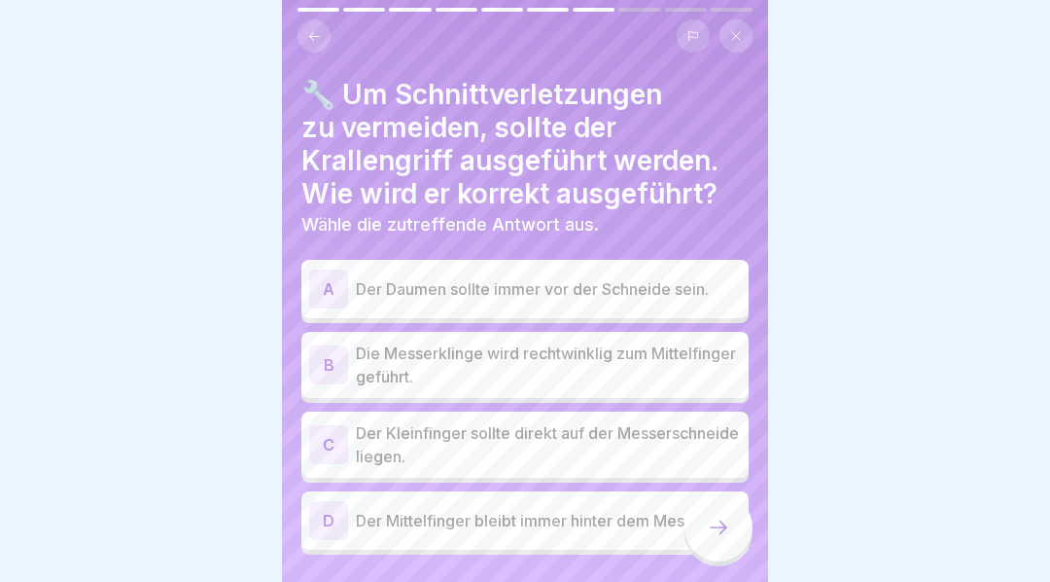
click at [334, 517] on div "D" at bounding box center [328, 520] width 39 height 39
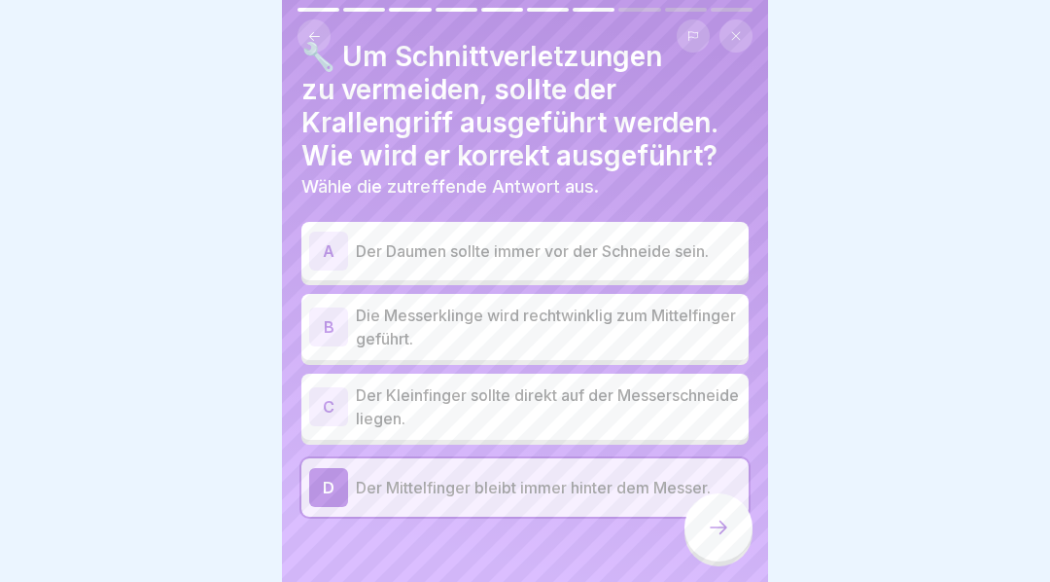
scroll to position [37, 0]
click at [334, 315] on div "B" at bounding box center [328, 327] width 39 height 39
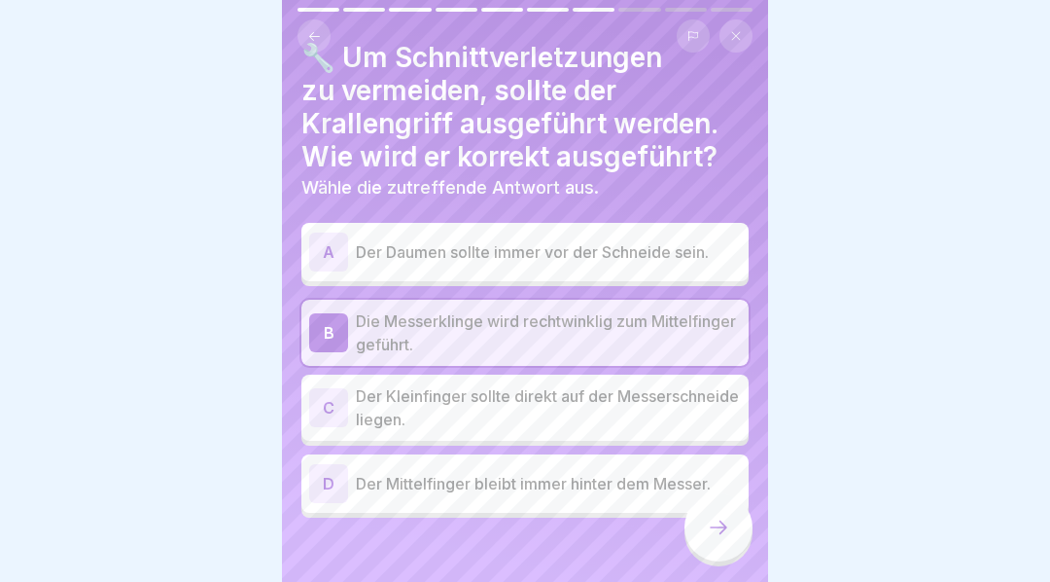
click at [719, 539] on icon at bounding box center [718, 526] width 23 height 23
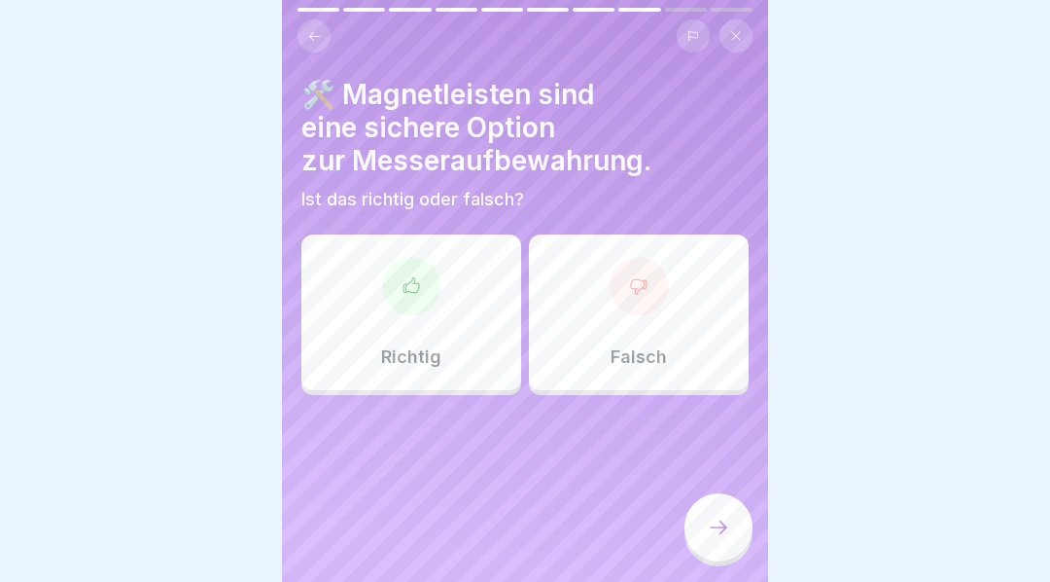
click at [417, 287] on icon at bounding box center [411, 285] width 19 height 19
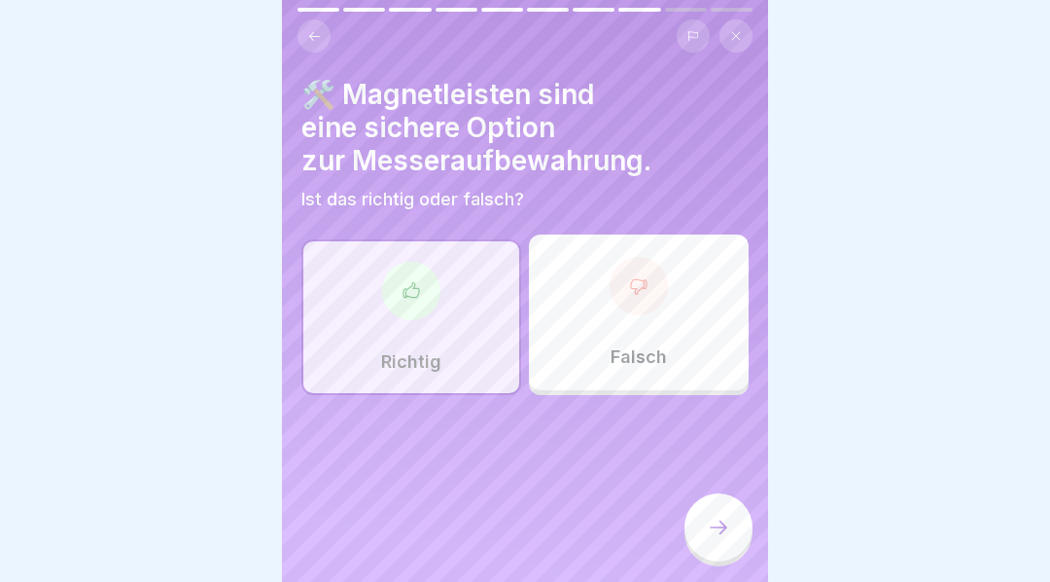
click at [721, 536] on icon at bounding box center [718, 526] width 23 height 23
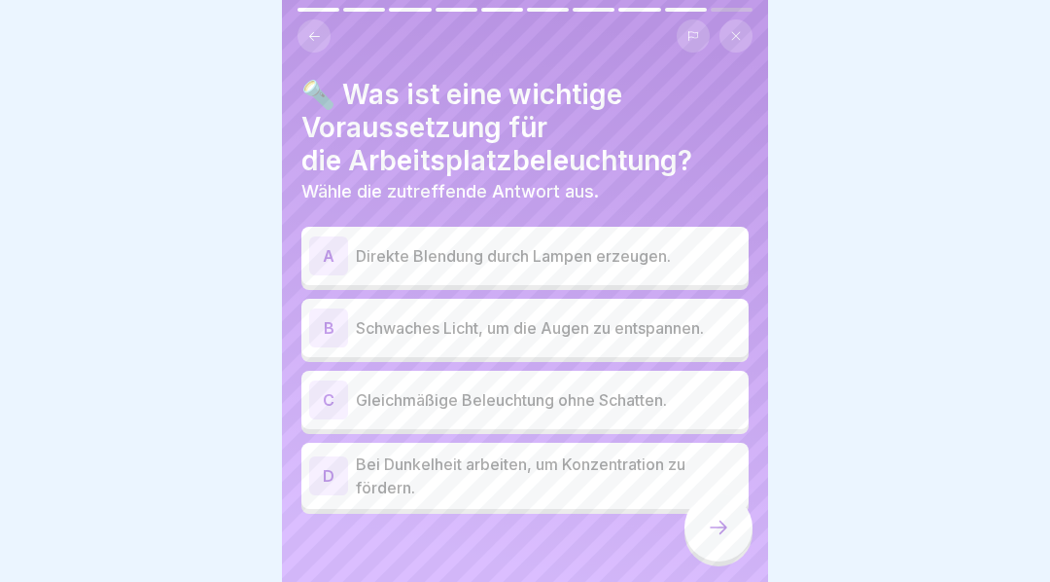
click at [335, 406] on div "C" at bounding box center [328, 399] width 39 height 39
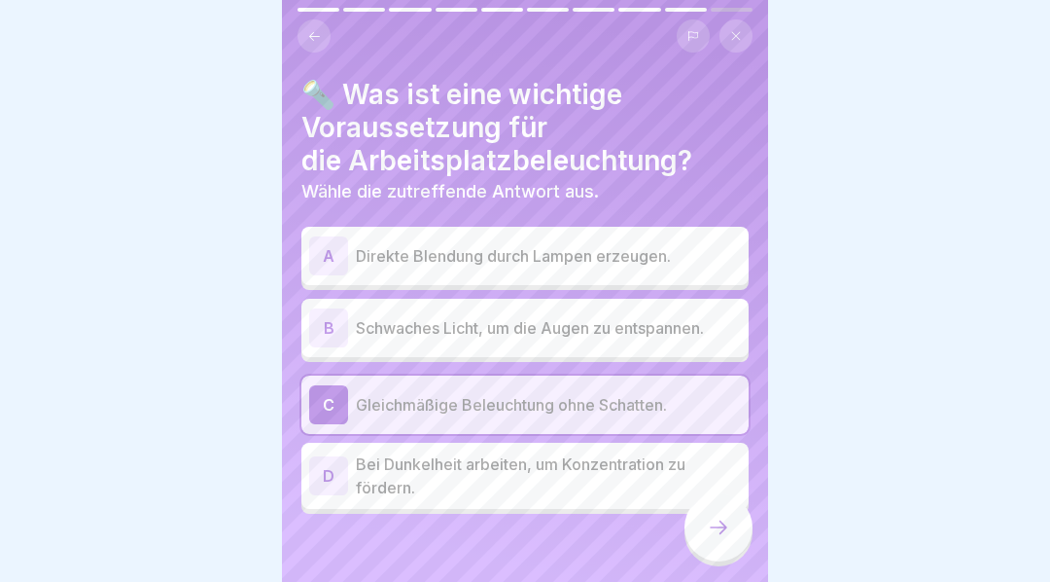
click at [710, 535] on icon at bounding box center [718, 526] width 23 height 23
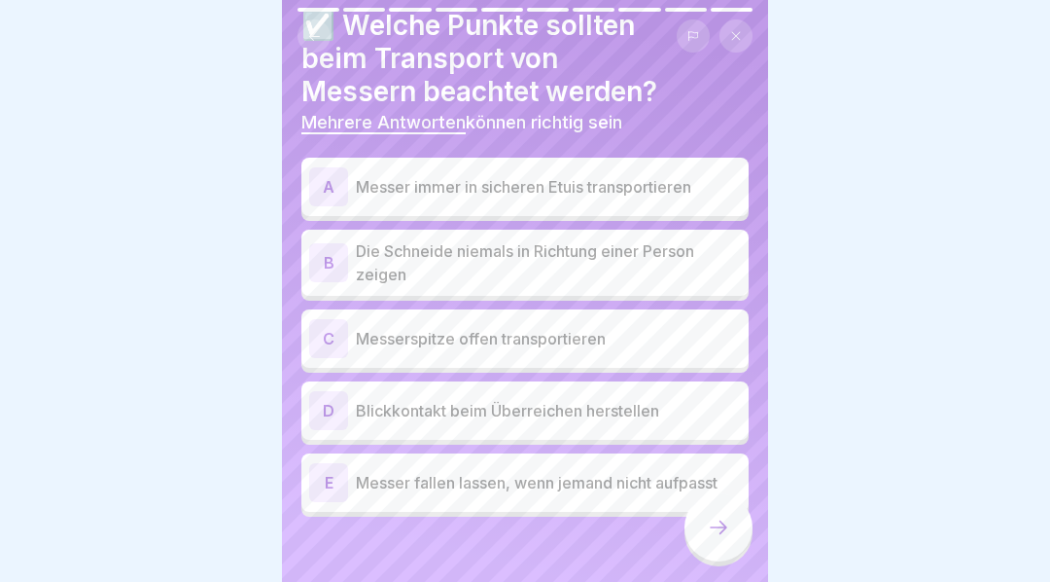
scroll to position [68, 0]
click at [339, 408] on div "D" at bounding box center [328, 411] width 39 height 39
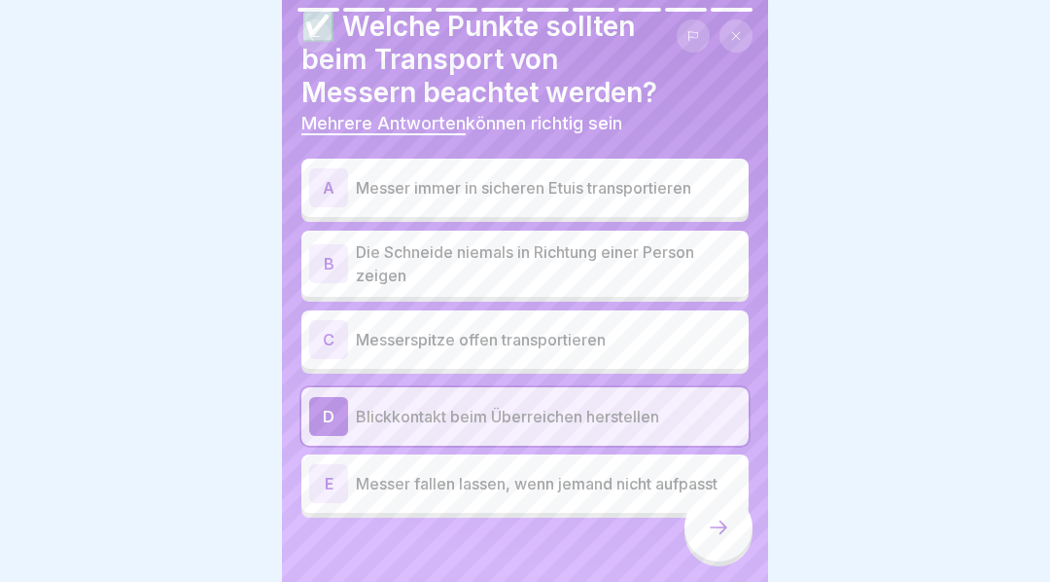
click at [333, 244] on div "B" at bounding box center [328, 263] width 39 height 39
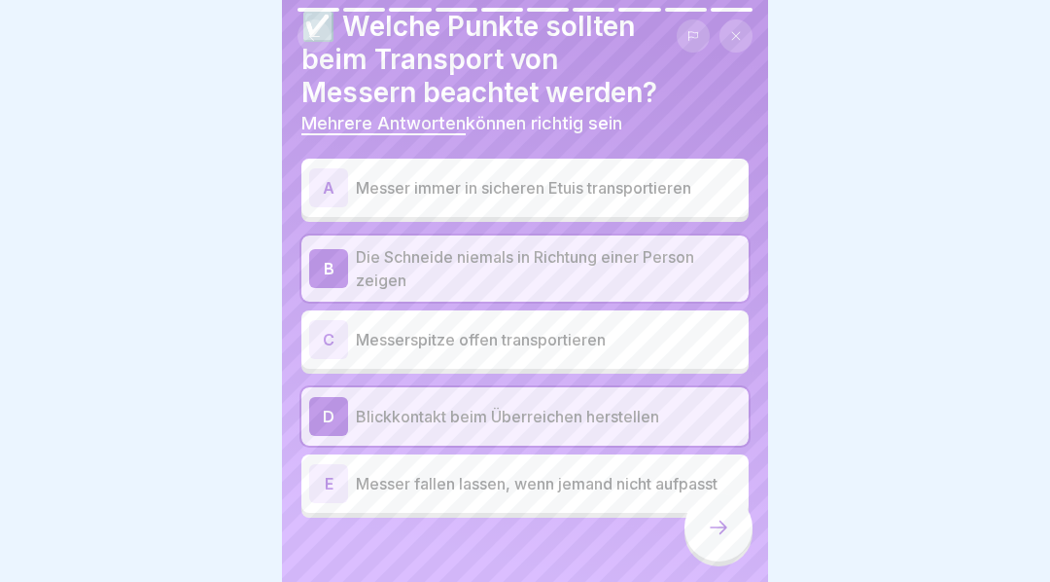
click at [321, 188] on div "A" at bounding box center [328, 187] width 39 height 39
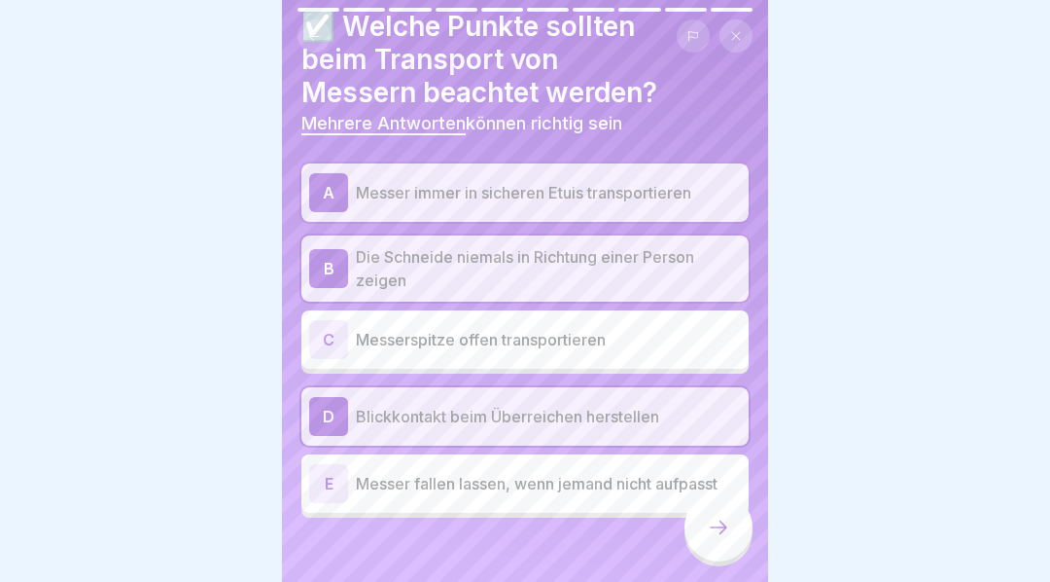
click at [725, 534] on icon at bounding box center [719, 527] width 18 height 14
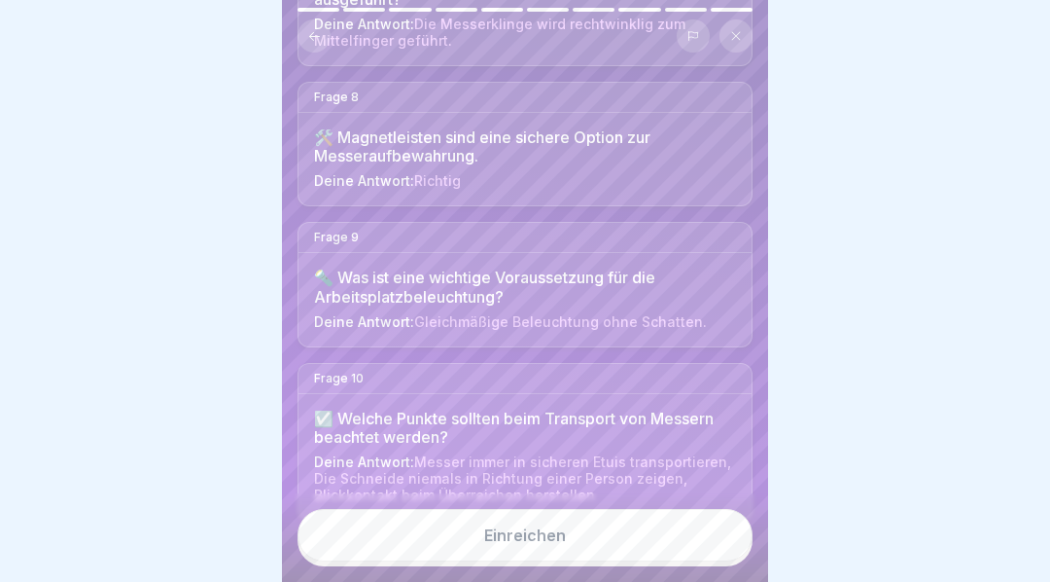
scroll to position [1156, 0]
click at [542, 544] on div "Einreichen" at bounding box center [525, 535] width 82 height 18
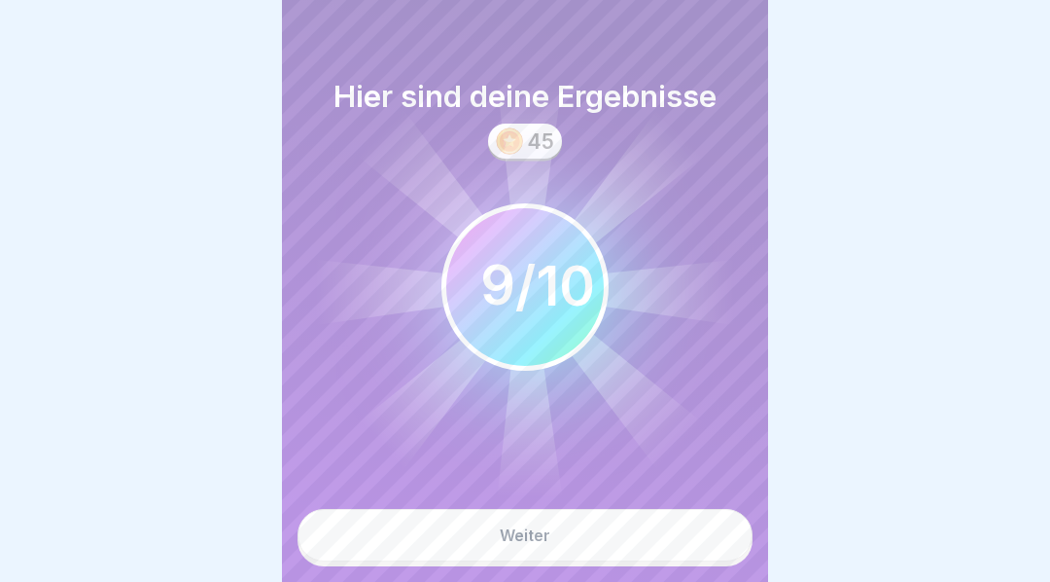
click at [595, 546] on button "Weiter" at bounding box center [525, 535] width 455 height 53
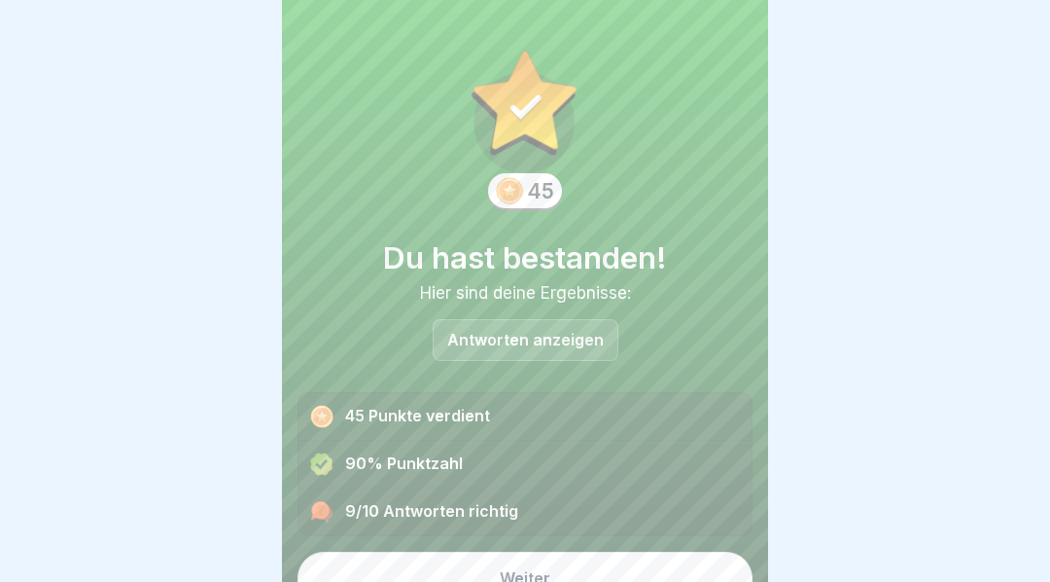
click at [593, 577] on button "Weiter" at bounding box center [525, 577] width 455 height 53
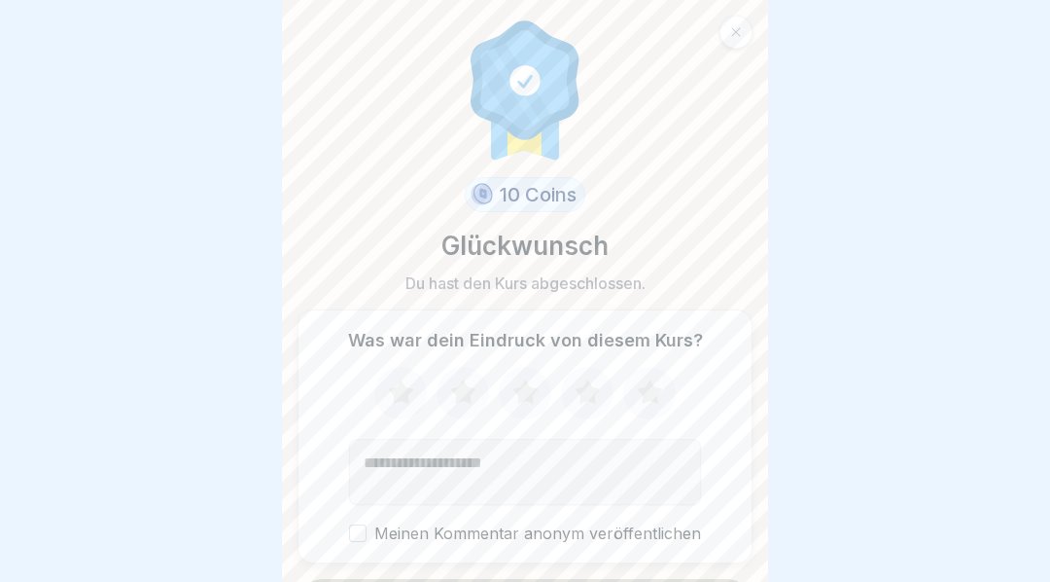
click at [396, 398] on icon at bounding box center [400, 391] width 25 height 24
click at [477, 402] on icon at bounding box center [464, 393] width 52 height 51
click at [512, 392] on icon at bounding box center [526, 393] width 52 height 51
click at [583, 398] on icon at bounding box center [587, 391] width 25 height 24
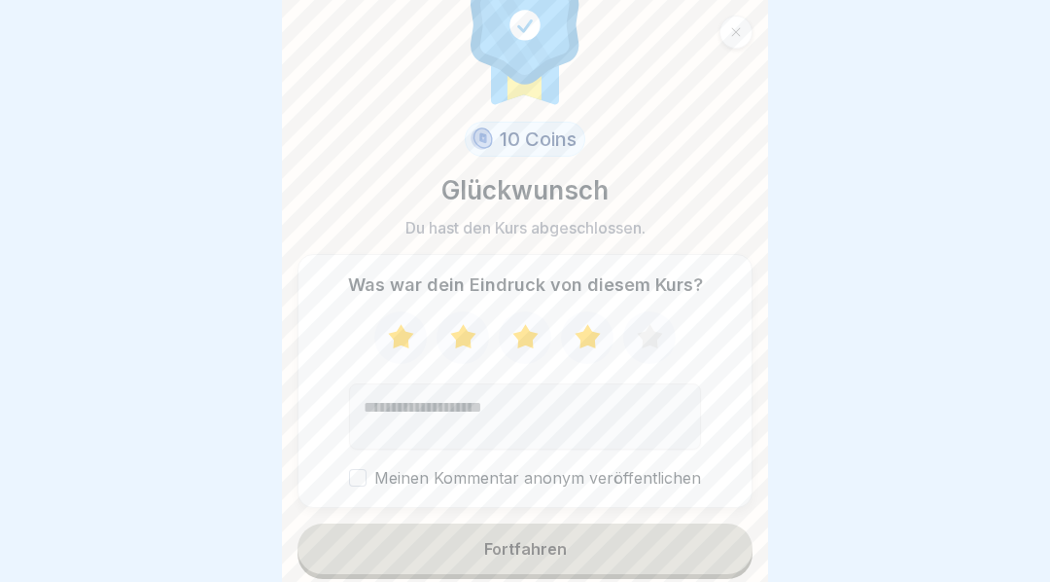
scroll to position [54, 0]
click at [599, 550] on button "Fortfahren" at bounding box center [525, 549] width 455 height 51
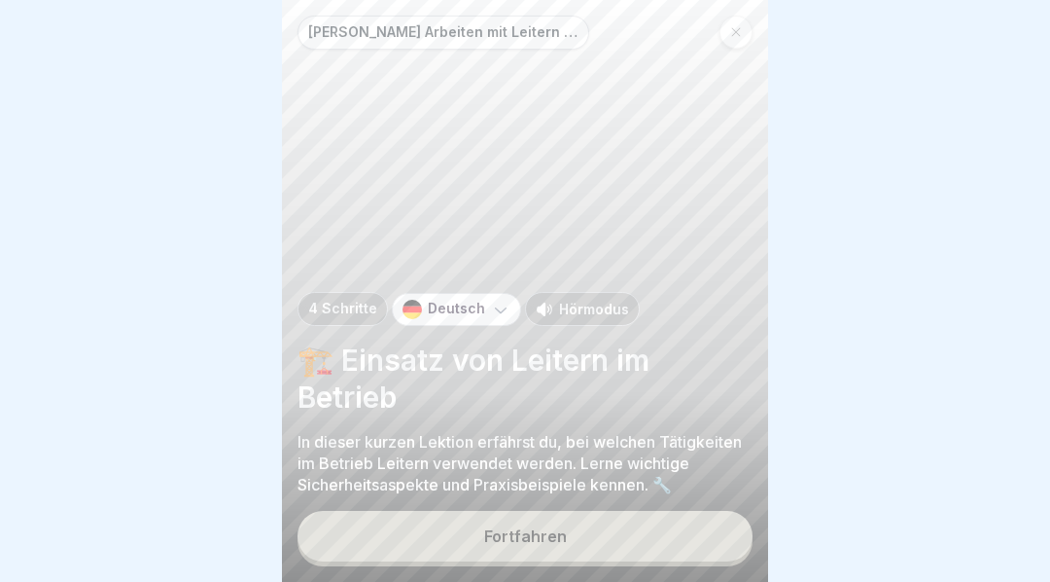
click at [557, 545] on div "Fortfahren" at bounding box center [525, 536] width 83 height 18
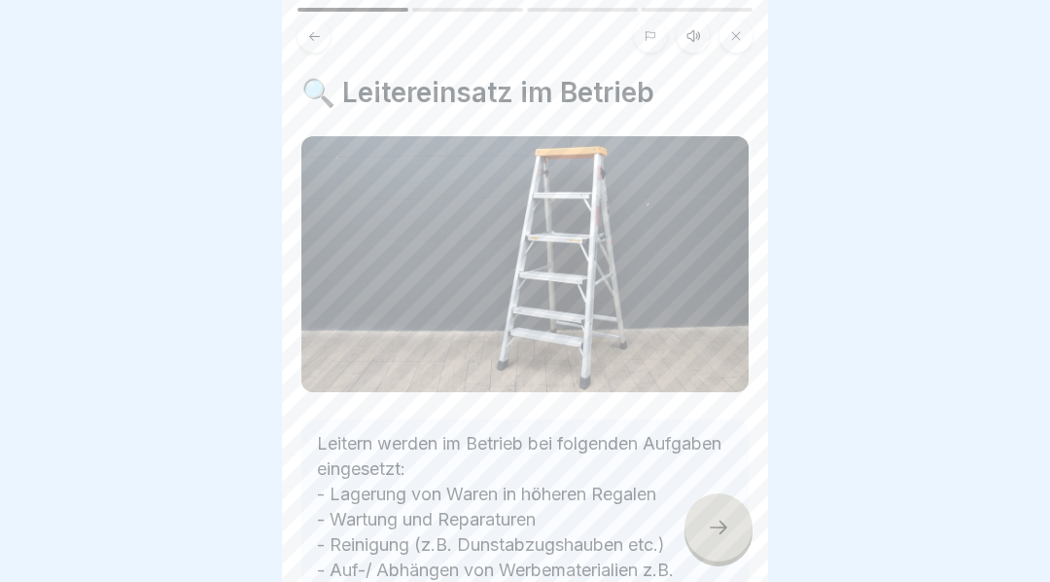
click at [683, 45] on button at bounding box center [693, 35] width 33 height 33
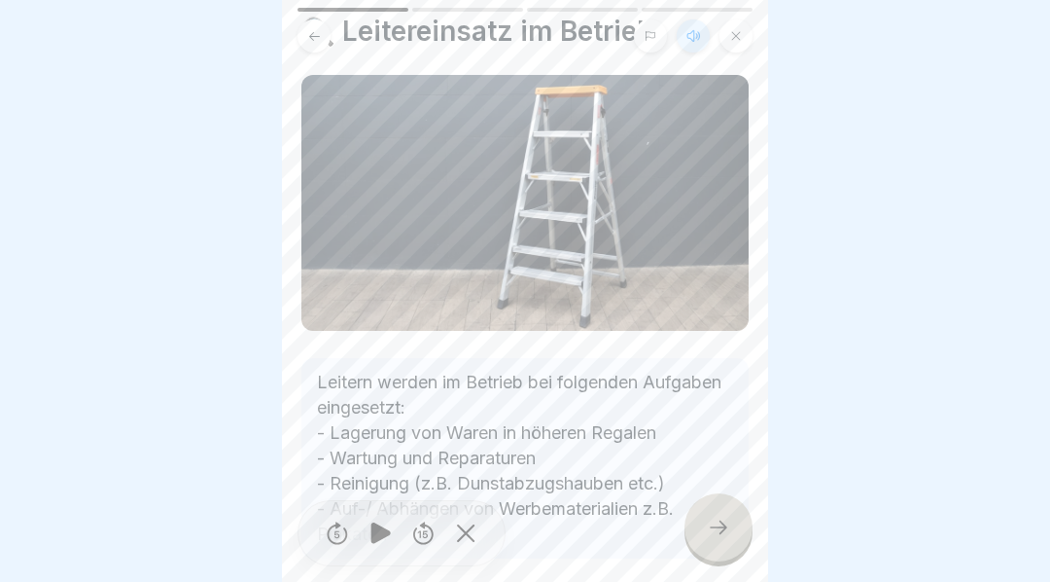
scroll to position [60, 0]
click at [393, 540] on icon at bounding box center [381, 532] width 38 height 31
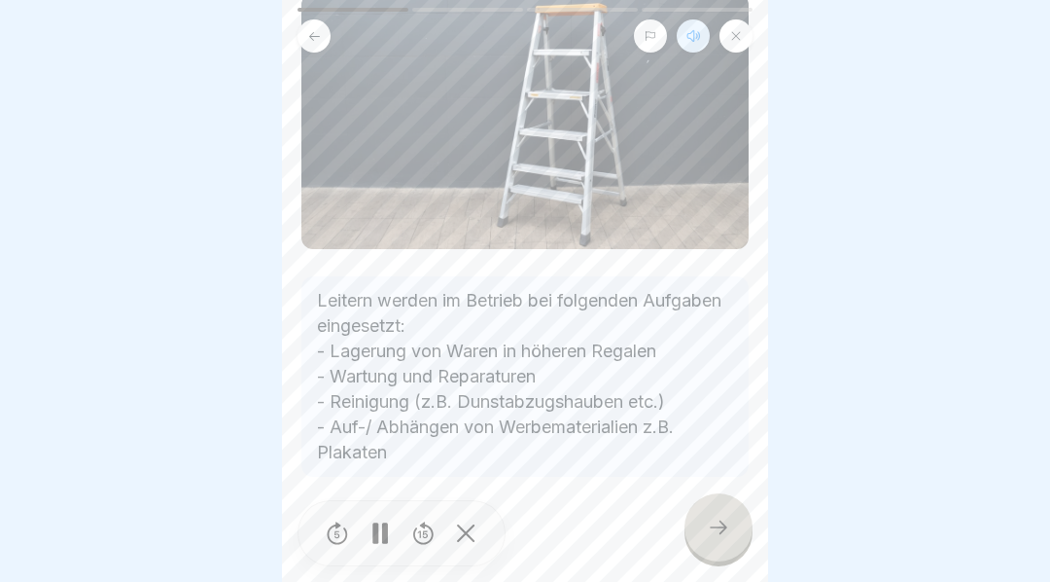
scroll to position [142, 0]
click at [719, 537] on icon at bounding box center [718, 526] width 23 height 23
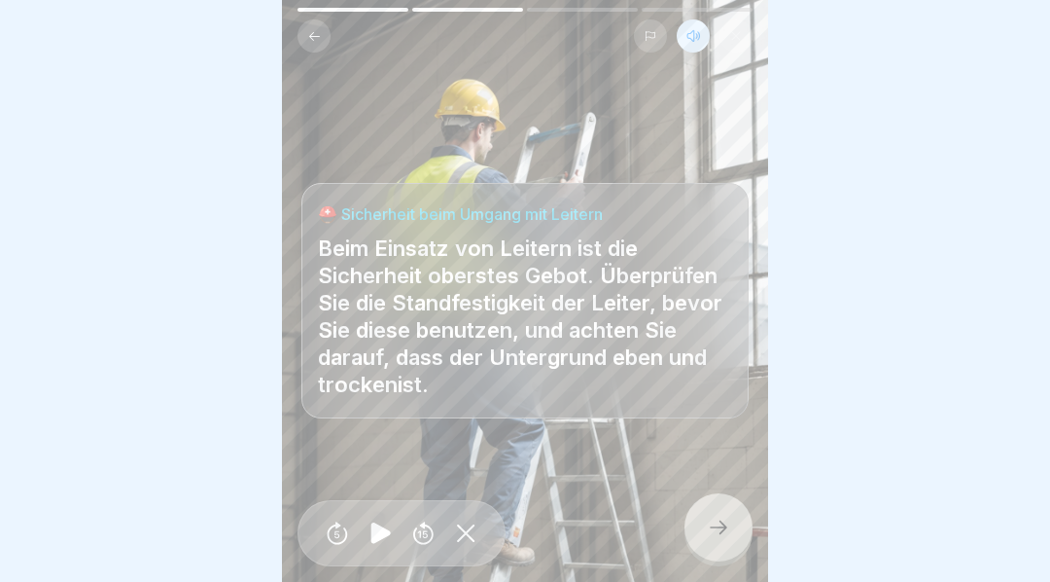
click at [716, 538] on icon at bounding box center [718, 526] width 23 height 23
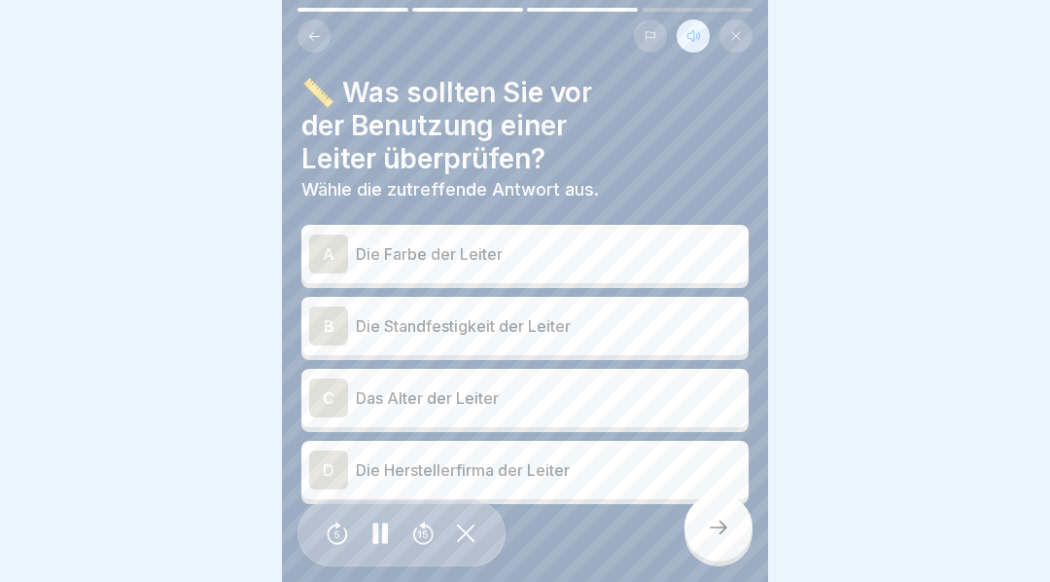
click at [326, 325] on div "B" at bounding box center [328, 325] width 39 height 39
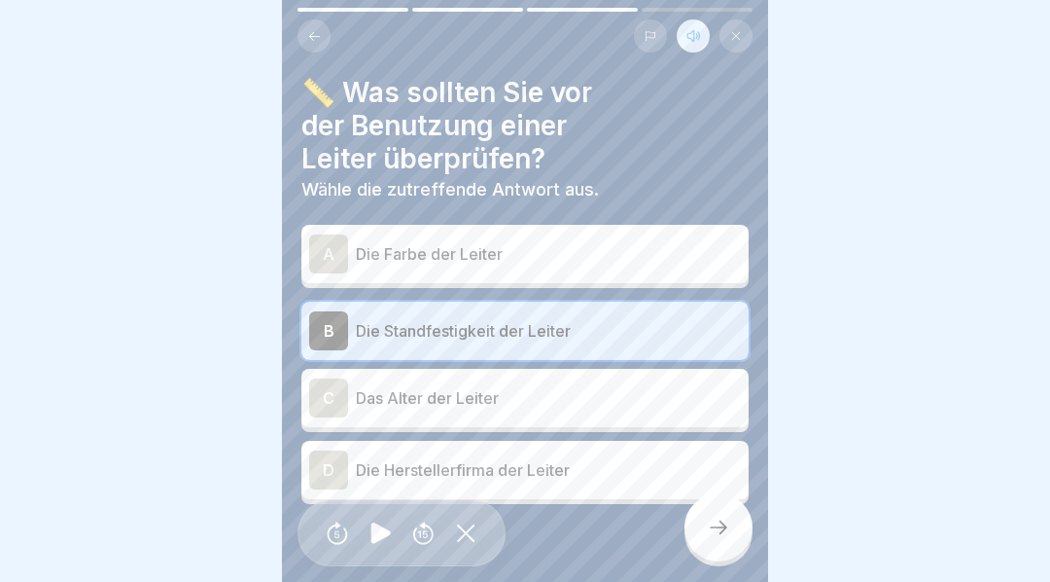
click at [326, 400] on div "C" at bounding box center [328, 397] width 39 height 39
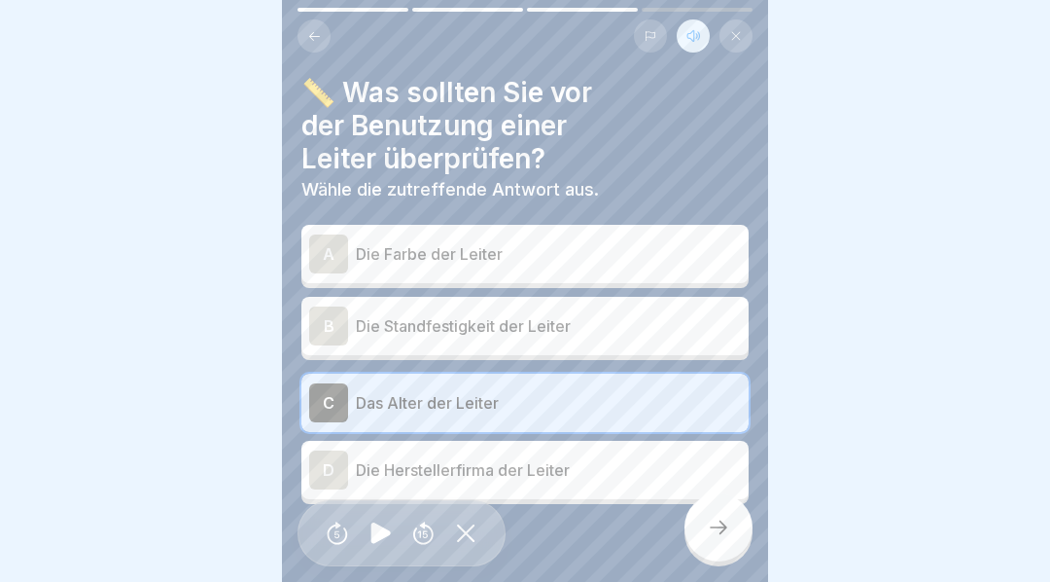
click at [331, 323] on div "B" at bounding box center [328, 325] width 39 height 39
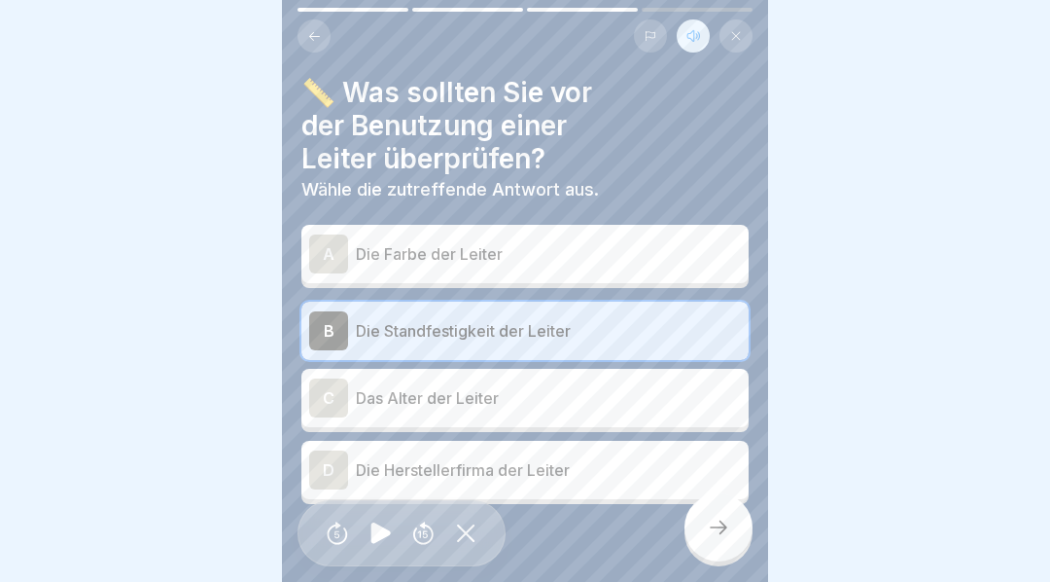
click at [716, 534] on icon at bounding box center [719, 527] width 18 height 14
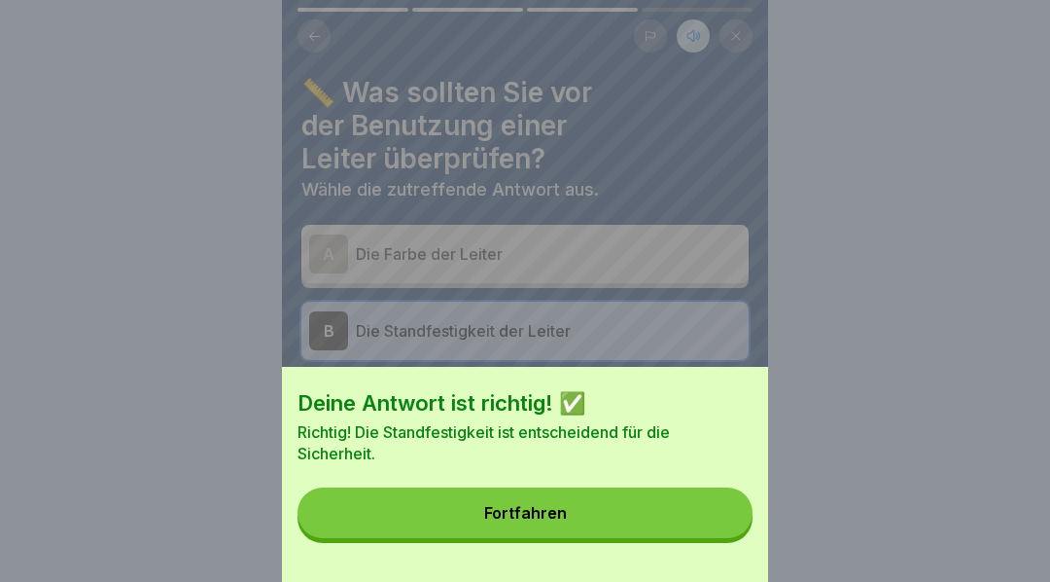
click at [639, 528] on button "Fortfahren" at bounding box center [525, 512] width 455 height 51
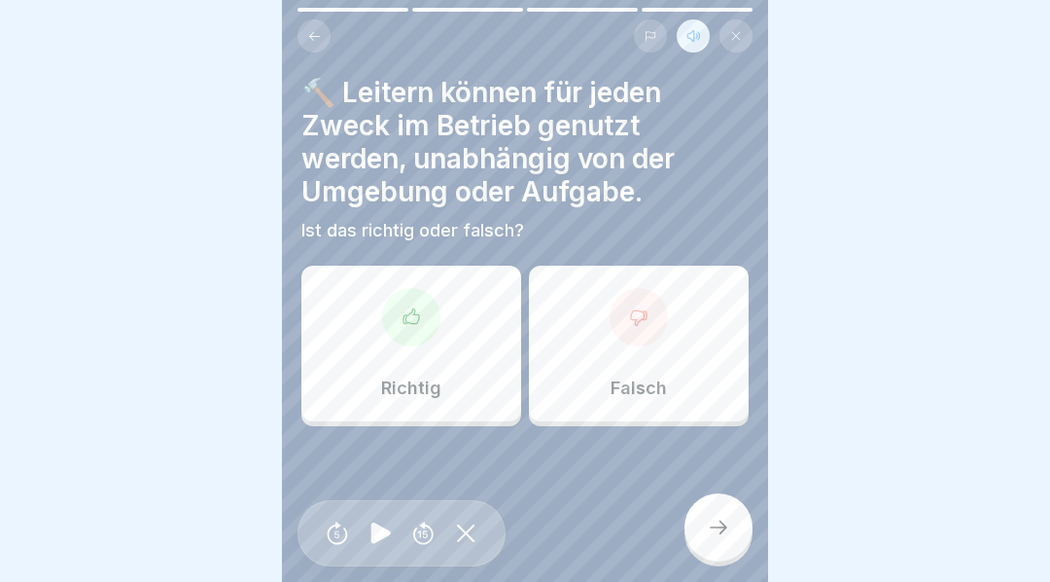
click at [639, 304] on div at bounding box center [639, 317] width 58 height 58
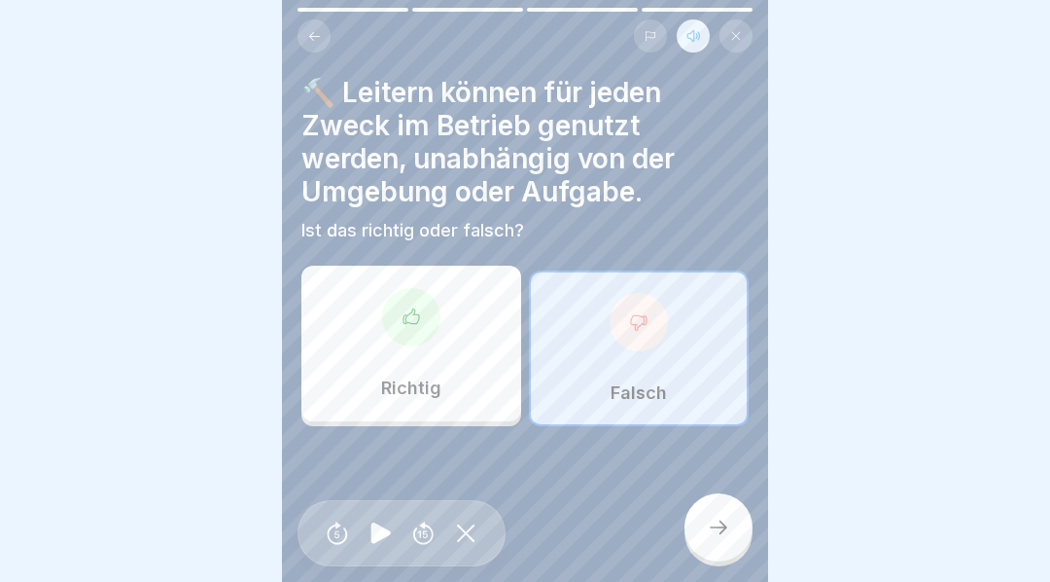
click at [724, 534] on icon at bounding box center [719, 527] width 18 height 14
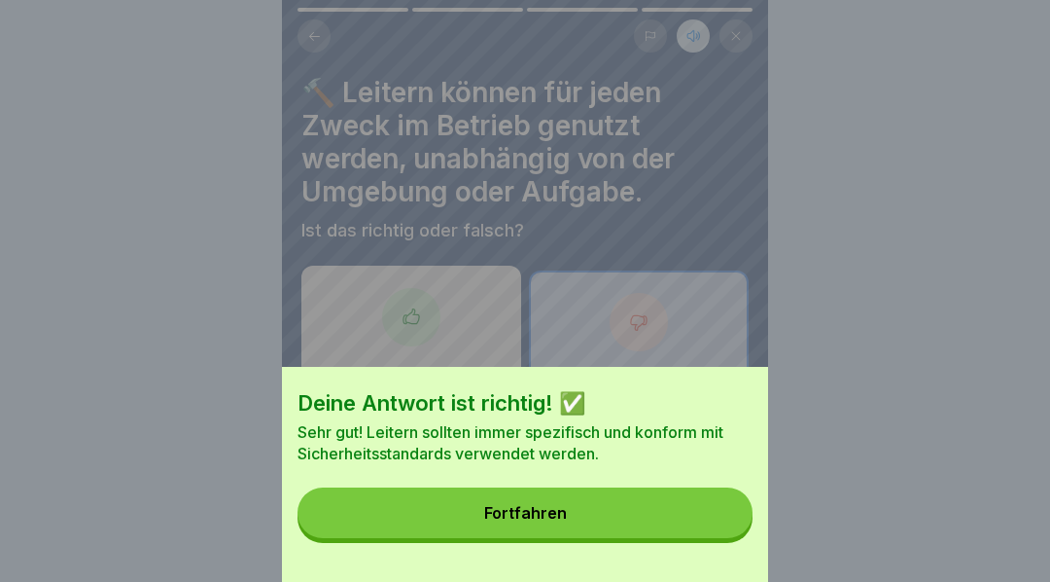
click at [553, 521] on div "Fortfahren" at bounding box center [525, 513] width 83 height 18
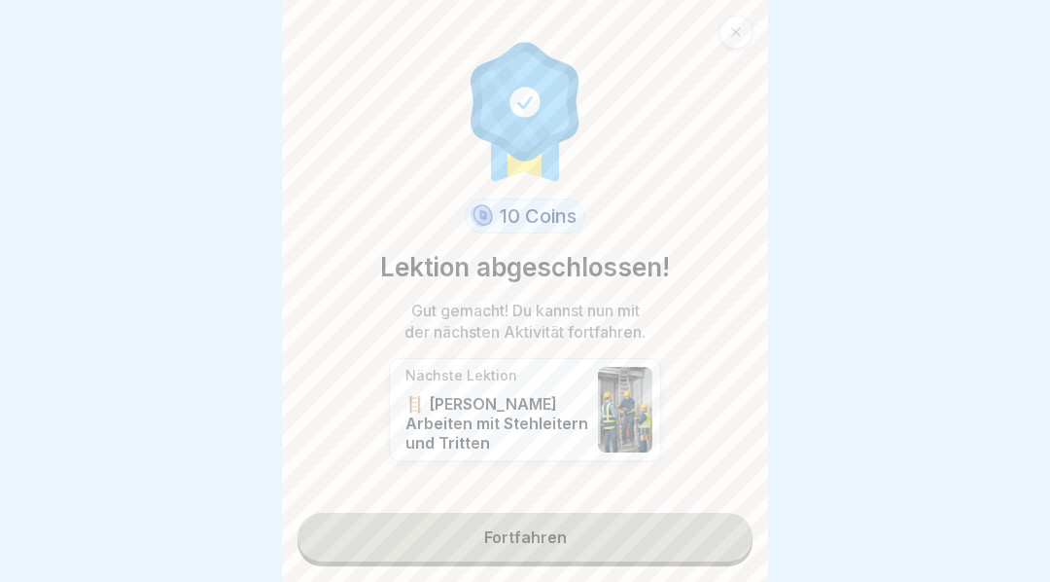
click at [588, 552] on link "Fortfahren" at bounding box center [525, 536] width 455 height 49
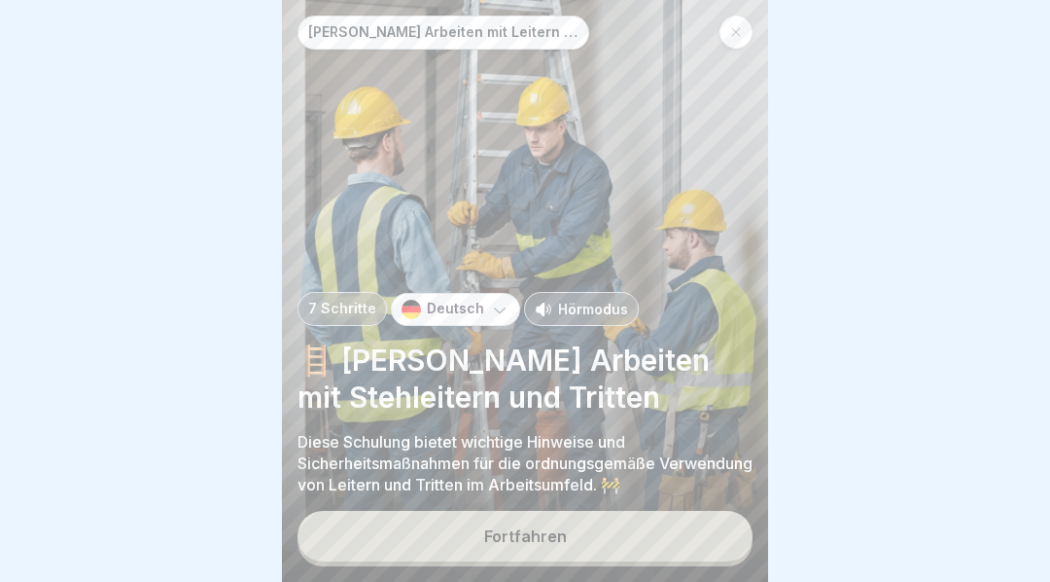
click at [607, 556] on button "Fortfahren" at bounding box center [525, 536] width 455 height 51
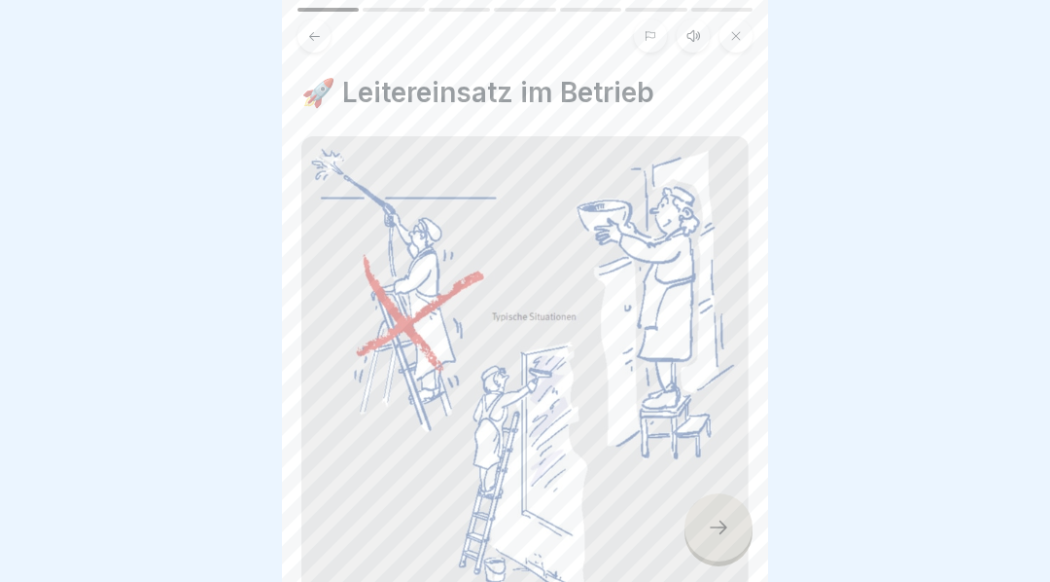
click at [690, 32] on icon at bounding box center [694, 36] width 16 height 16
click at [385, 529] on div at bounding box center [380, 534] width 39 height 44
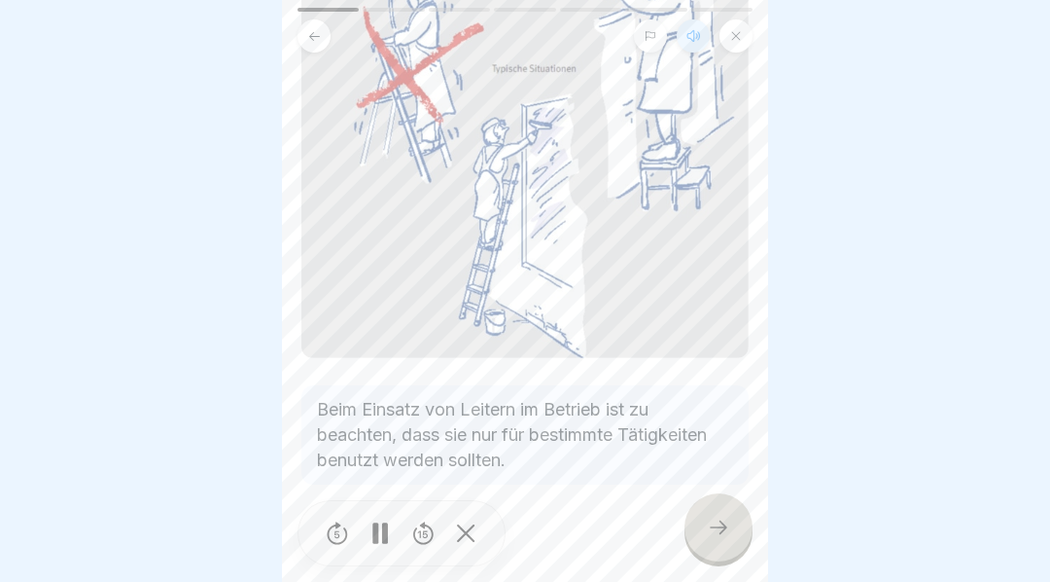
scroll to position [247, 0]
click at [725, 539] on icon at bounding box center [718, 526] width 23 height 23
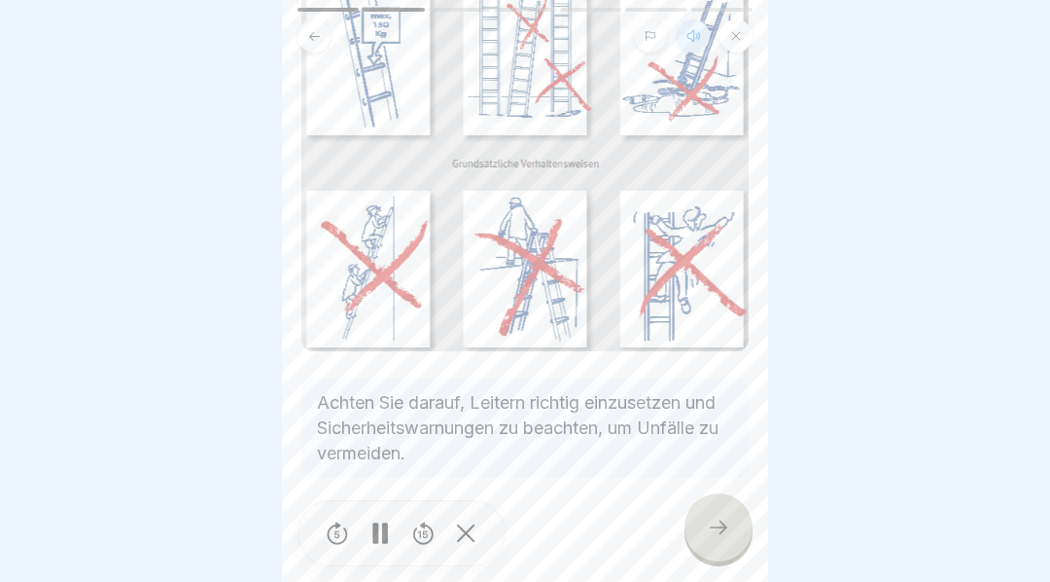
scroll to position [191, 0]
click at [726, 539] on icon at bounding box center [718, 526] width 23 height 23
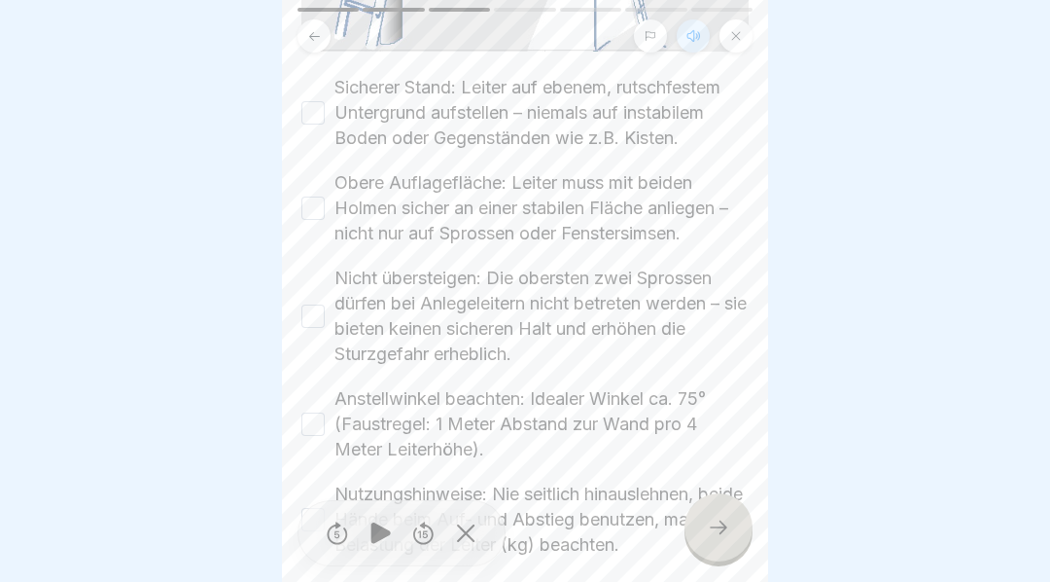
scroll to position [658, 0]
click at [335, 97] on label "Sicherer Stand: Leiter auf ebenem, rutschfestem Untergrund aufstellen – niemals…" at bounding box center [542, 112] width 414 height 76
click at [325, 100] on button "Sicherer Stand: Leiter auf ebenem, rutschfestem Untergrund aufstellen – niemals…" at bounding box center [312, 111] width 23 height 23
click at [316, 199] on button "Obere Auflagefläche: Leiter muss mit beiden Holmen sicher an einer stabilen Flä…" at bounding box center [312, 206] width 23 height 23
click at [320, 309] on button "Nicht übersteigen: Die obersten zwei Sprossen dürfen bei Anlegeleitern nicht be…" at bounding box center [312, 314] width 23 height 23
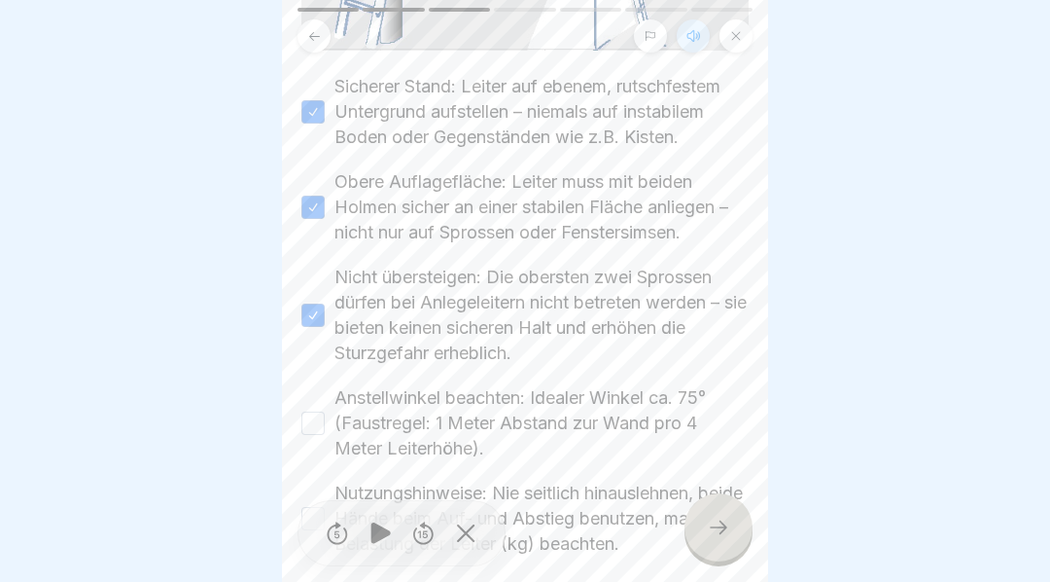
click at [318, 420] on button "Anstellwinkel beachten: Idealer Winkel ca. 75° (Faustregel: 1 Meter Abstand zur…" at bounding box center [312, 422] width 23 height 23
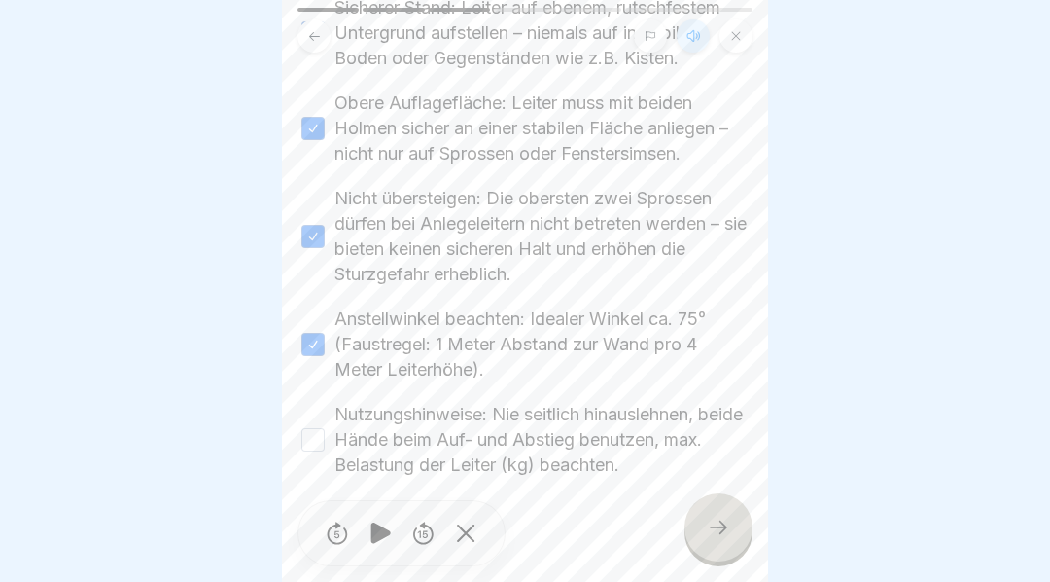
scroll to position [737, 0]
click at [312, 439] on button "Nutzungshinweise: Nie seitlich hinauslehnen, beide Hände beim Auf- und Abstieg …" at bounding box center [312, 439] width 23 height 23
click at [717, 539] on icon at bounding box center [718, 526] width 23 height 23
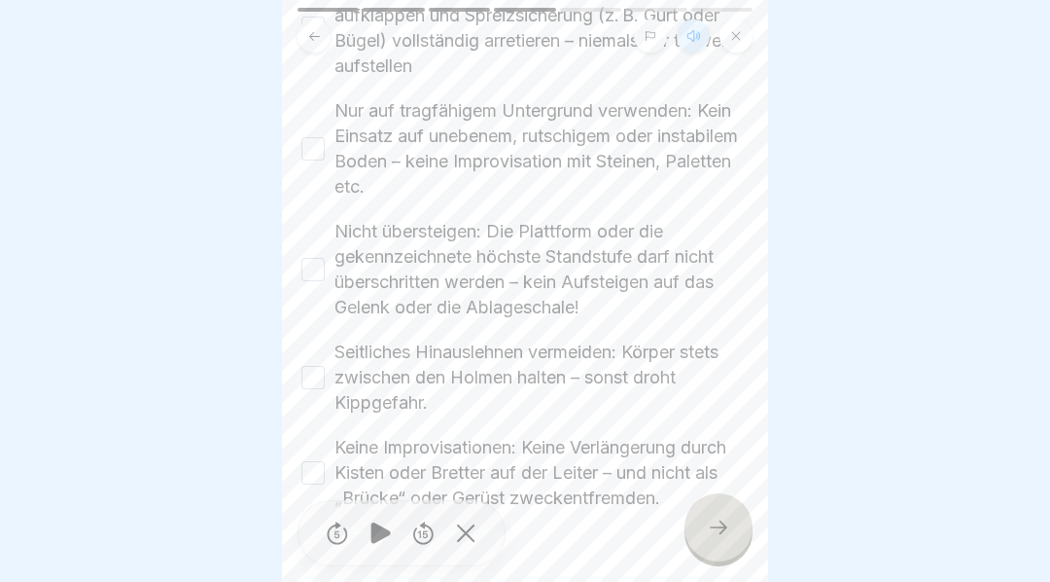
scroll to position [779, 0]
click at [318, 461] on button "Keine Improvisationen: Keine Verlängerung durch Kisten oder Bretter auf der Lei…" at bounding box center [312, 472] width 23 height 23
click at [321, 366] on button "Seitliches Hinauslehnen vermeiden: Körper stets zwischen den Holmen halten – so…" at bounding box center [312, 377] width 23 height 23
click at [307, 219] on div "Nicht übersteigen: Die Plattform oder die gekennzeichnete höchste Standstufe da…" at bounding box center [524, 269] width 447 height 101
click at [309, 137] on button "Nur auf tragfähigem Untergrund verwenden: Kein Einsatz auf unebenem, rutschigem…" at bounding box center [312, 148] width 23 height 23
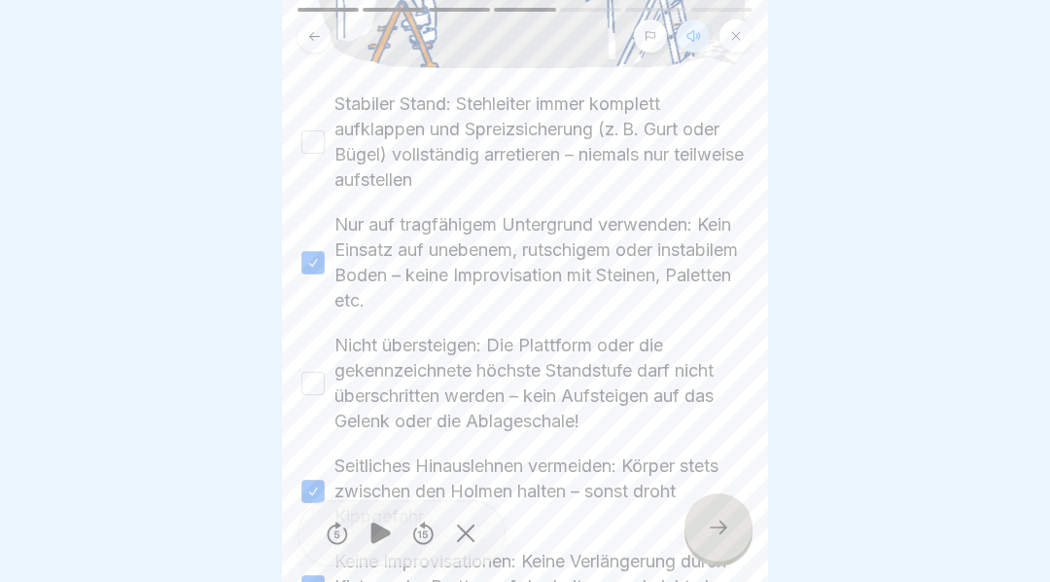
scroll to position [656, 0]
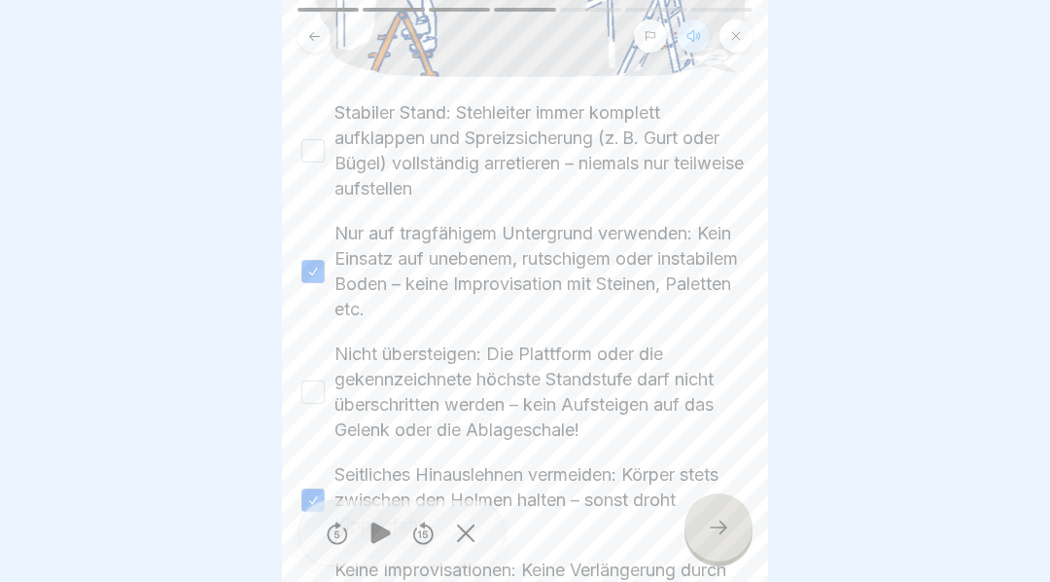
click at [306, 380] on button "Nicht übersteigen: Die Plattform oder die gekennzeichnete höchste Standstufe da…" at bounding box center [312, 391] width 23 height 23
click at [318, 139] on button "Stabiler Stand: Stehleiter immer komplett aufklappen und Spreizsicherung (z. B.…" at bounding box center [312, 150] width 23 height 23
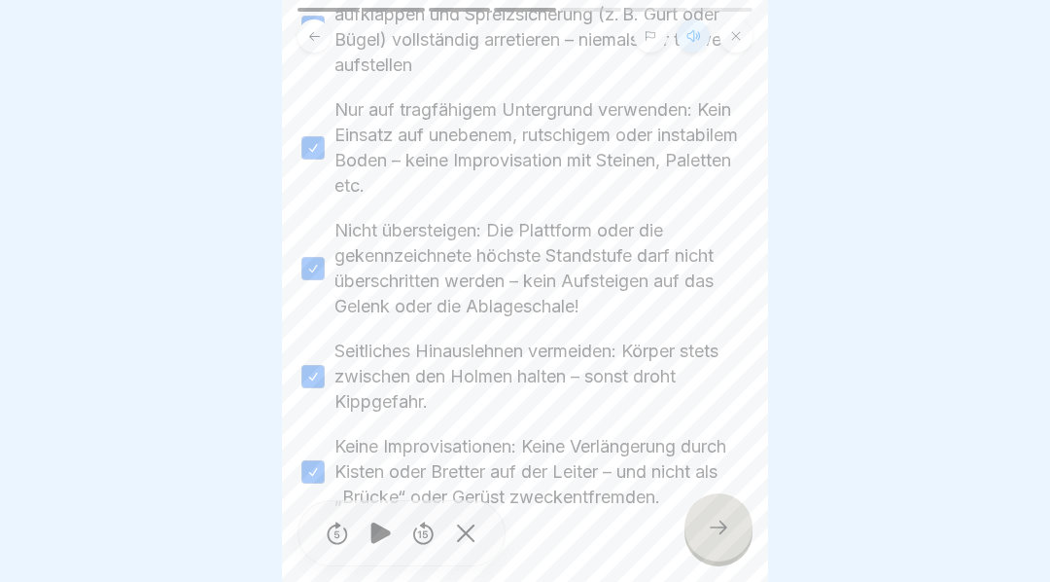
scroll to position [779, 0]
click at [724, 536] on icon at bounding box center [718, 526] width 23 height 23
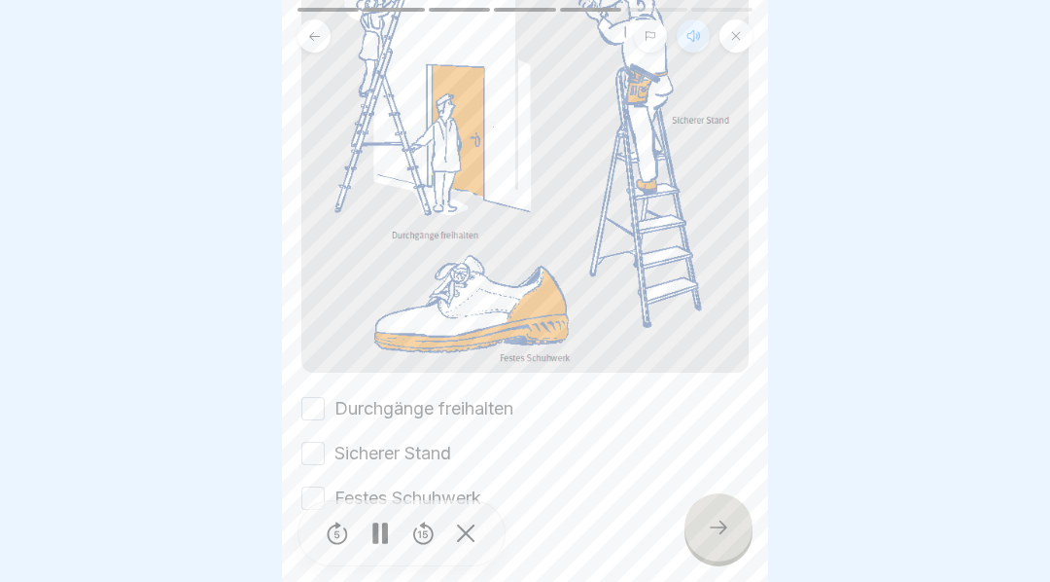
scroll to position [301, 0]
click at [723, 539] on icon at bounding box center [718, 526] width 23 height 23
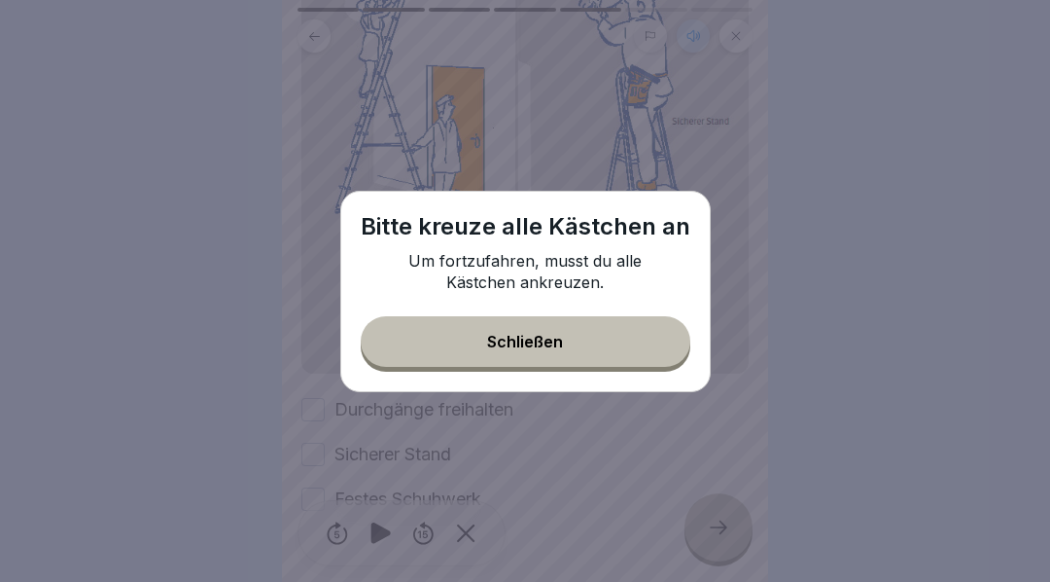
click at [614, 353] on button "Schließen" at bounding box center [526, 341] width 330 height 51
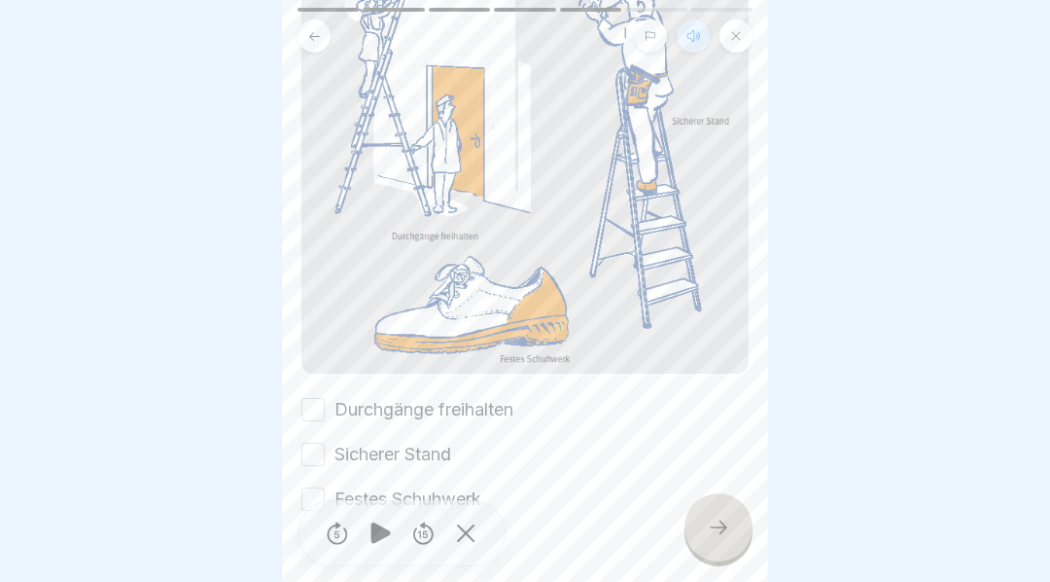
click at [323, 398] on button "Durchgänge freihalten" at bounding box center [312, 409] width 23 height 23
click at [311, 442] on button "Sicherer Stand" at bounding box center [312, 453] width 23 height 23
click at [323, 487] on button "Festes Schuhwerk" at bounding box center [312, 498] width 23 height 23
click at [722, 539] on icon at bounding box center [718, 526] width 23 height 23
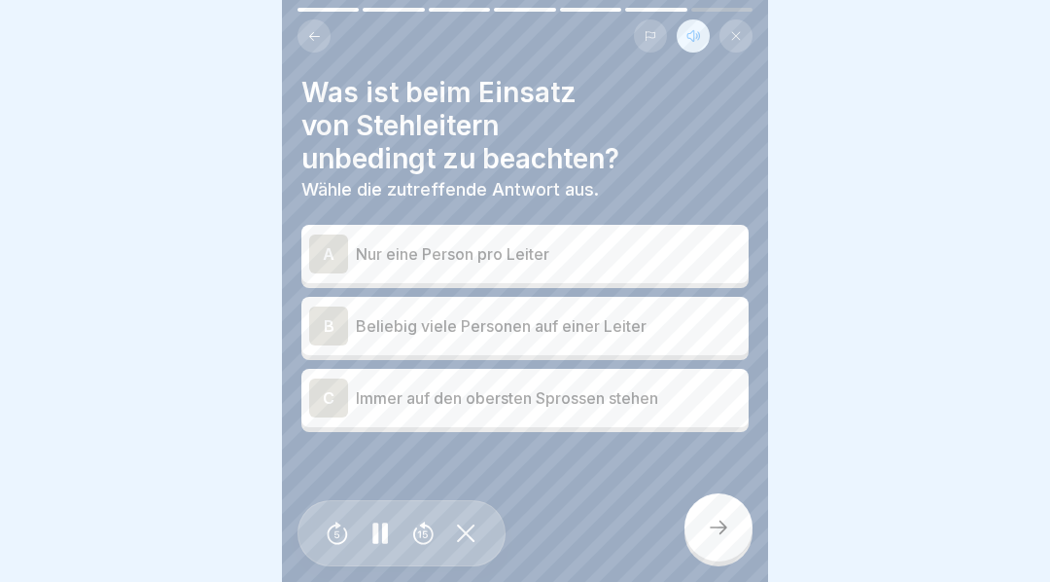
click at [325, 246] on div "A" at bounding box center [328, 253] width 39 height 39
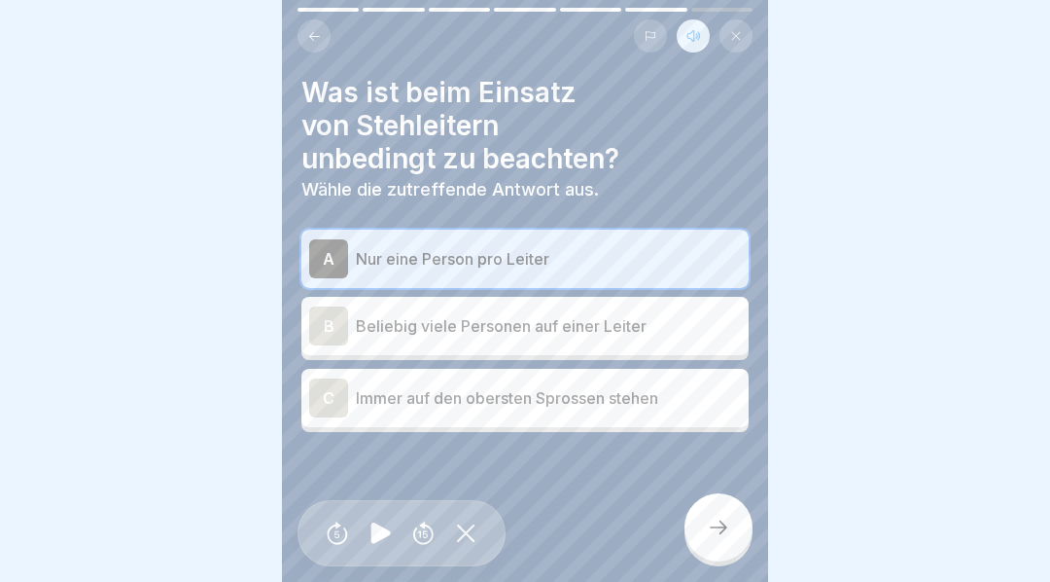
click at [717, 539] on icon at bounding box center [718, 526] width 23 height 23
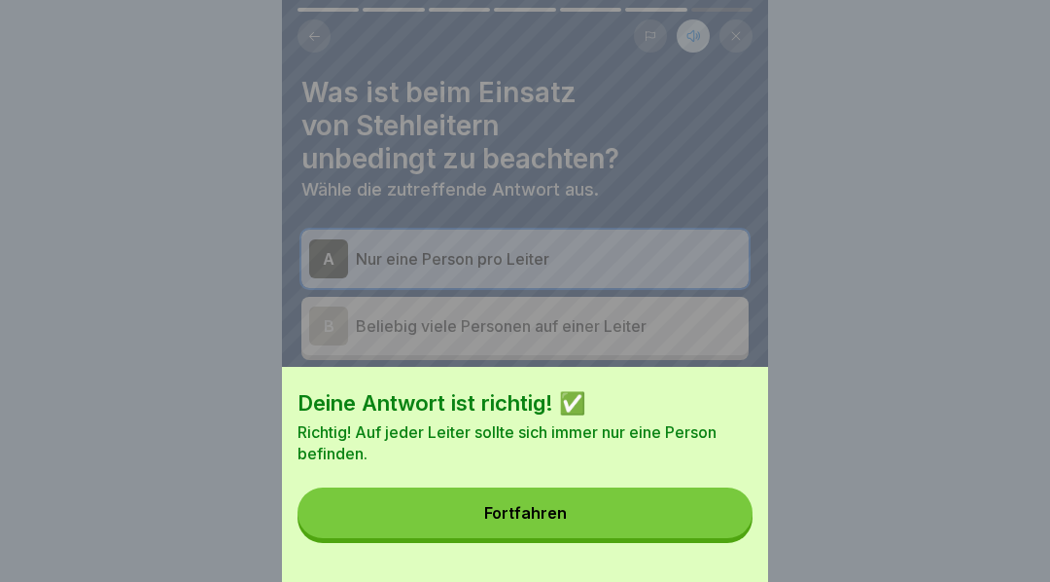
click at [547, 521] on div "Fortfahren" at bounding box center [525, 513] width 83 height 18
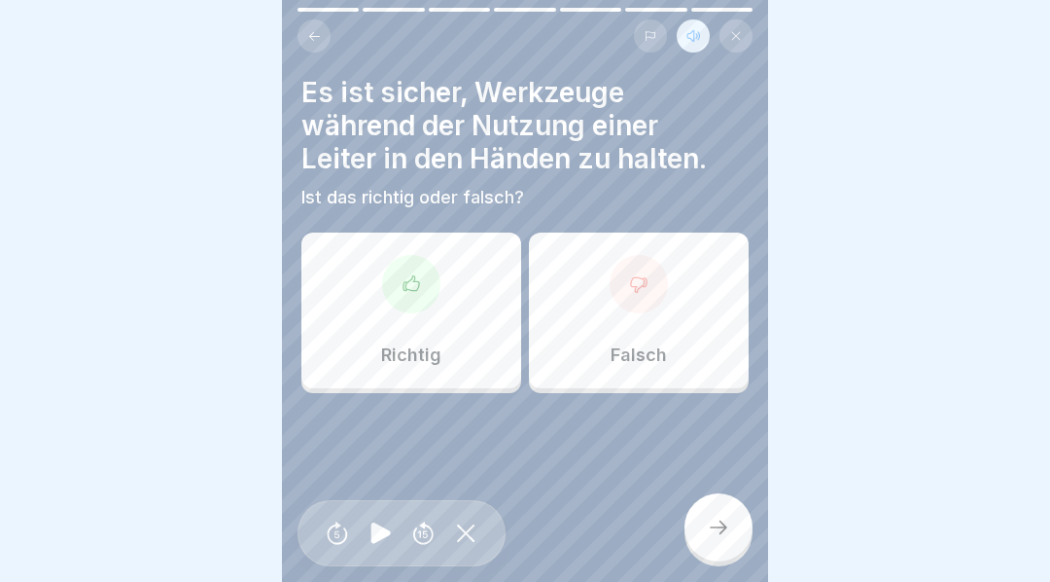
click at [627, 277] on div at bounding box center [639, 284] width 58 height 58
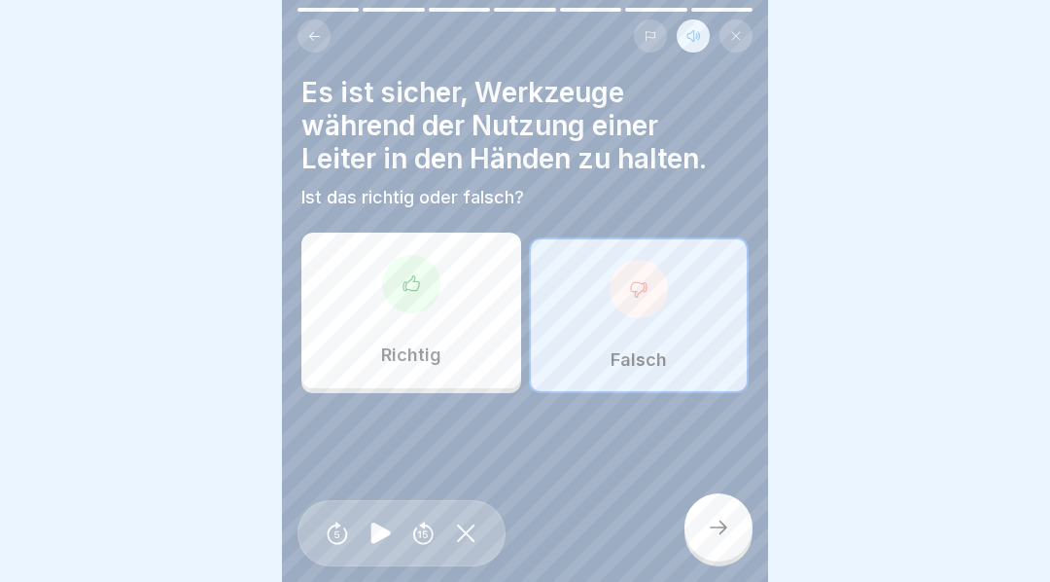
click at [723, 528] on icon at bounding box center [718, 526] width 23 height 23
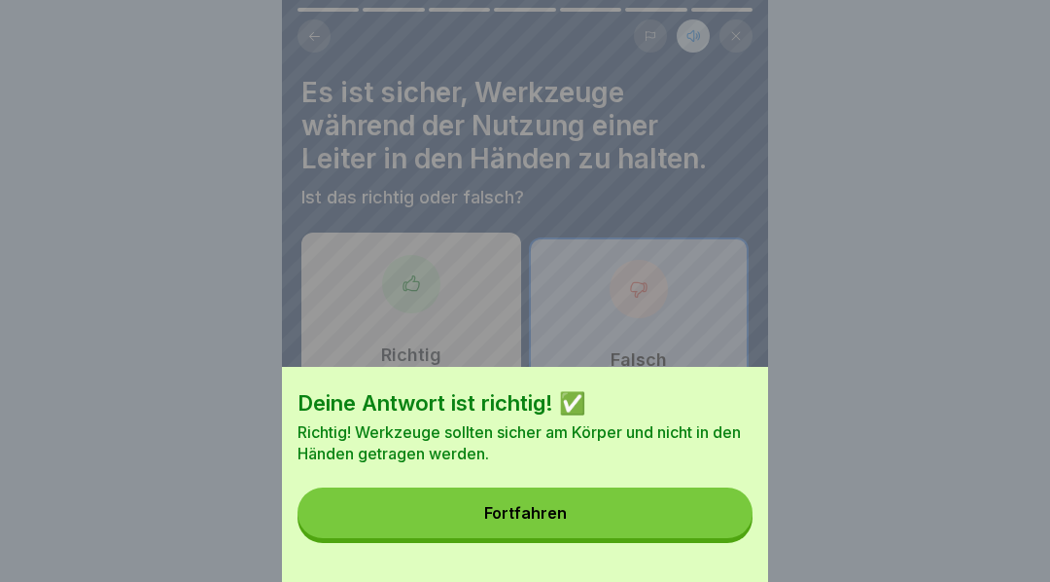
click at [625, 527] on button "Fortfahren" at bounding box center [525, 512] width 455 height 51
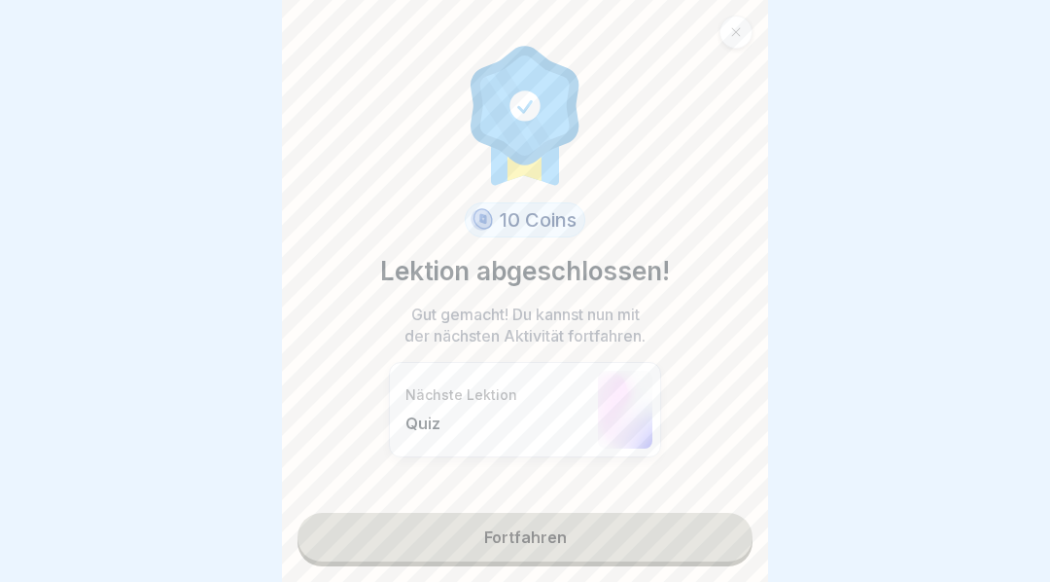
click at [598, 550] on link "Fortfahren" at bounding box center [525, 536] width 455 height 49
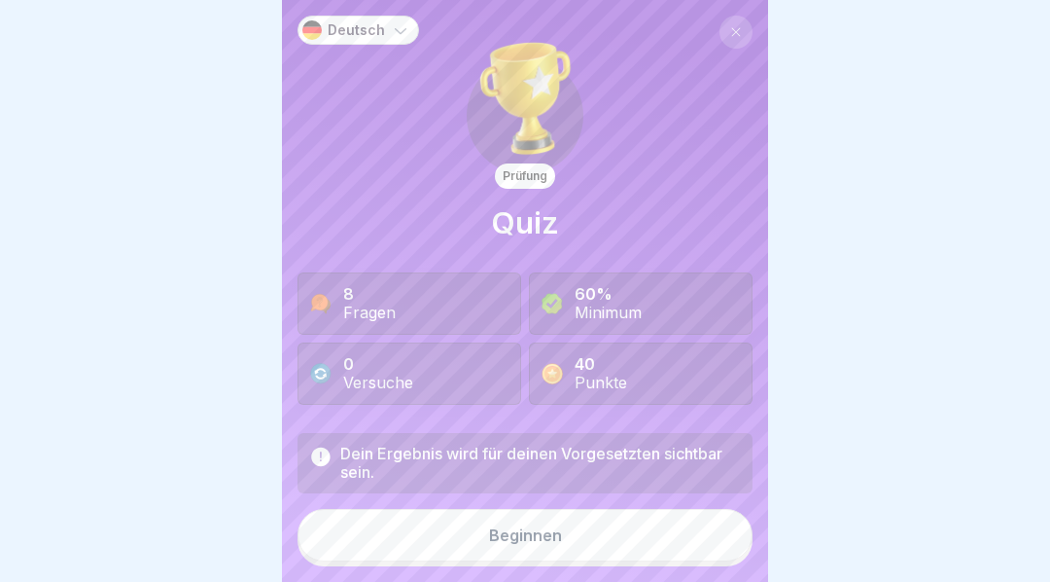
click at [594, 550] on button "Beginnen" at bounding box center [525, 535] width 455 height 53
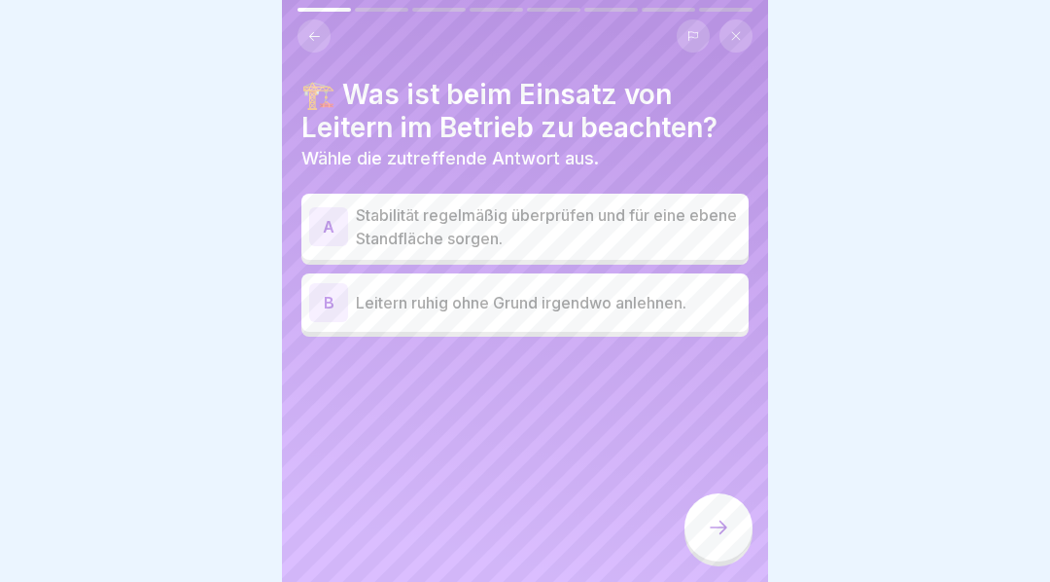
click at [316, 214] on div "A" at bounding box center [328, 226] width 39 height 39
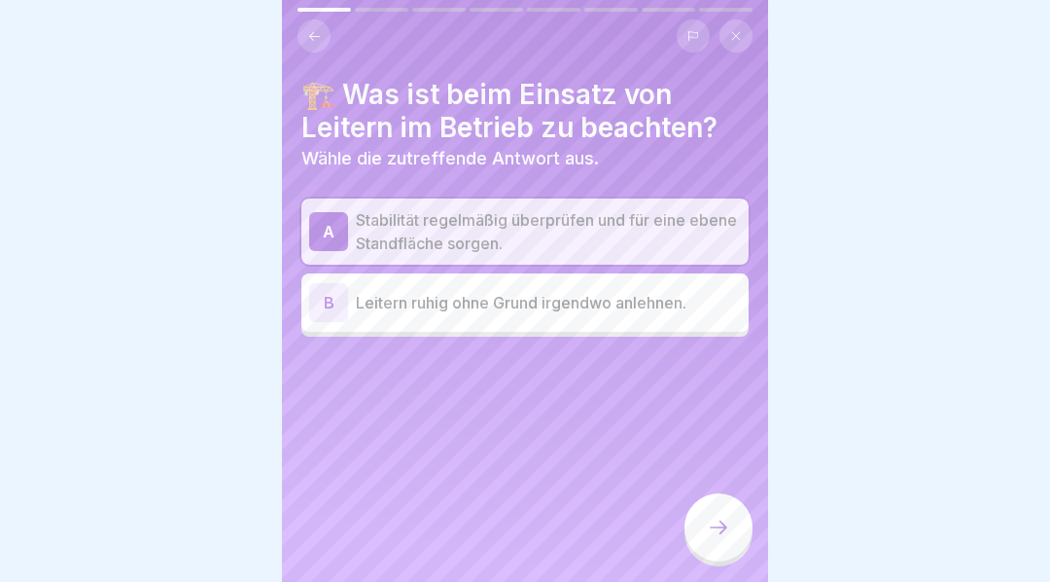
click at [724, 534] on icon at bounding box center [719, 527] width 18 height 14
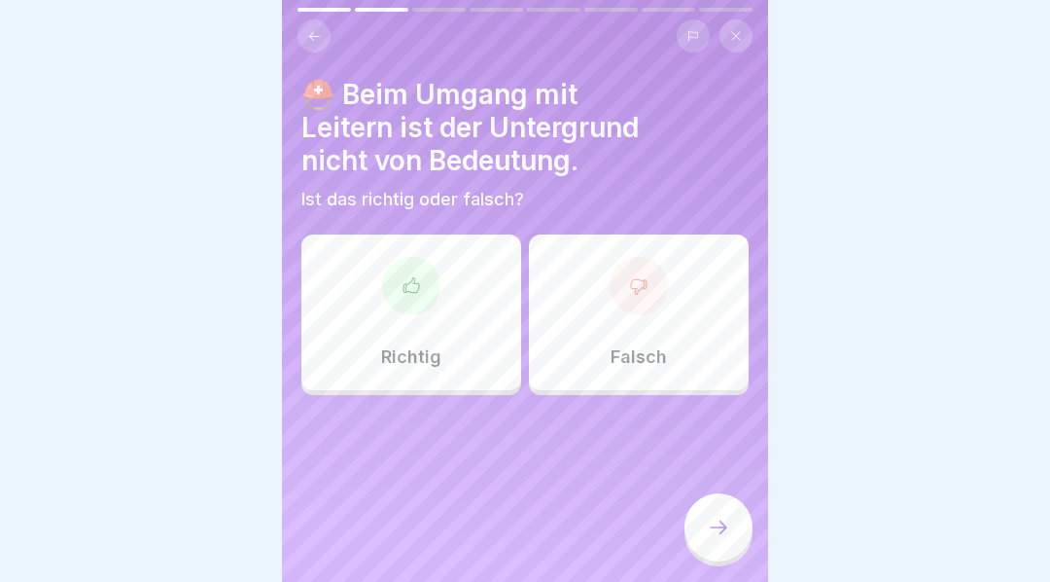
click at [640, 277] on icon at bounding box center [638, 285] width 19 height 19
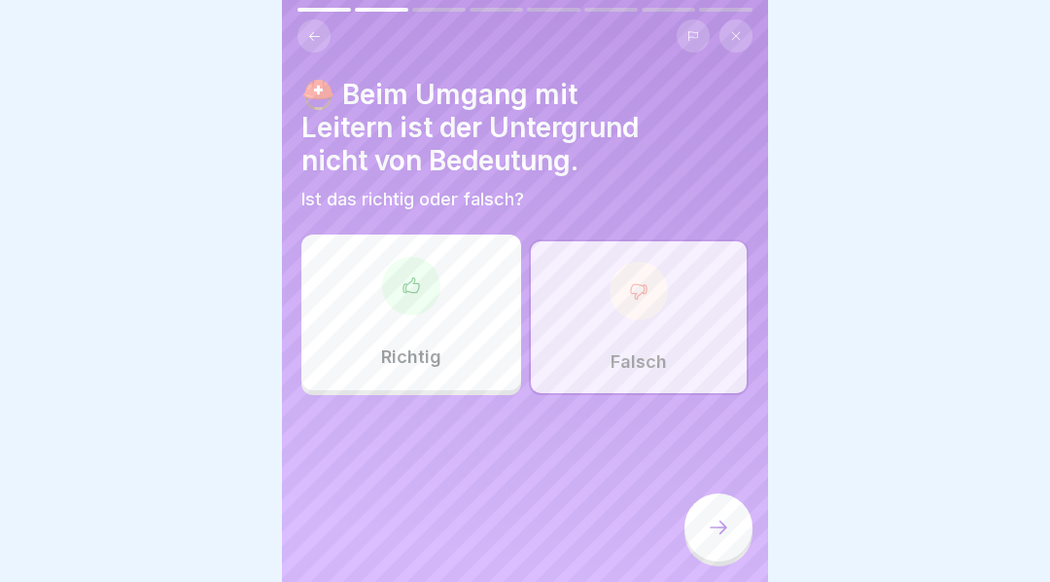
click at [718, 525] on div at bounding box center [719, 527] width 68 height 68
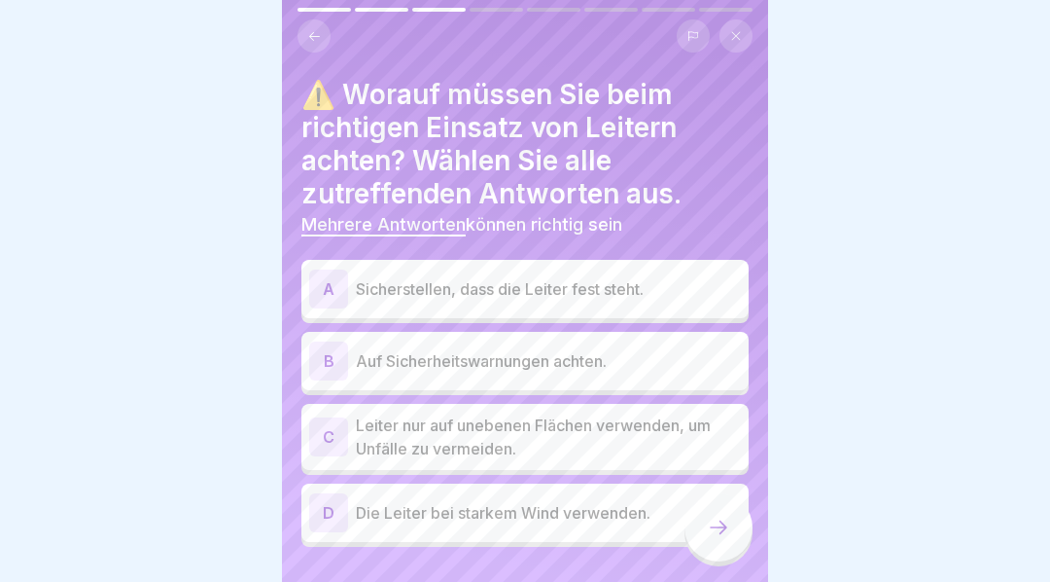
click at [327, 289] on div "A" at bounding box center [328, 288] width 39 height 39
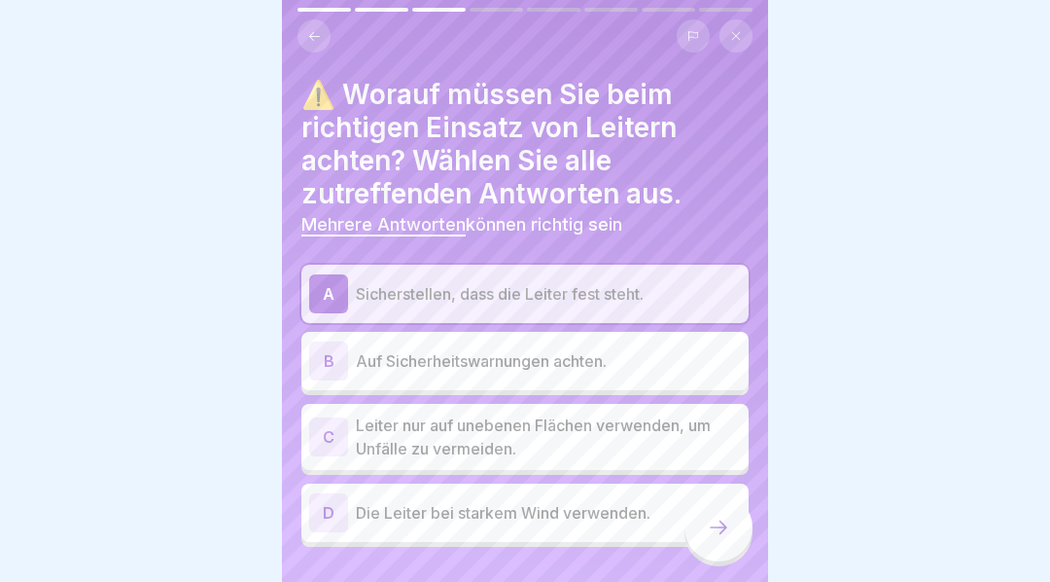
click at [336, 353] on div "B" at bounding box center [328, 360] width 39 height 39
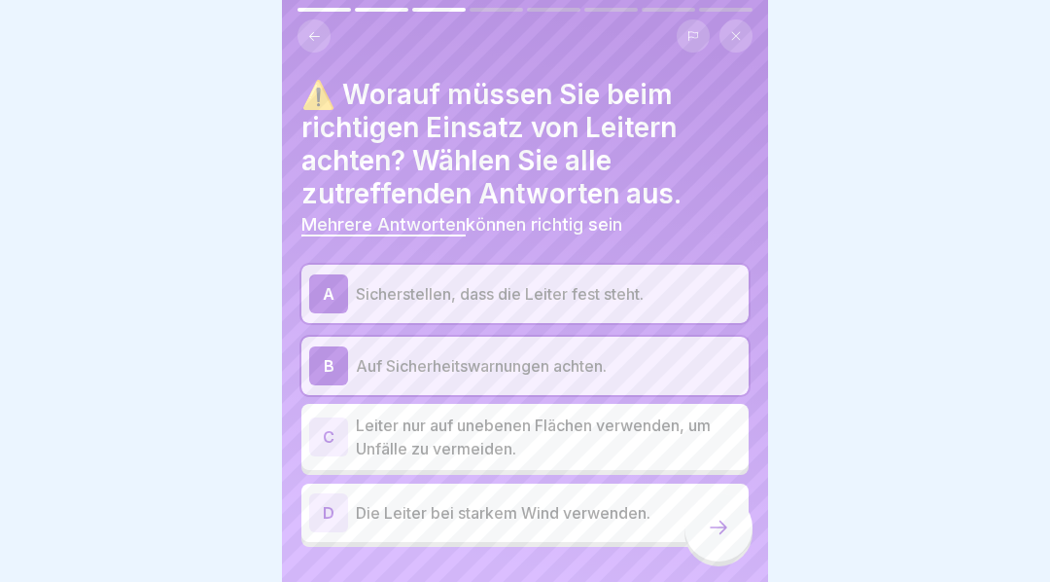
click at [727, 539] on icon at bounding box center [718, 526] width 23 height 23
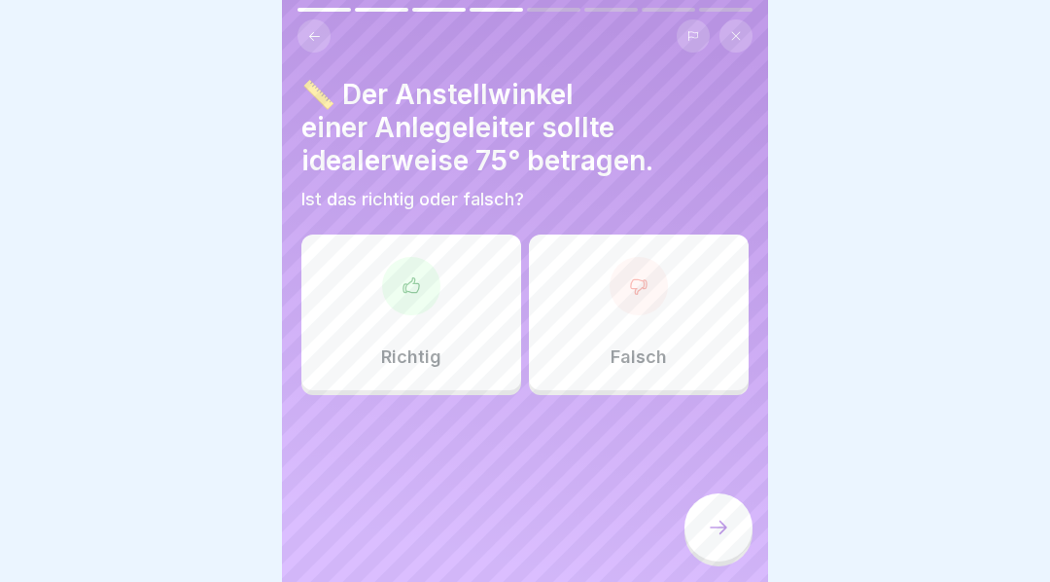
click at [419, 295] on icon at bounding box center [411, 285] width 19 height 19
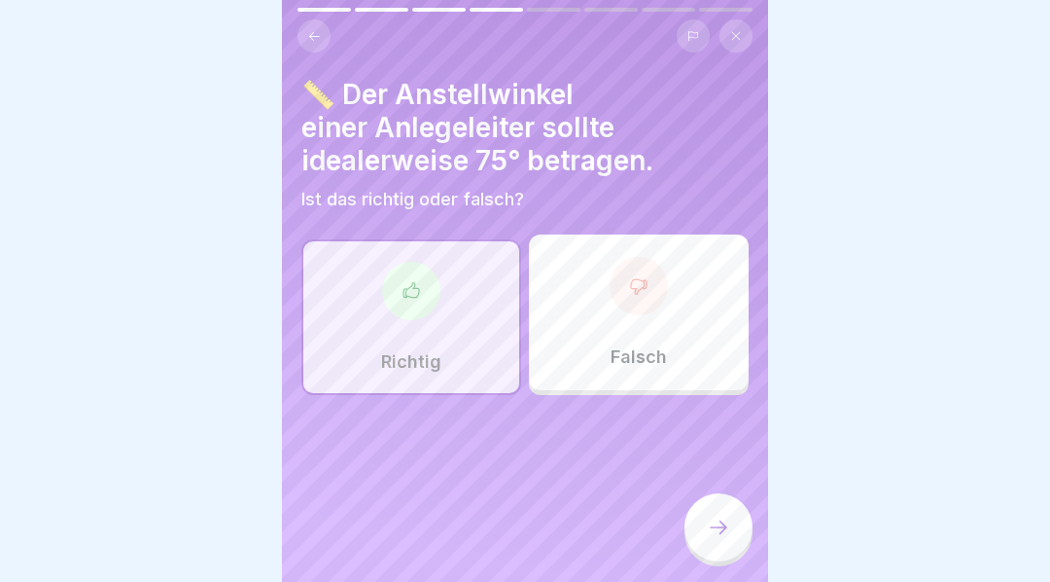
click at [719, 539] on icon at bounding box center [718, 526] width 23 height 23
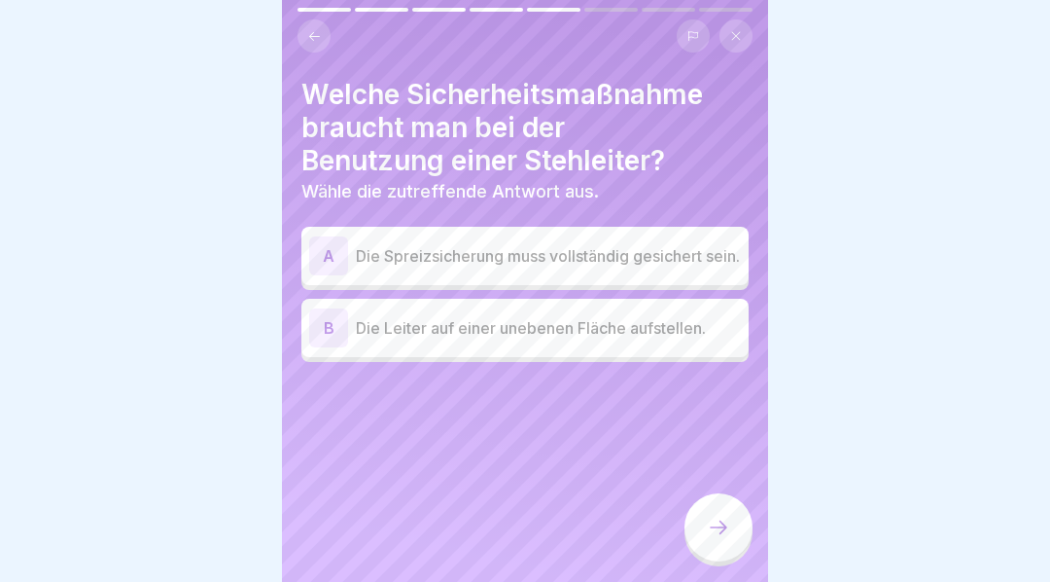
click at [327, 258] on div "A" at bounding box center [328, 255] width 39 height 39
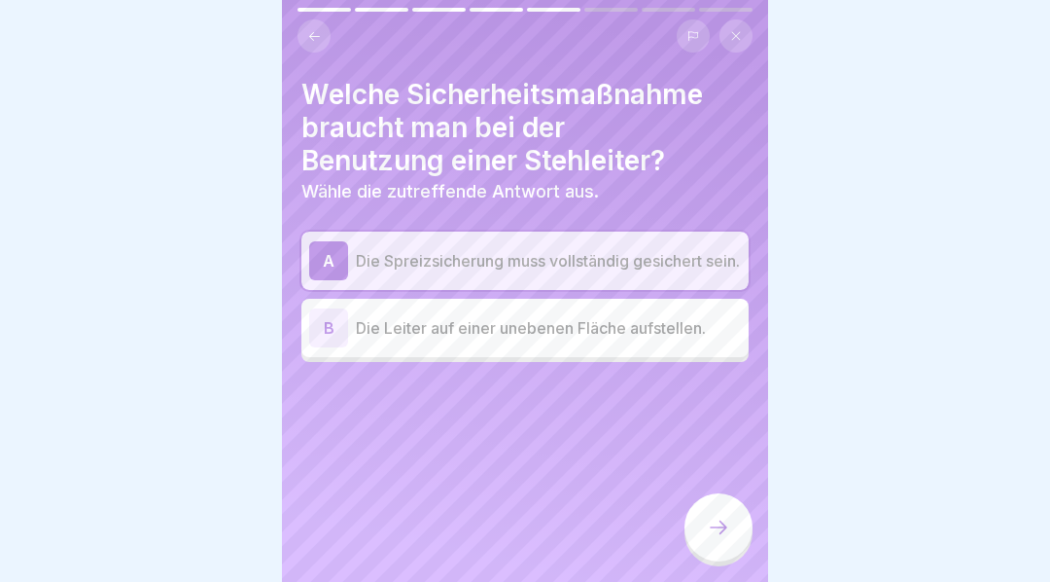
click at [712, 535] on icon at bounding box center [718, 526] width 23 height 23
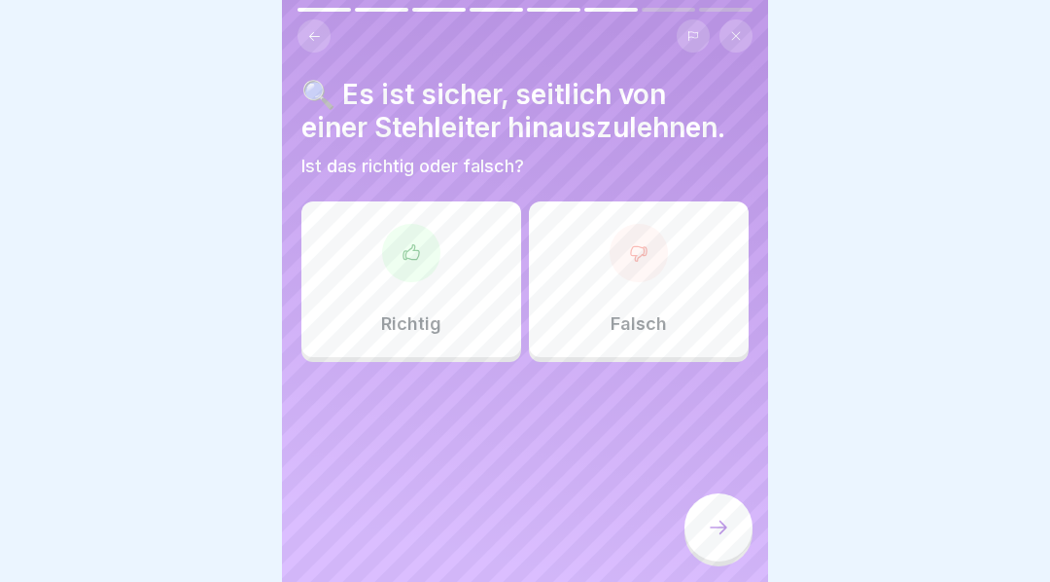
click at [633, 250] on icon at bounding box center [638, 252] width 19 height 19
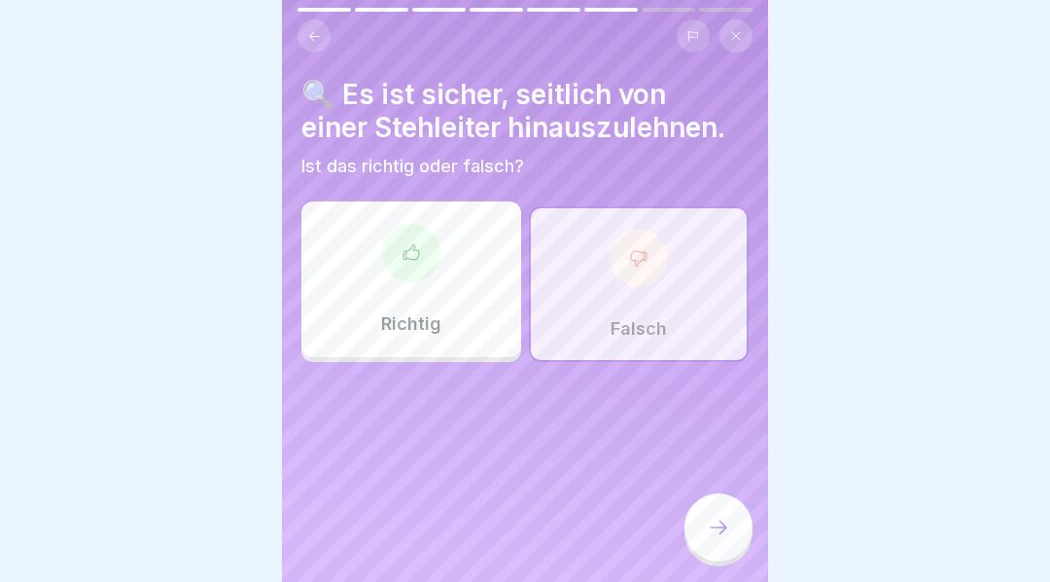
click at [717, 526] on div at bounding box center [719, 527] width 68 height 68
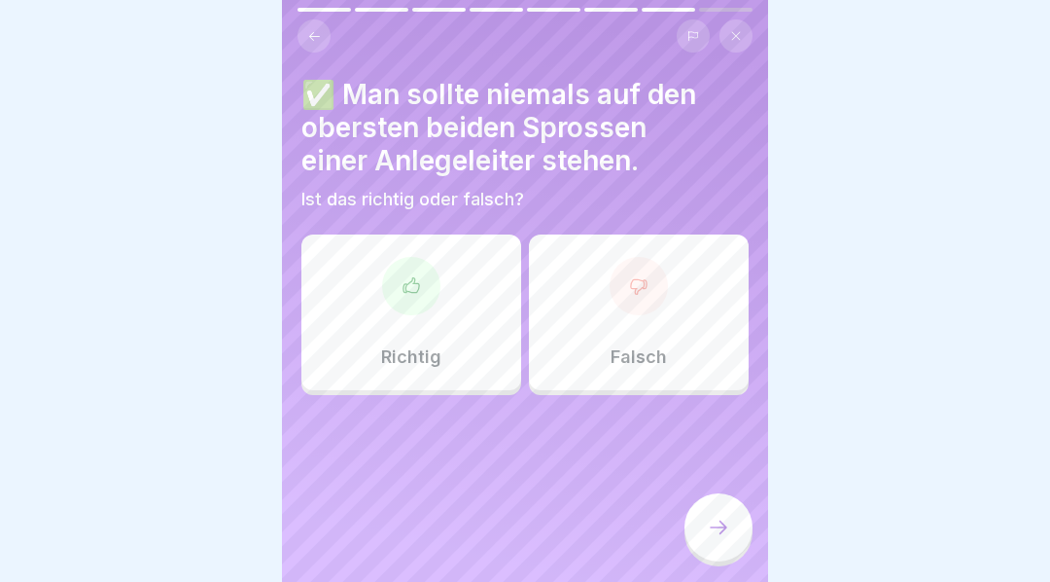
click at [414, 281] on icon at bounding box center [412, 284] width 16 height 15
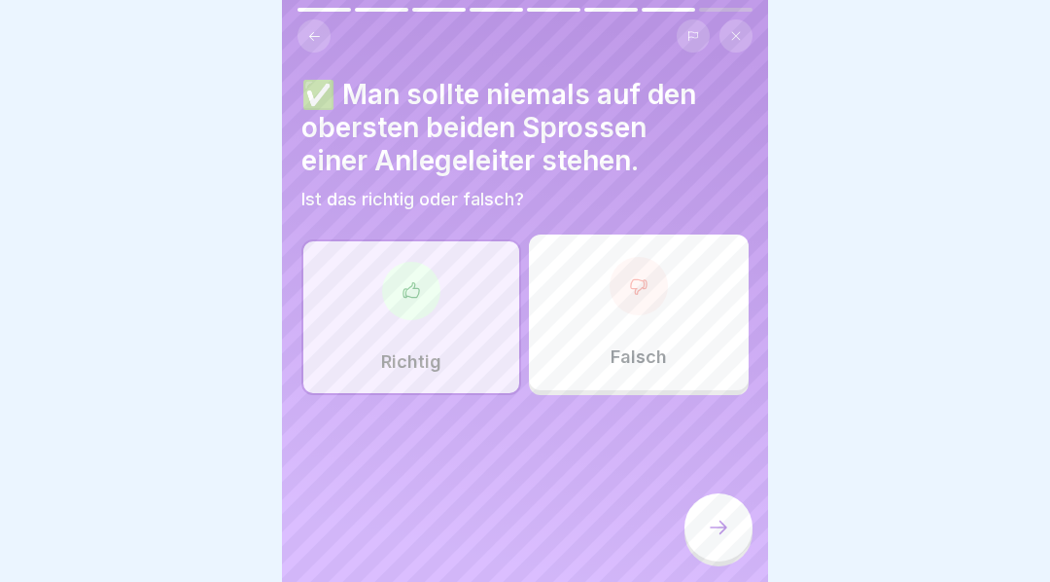
click at [713, 533] on icon at bounding box center [718, 526] width 23 height 23
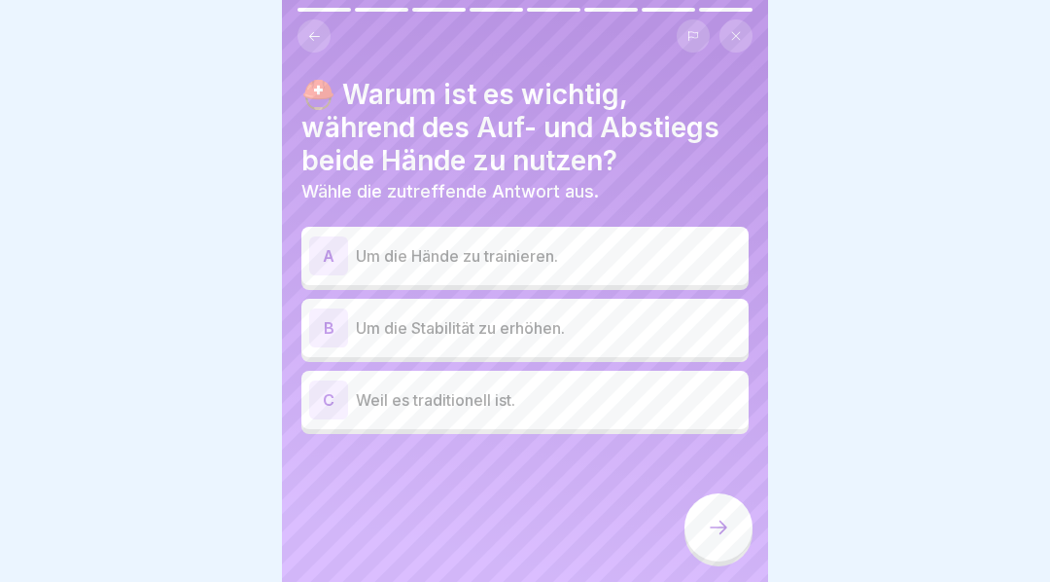
click at [329, 323] on div "B" at bounding box center [328, 327] width 39 height 39
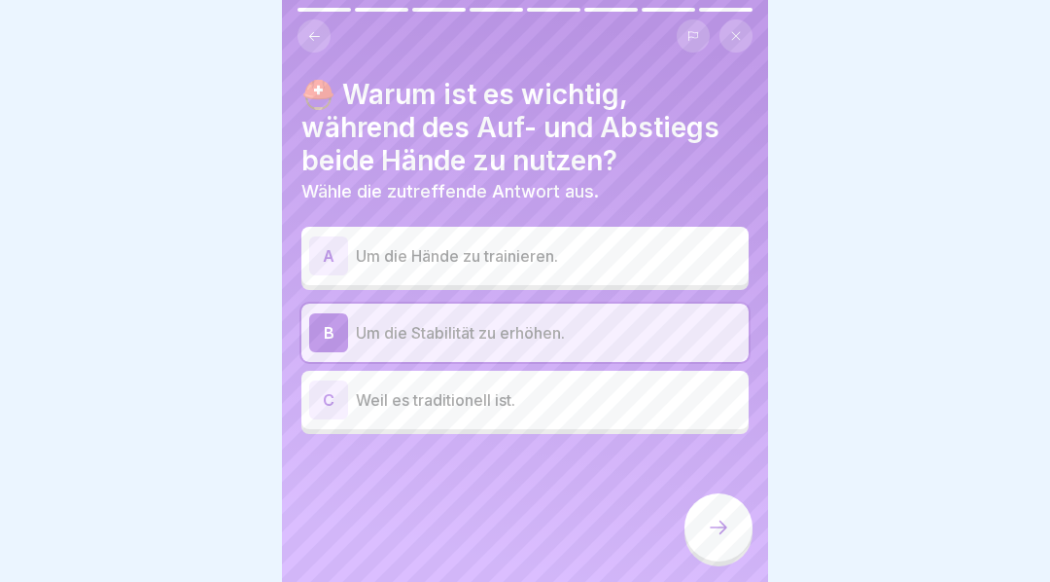
click at [719, 538] on icon at bounding box center [718, 526] width 23 height 23
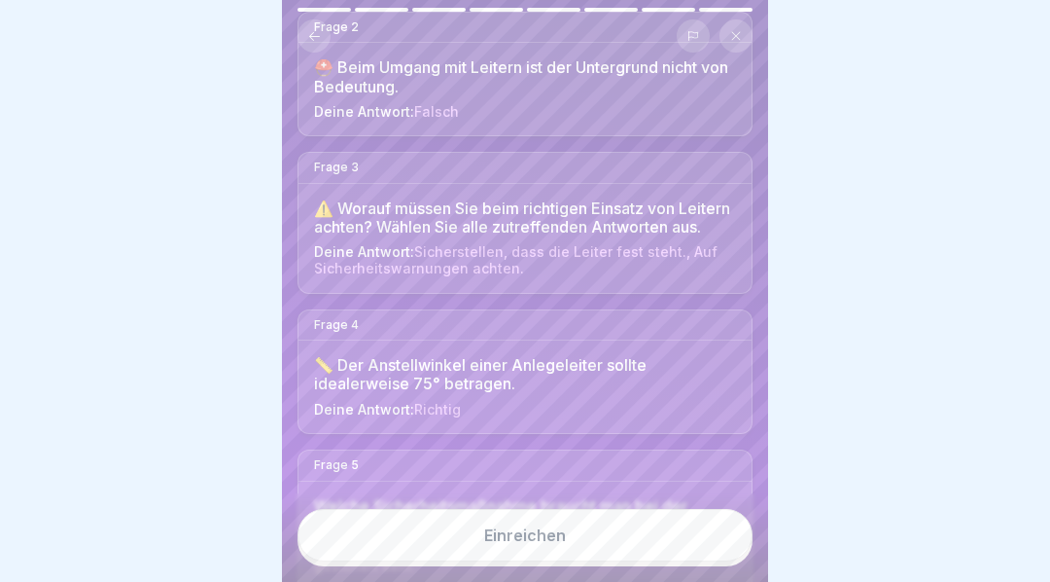
click at [566, 547] on button "Einreichen" at bounding box center [525, 535] width 455 height 53
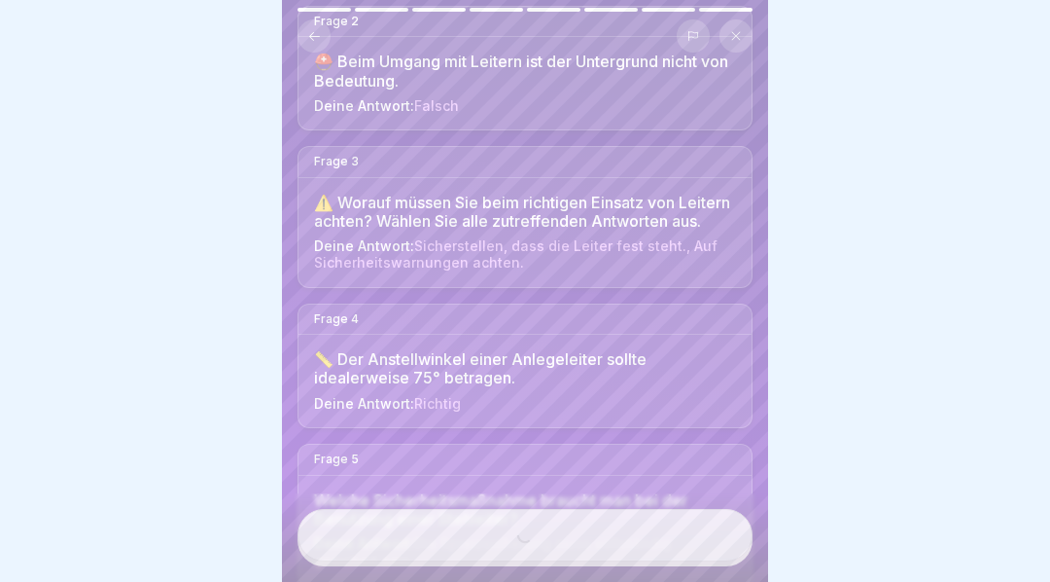
scroll to position [359, 0]
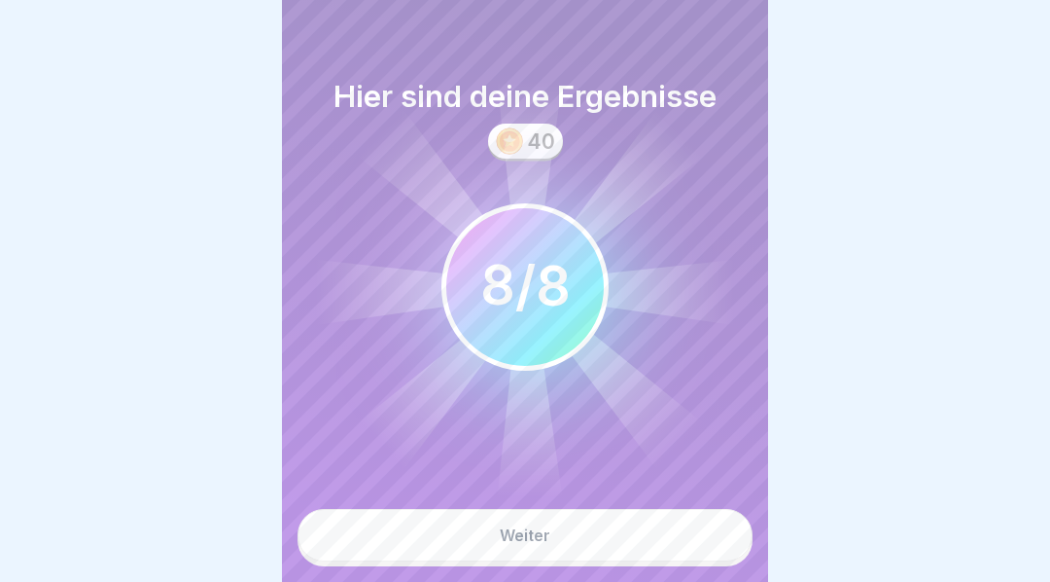
click at [618, 553] on button "Weiter" at bounding box center [525, 535] width 455 height 53
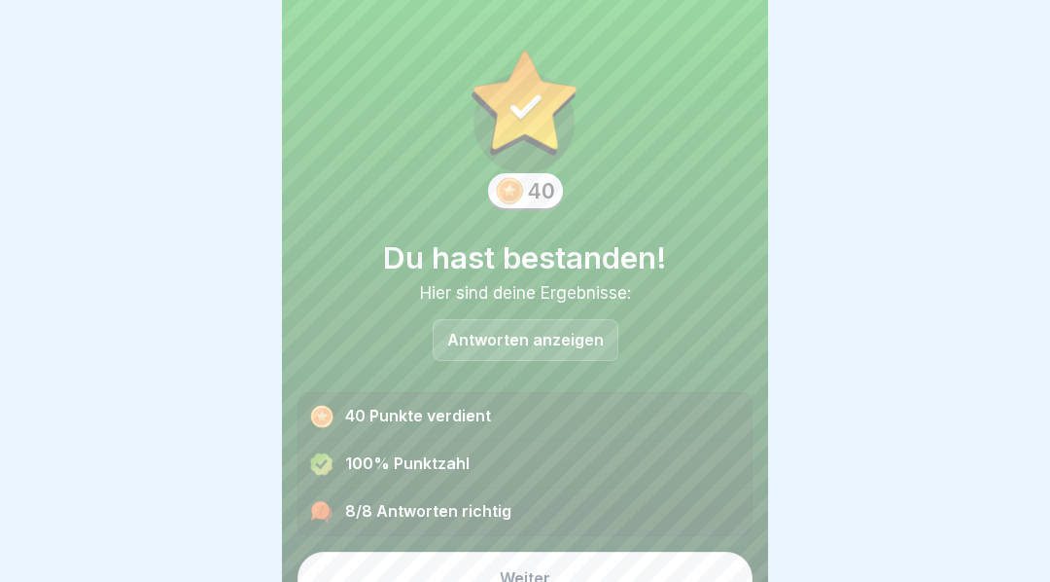
click at [587, 584] on button "Weiter" at bounding box center [525, 577] width 455 height 53
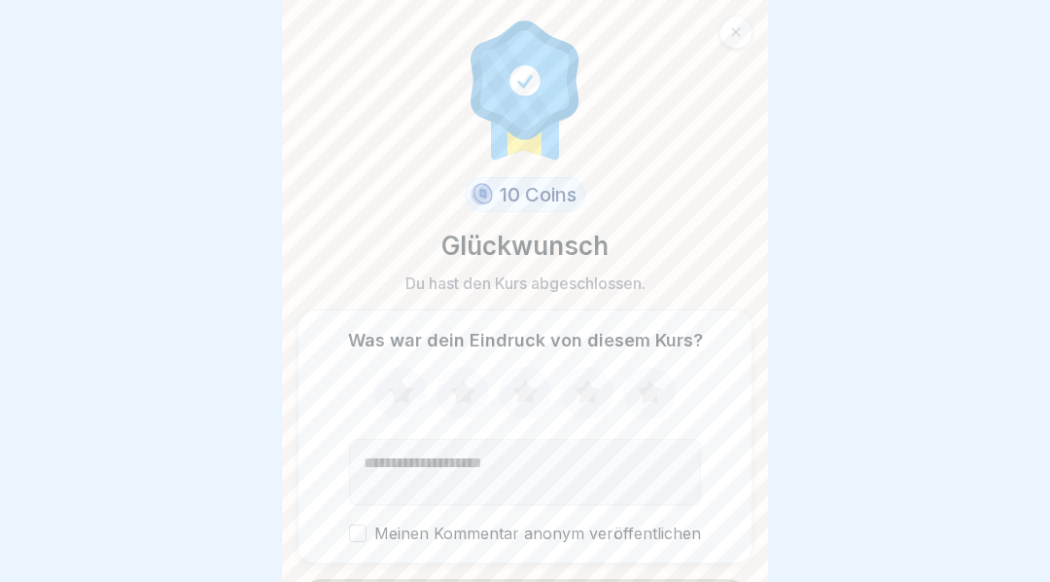
click at [396, 401] on icon at bounding box center [400, 391] width 25 height 24
click at [458, 394] on icon at bounding box center [462, 391] width 25 height 24
click at [515, 394] on icon at bounding box center [526, 393] width 52 height 51
click at [587, 390] on icon at bounding box center [587, 391] width 25 height 24
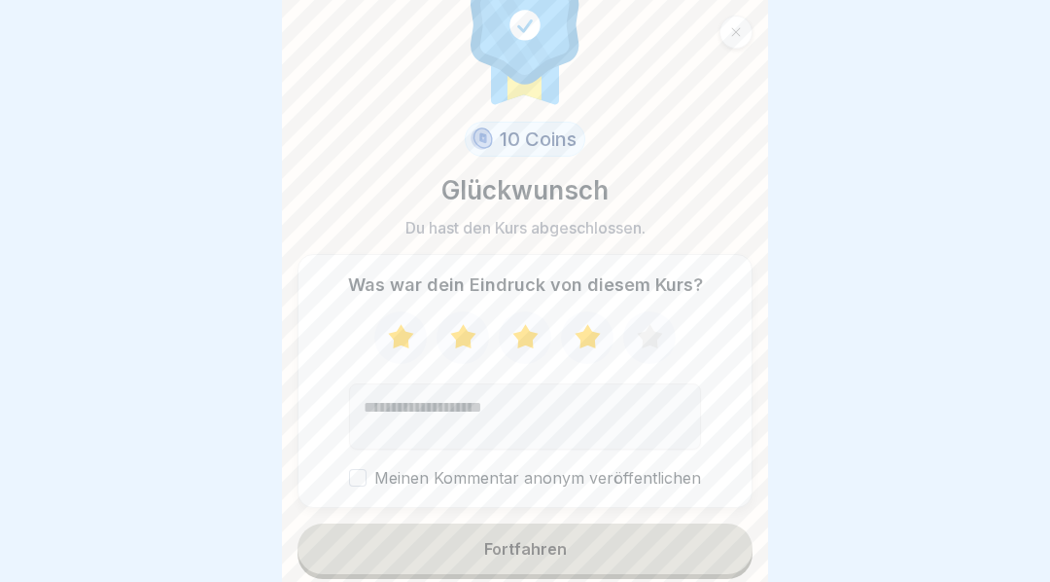
scroll to position [54, 0]
click at [543, 550] on div "Fortfahren" at bounding box center [525, 550] width 83 height 18
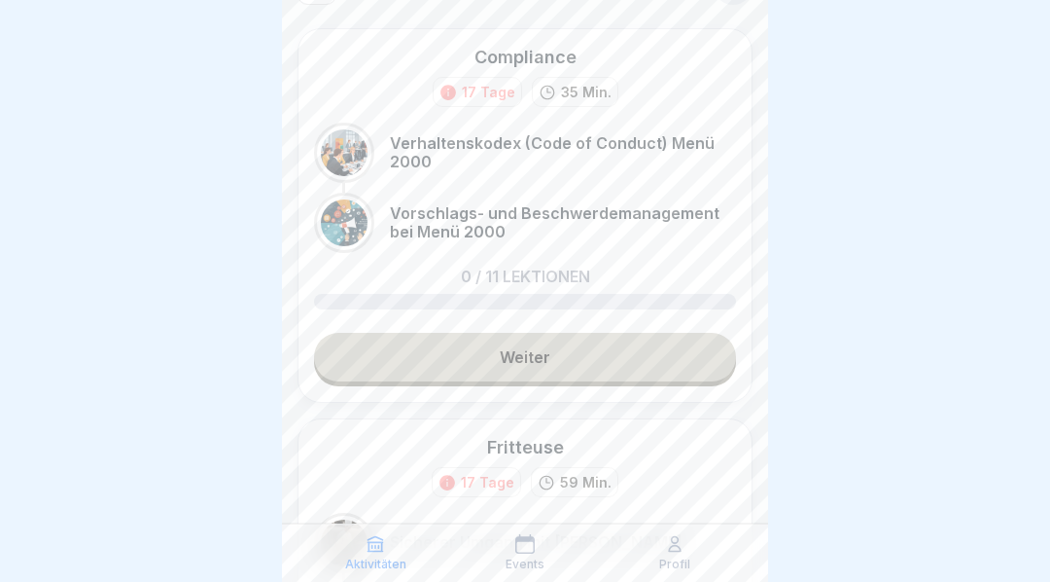
scroll to position [48, 0]
